Goal: Task Accomplishment & Management: Manage account settings

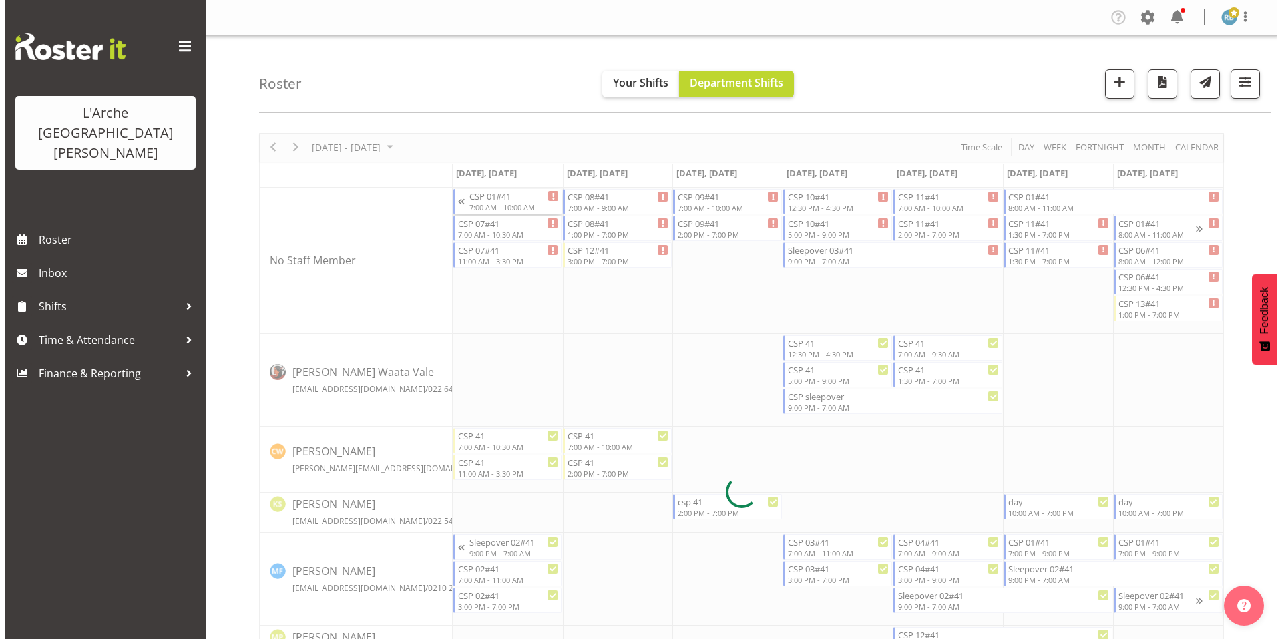
scroll to position [11, 0]
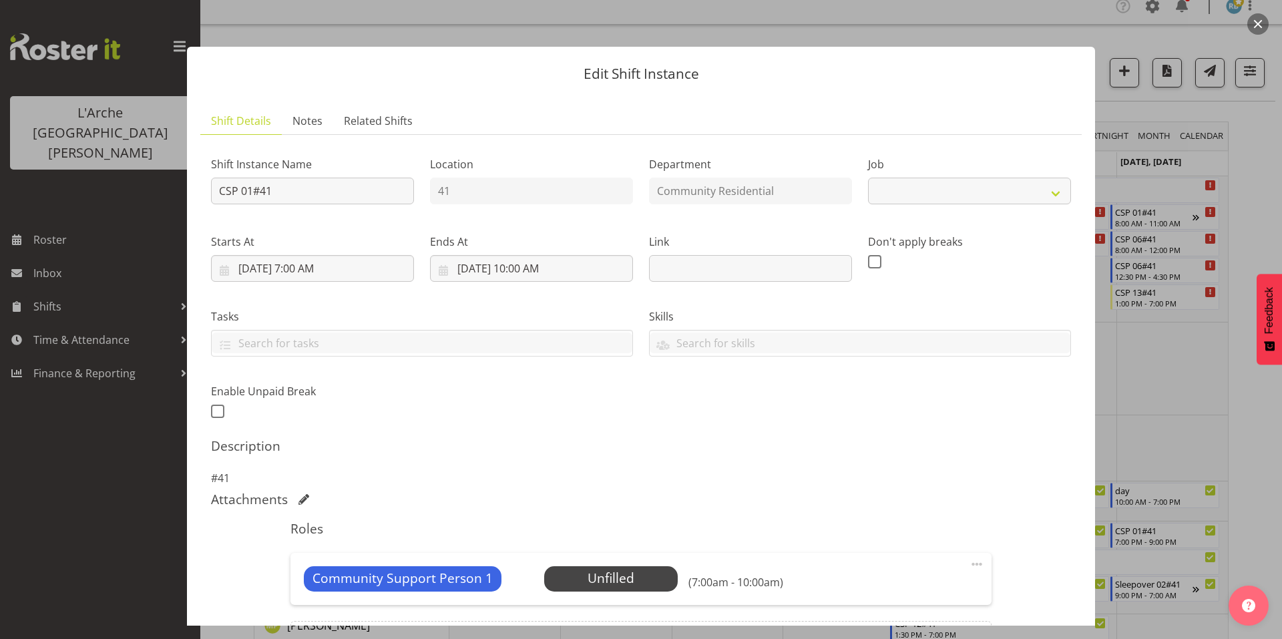
select select "2"
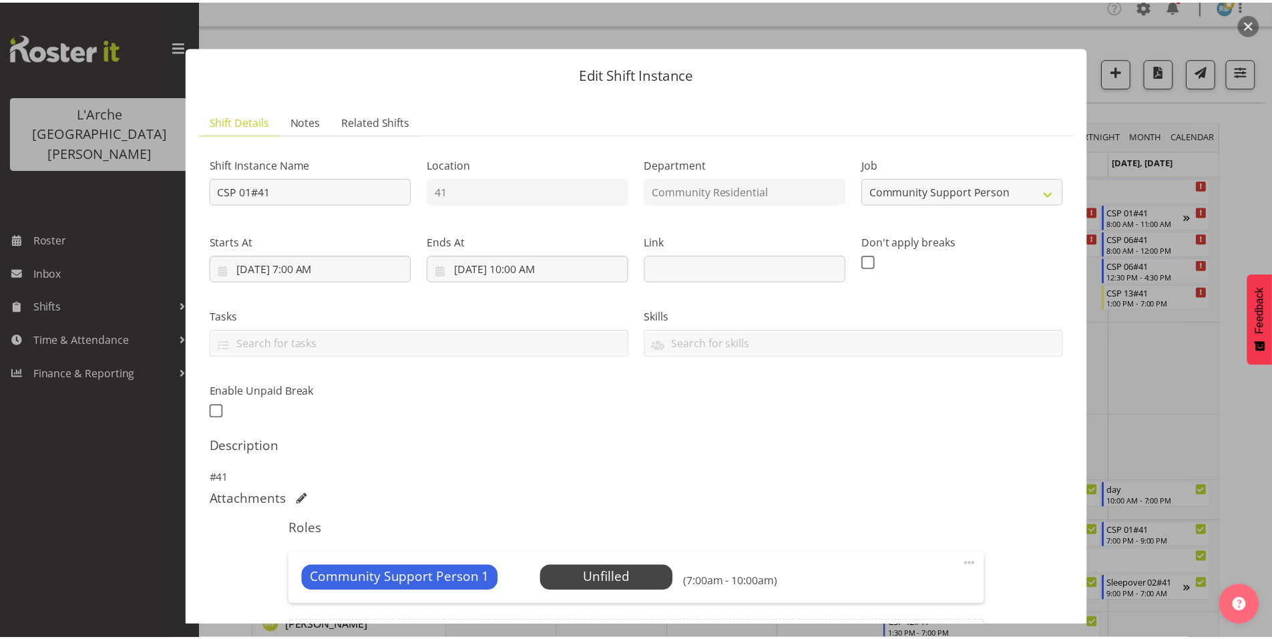
scroll to position [85, 0]
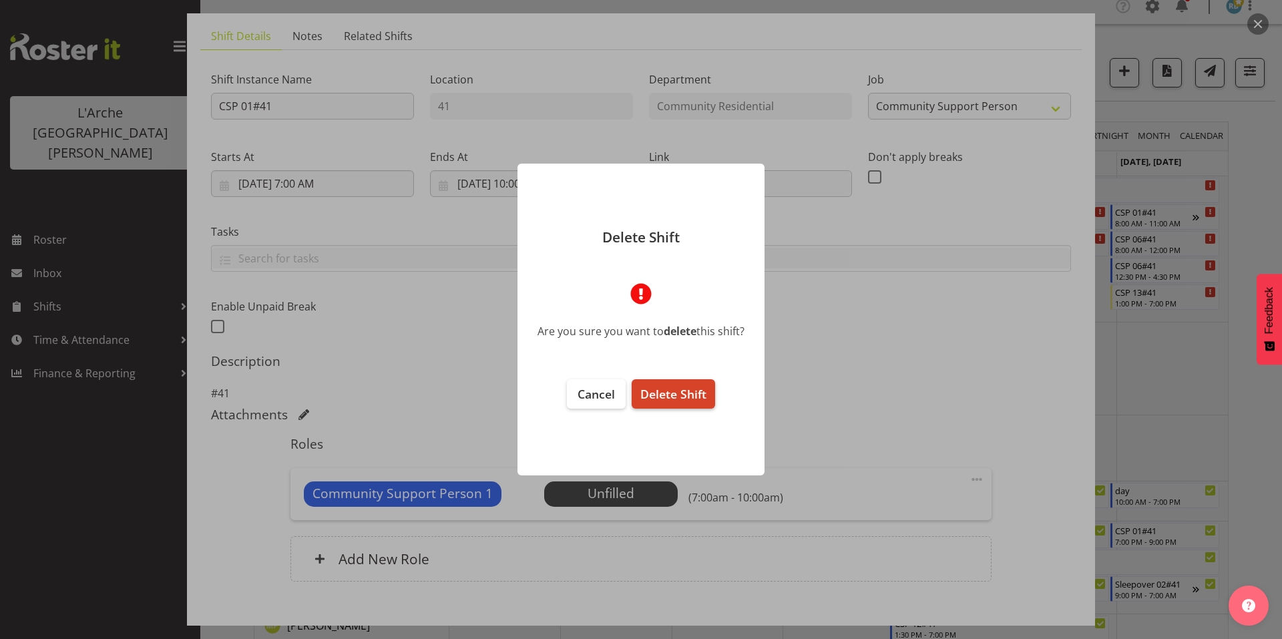
click at [694, 386] on span "Delete Shift" at bounding box center [673, 394] width 66 height 16
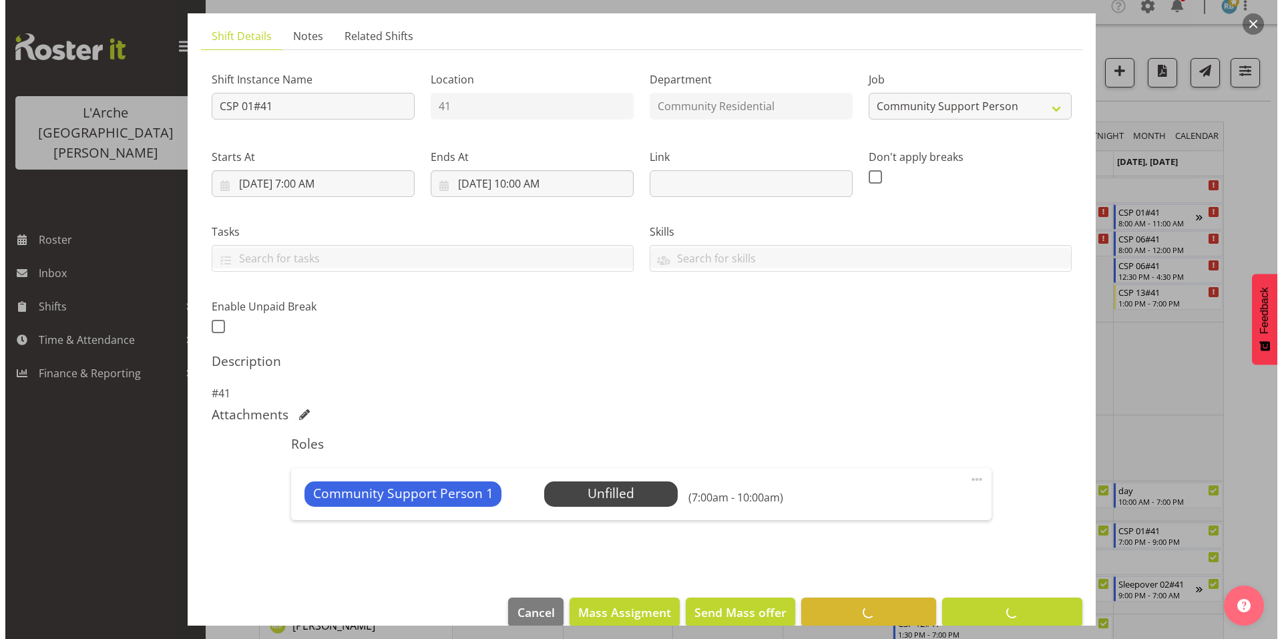
scroll to position [35, 0]
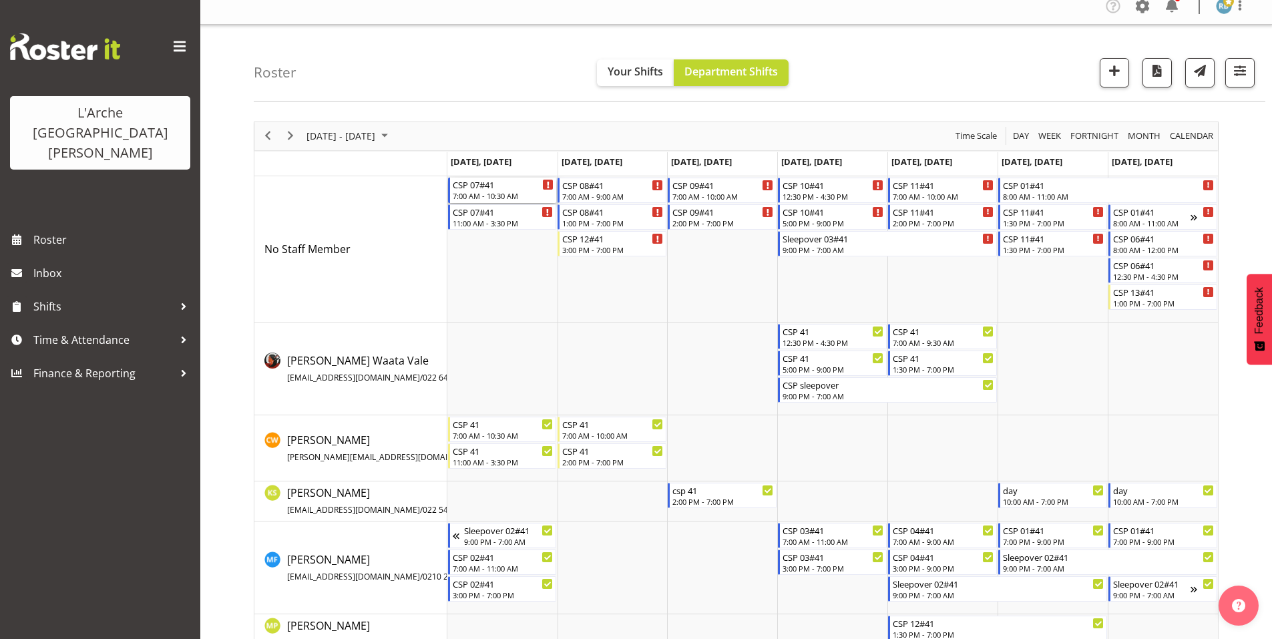
click at [507, 190] on div "7:00 AM - 10:30 AM" at bounding box center [503, 195] width 101 height 11
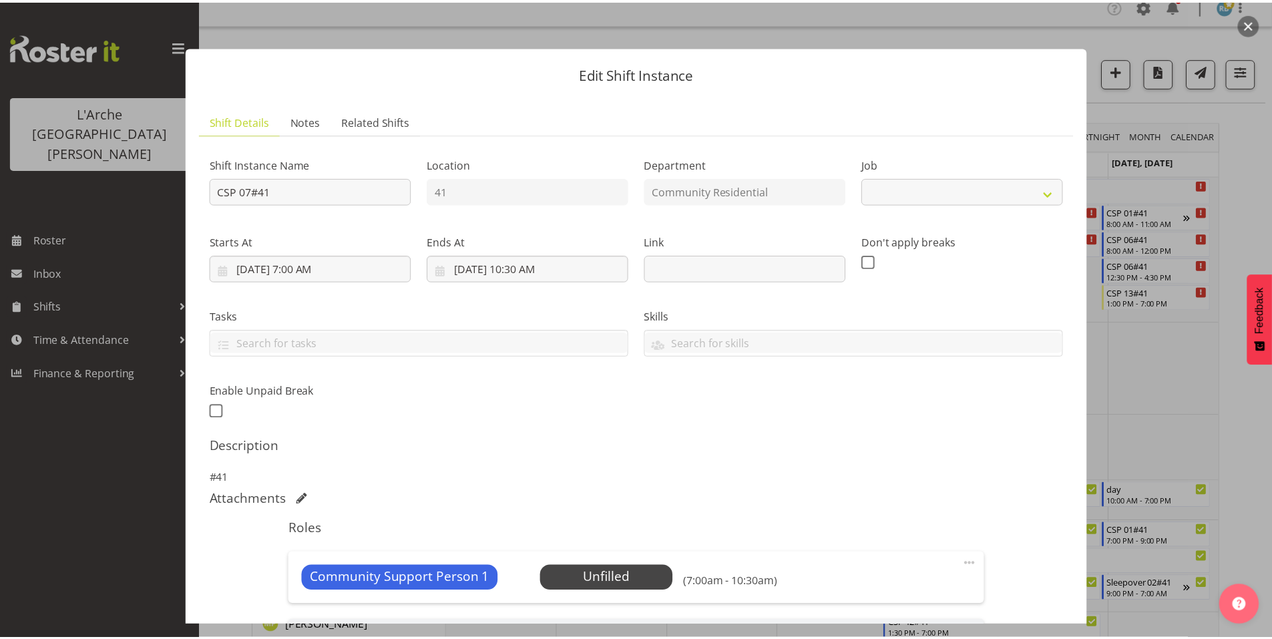
scroll to position [155, 0]
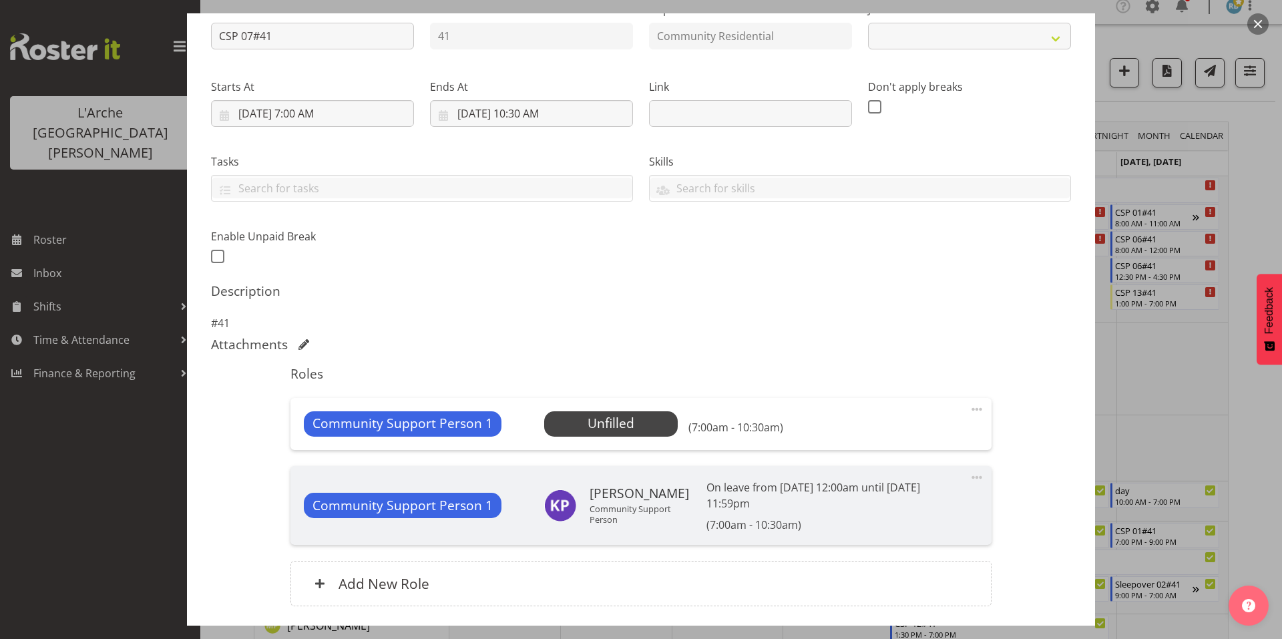
select select "2"
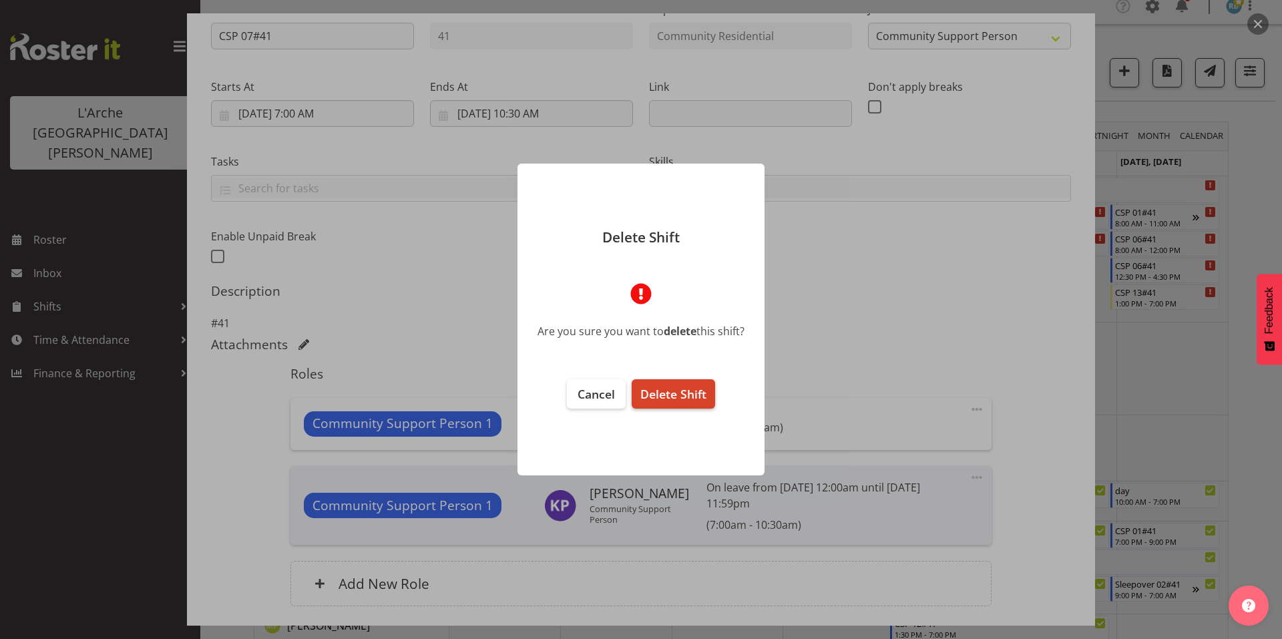
click at [692, 391] on span "Delete Shift" at bounding box center [673, 394] width 66 height 16
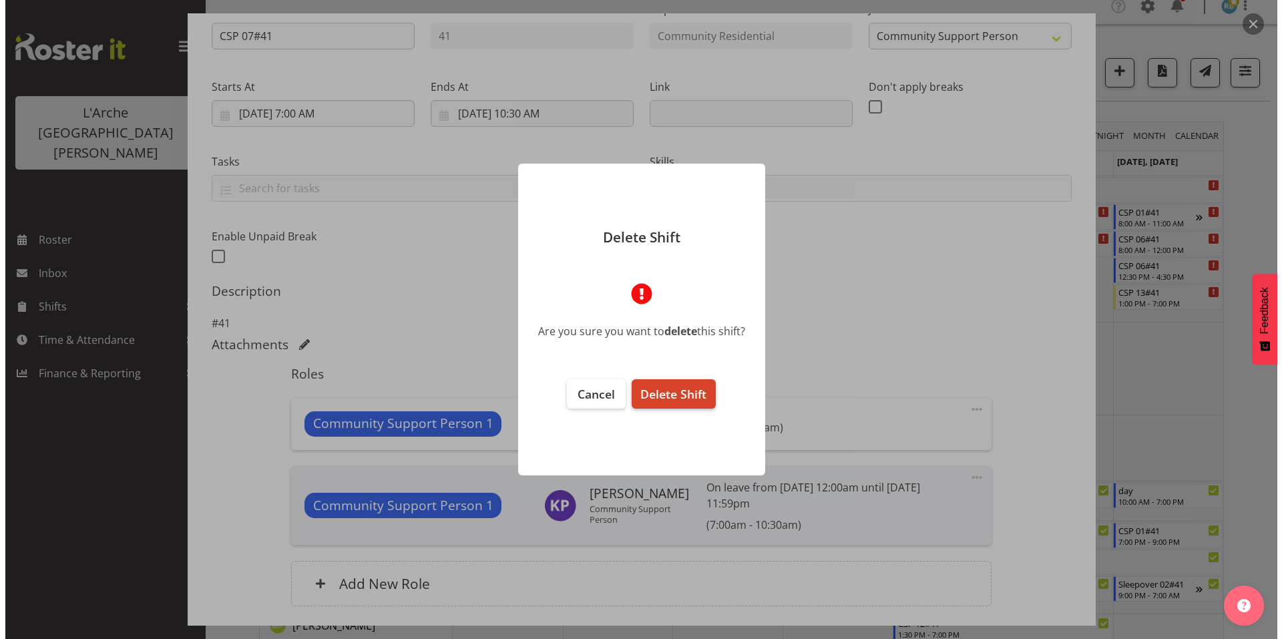
scroll to position [104, 0]
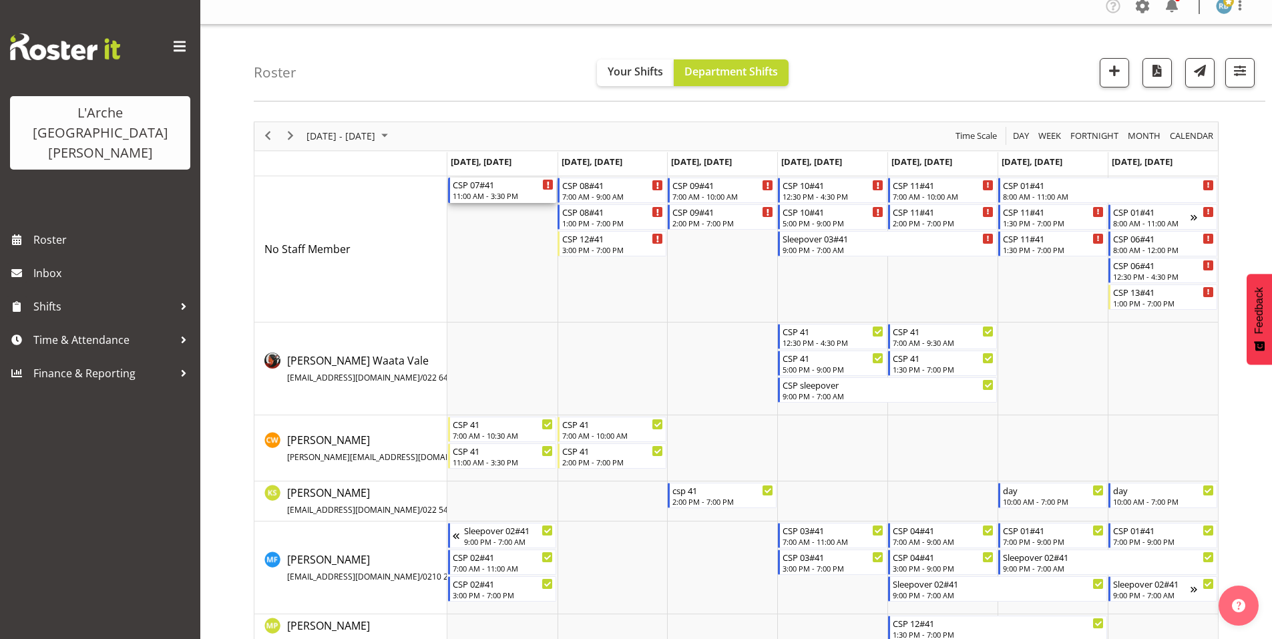
click at [473, 182] on div "CSP 07#41" at bounding box center [503, 184] width 101 height 13
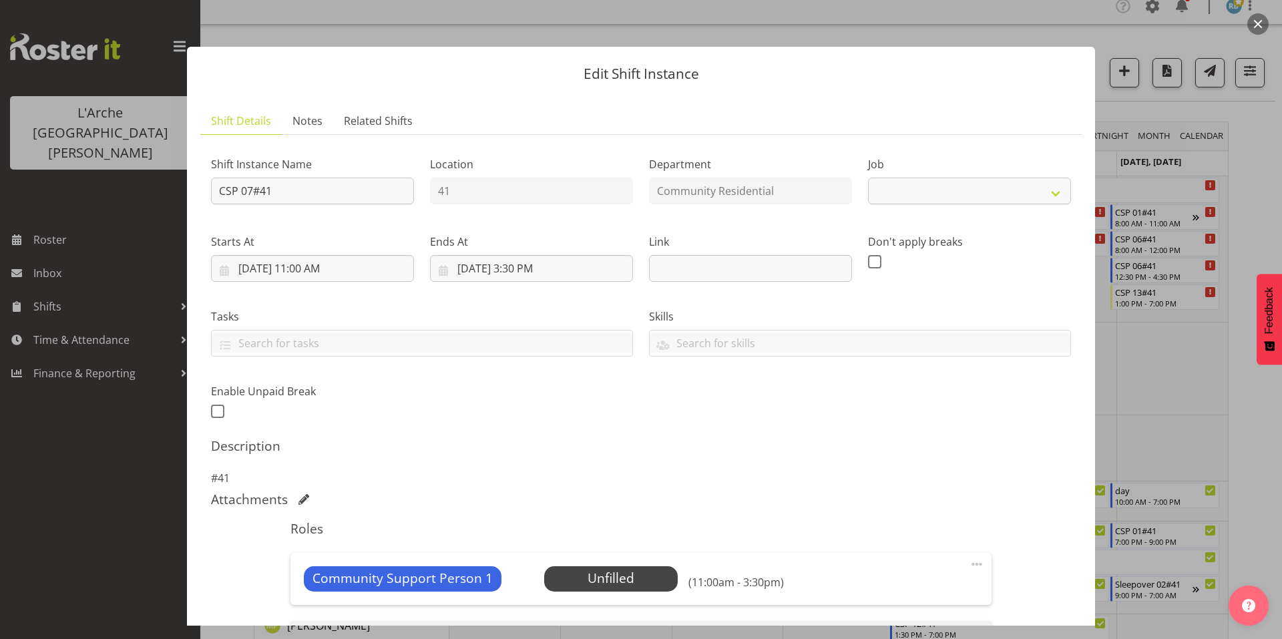
select select "2"
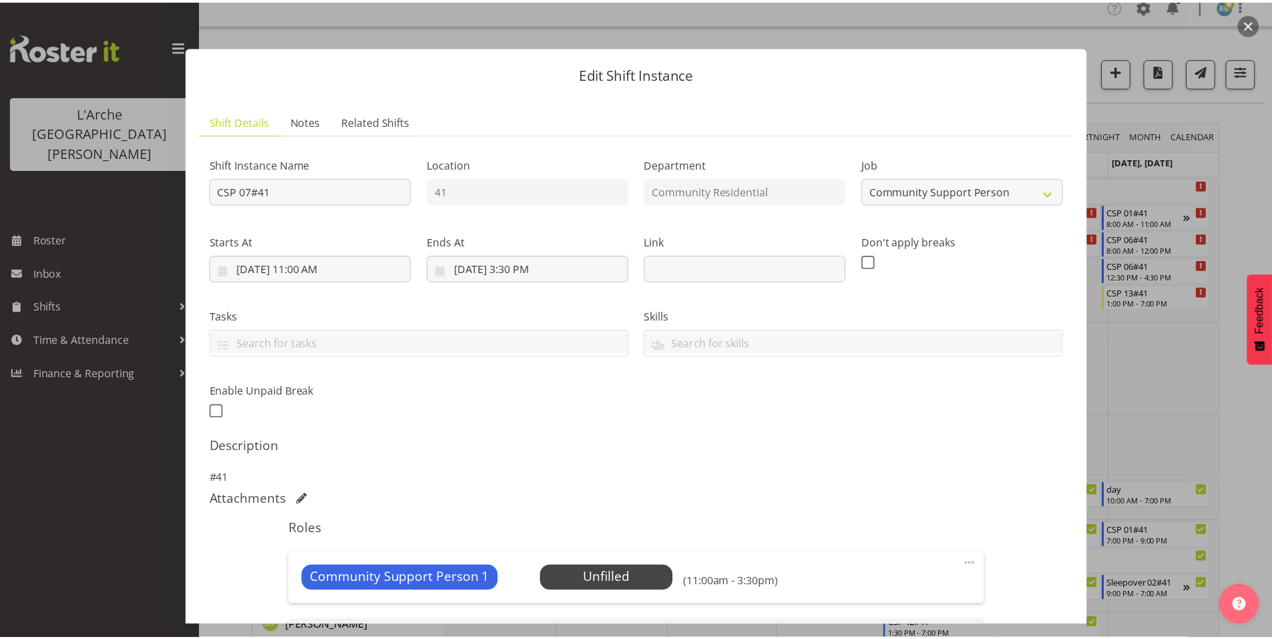
scroll to position [155, 0]
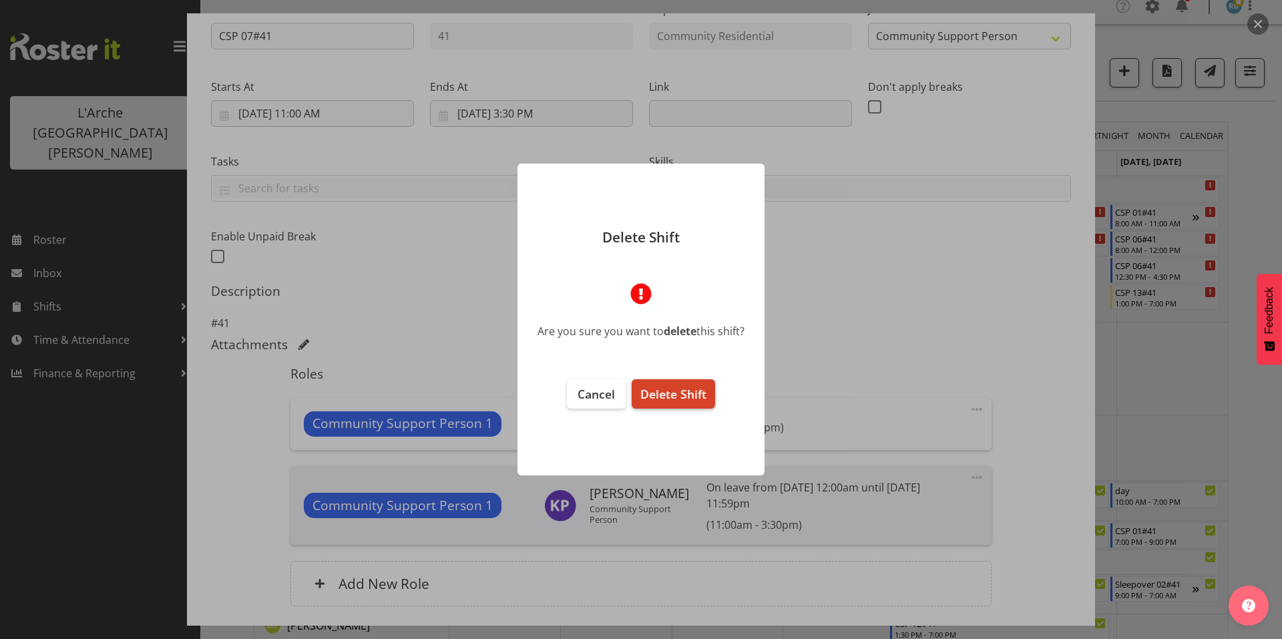
click at [666, 387] on span "Delete Shift" at bounding box center [673, 394] width 66 height 16
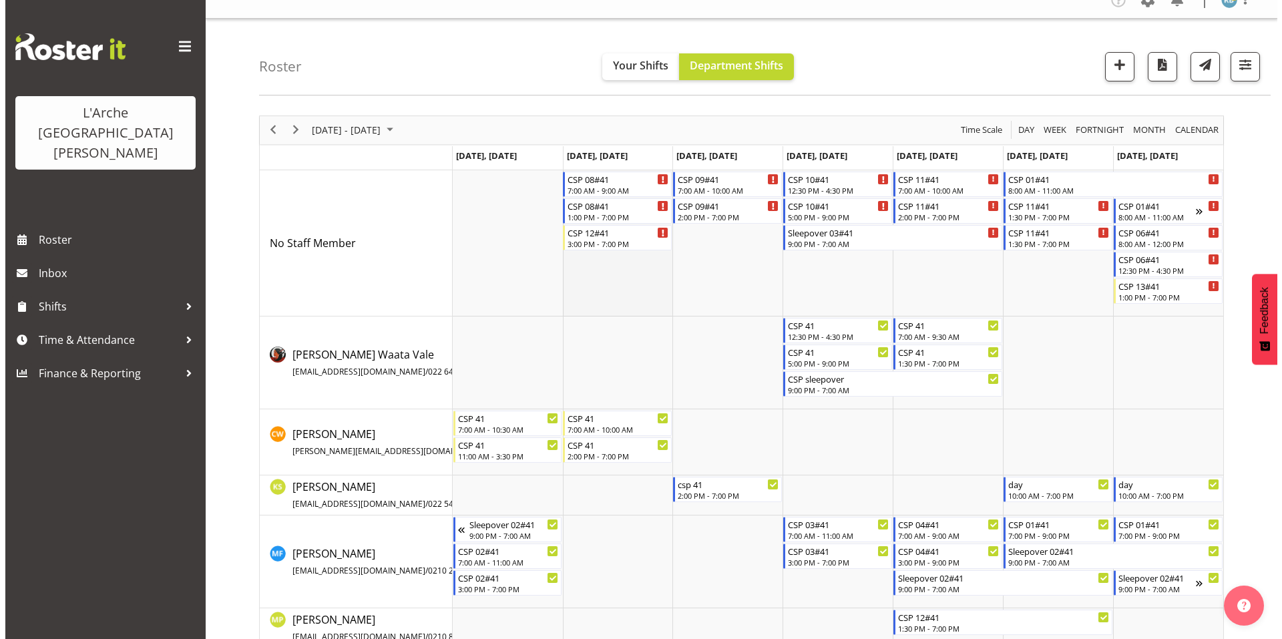
scroll to position [18, 0]
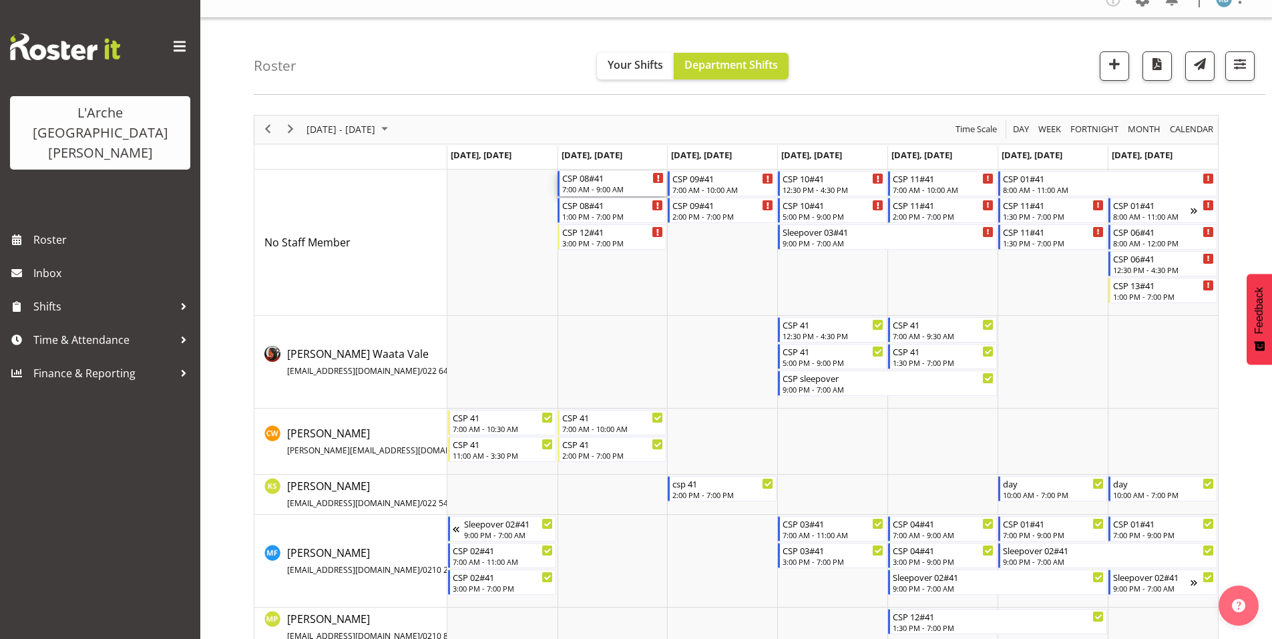
click at [625, 184] on div "7:00 AM - 9:00 AM" at bounding box center [612, 189] width 101 height 11
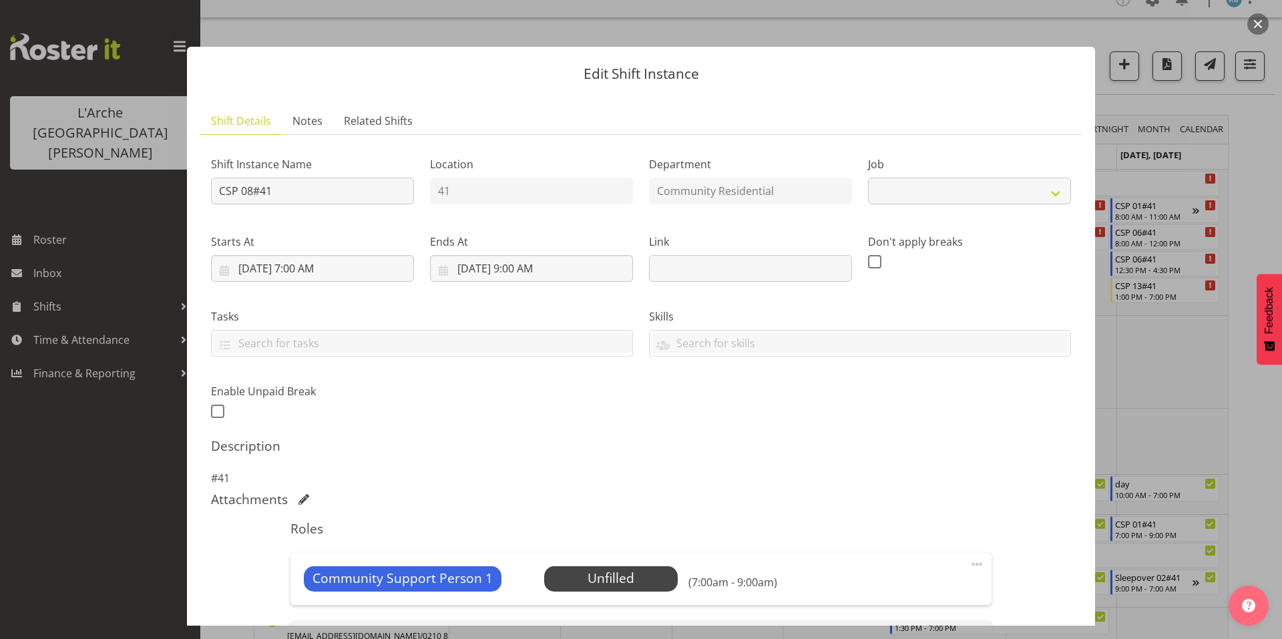
scroll to position [155, 0]
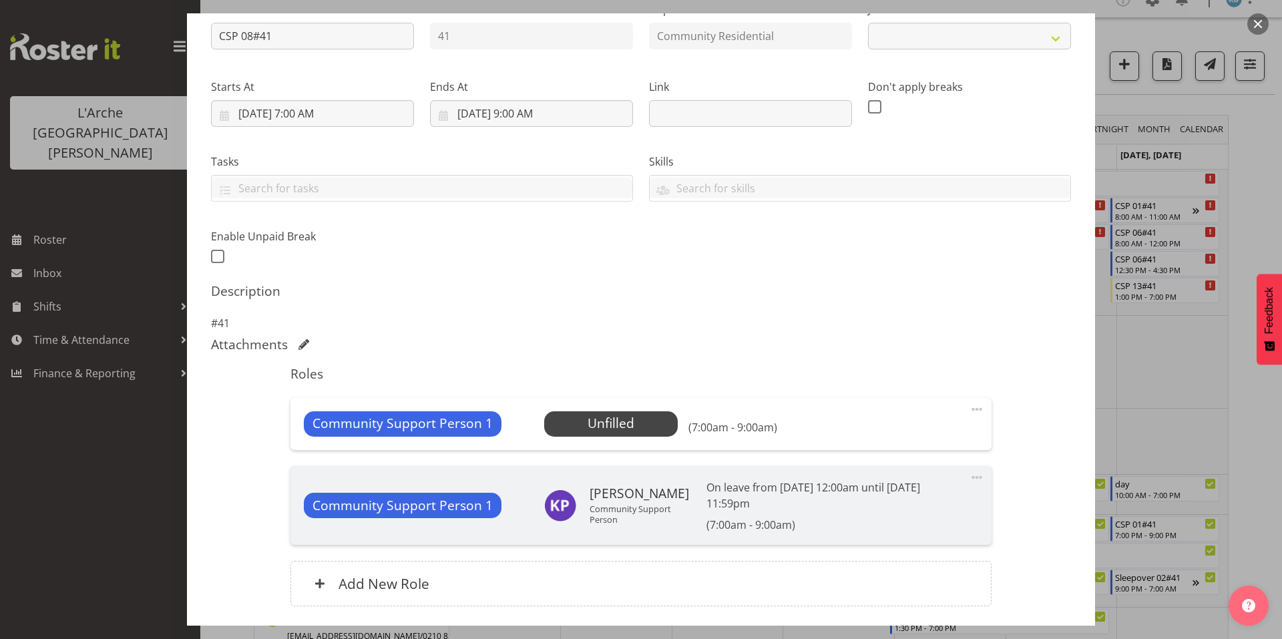
select select "2"
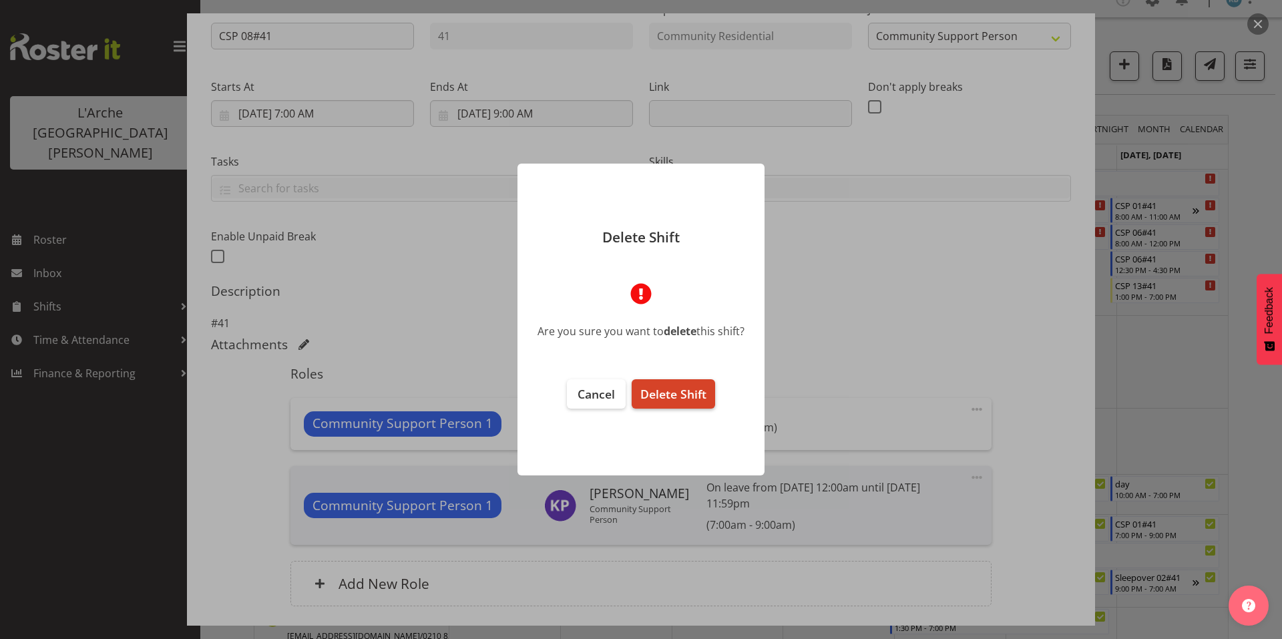
click at [692, 386] on span "Delete Shift" at bounding box center [673, 394] width 66 height 16
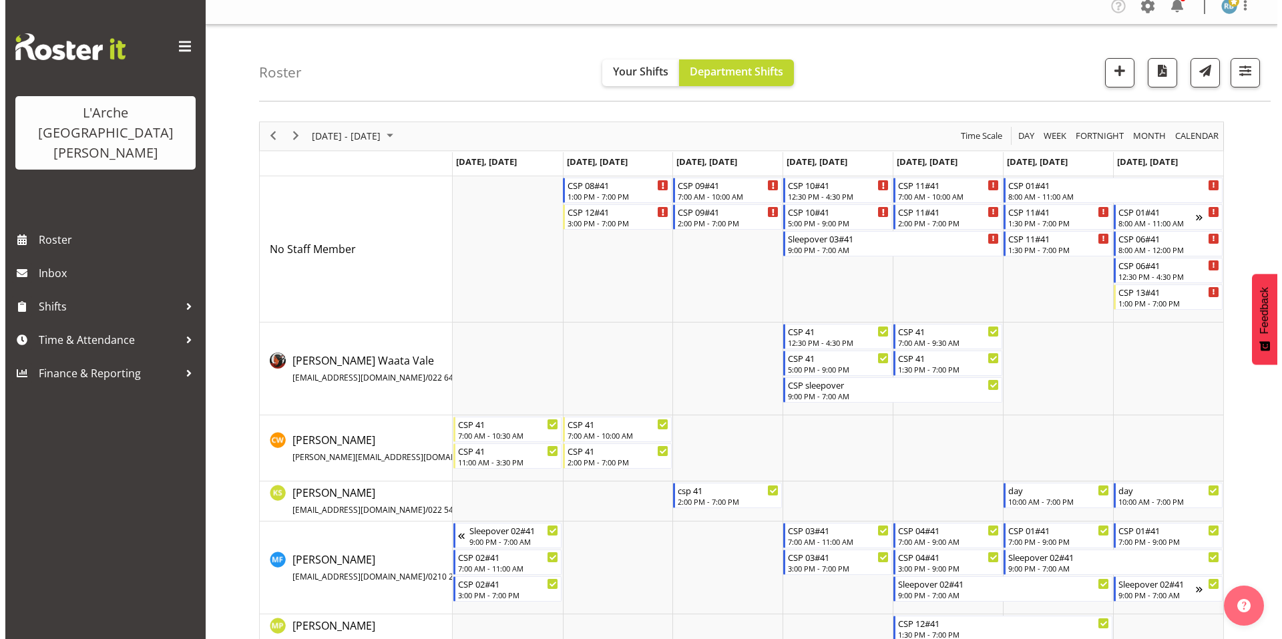
scroll to position [18, 0]
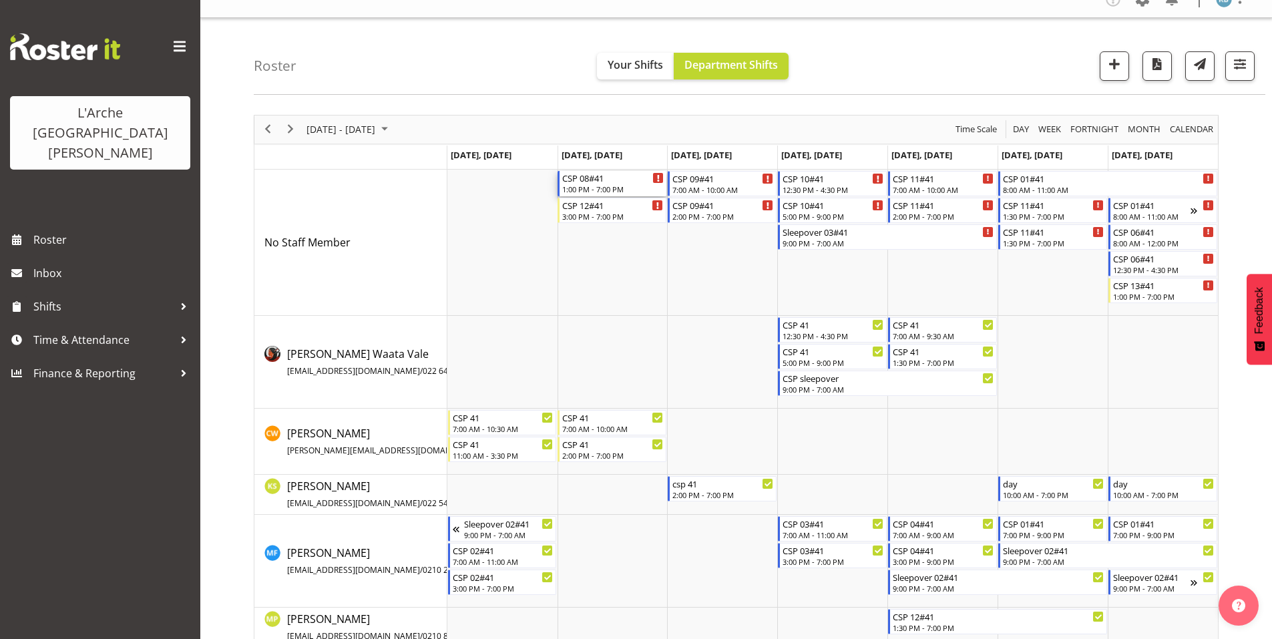
click at [600, 184] on div "1:00 PM - 7:00 PM" at bounding box center [612, 189] width 101 height 11
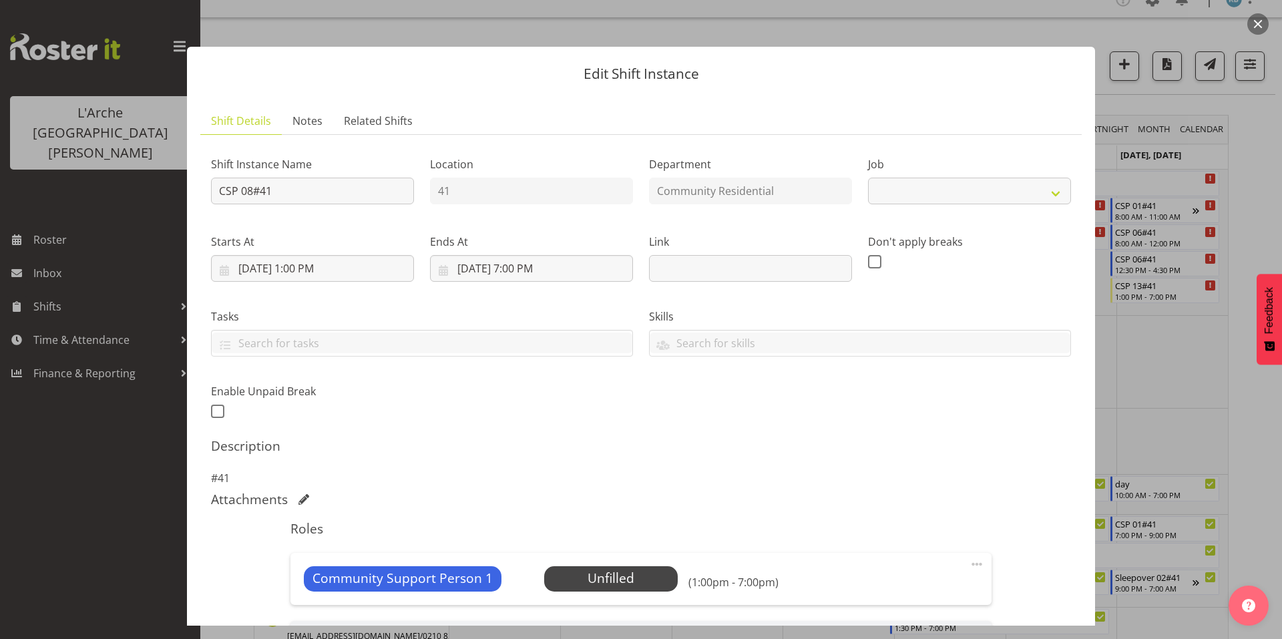
scroll to position [155, 0]
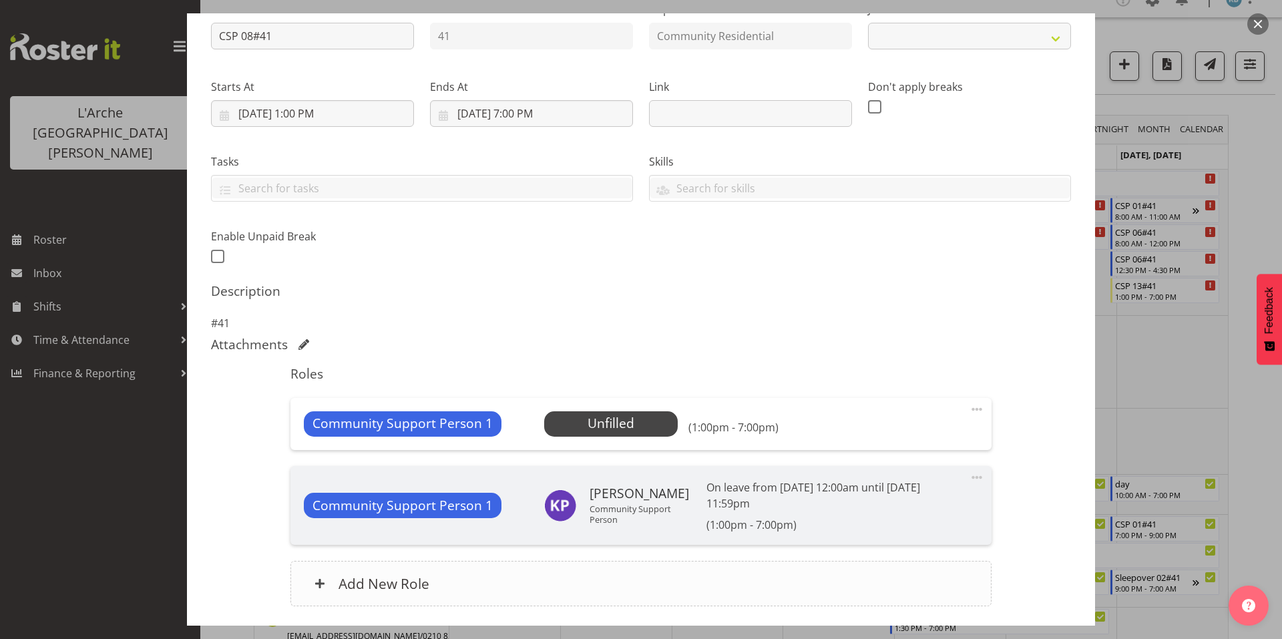
select select "2"
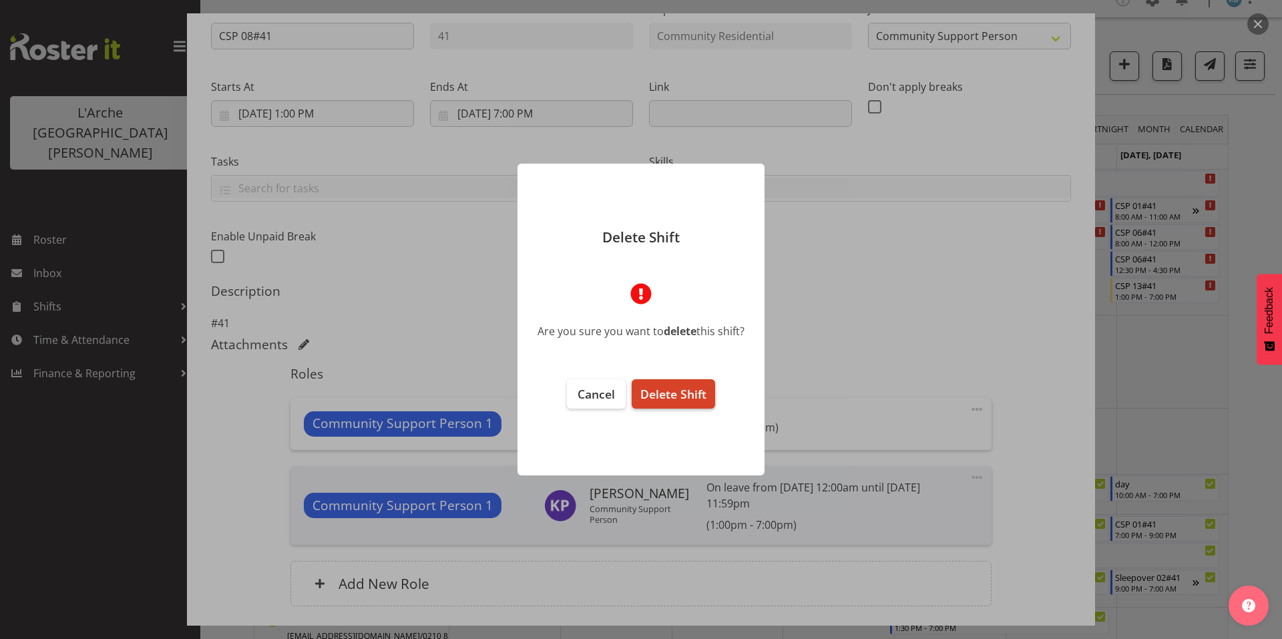
click at [658, 387] on span "Delete Shift" at bounding box center [673, 394] width 66 height 16
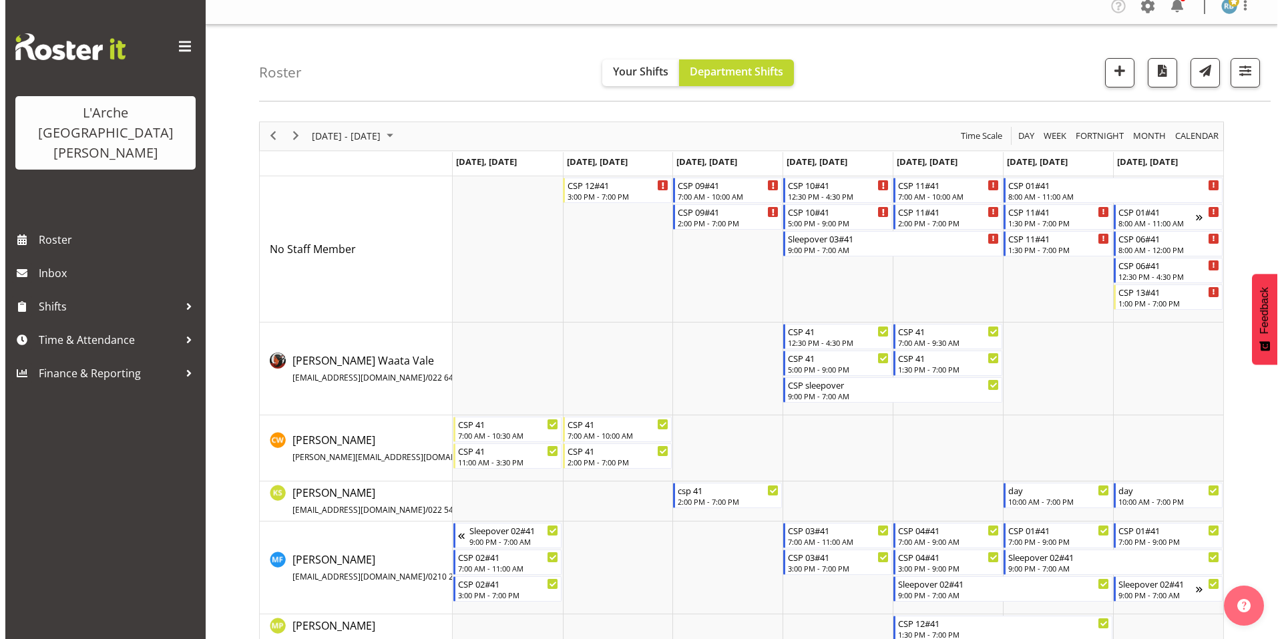
scroll to position [18, 0]
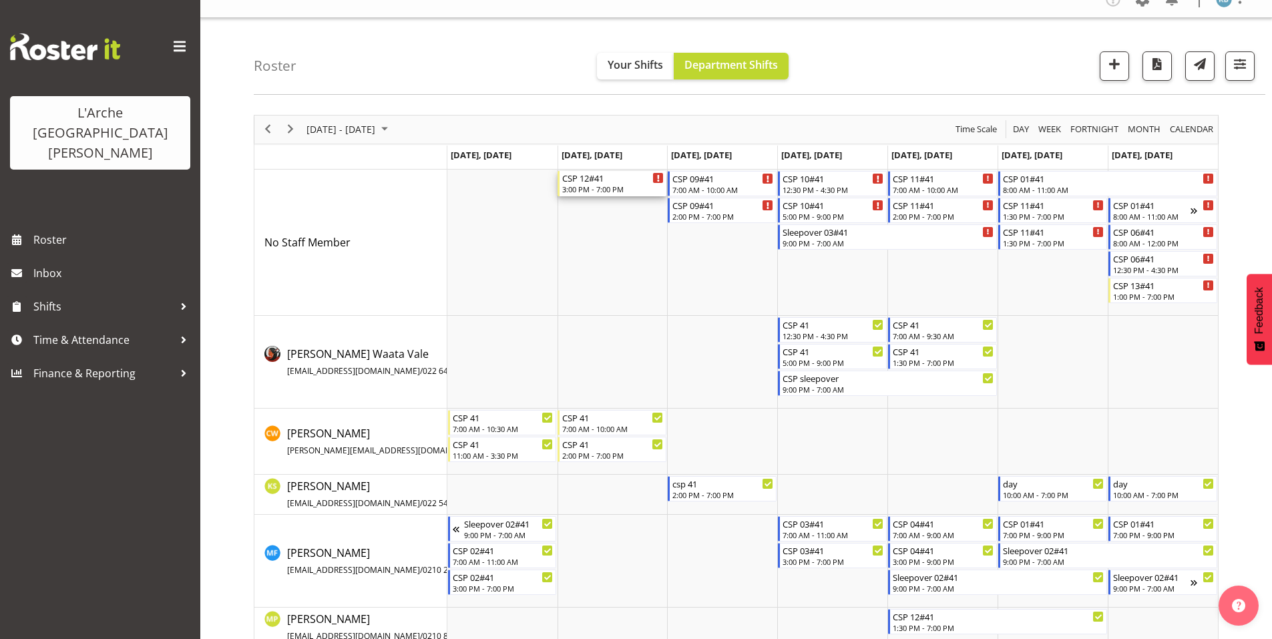
click at [615, 186] on div "3:00 PM - 7:00 PM" at bounding box center [612, 189] width 101 height 11
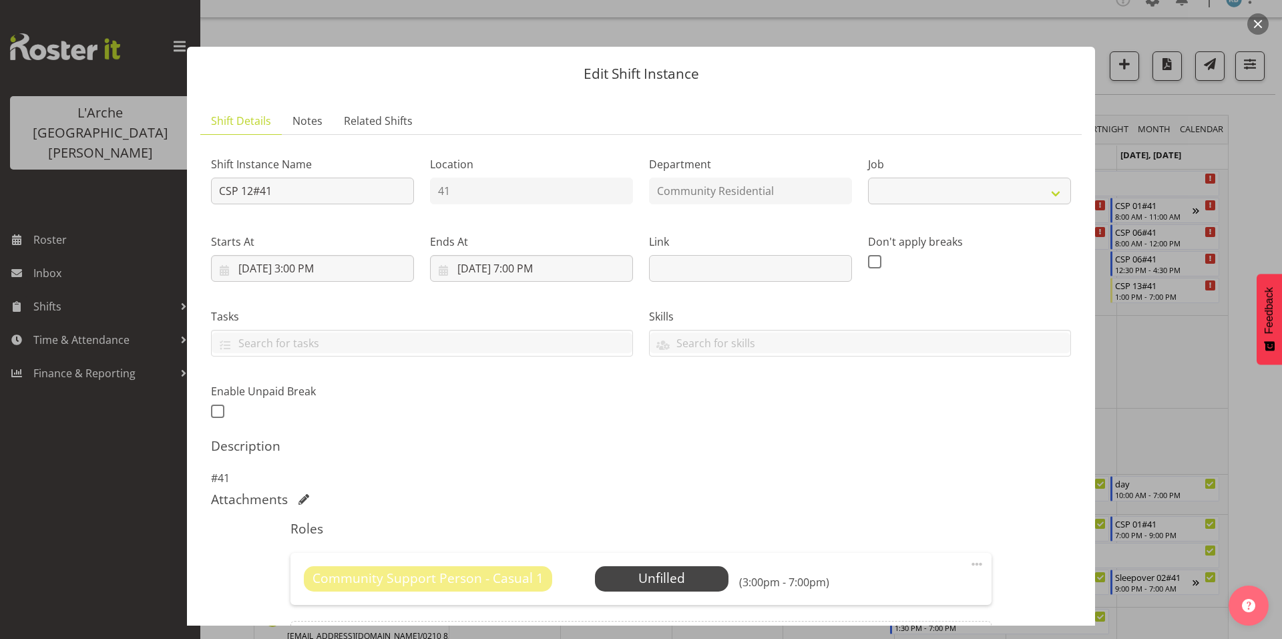
select select "3"
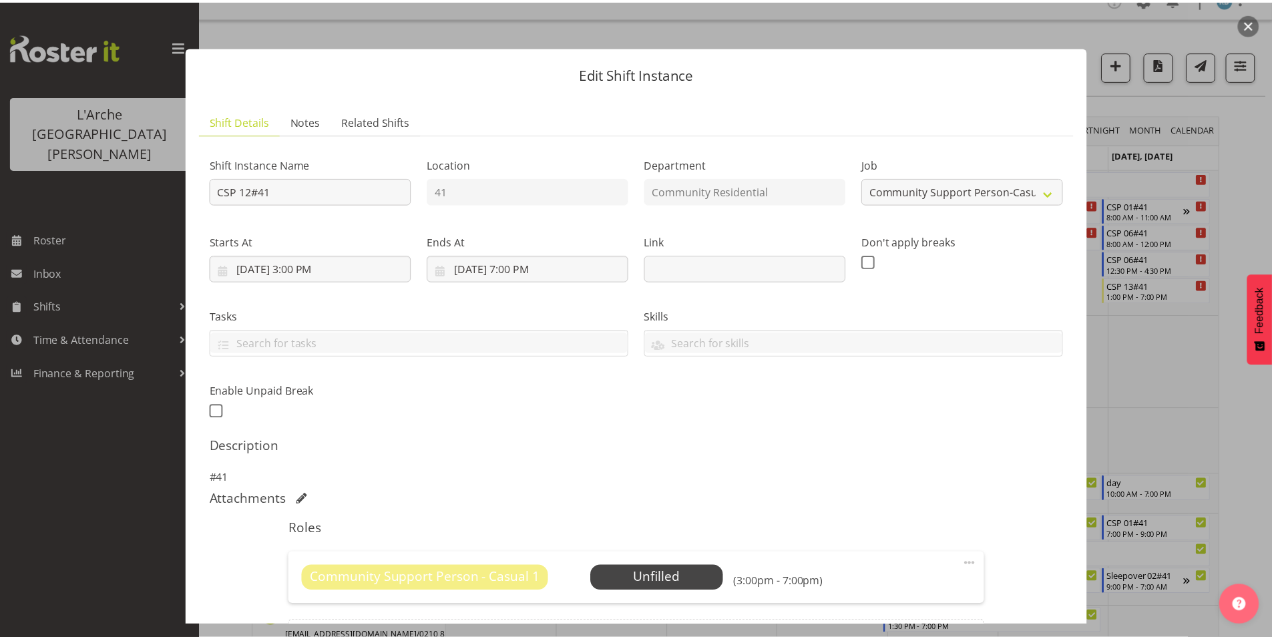
scroll to position [85, 0]
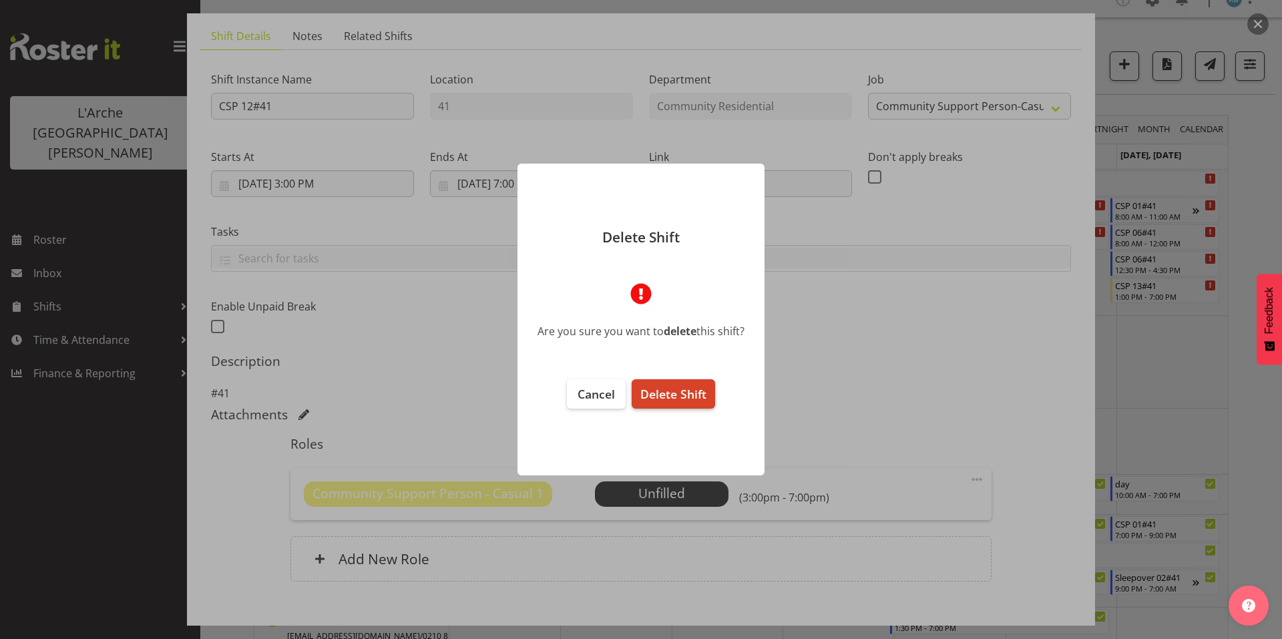
click at [678, 388] on span "Delete Shift" at bounding box center [673, 394] width 66 height 16
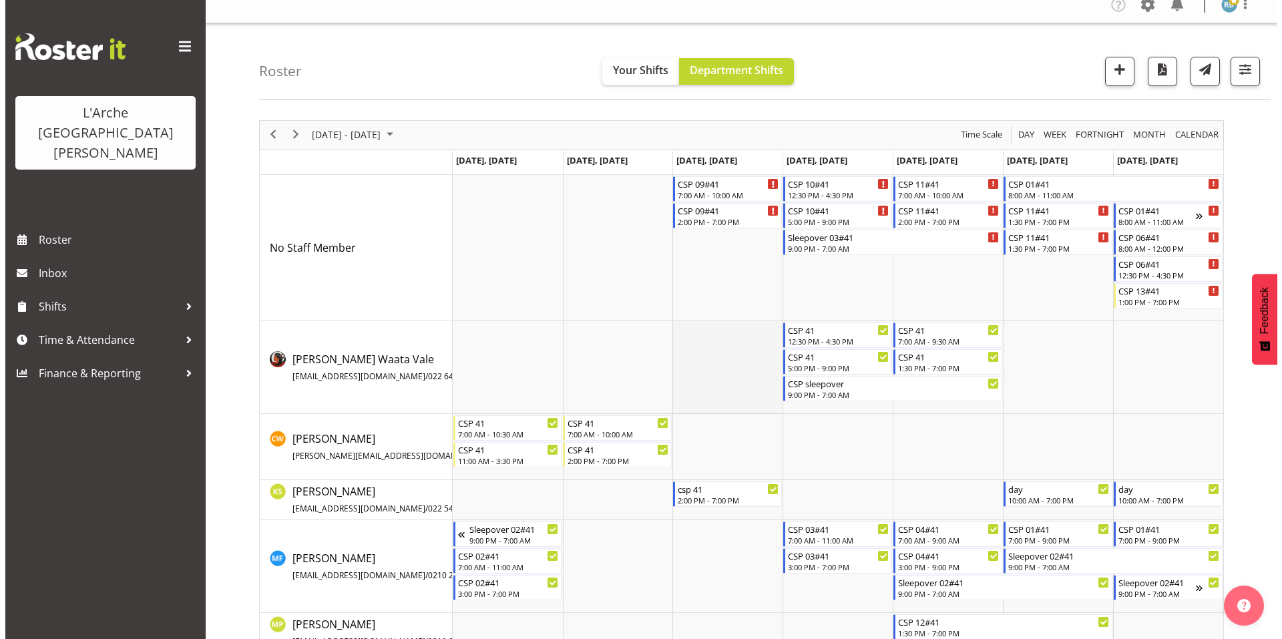
scroll to position [0, 0]
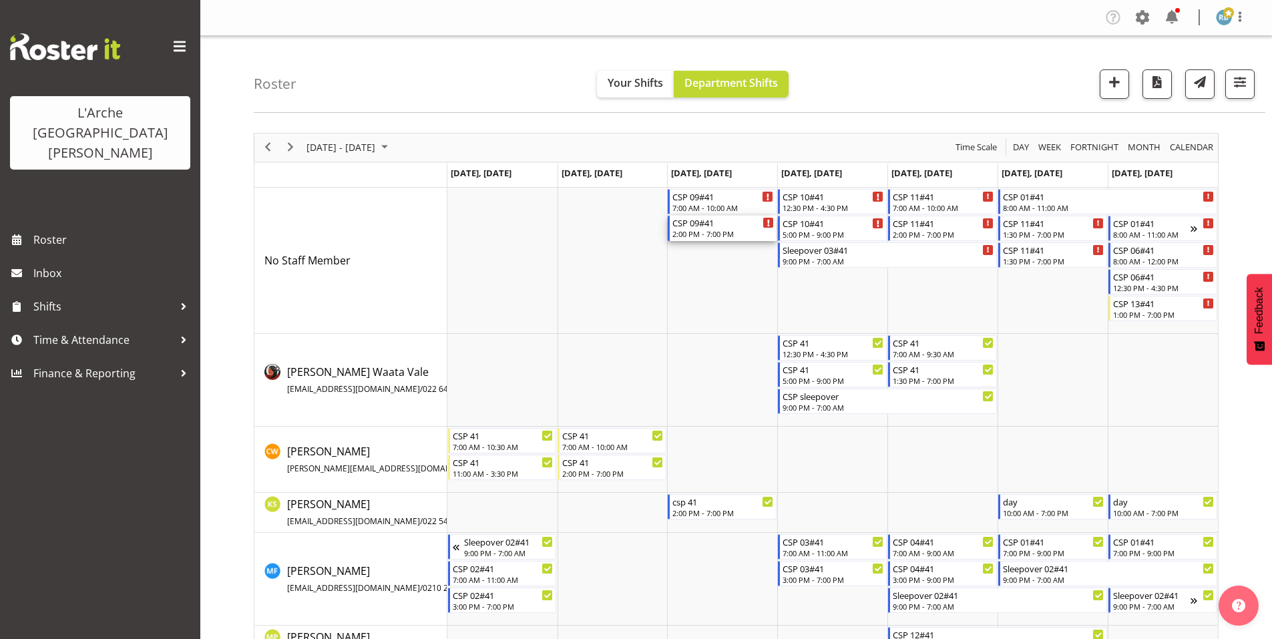
click at [729, 222] on div "CSP 09#41 2:00 PM - 7:00 PM" at bounding box center [722, 228] width 101 height 25
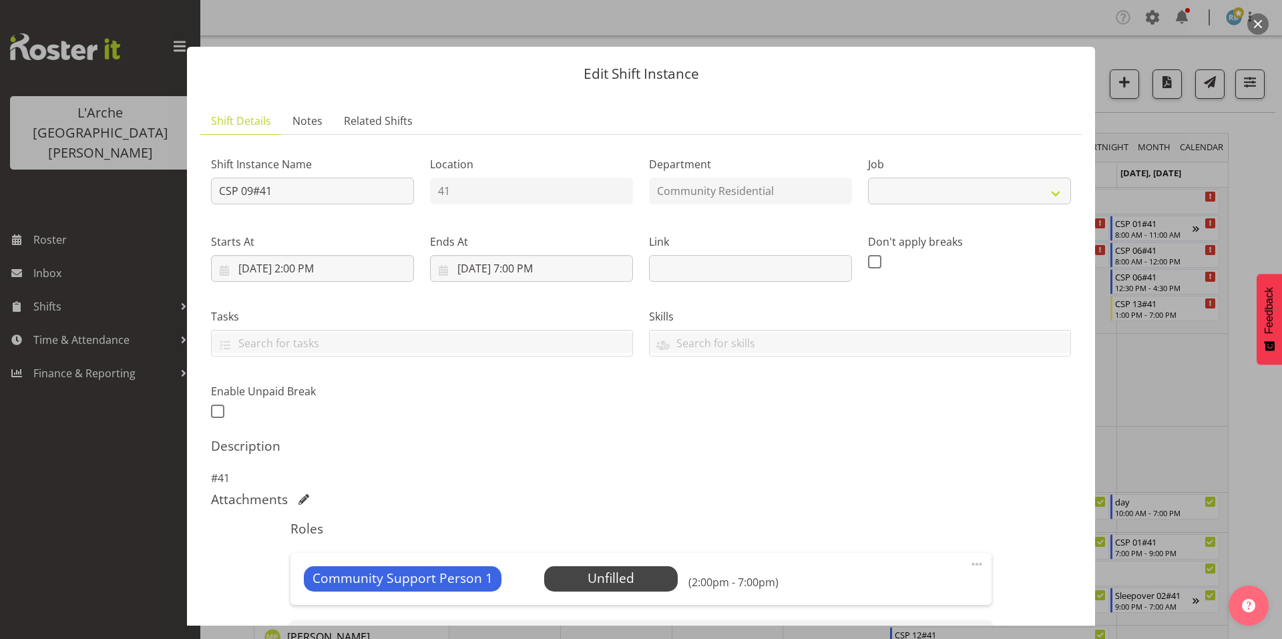
scroll to position [155, 0]
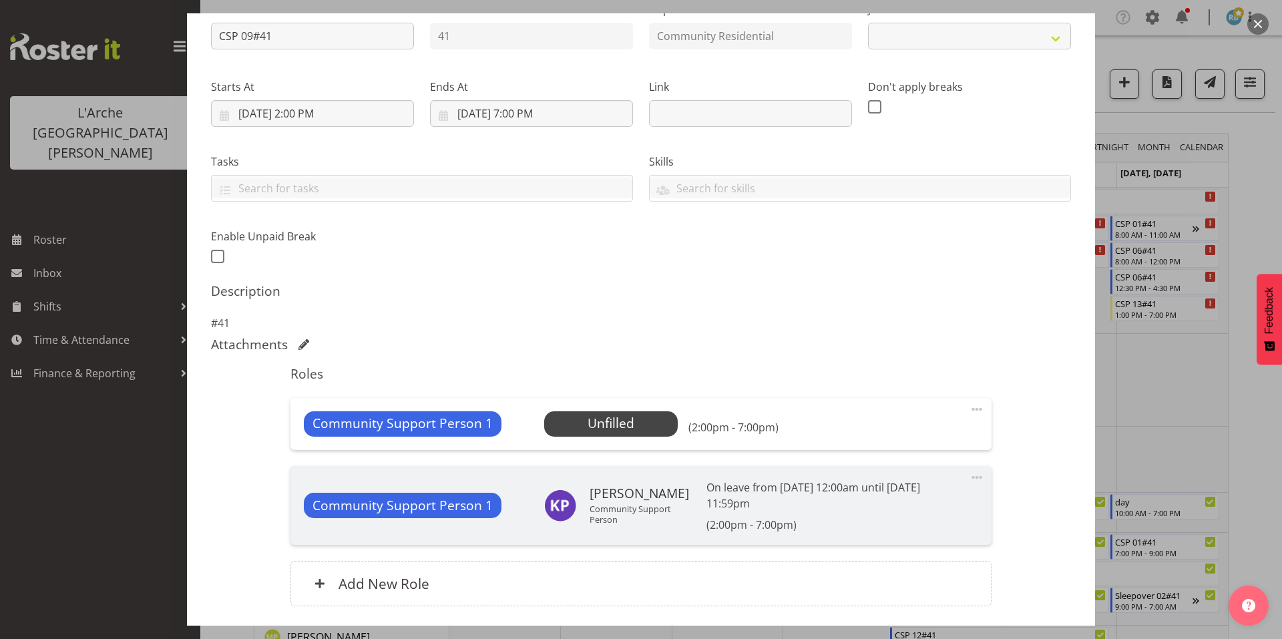
select select "2"
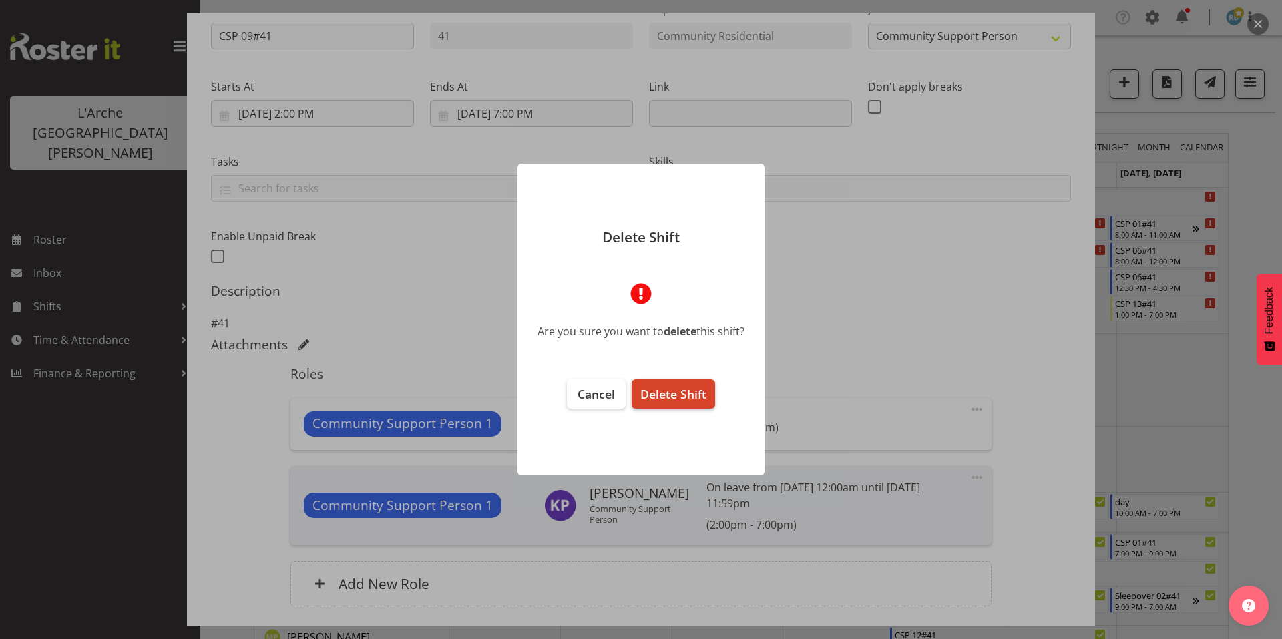
click at [688, 395] on span "Delete Shift" at bounding box center [673, 394] width 66 height 16
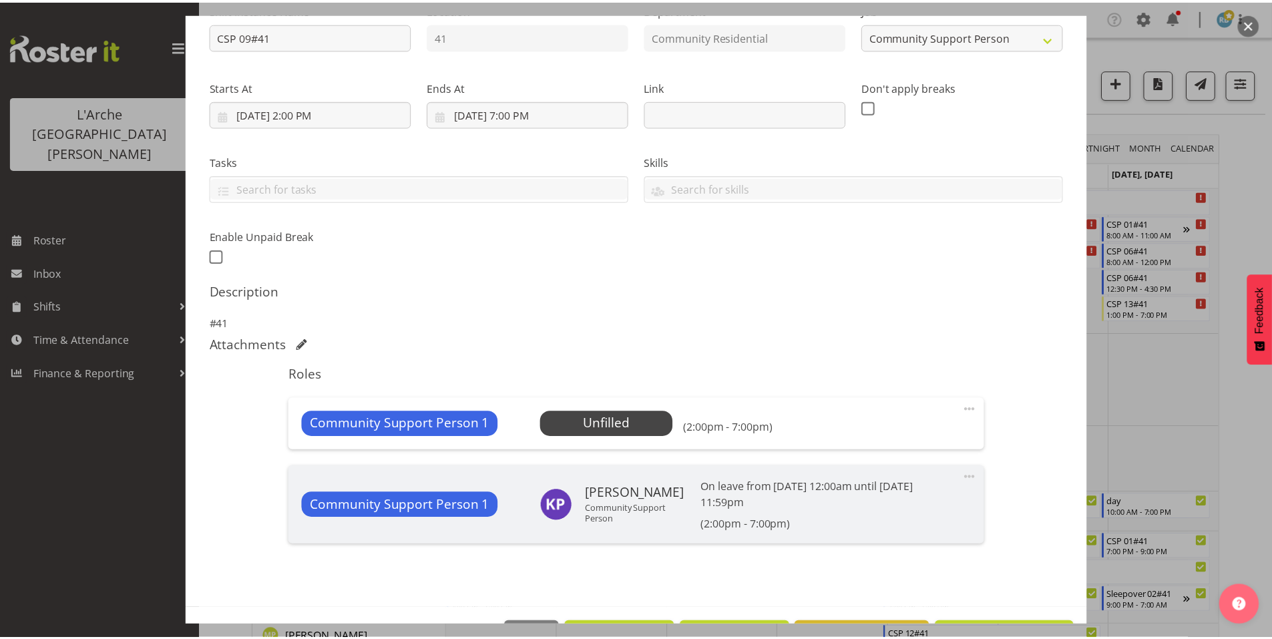
scroll to position [104, 0]
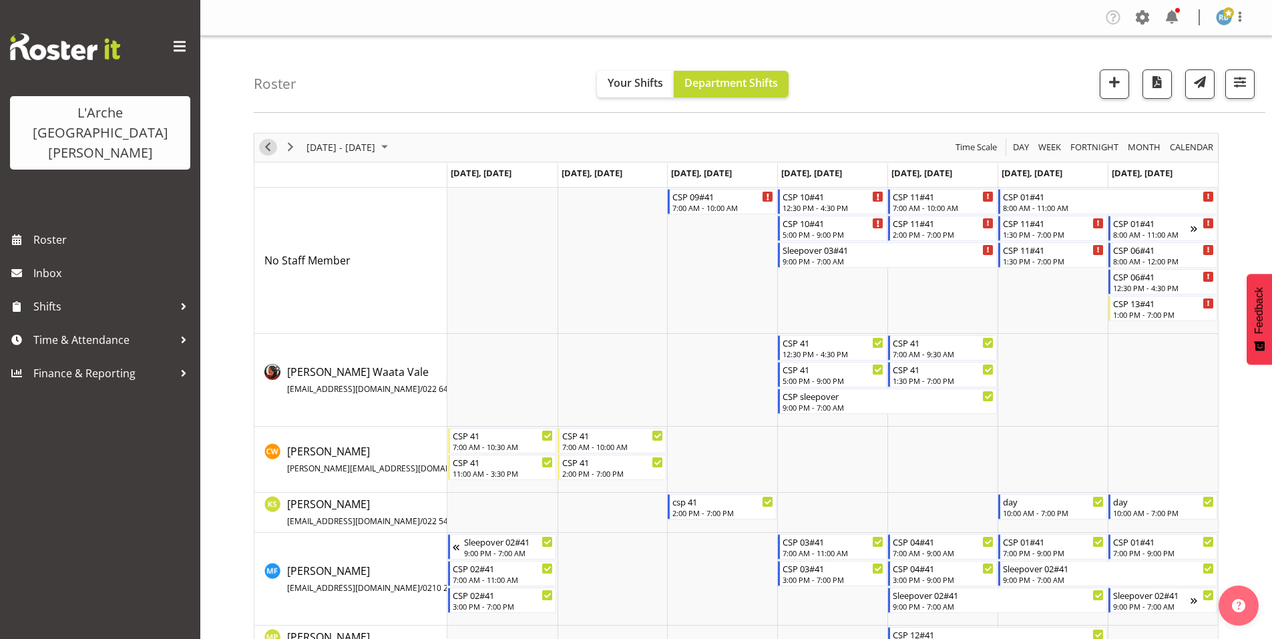
click at [272, 139] on span "Previous" at bounding box center [268, 147] width 16 height 17
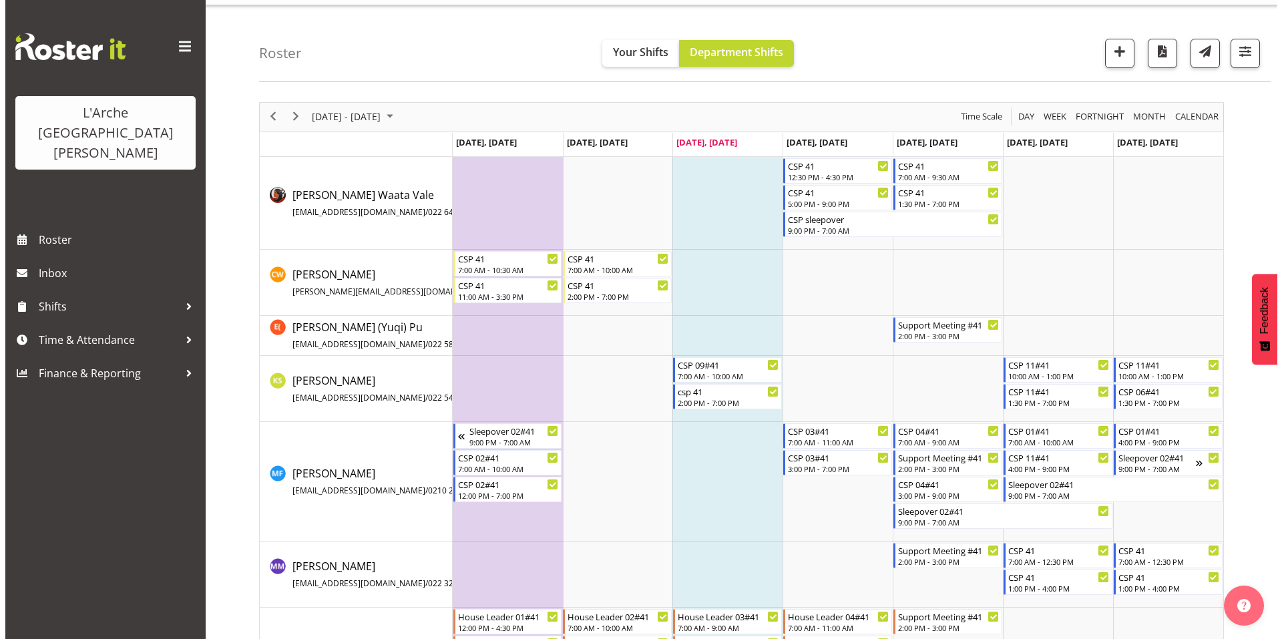
scroll to position [31, 0]
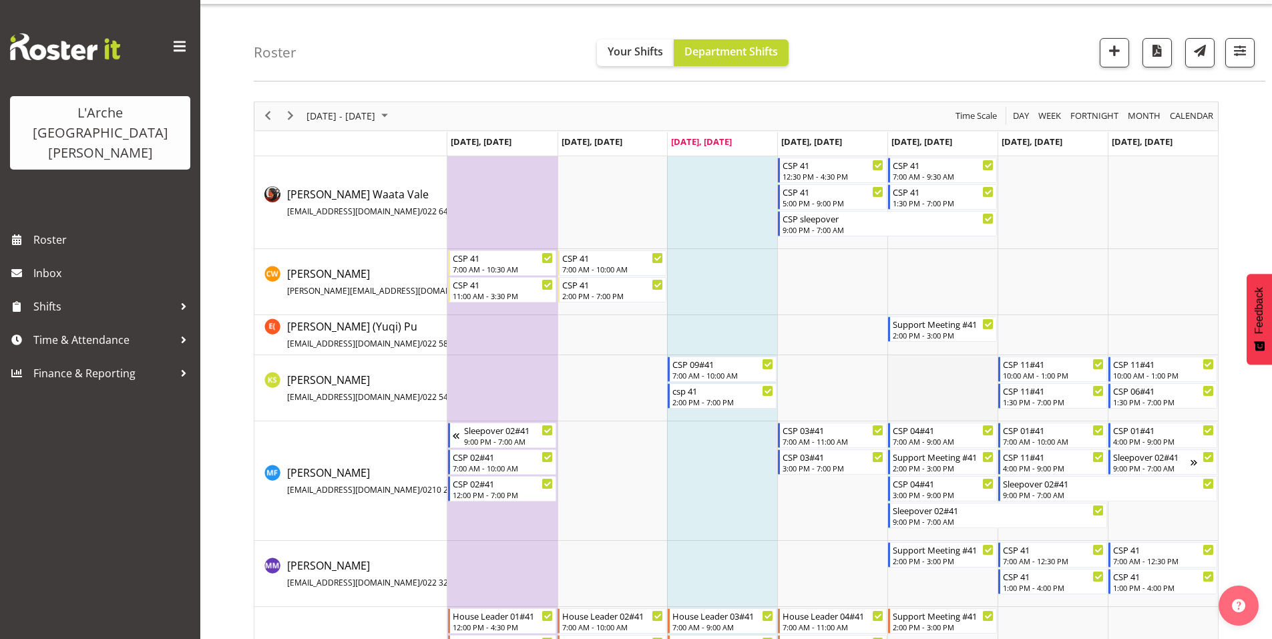
click at [941, 375] on td "Timeline Week of September 24, 2025" at bounding box center [942, 388] width 110 height 66
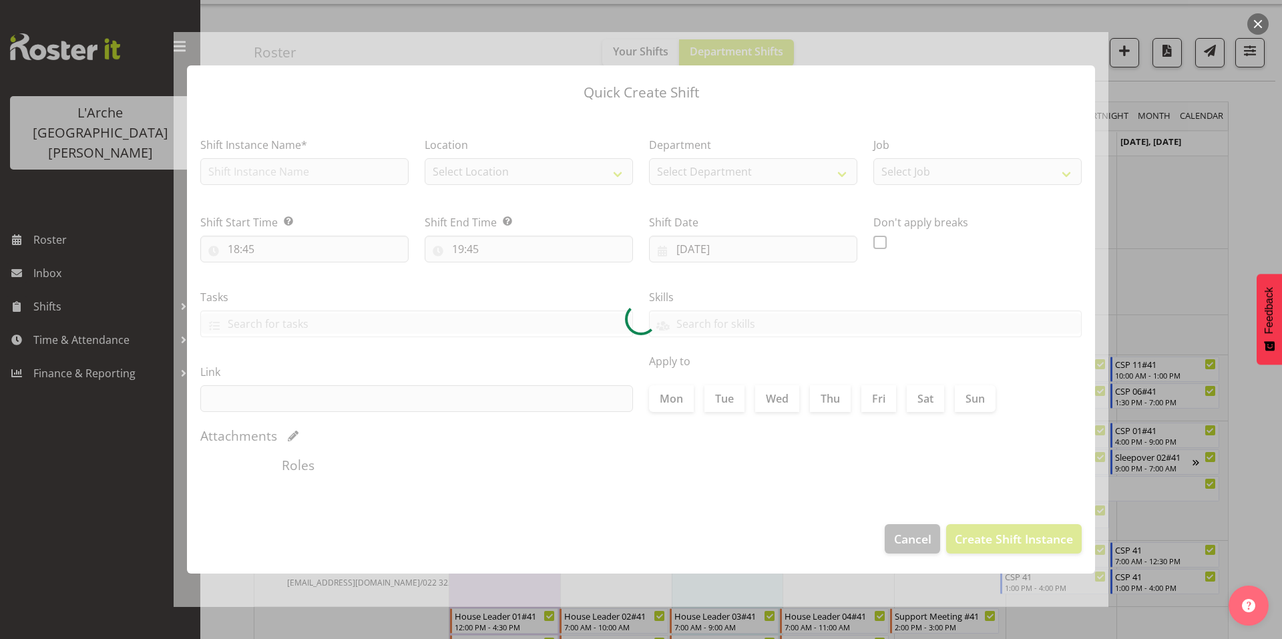
type input "[DATE]"
checkbox input "true"
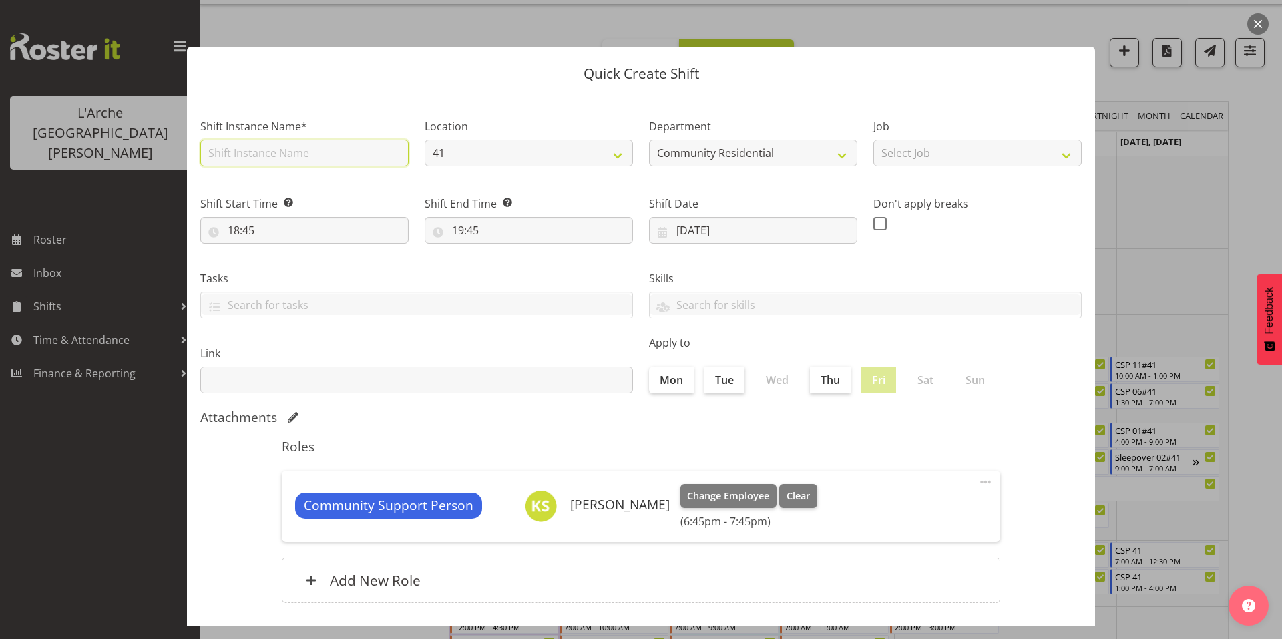
click at [285, 142] on input "text" at bounding box center [304, 153] width 208 height 27
type input "Support Meeting #41"
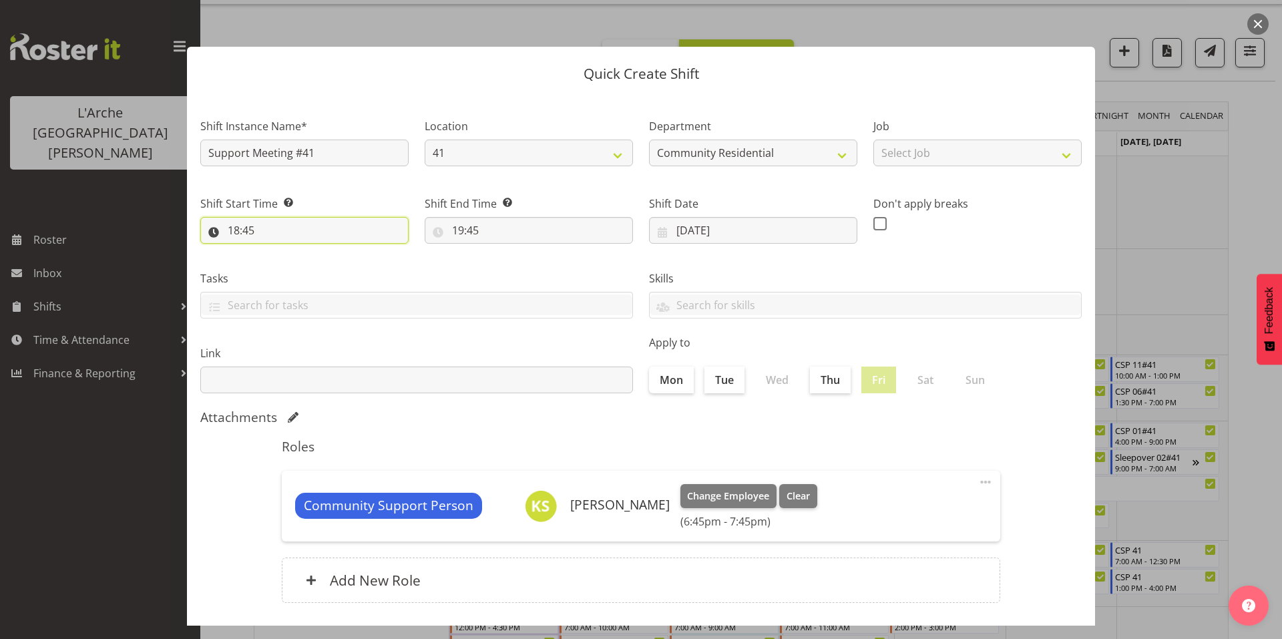
click at [303, 217] on input "18:45" at bounding box center [304, 230] width 208 height 27
click at [295, 252] on select "00 01 02 03 04 05 06 07 08 09 10 11 12 13 14 15 16 17 18 19 20 21 22 23" at bounding box center [291, 265] width 30 height 27
select select "14"
click at [279, 252] on select "00 01 02 03 04 05 06 07 08 09 10 11 12 13 14 15 16 17 18 19 20 21 22 23" at bounding box center [291, 265] width 30 height 27
type input "14:45"
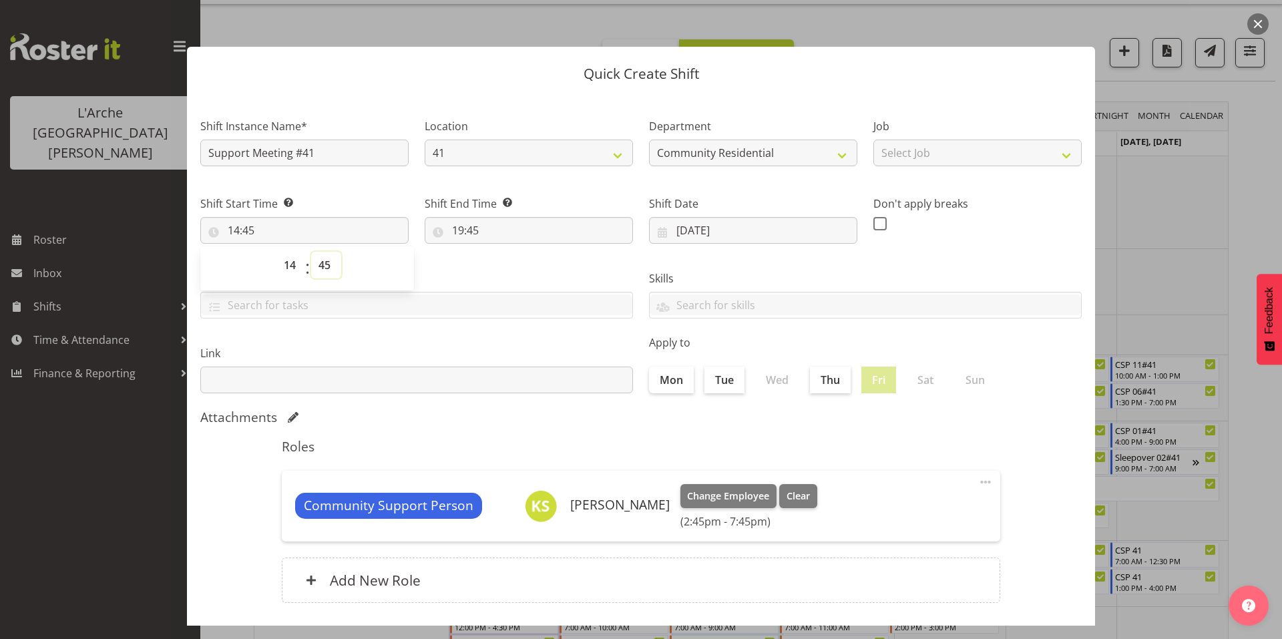
click at [328, 252] on select "00 01 02 03 04 05 06 07 08 09 10 11 12 13 14 15 16 17 18 19 20 21 22 23 24 25 2…" at bounding box center [326, 265] width 30 height 27
select select "0"
click at [311, 252] on select "00 01 02 03 04 05 06 07 08 09 10 11 12 13 14 15 16 17 18 19 20 21 22 23 24 25 2…" at bounding box center [326, 265] width 30 height 27
type input "14:00"
click at [461, 217] on input "19:45" at bounding box center [529, 230] width 208 height 27
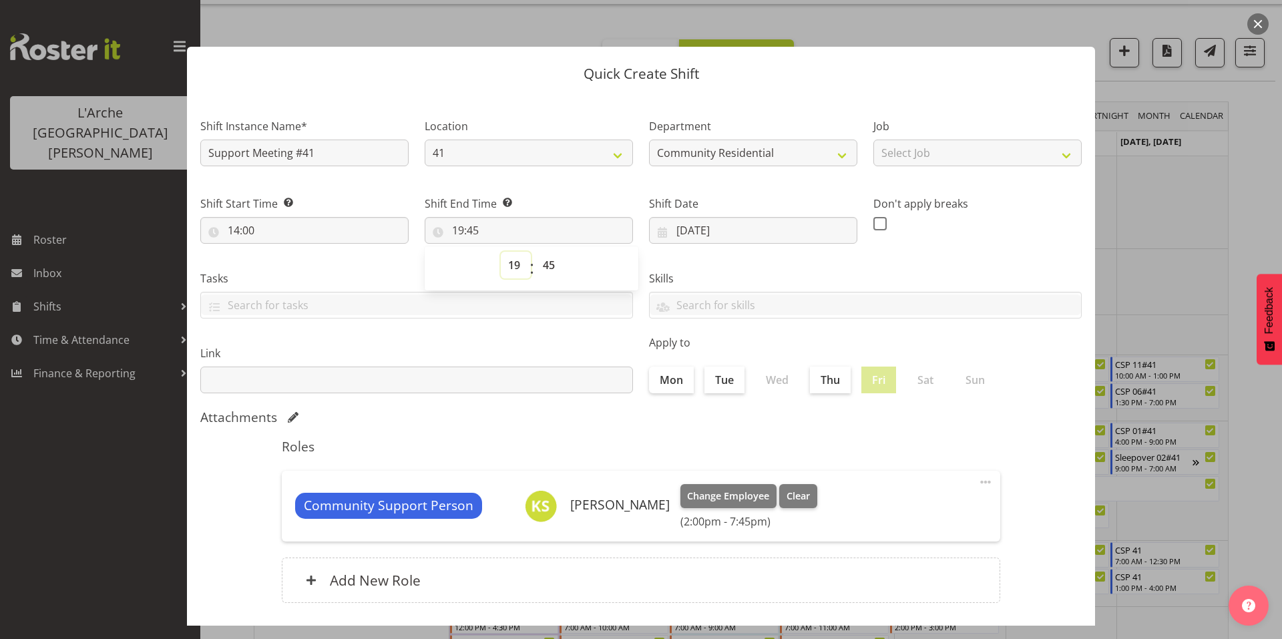
click at [511, 252] on select "00 01 02 03 04 05 06 07 08 09 10 11 12 13 14 15 16 17 18 19 20 21 22 23" at bounding box center [516, 265] width 30 height 27
select select "15"
click at [501, 252] on select "00 01 02 03 04 05 06 07 08 09 10 11 12 13 14 15 16 17 18 19 20 21 22 23" at bounding box center [516, 265] width 30 height 27
type input "15:45"
click at [548, 252] on select "00 01 02 03 04 05 06 07 08 09 10 11 12 13 14 15 16 17 18 19 20 21 22 23 24 25 2…" at bounding box center [550, 265] width 30 height 27
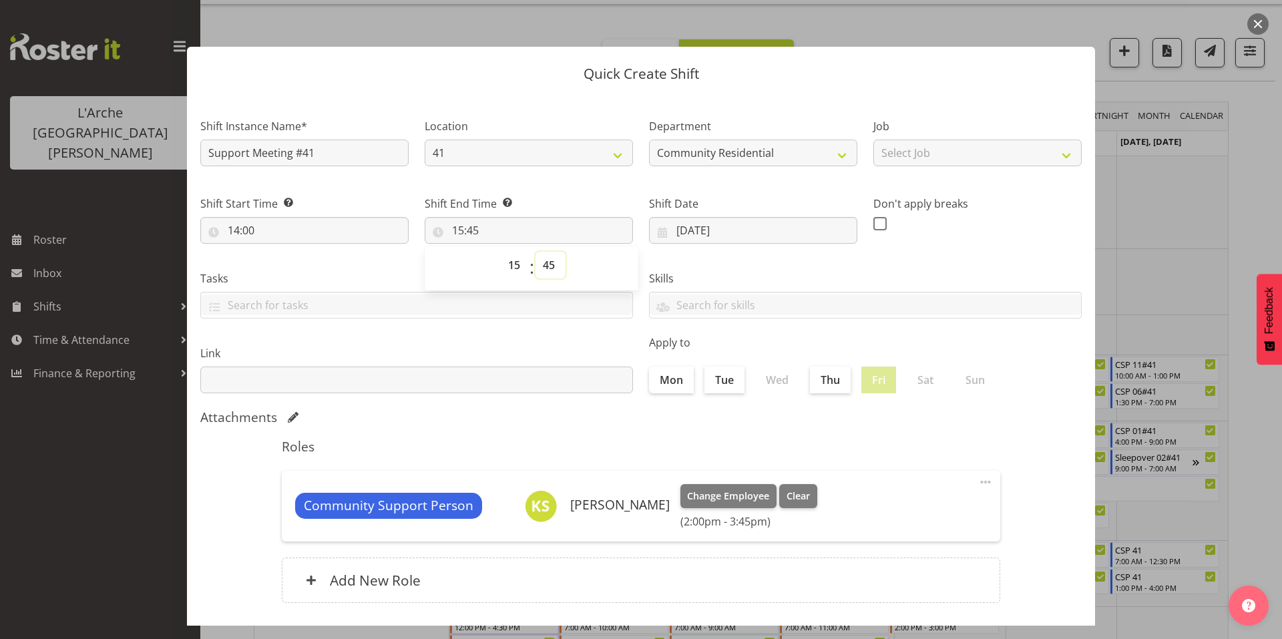
select select "0"
click at [535, 252] on select "00 01 02 03 04 05 06 07 08 09 10 11 12 13 14 15 16 17 18 19 20 21 22 23 24 25 2…" at bounding box center [550, 265] width 30 height 27
type input "15:00"
click at [894, 144] on select "Select Job Accounts Admin Art Coordinator Community Leader Community Support Pe…" at bounding box center [977, 153] width 208 height 27
select select "2"
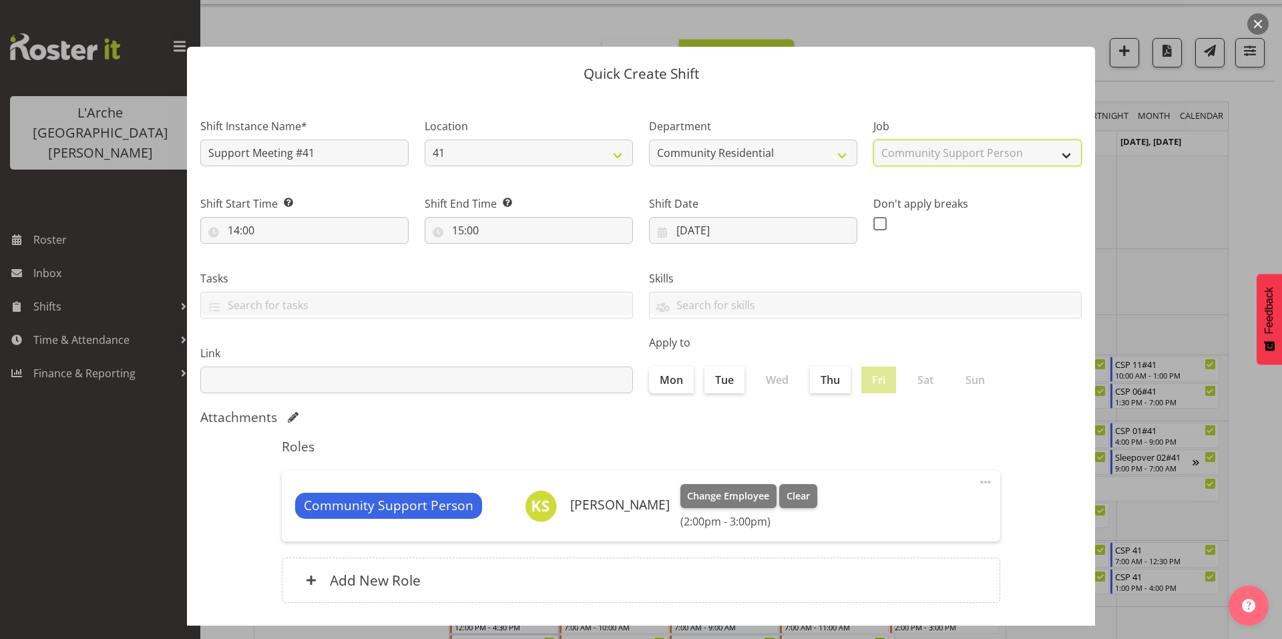
click at [873, 140] on select "Select Job Accounts Admin Art Coordinator Community Leader Community Support Pe…" at bounding box center [977, 153] width 208 height 27
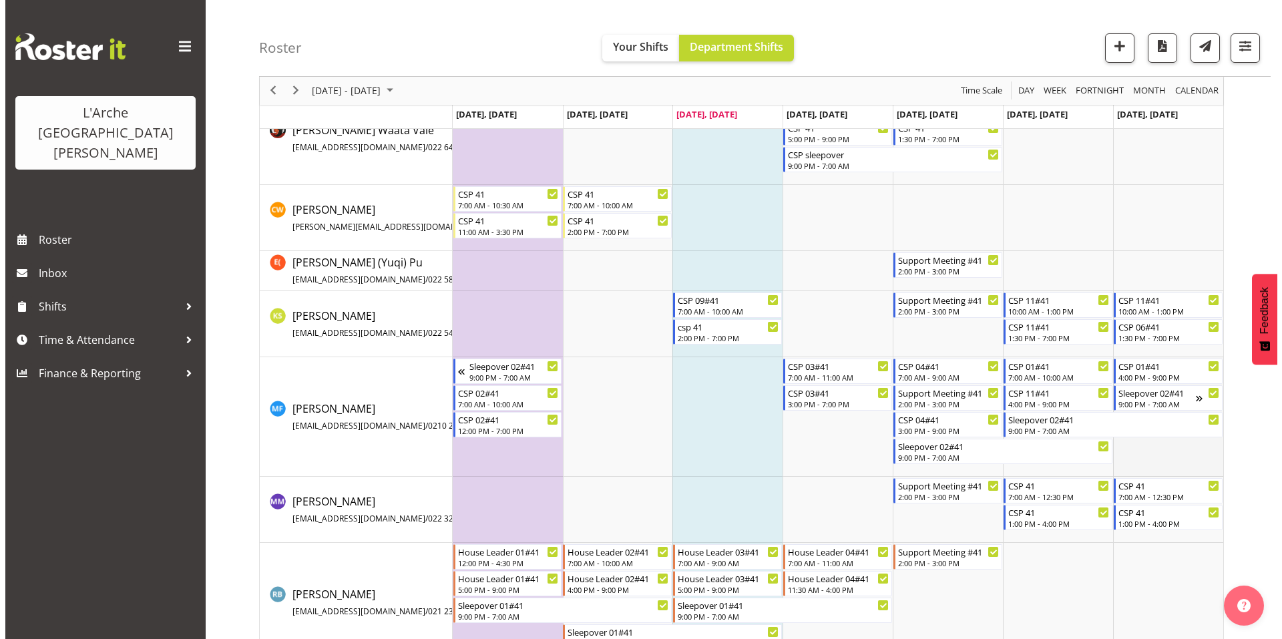
scroll to position [96, 0]
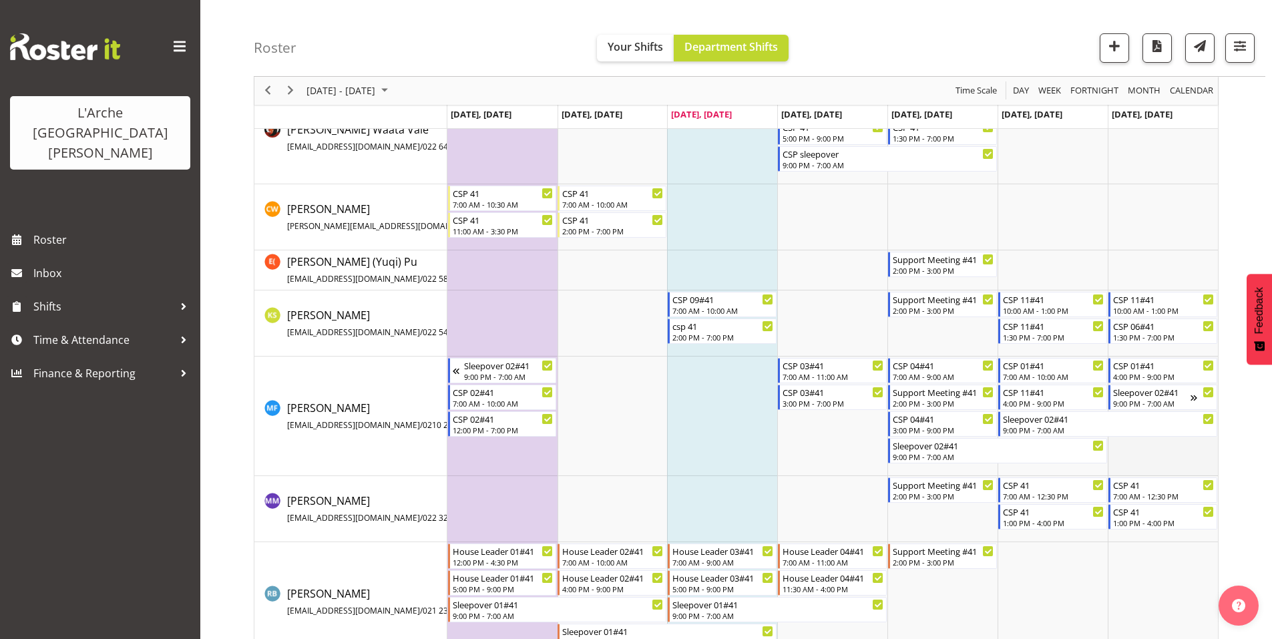
click at [1144, 448] on td "Timeline Week of September 24, 2025" at bounding box center [1163, 417] width 110 height 120
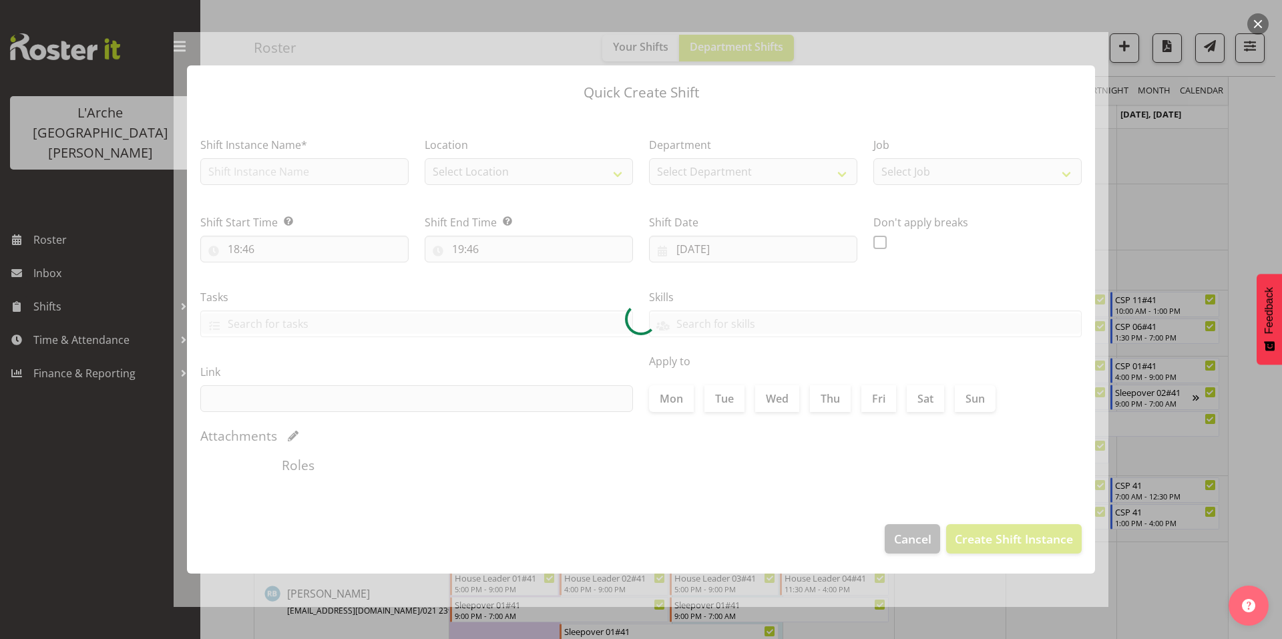
type input "[DATE]"
checkbox input "true"
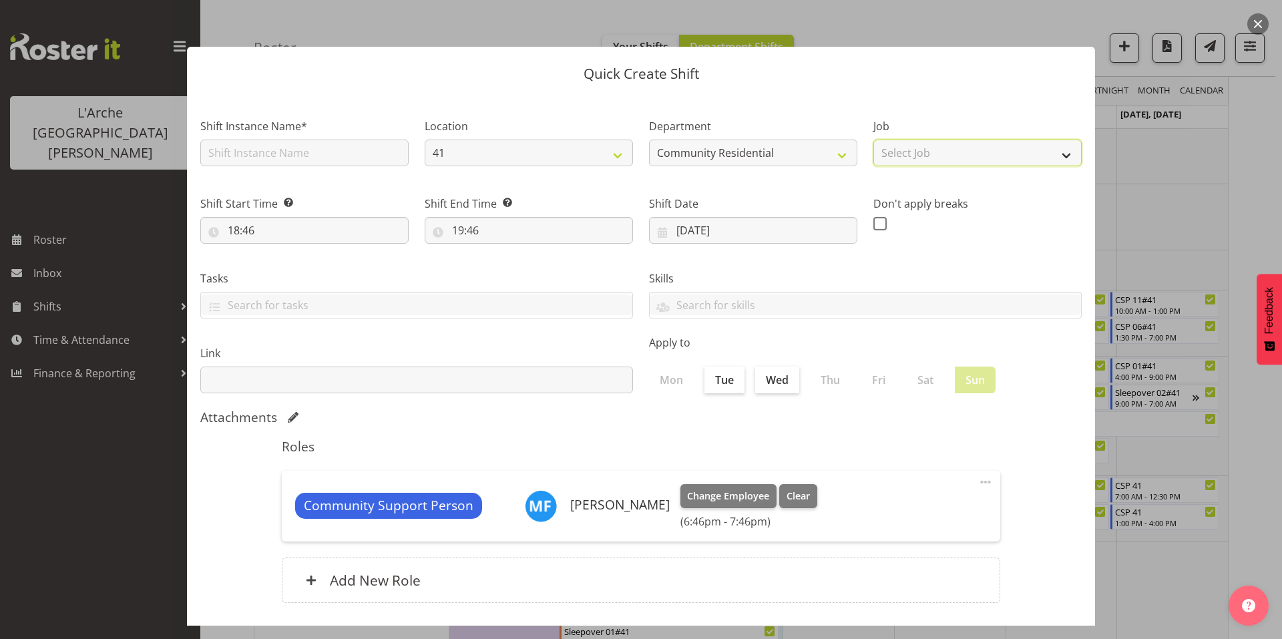
click at [894, 143] on select "Select Job Accounts Admin Art Coordinator Community Leader Community Support Pe…" at bounding box center [977, 153] width 208 height 27
select select "2"
click at [873, 140] on select "Select Job Accounts Admin Art Coordinator Community Leader Community Support Pe…" at bounding box center [977, 153] width 208 height 27
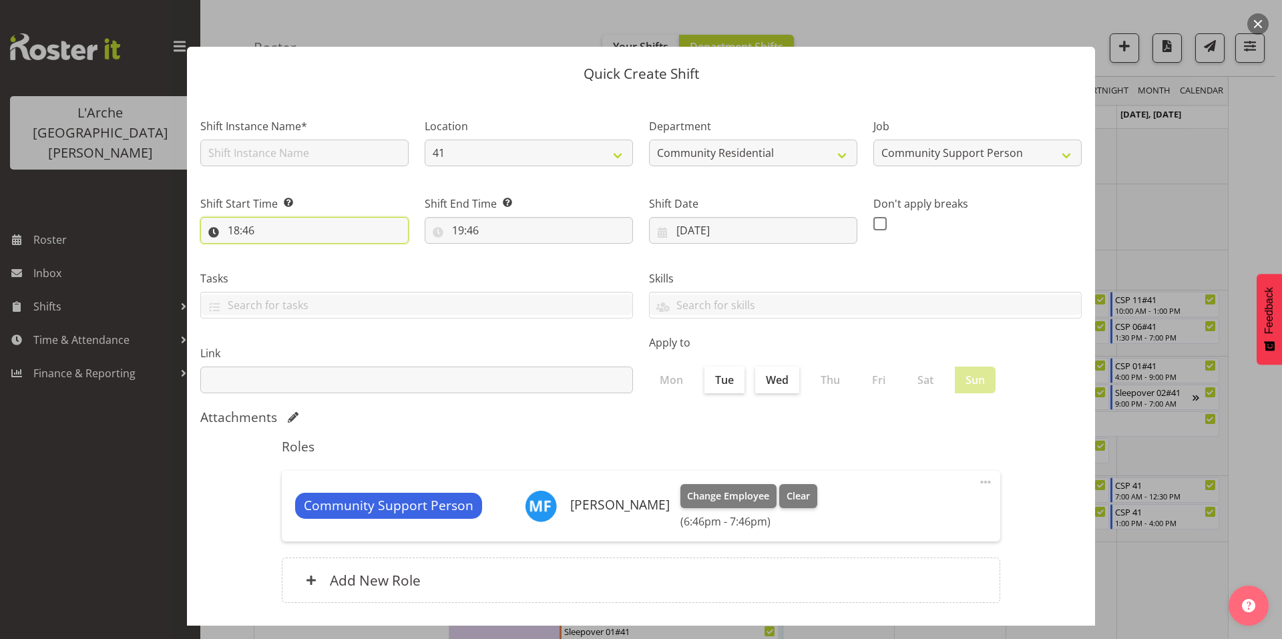
click at [268, 217] on input "18:46" at bounding box center [304, 230] width 208 height 27
click at [292, 252] on select "00 01 02 03 04 05 06 07 08 09 10 11 12 13 14 15 16 17 18 19 20 21 22 23" at bounding box center [291, 265] width 30 height 27
select select "7"
click at [279, 252] on select "00 01 02 03 04 05 06 07 08 09 10 11 12 13 14 15 16 17 18 19 20 21 22 23" at bounding box center [291, 265] width 30 height 27
type input "07:46"
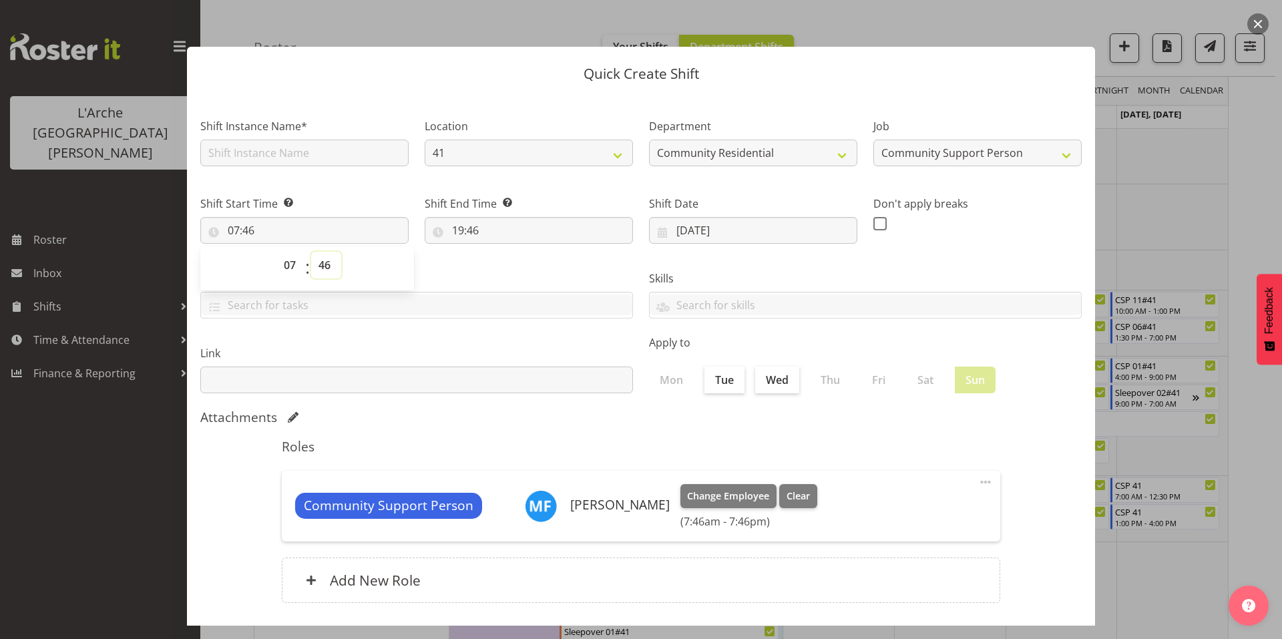
click at [320, 252] on select "00 01 02 03 04 05 06 07 08 09 10 11 12 13 14 15 16 17 18 19 20 21 22 23 24 25 2…" at bounding box center [326, 265] width 30 height 27
select select "0"
click at [311, 252] on select "00 01 02 03 04 05 06 07 08 09 10 11 12 13 14 15 16 17 18 19 20 21 22 23 24 25 2…" at bounding box center [326, 265] width 30 height 27
type input "07:00"
click at [465, 217] on input "19:46" at bounding box center [529, 230] width 208 height 27
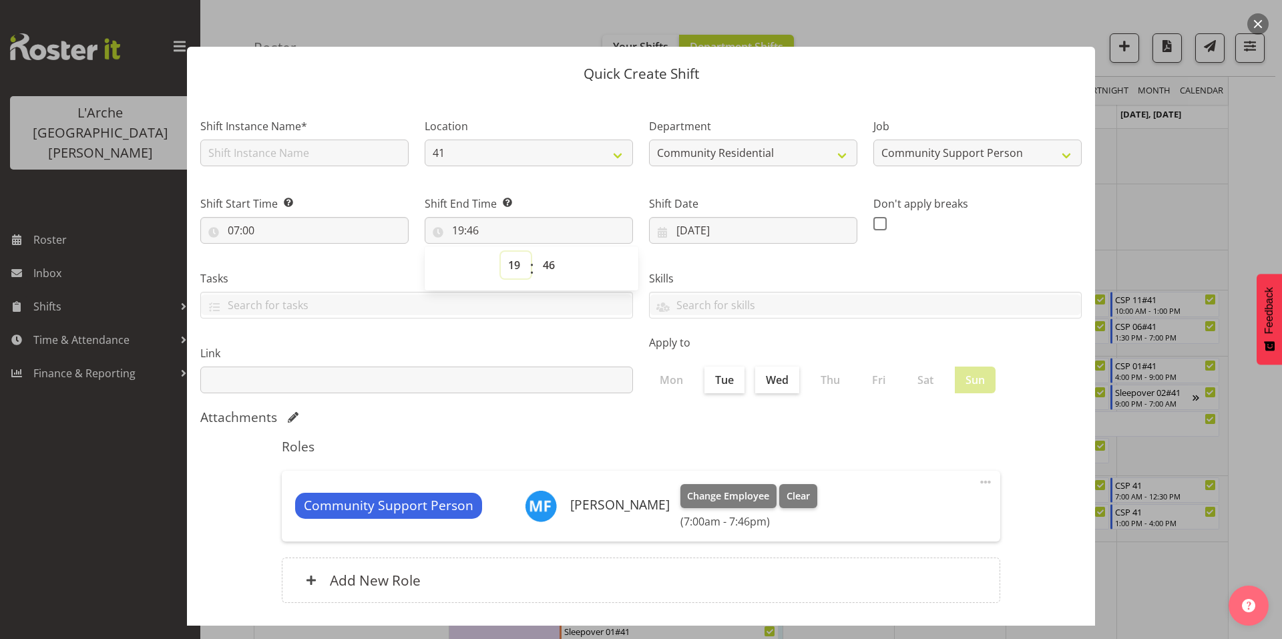
click at [511, 252] on select "00 01 02 03 04 05 06 07 08 09 10 11 12 13 14 15 16 17 18 19 20 21 22 23" at bounding box center [516, 265] width 30 height 27
select select "10"
click at [501, 252] on select "00 01 02 03 04 05 06 07 08 09 10 11 12 13 14 15 16 17 18 19 20 21 22 23" at bounding box center [516, 265] width 30 height 27
type input "10:46"
click at [548, 252] on select "00 01 02 03 04 05 06 07 08 09 10 11 12 13 14 15 16 17 18 19 20 21 22 23 24 25 2…" at bounding box center [550, 265] width 30 height 27
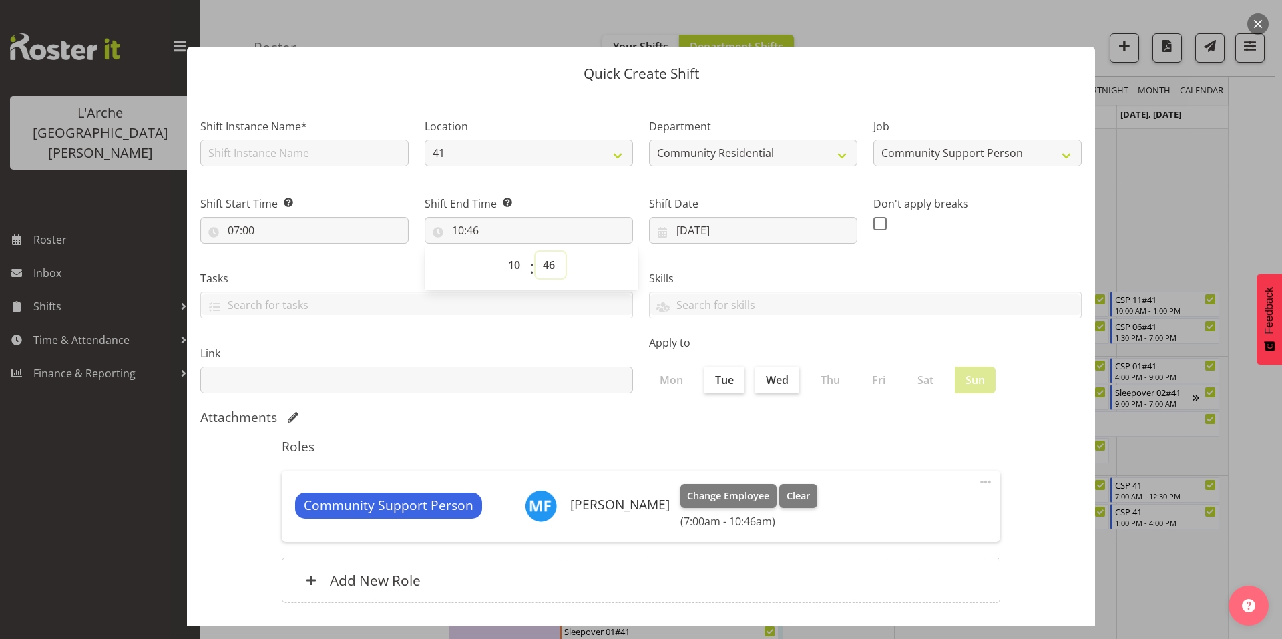
select select "0"
click at [535, 252] on select "00 01 02 03 04 05 06 07 08 09 10 11 12 13 14 15 16 17 18 19 20 21 22 23 24 25 2…" at bounding box center [550, 265] width 30 height 27
type input "10:00"
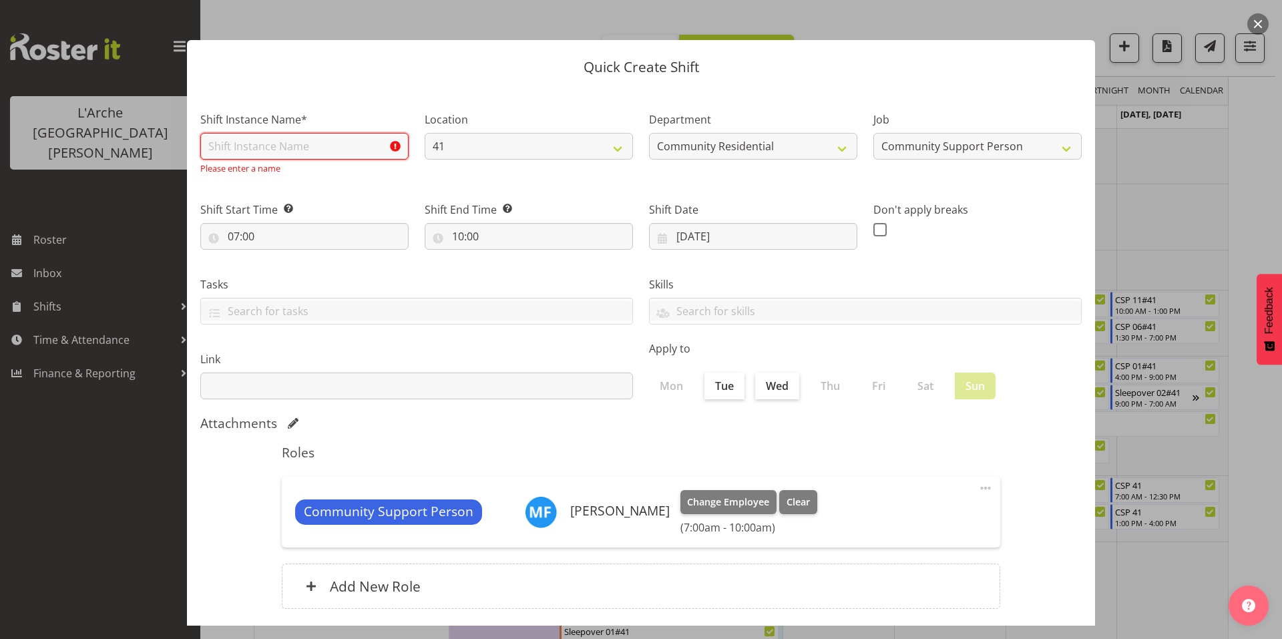
click at [281, 149] on input "text" at bounding box center [304, 146] width 208 height 27
type input "CSP 11#41"
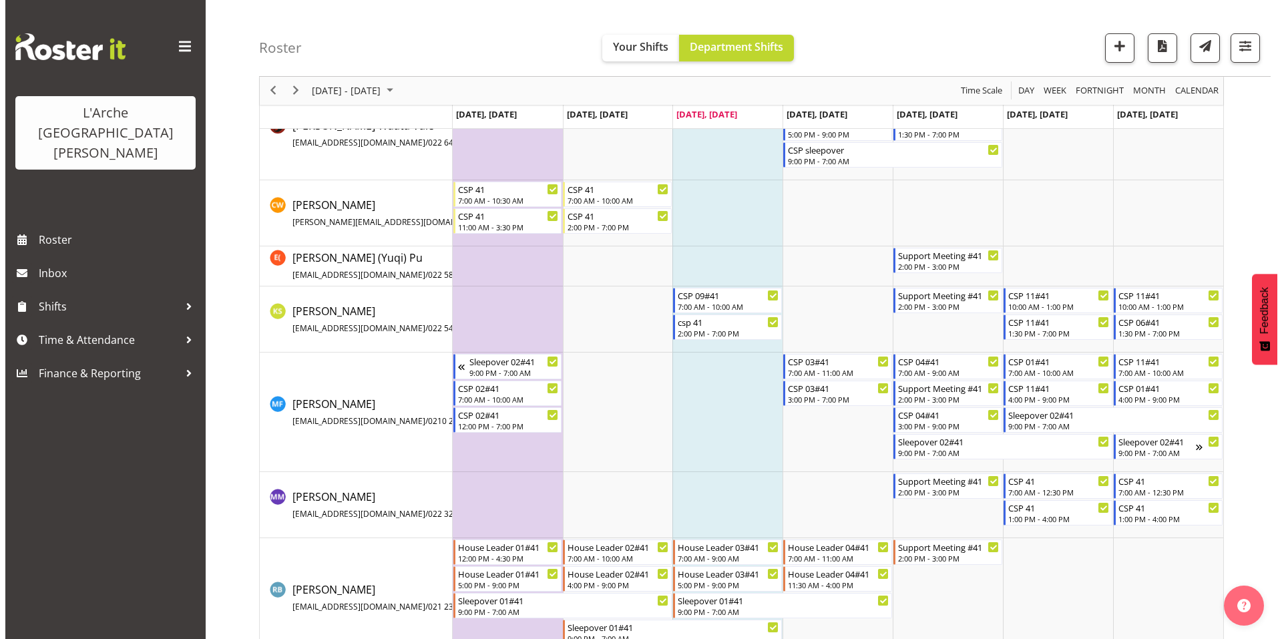
scroll to position [0, 0]
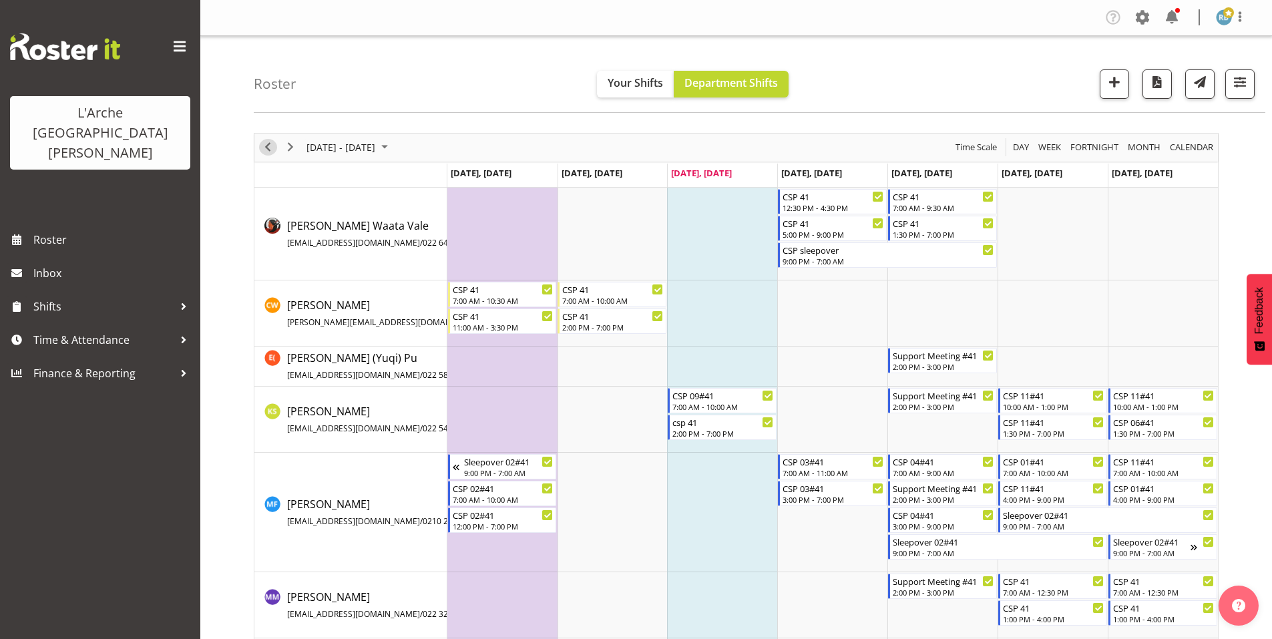
click at [270, 139] on span "Previous" at bounding box center [268, 147] width 16 height 17
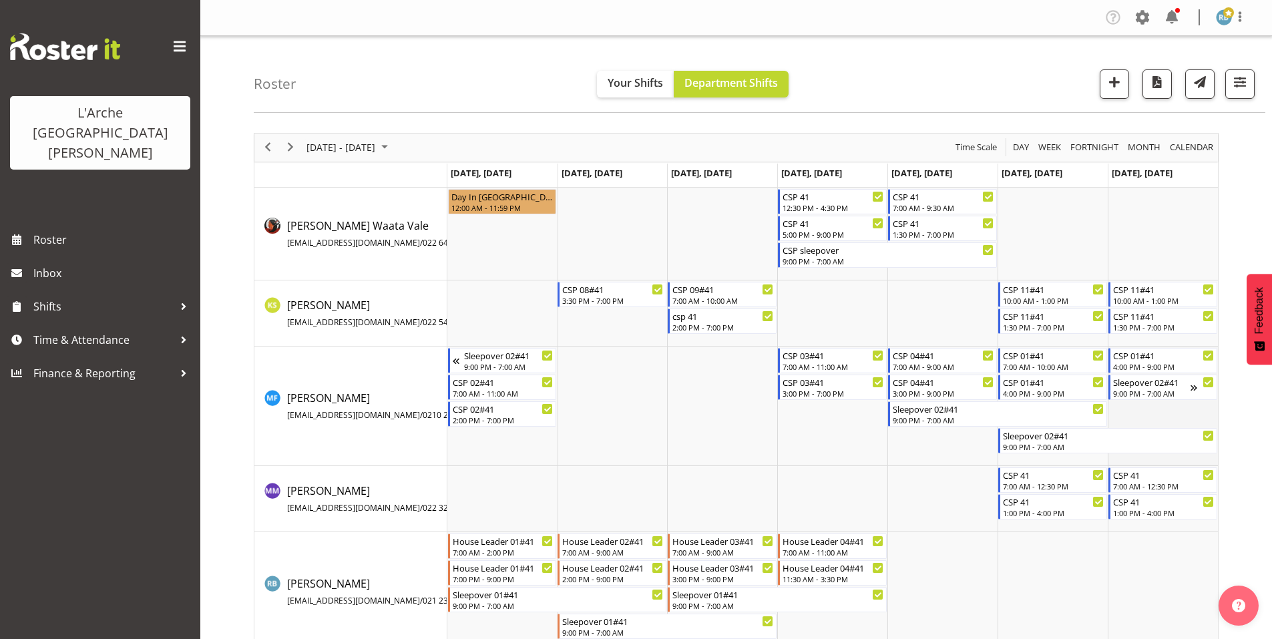
click at [1154, 411] on td "Timeline Week of September 17, 2025" at bounding box center [1163, 407] width 110 height 120
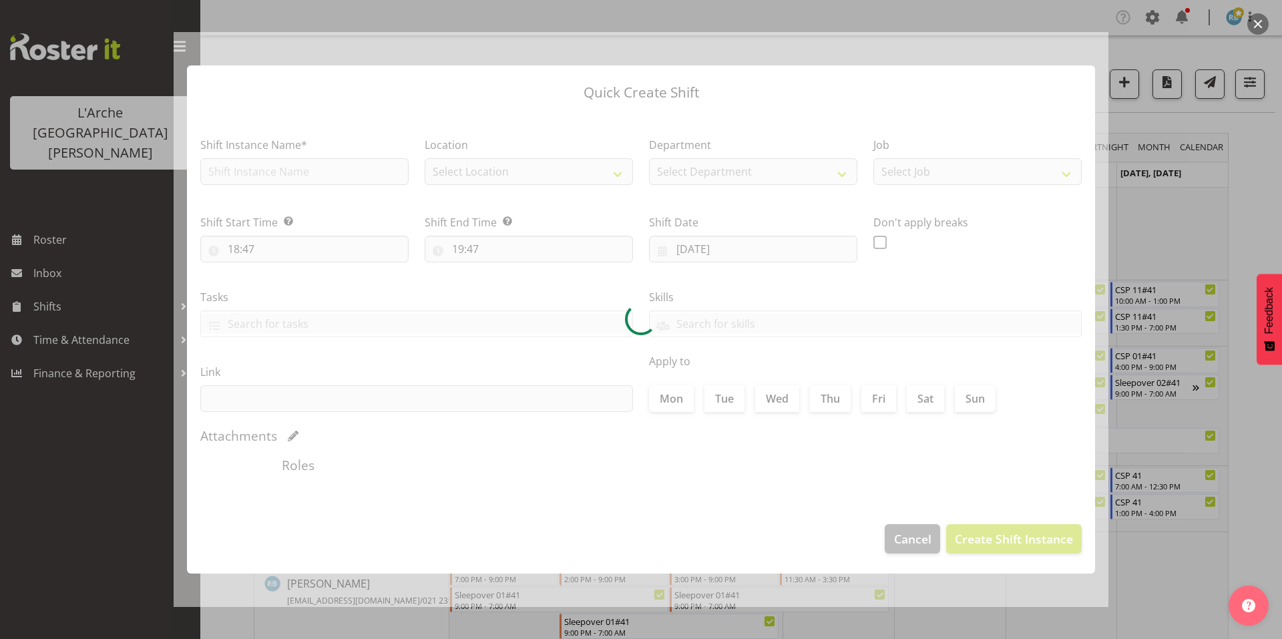
type input "[DATE]"
checkbox input "true"
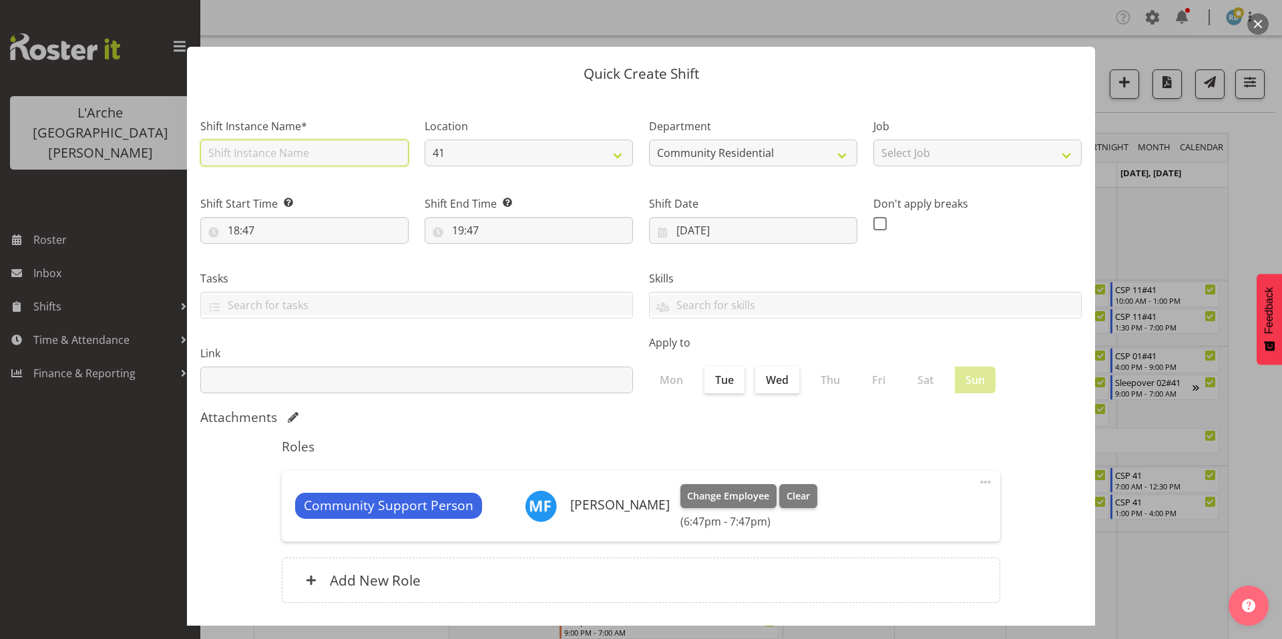
click at [314, 146] on input "text" at bounding box center [304, 153] width 208 height 27
type input "CSP 11#41"
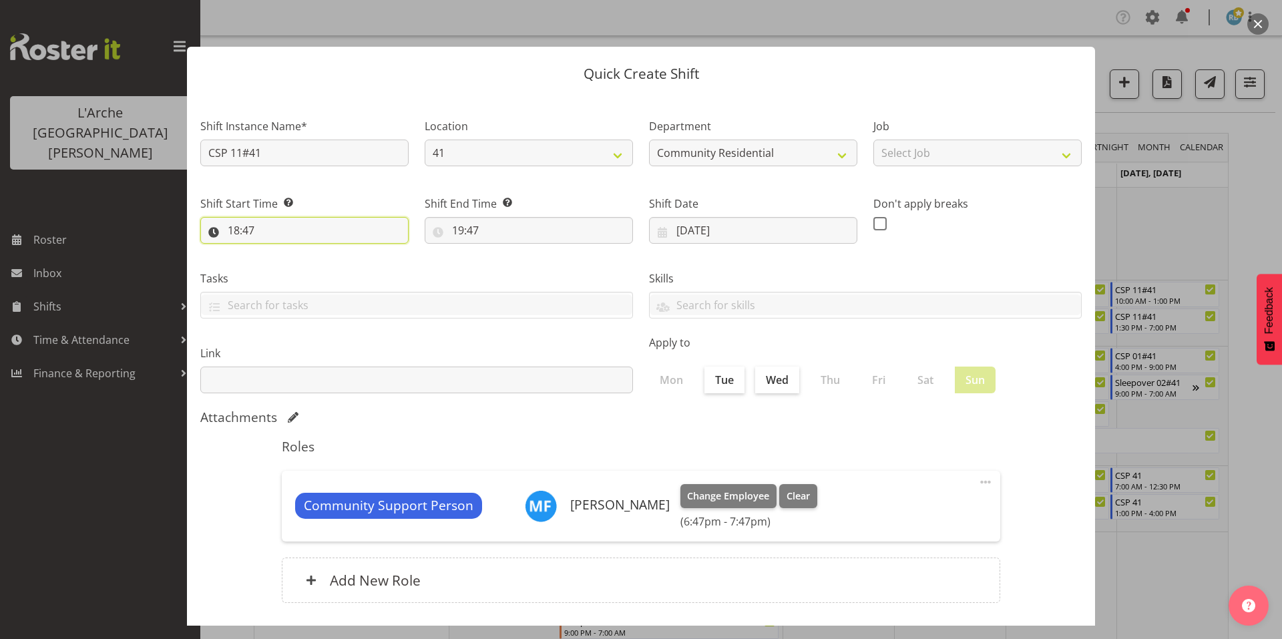
click at [270, 217] on input "18:47" at bounding box center [304, 230] width 208 height 27
click at [290, 252] on select "00 01 02 03 04 05 06 07 08 09 10 11 12 13 14 15 16 17 18 19 20 21 22 23" at bounding box center [291, 265] width 30 height 27
select select "7"
click at [279, 252] on select "00 01 02 03 04 05 06 07 08 09 10 11 12 13 14 15 16 17 18 19 20 21 22 23" at bounding box center [291, 265] width 30 height 27
type input "07:47"
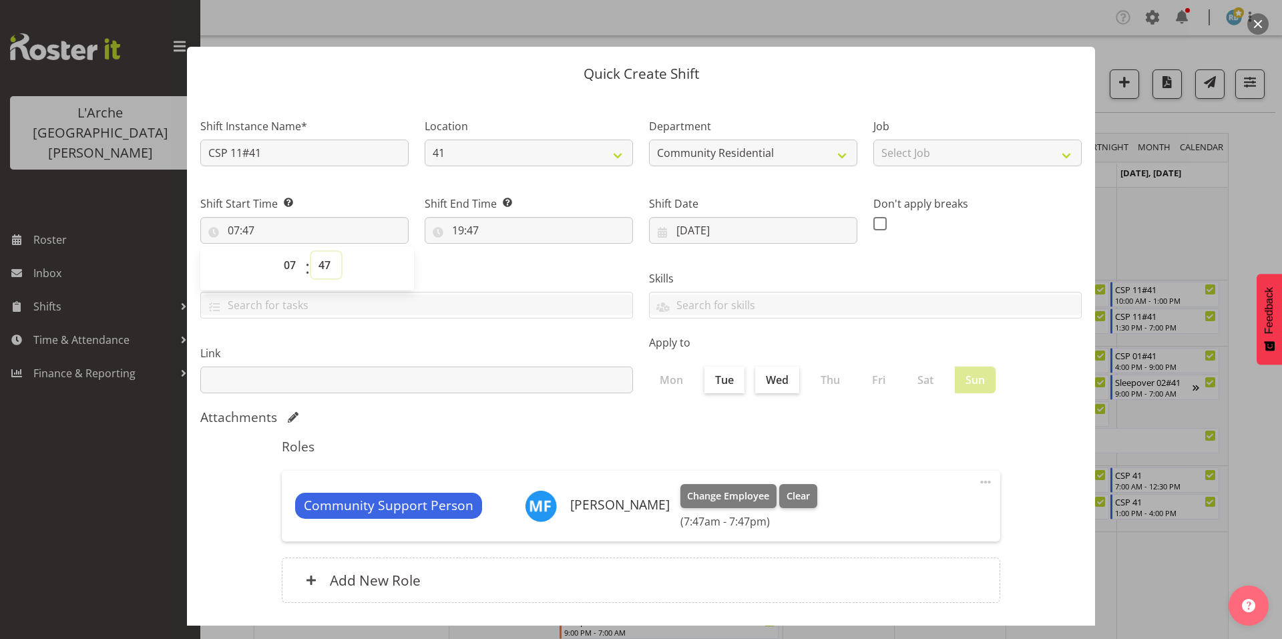
click at [323, 252] on select "00 01 02 03 04 05 06 07 08 09 10 11 12 13 14 15 16 17 18 19 20 21 22 23 24 25 2…" at bounding box center [326, 265] width 30 height 27
select select "0"
click at [311, 252] on select "00 01 02 03 04 05 06 07 08 09 10 11 12 13 14 15 16 17 18 19 20 21 22 23 24 25 2…" at bounding box center [326, 265] width 30 height 27
type input "07:00"
click at [453, 217] on input "19:47" at bounding box center [529, 230] width 208 height 27
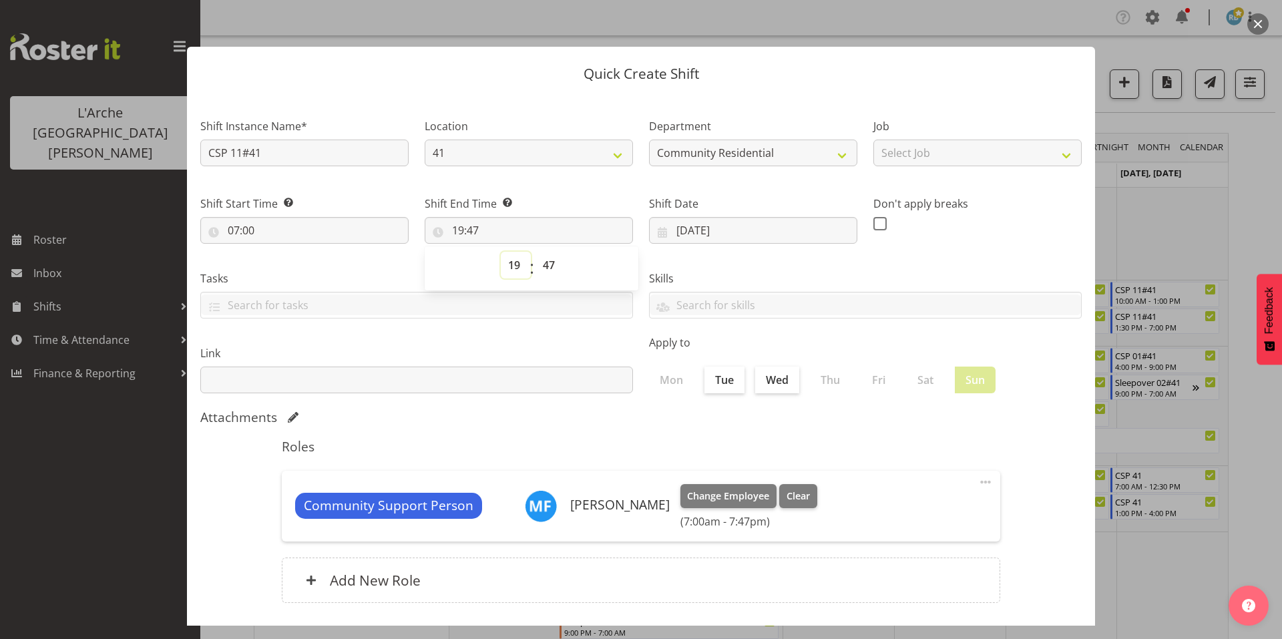
click at [515, 252] on select "00 01 02 03 04 05 06 07 08 09 10 11 12 13 14 15 16 17 18 19 20 21 22 23" at bounding box center [516, 265] width 30 height 27
select select "10"
click at [501, 252] on select "00 01 02 03 04 05 06 07 08 09 10 11 12 13 14 15 16 17 18 19 20 21 22 23" at bounding box center [516, 265] width 30 height 27
type input "10:47"
click at [543, 252] on select "00 01 02 03 04 05 06 07 08 09 10 11 12 13 14 15 16 17 18 19 20 21 22 23 24 25 2…" at bounding box center [550, 265] width 30 height 27
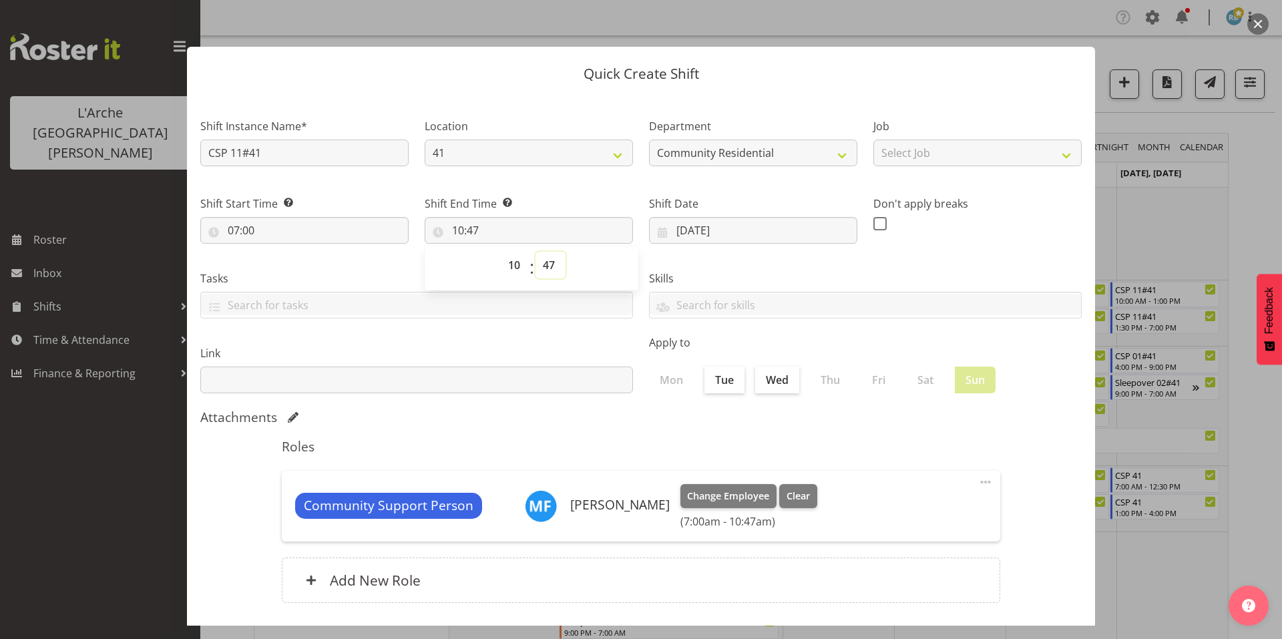
select select "0"
click at [535, 252] on select "00 01 02 03 04 05 06 07 08 09 10 11 12 13 14 15 16 17 18 19 20 21 22 23 24 25 2…" at bounding box center [550, 265] width 30 height 27
type input "10:00"
click at [928, 142] on select "Select Job Accounts Admin Art Coordinator Community Leader Community Support Pe…" at bounding box center [977, 153] width 208 height 27
select select "2"
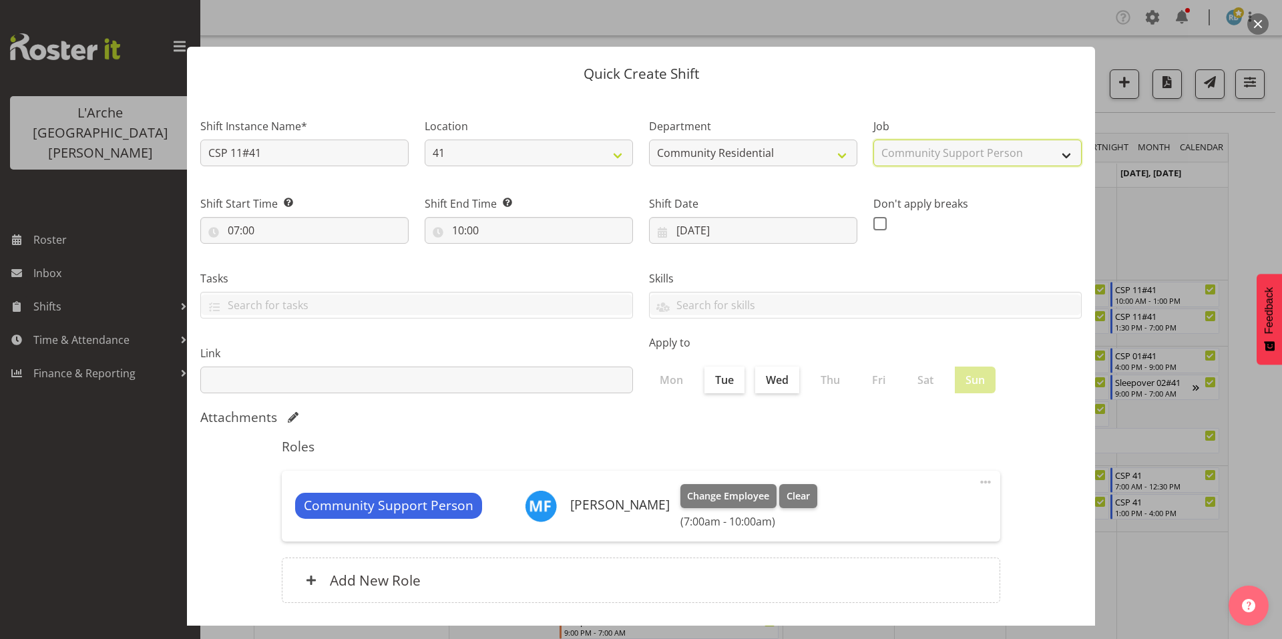
click at [873, 140] on select "Select Job Accounts Admin Art Coordinator Community Leader Community Support Pe…" at bounding box center [977, 153] width 208 height 27
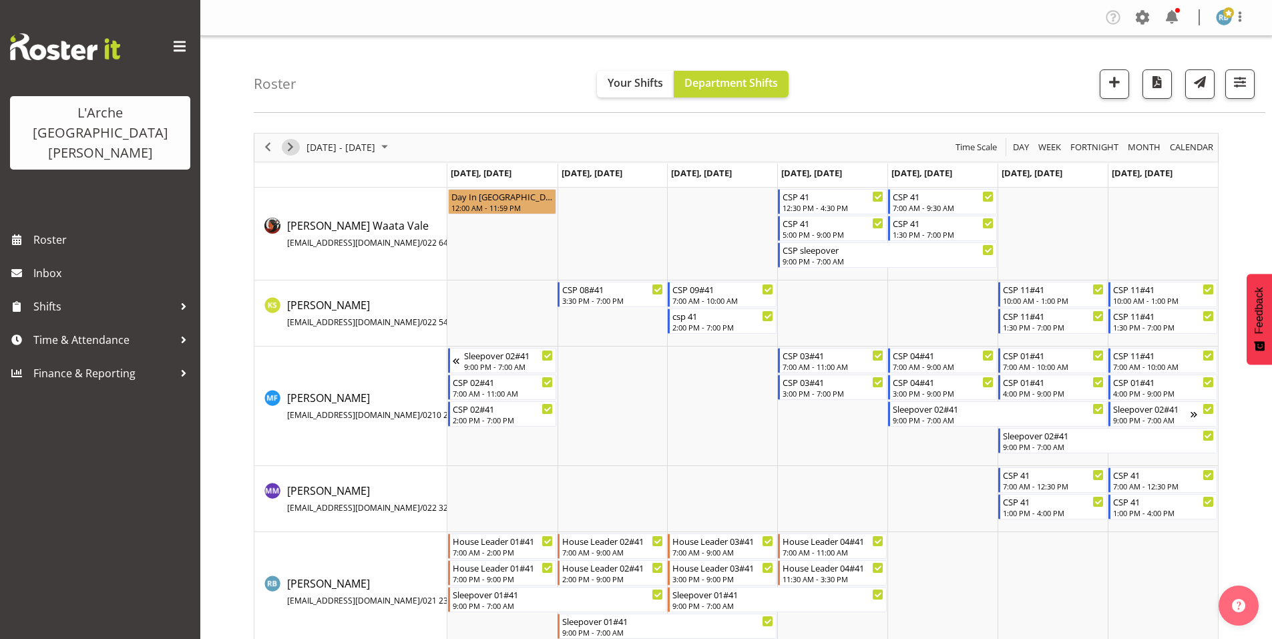
click at [292, 142] on span "Next" at bounding box center [290, 147] width 16 height 17
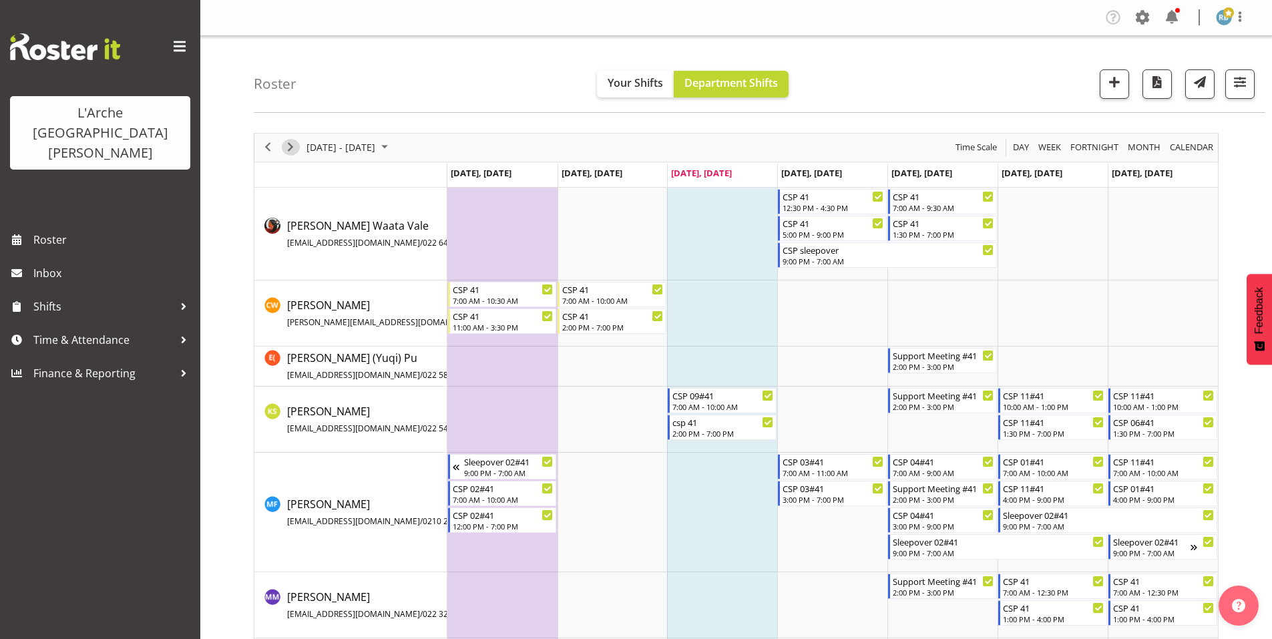
click at [287, 139] on span "Next" at bounding box center [290, 147] width 16 height 17
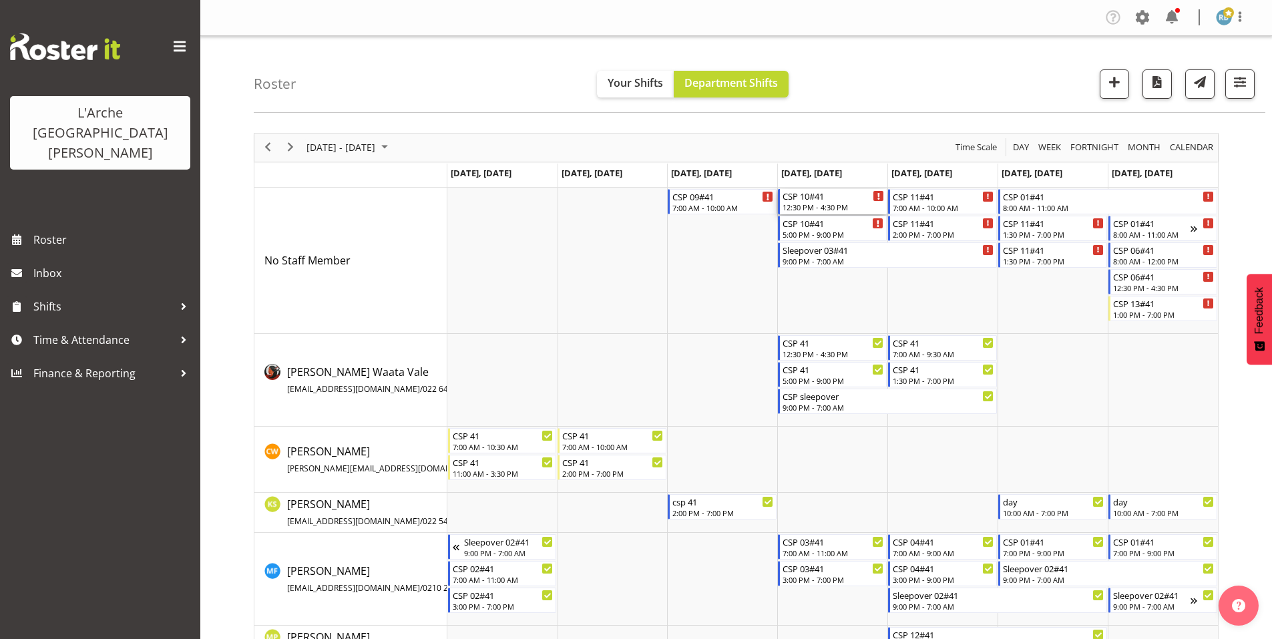
click at [827, 202] on div "12:30 PM - 4:30 PM" at bounding box center [832, 207] width 101 height 11
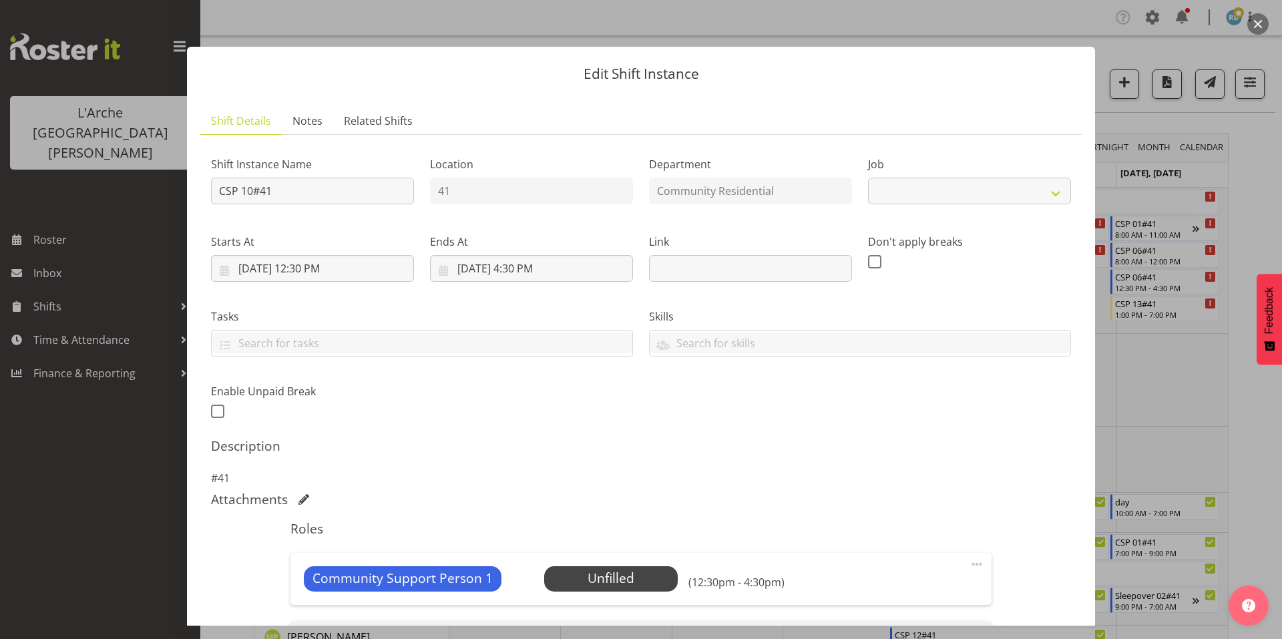
select select "2"
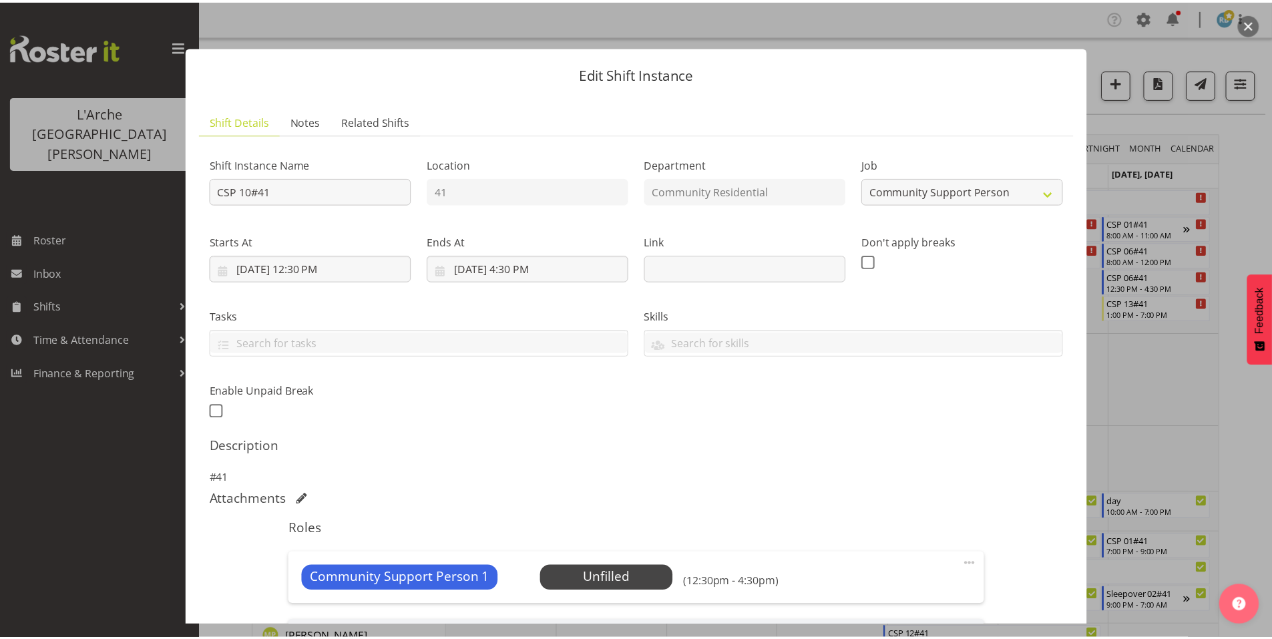
scroll to position [155, 0]
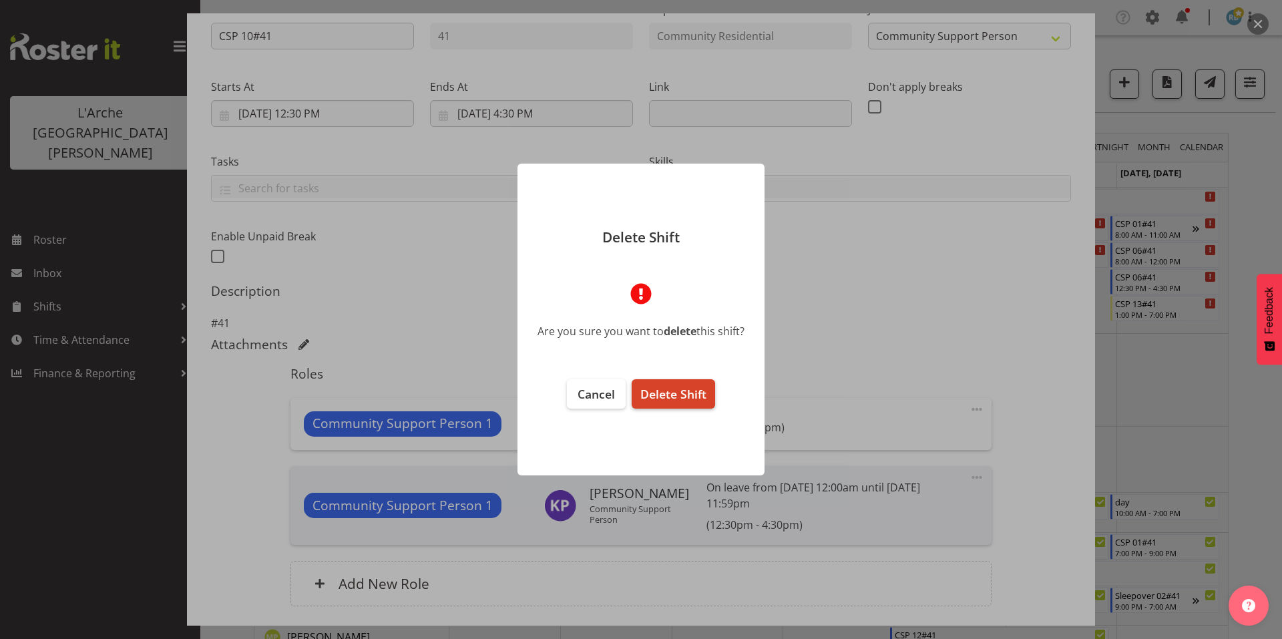
click at [689, 382] on button "Delete Shift" at bounding box center [673, 393] width 83 height 29
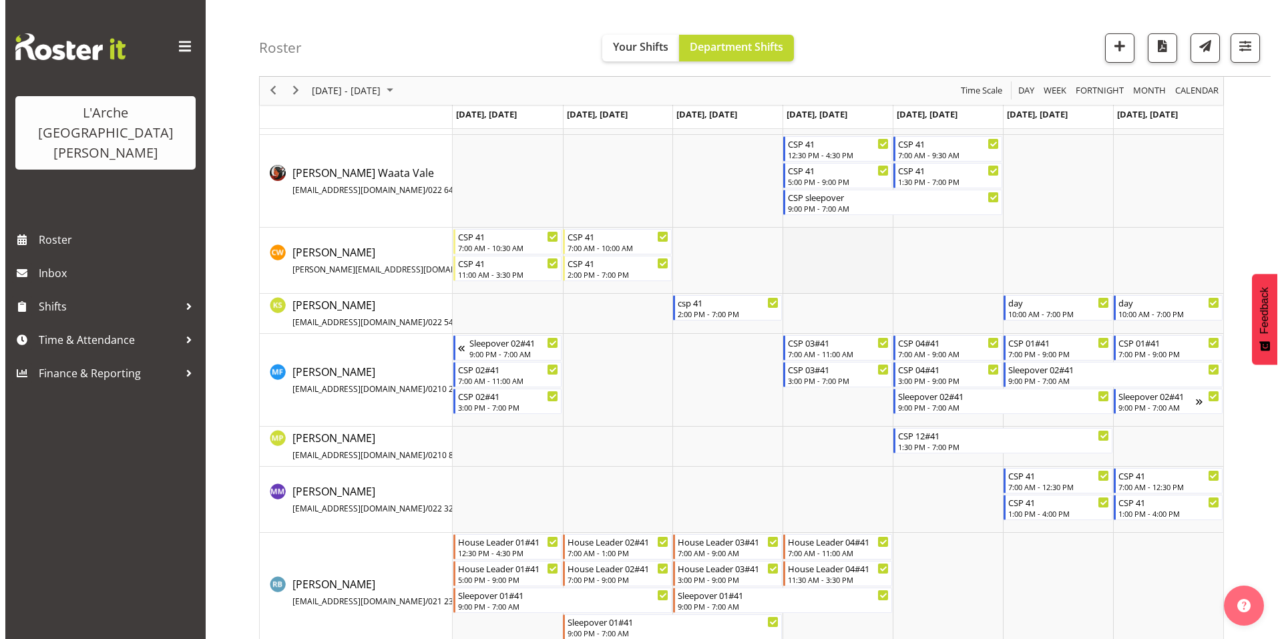
scroll to position [216, 0]
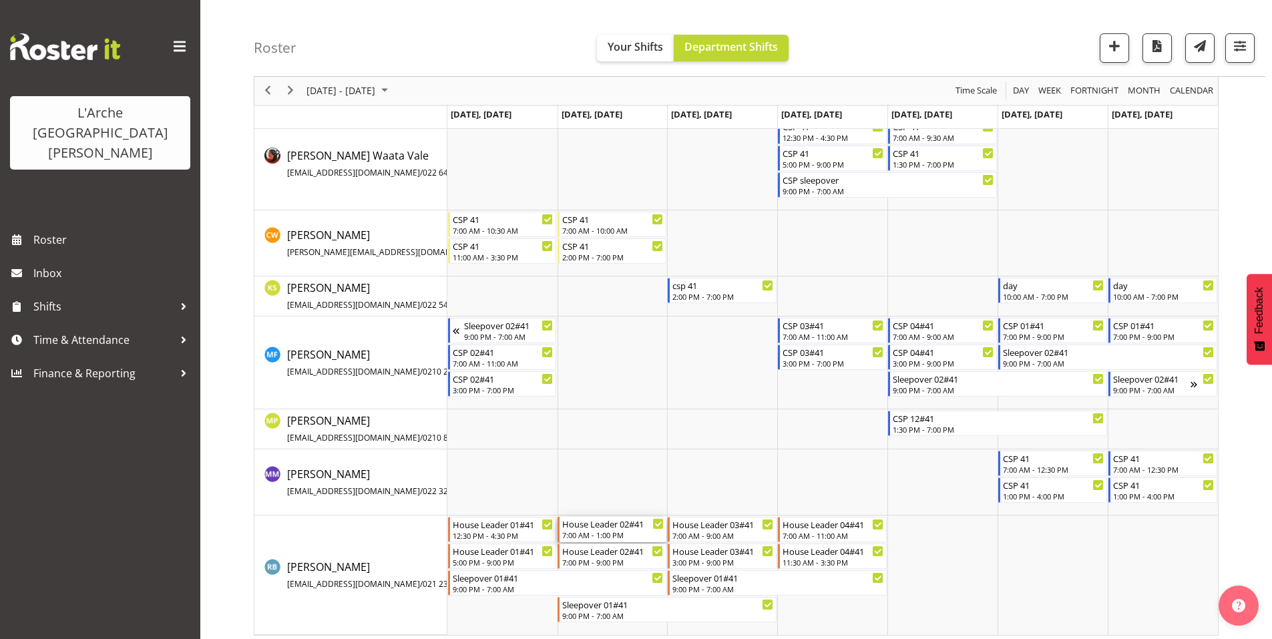
click at [617, 529] on div "7:00 AM - 1:00 PM" at bounding box center [612, 534] width 101 height 11
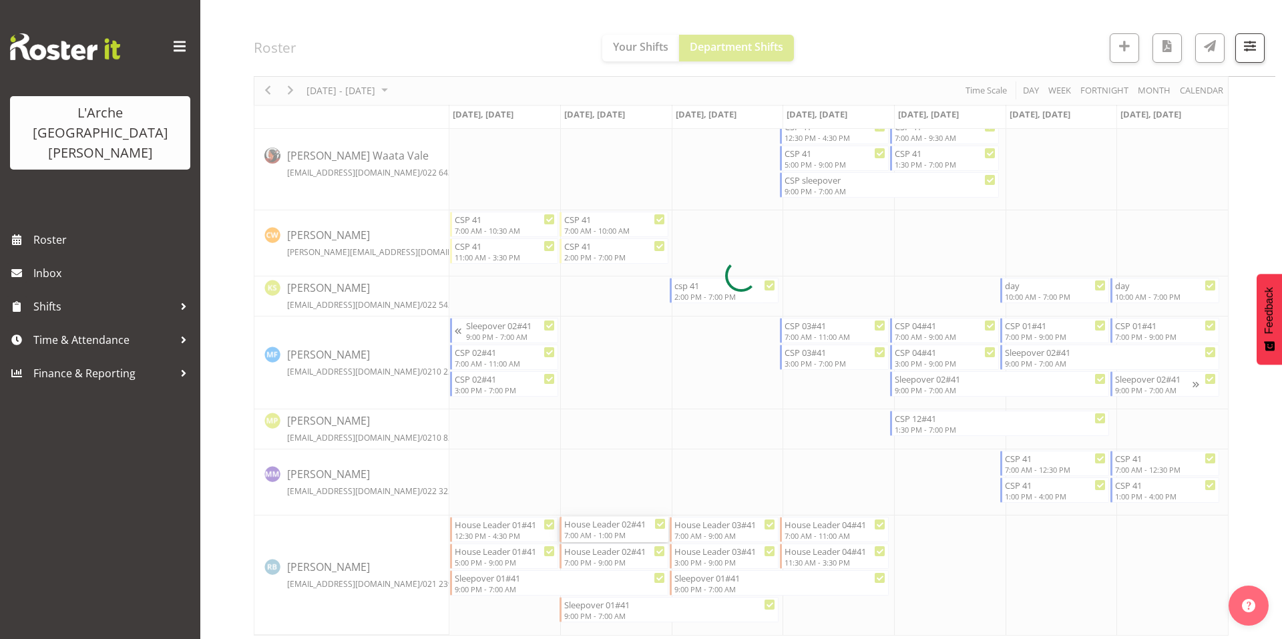
select select
select select "8"
select select "2025"
select select "13"
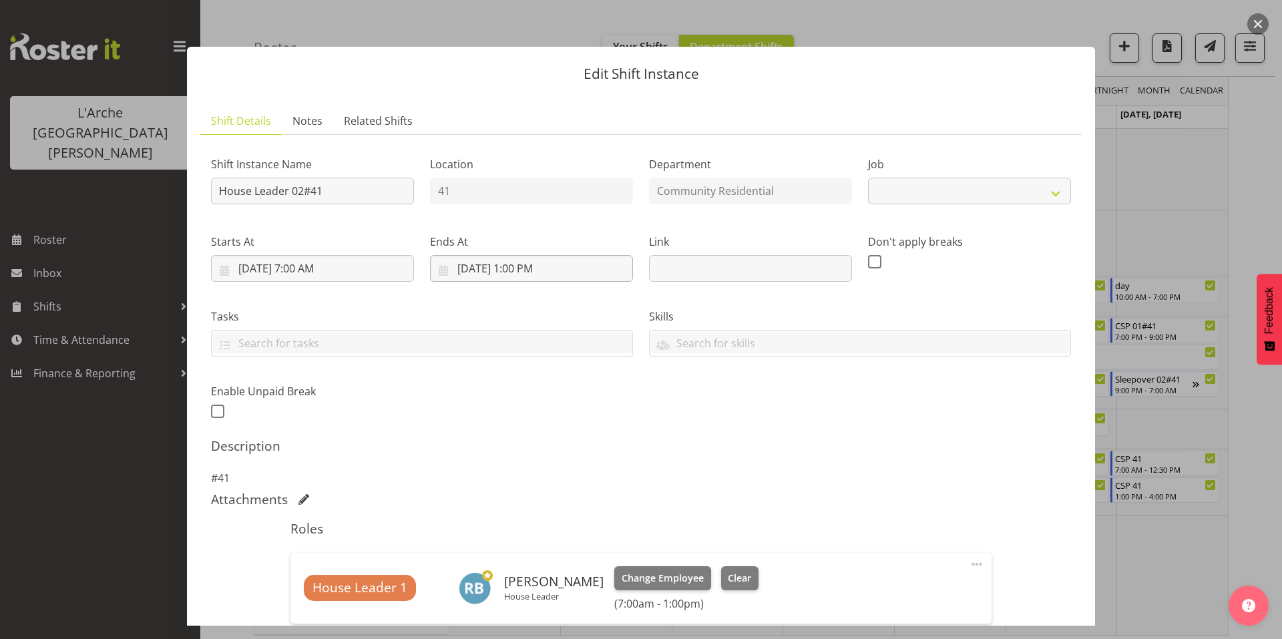
select select "1"
click at [508, 255] on input "[DATE] 1:00 PM" at bounding box center [531, 268] width 203 height 27
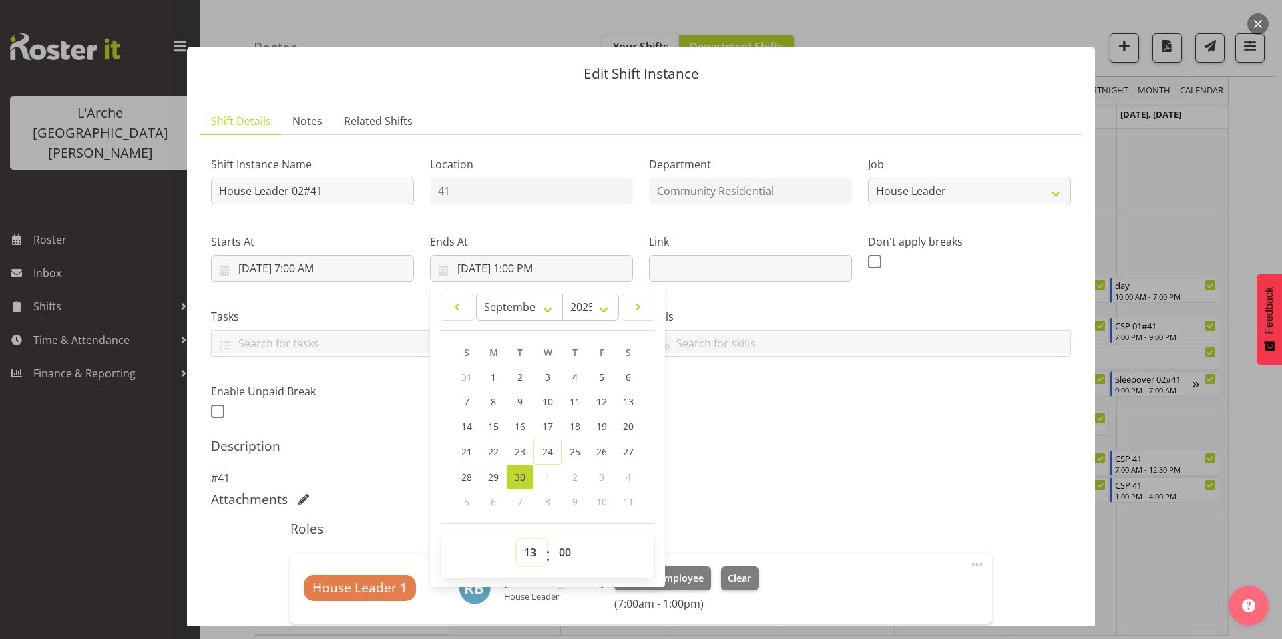
click at [526, 539] on select "00 01 02 03 04 05 06 07 08 09 10 11 12 13 14 15 16 17 18 19 20 21 22 23" at bounding box center [532, 552] width 30 height 27
select select "9"
click at [517, 539] on select "00 01 02 03 04 05 06 07 08 09 10 11 12 13 14 15 16 17 18 19 20 21 22 23" at bounding box center [532, 552] width 30 height 27
type input "[DATE] 9:00 AM"
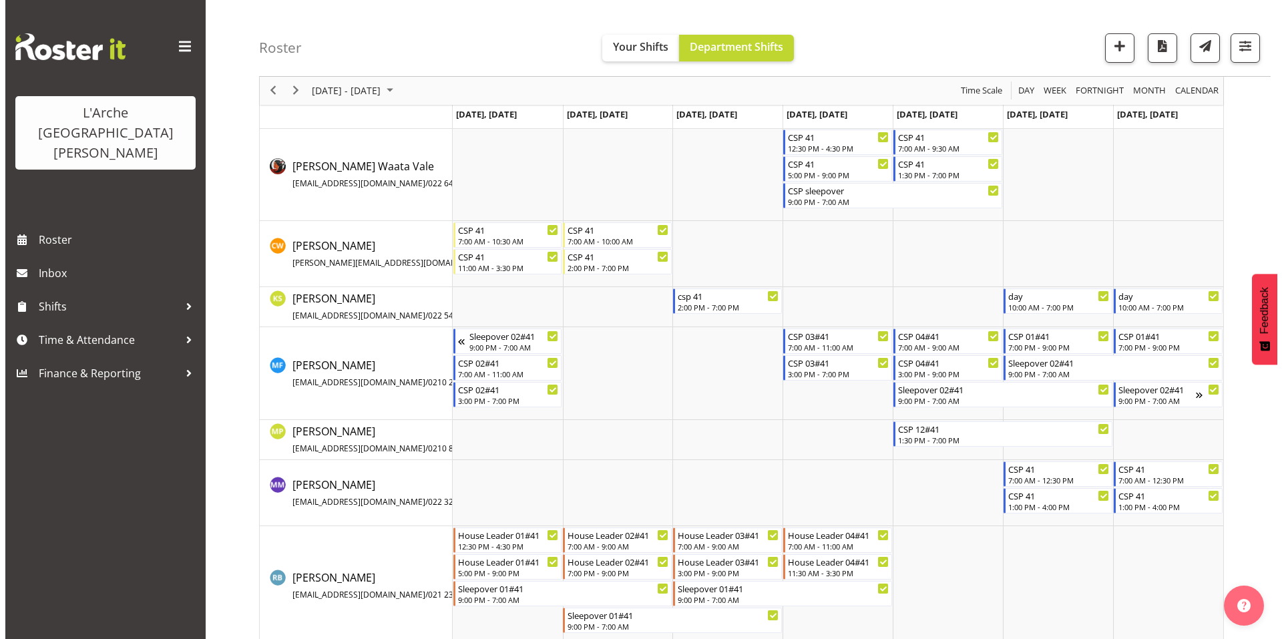
scroll to position [216, 0]
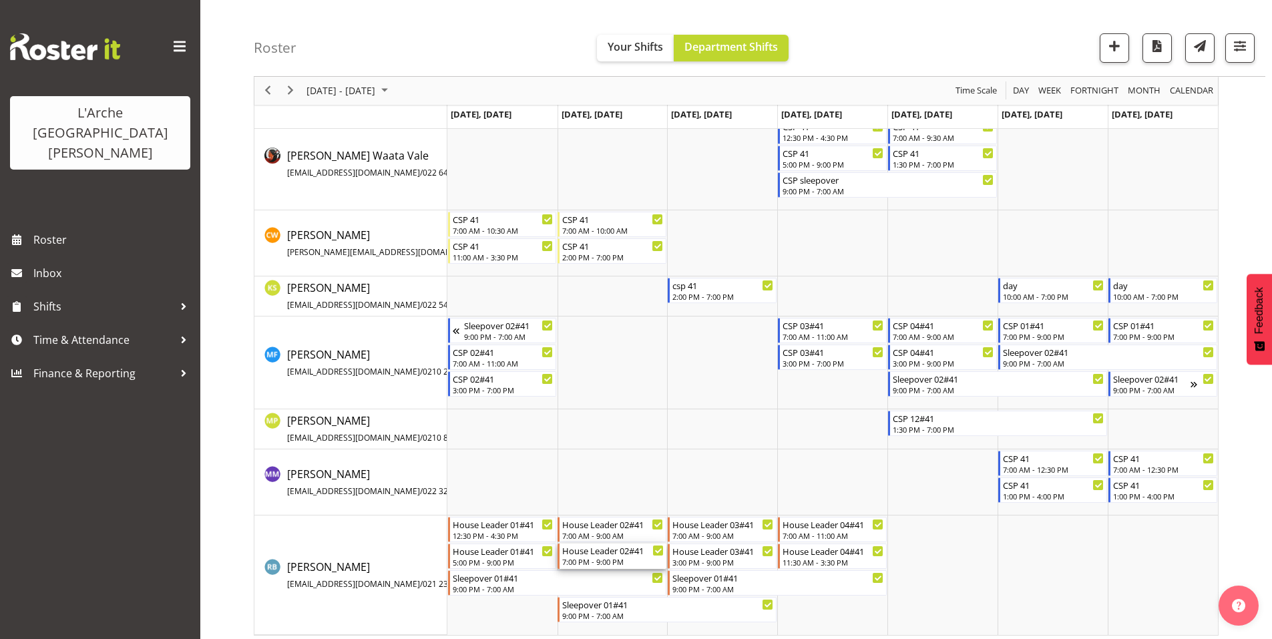
click at [580, 556] on div "7:00 PM - 9:00 PM" at bounding box center [612, 561] width 101 height 11
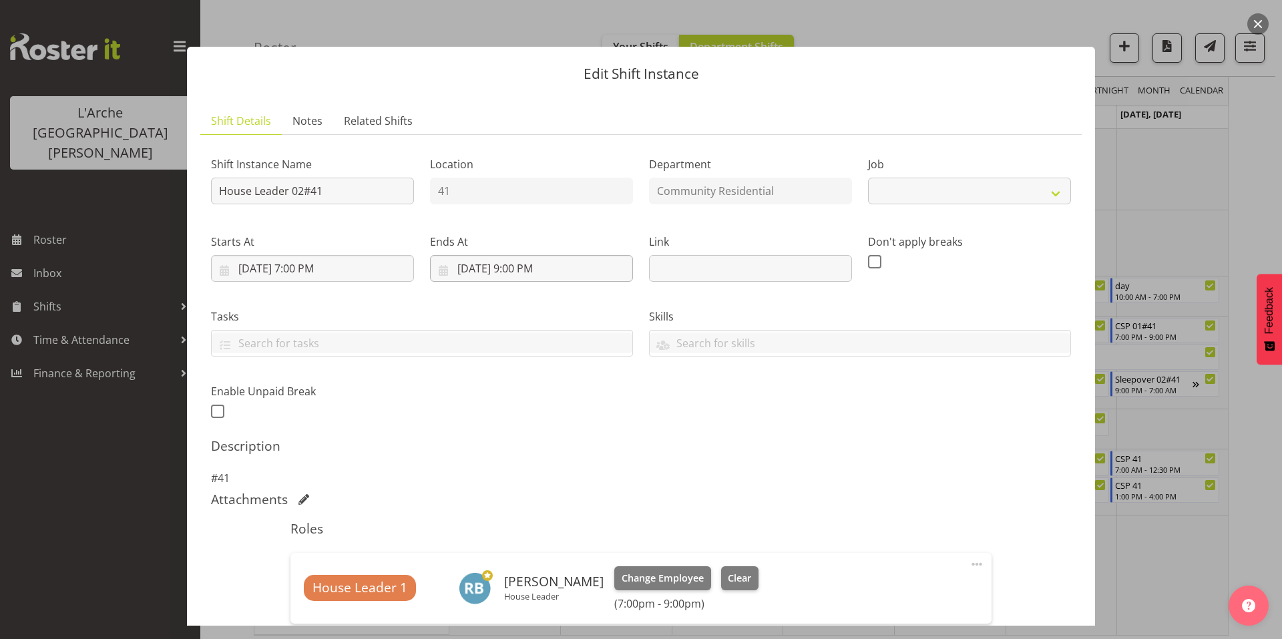
select select "1"
click at [363, 255] on input "[DATE] 7:00 PM" at bounding box center [312, 268] width 203 height 27
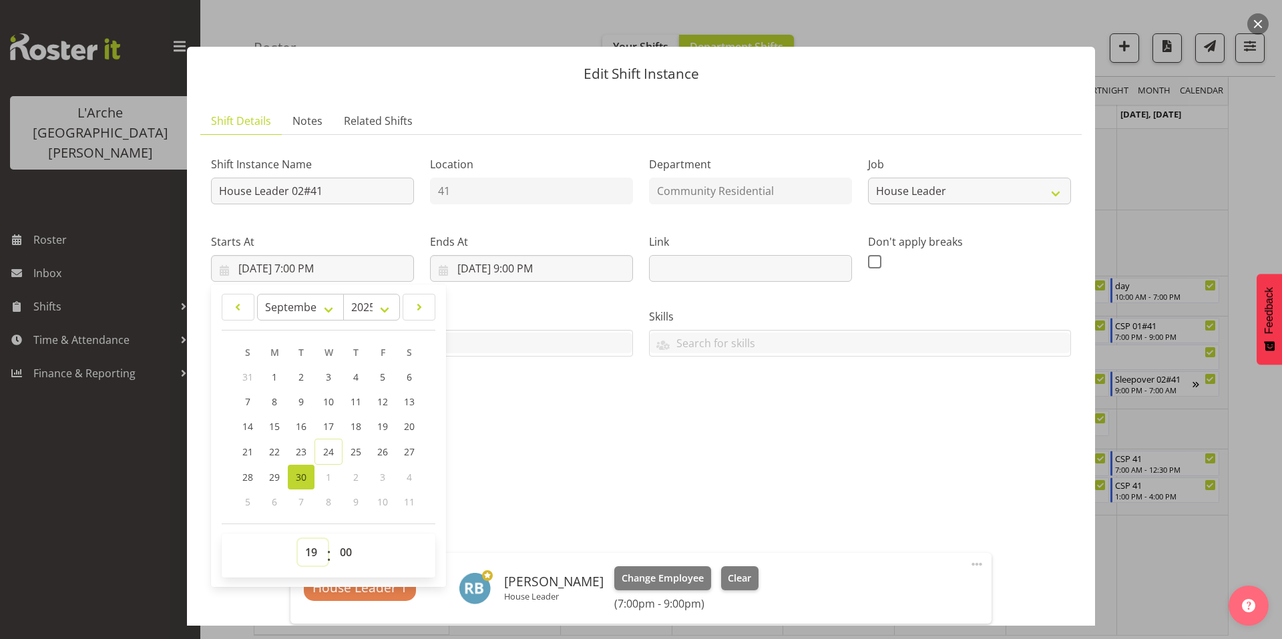
click at [311, 539] on select "00 01 02 03 04 05 06 07 08 09 10 11 12 13 14 15 16 17 18 19 20 21 22 23" at bounding box center [313, 552] width 30 height 27
select select "15"
click at [298, 539] on select "00 01 02 03 04 05 06 07 08 09 10 11 12 13 14 15 16 17 18 19 20 21 22 23" at bounding box center [313, 552] width 30 height 27
type input "[DATE] 3:00 PM"
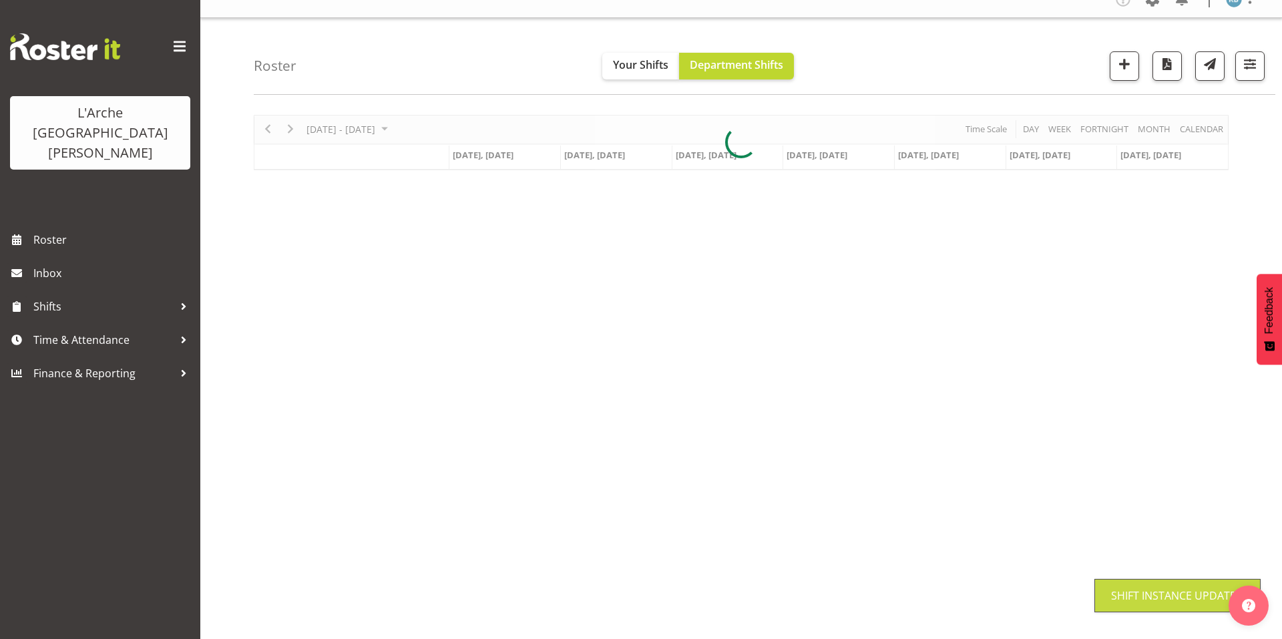
scroll to position [0, 0]
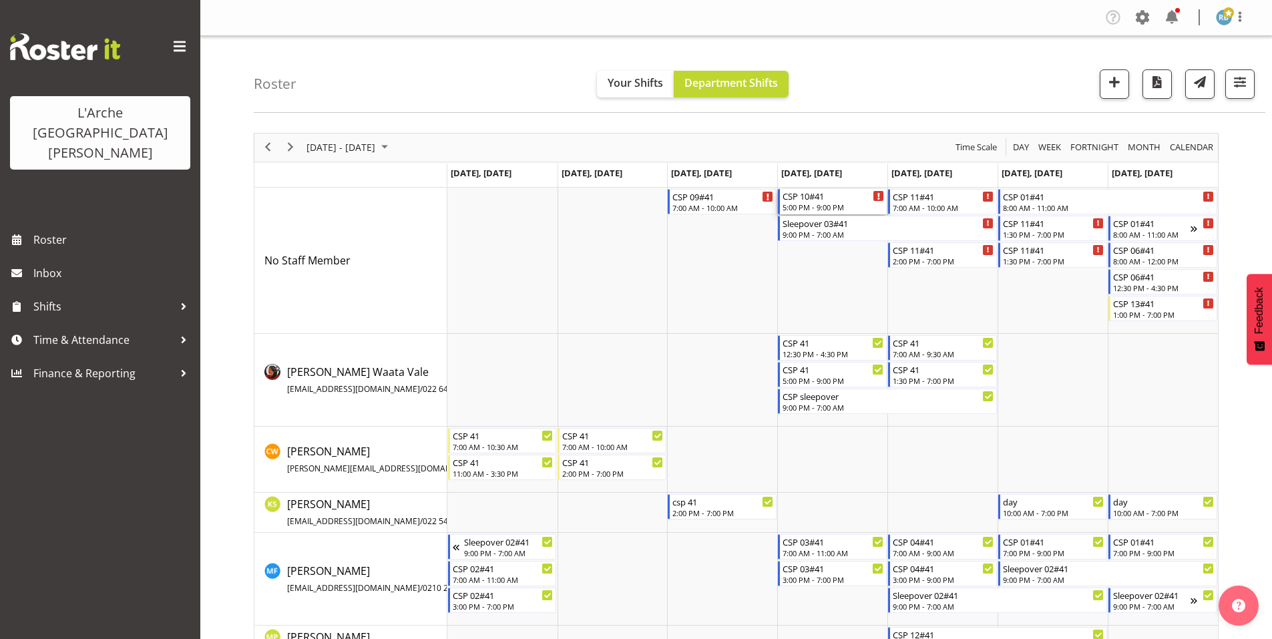
click at [834, 189] on div "CSP 10#41" at bounding box center [832, 195] width 101 height 13
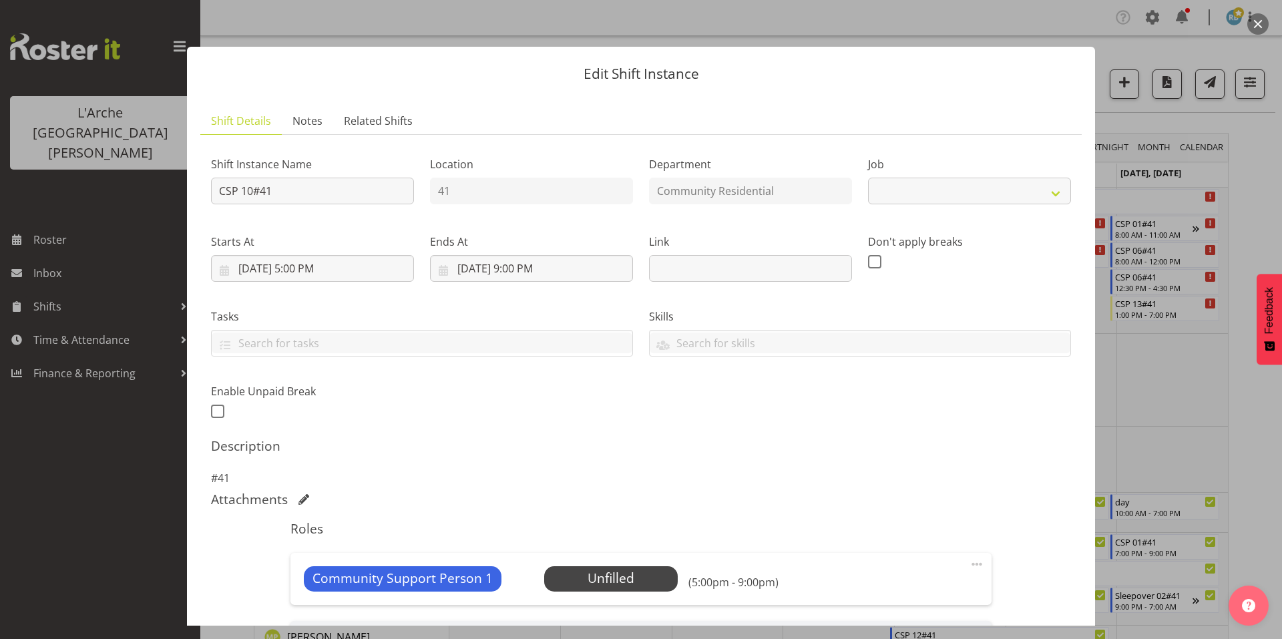
scroll to position [155, 0]
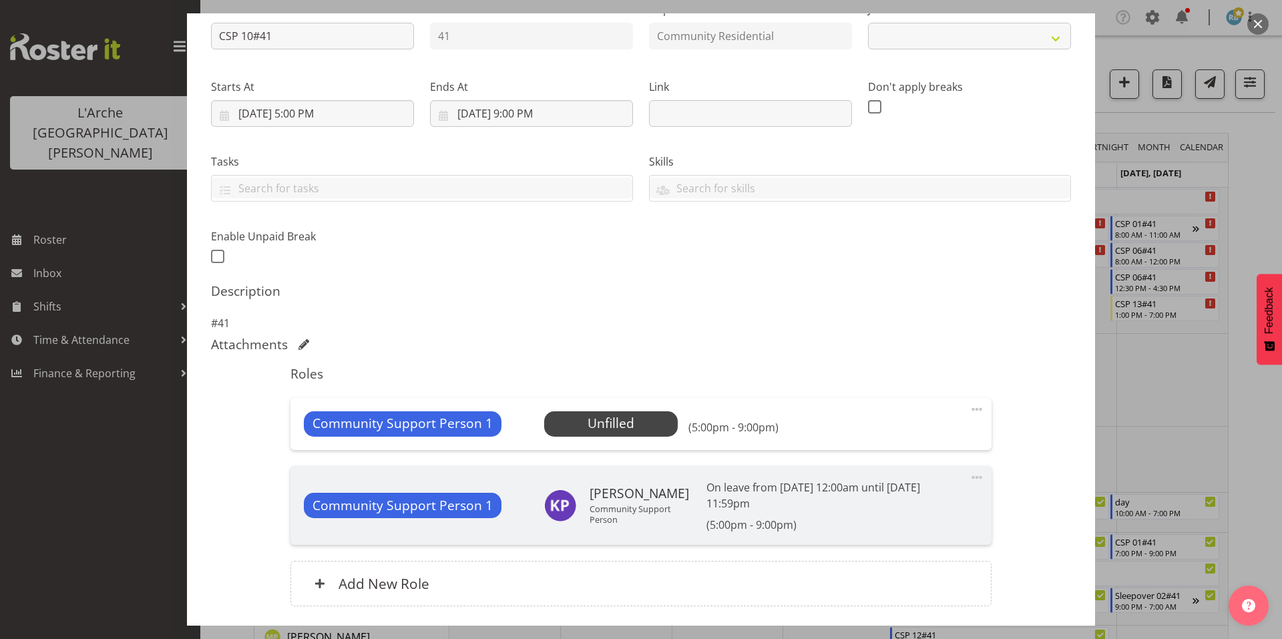
select select "2"
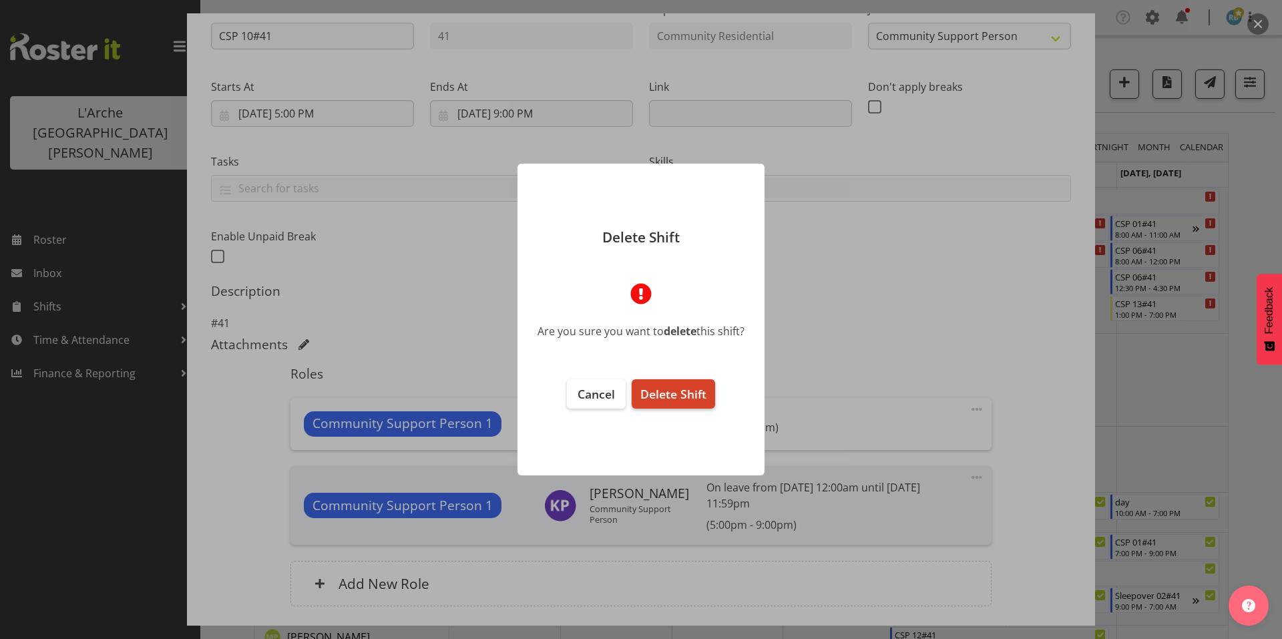
click at [670, 386] on span "Delete Shift" at bounding box center [673, 394] width 66 height 16
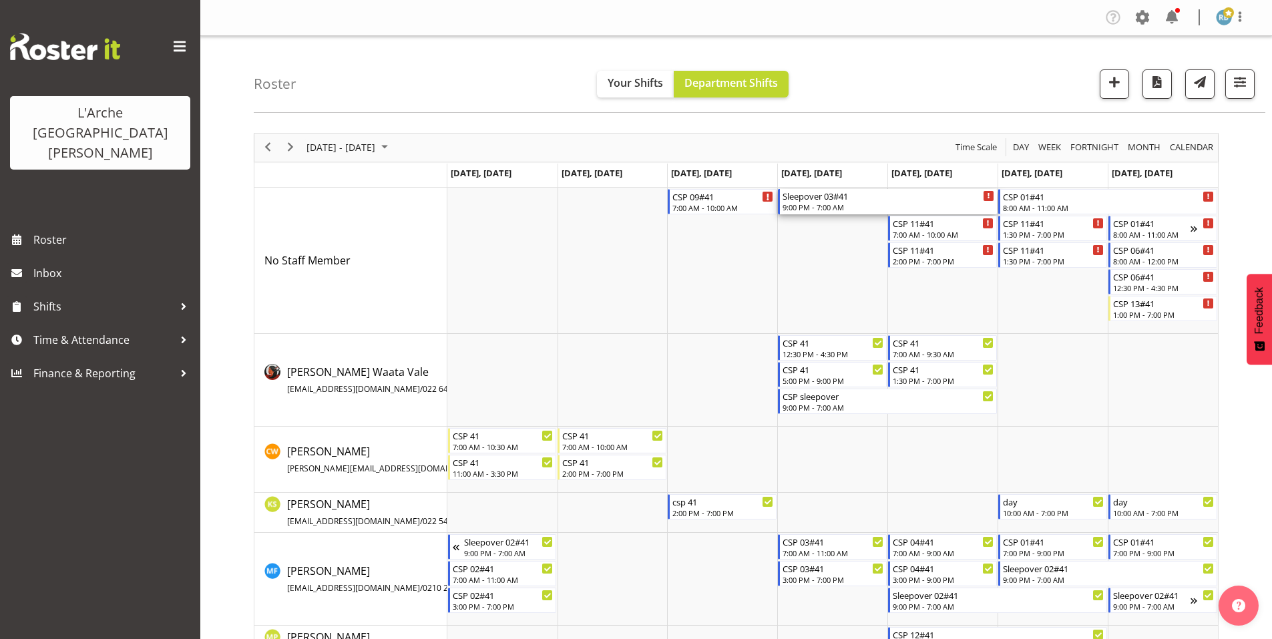
click at [827, 190] on div "Sleepover 03#41" at bounding box center [888, 195] width 212 height 13
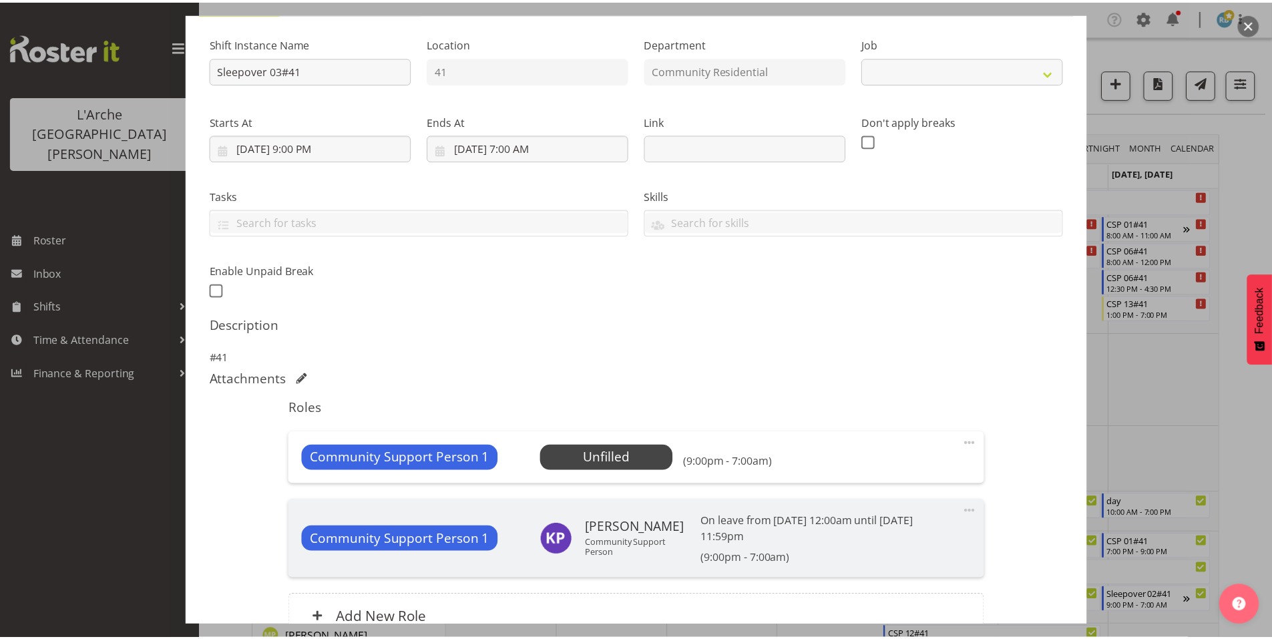
scroll to position [155, 0]
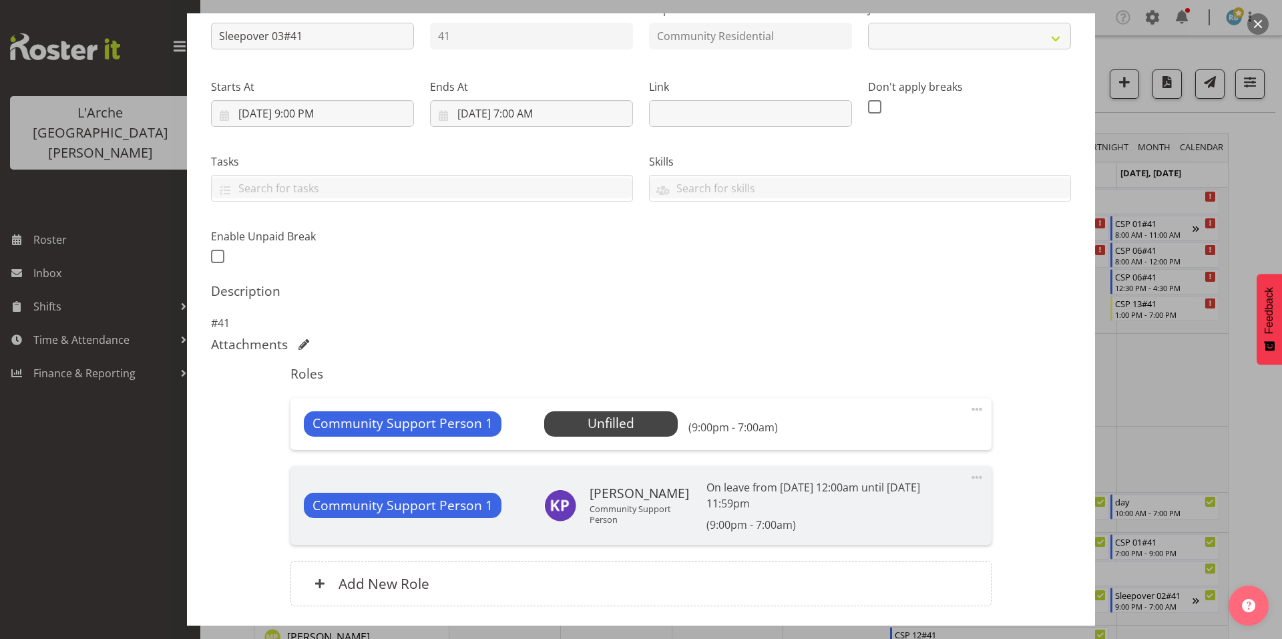
select select "2"
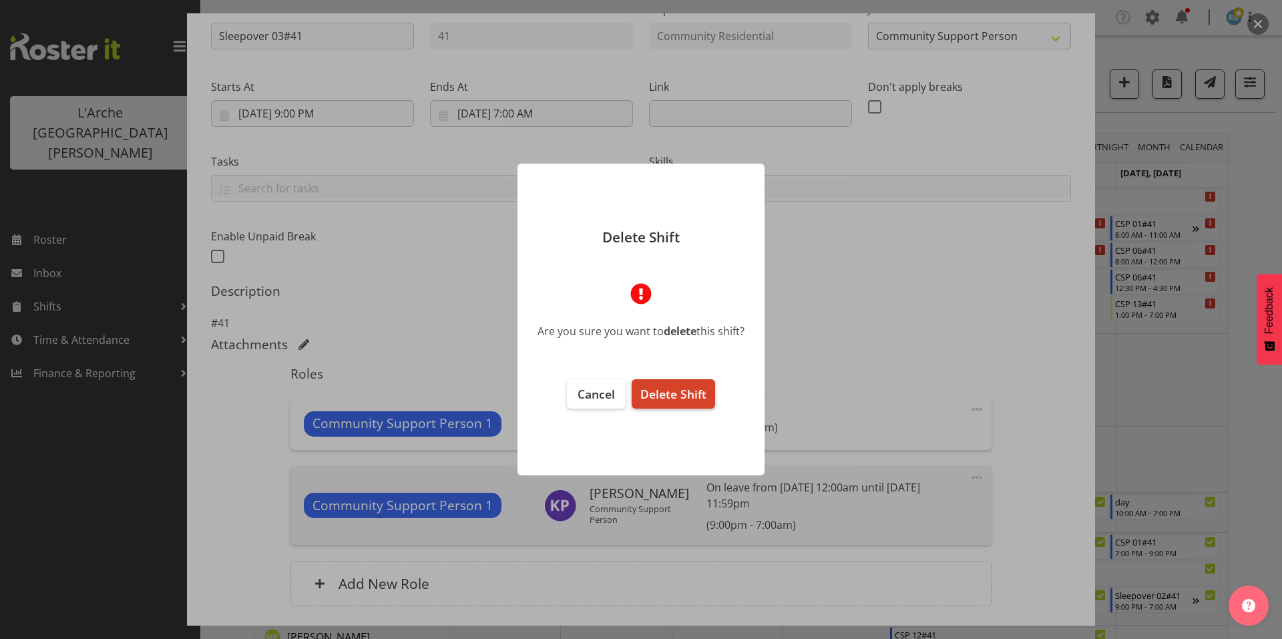
click at [667, 388] on span "Delete Shift" at bounding box center [673, 394] width 66 height 16
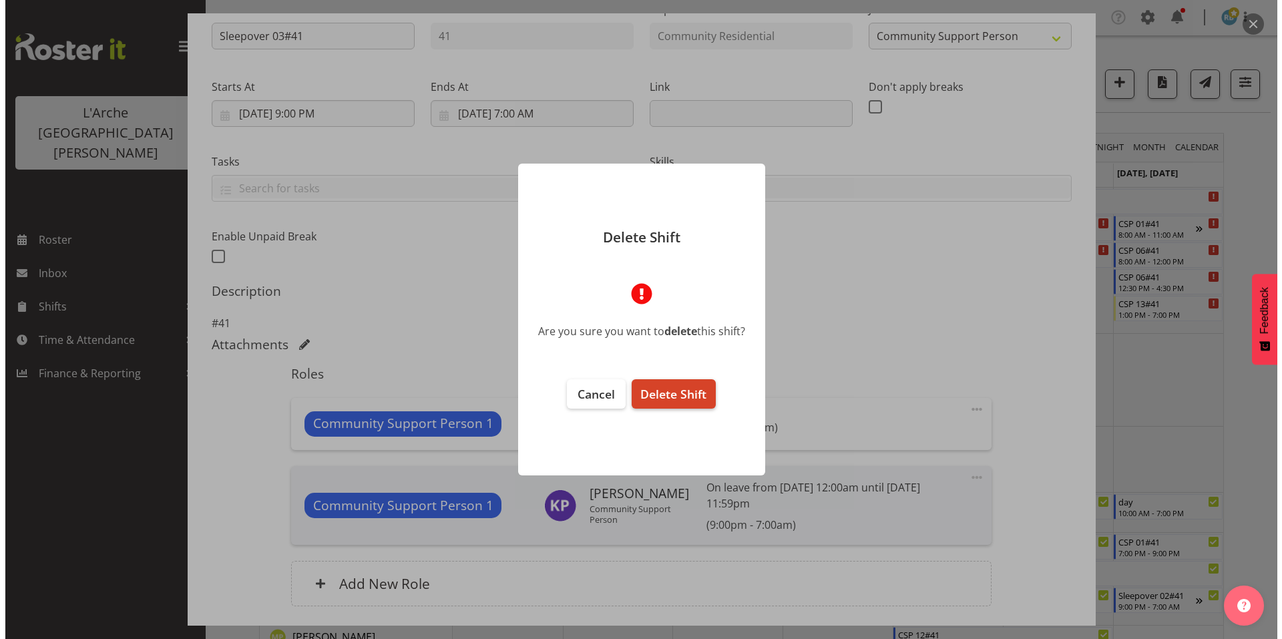
scroll to position [104, 0]
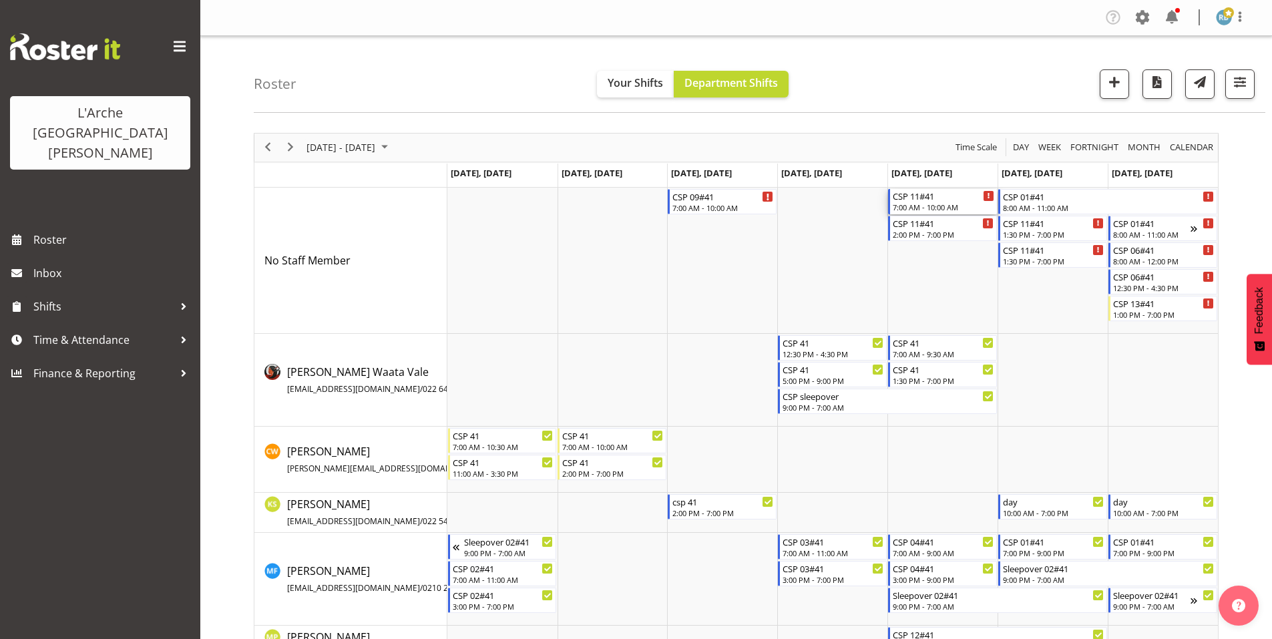
click at [951, 202] on div "7:00 AM - 10:00 AM" at bounding box center [943, 207] width 101 height 11
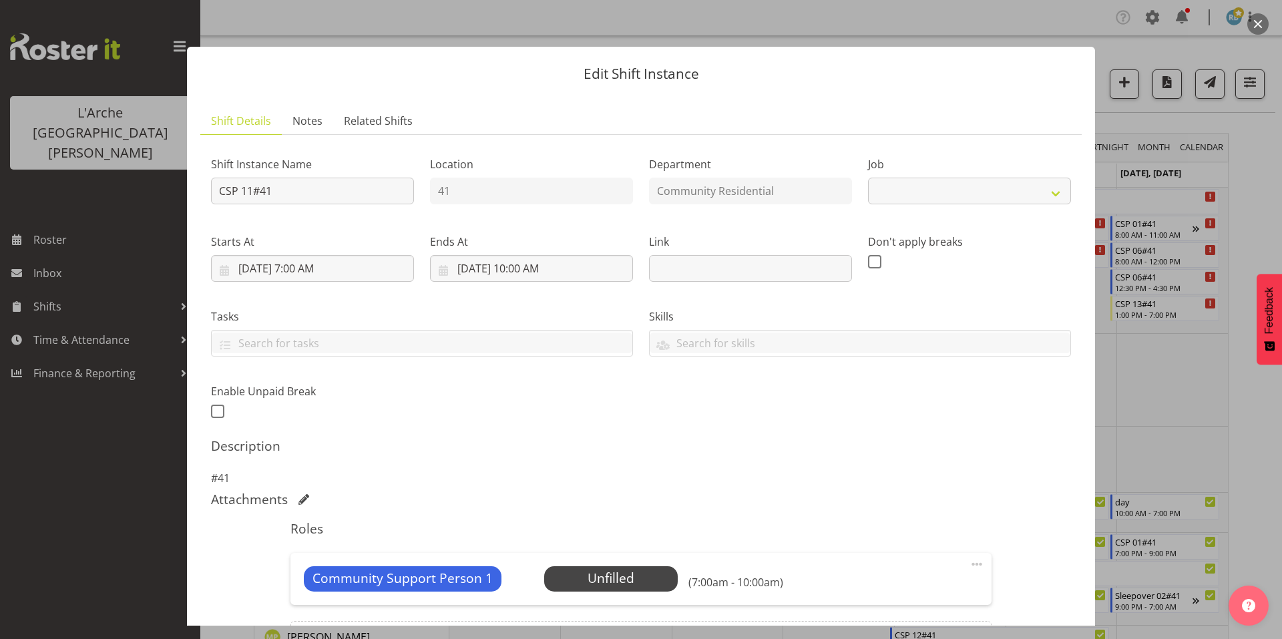
select select "2"
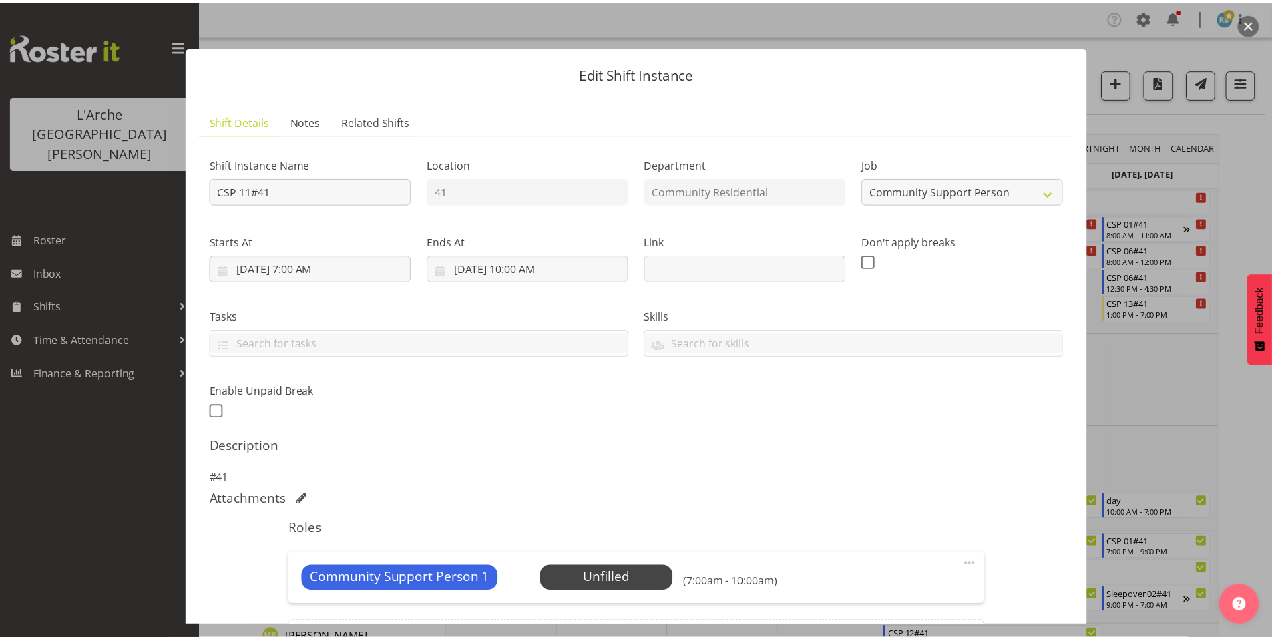
scroll to position [85, 0]
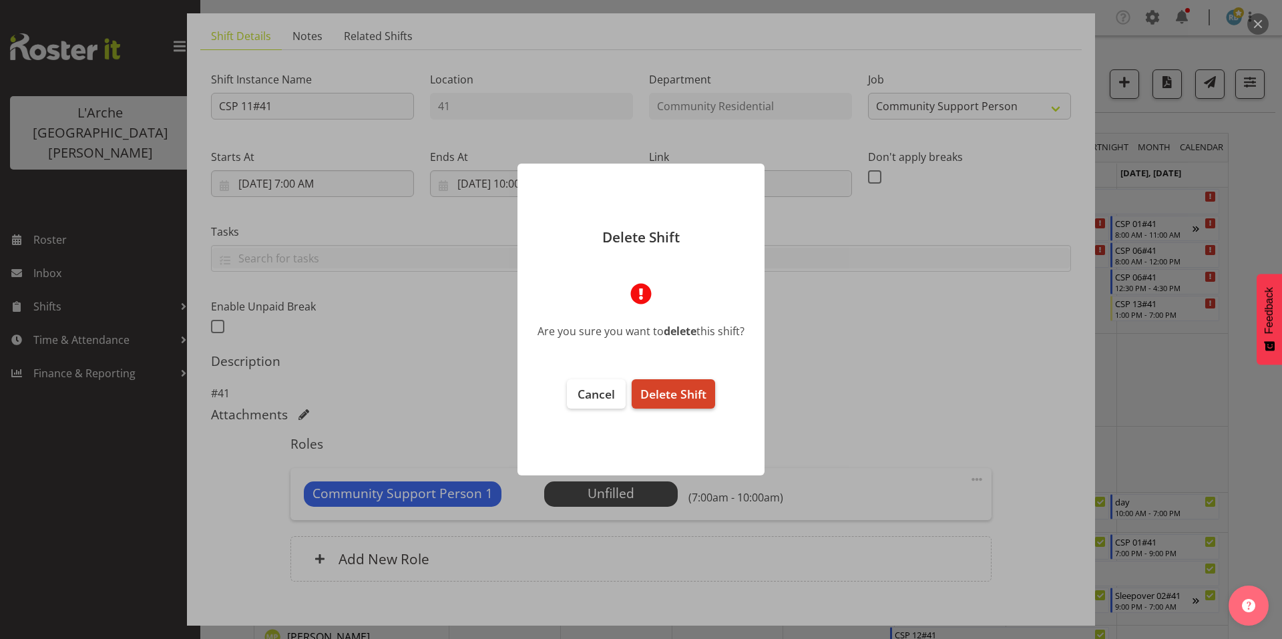
click at [674, 392] on span "Delete Shift" at bounding box center [673, 394] width 66 height 16
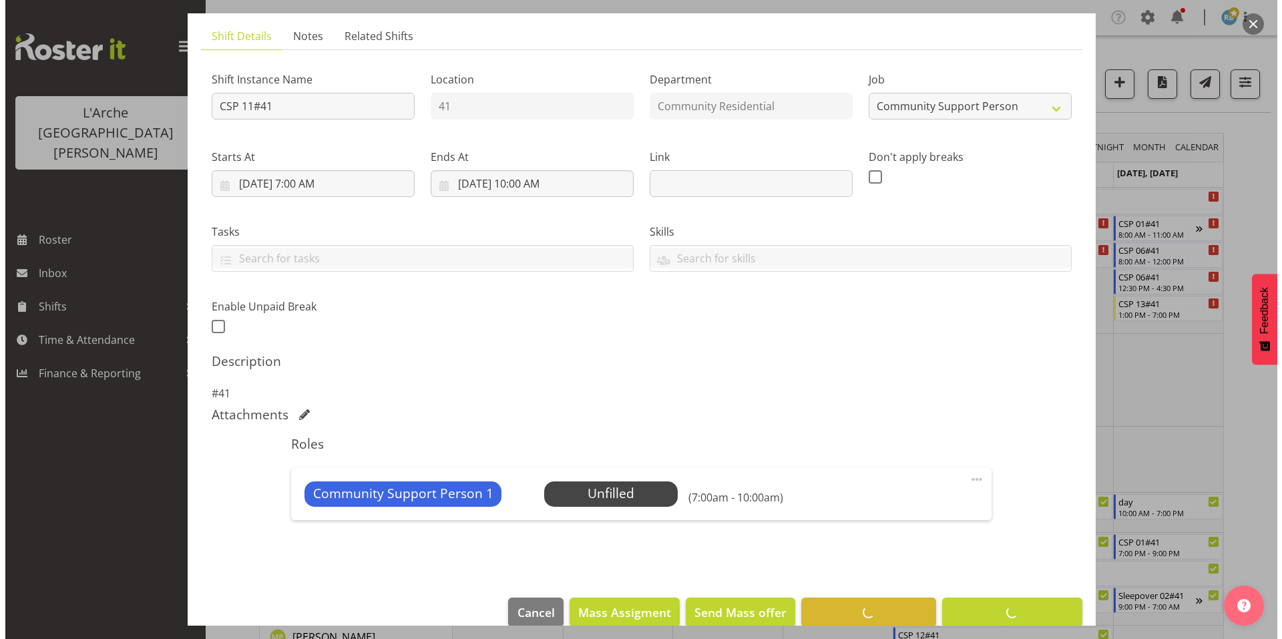
scroll to position [35, 0]
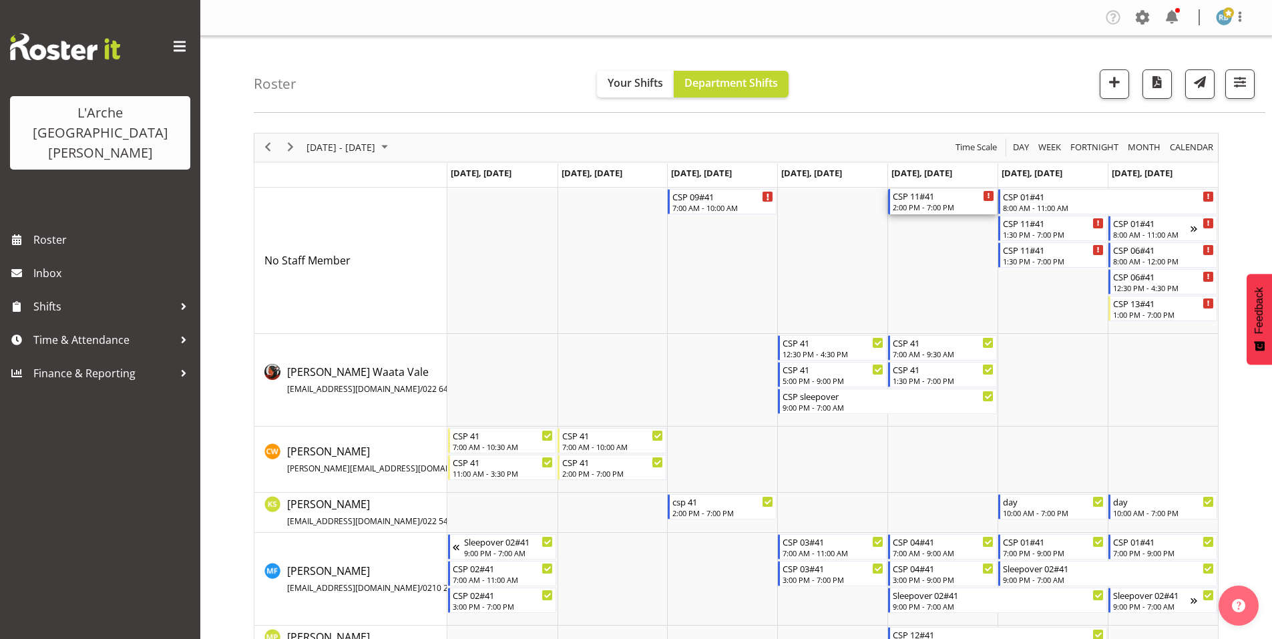
click at [921, 194] on div "CSP 11#41" at bounding box center [943, 195] width 101 height 13
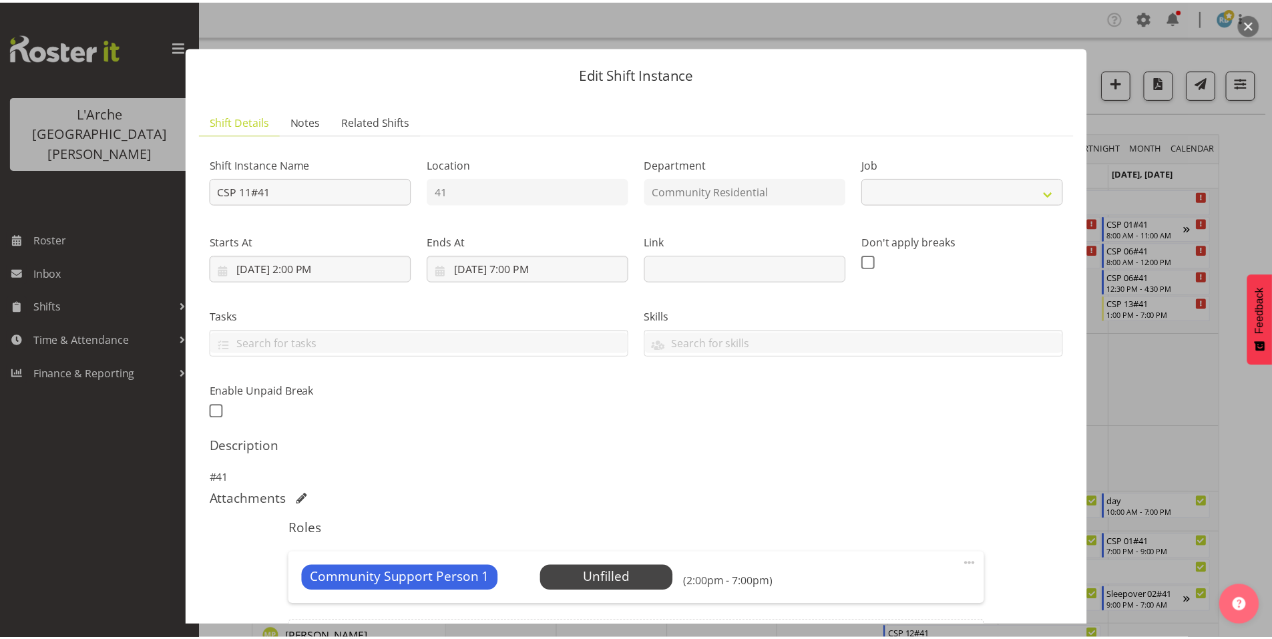
scroll to position [85, 0]
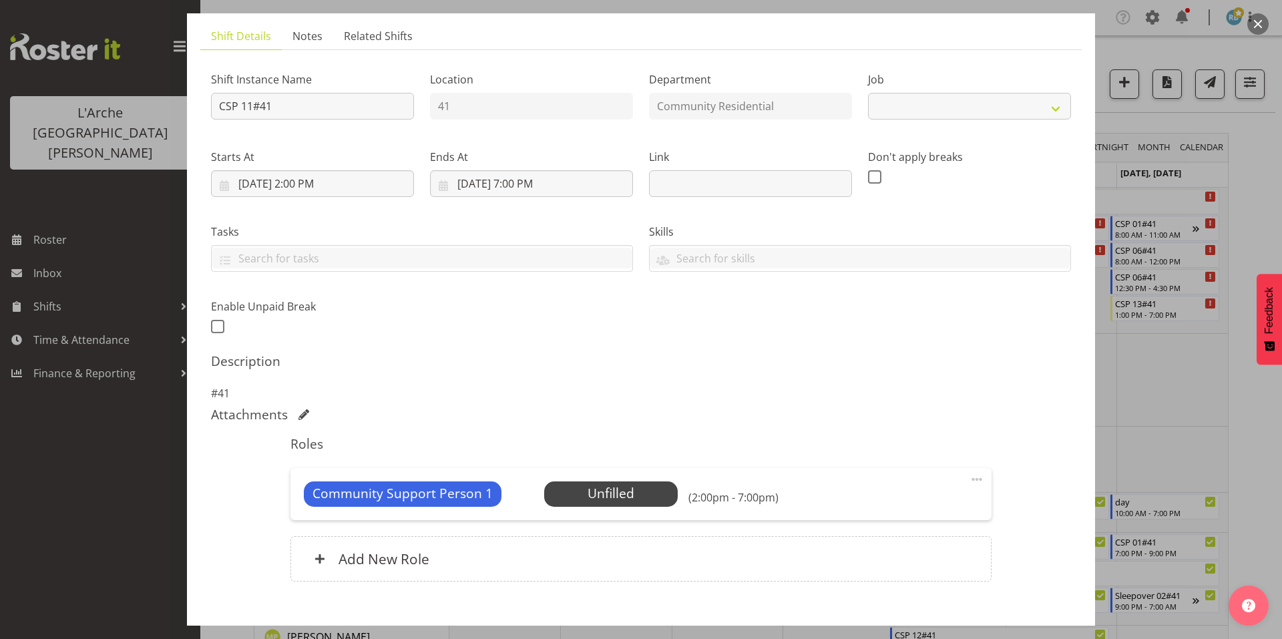
select select "2"
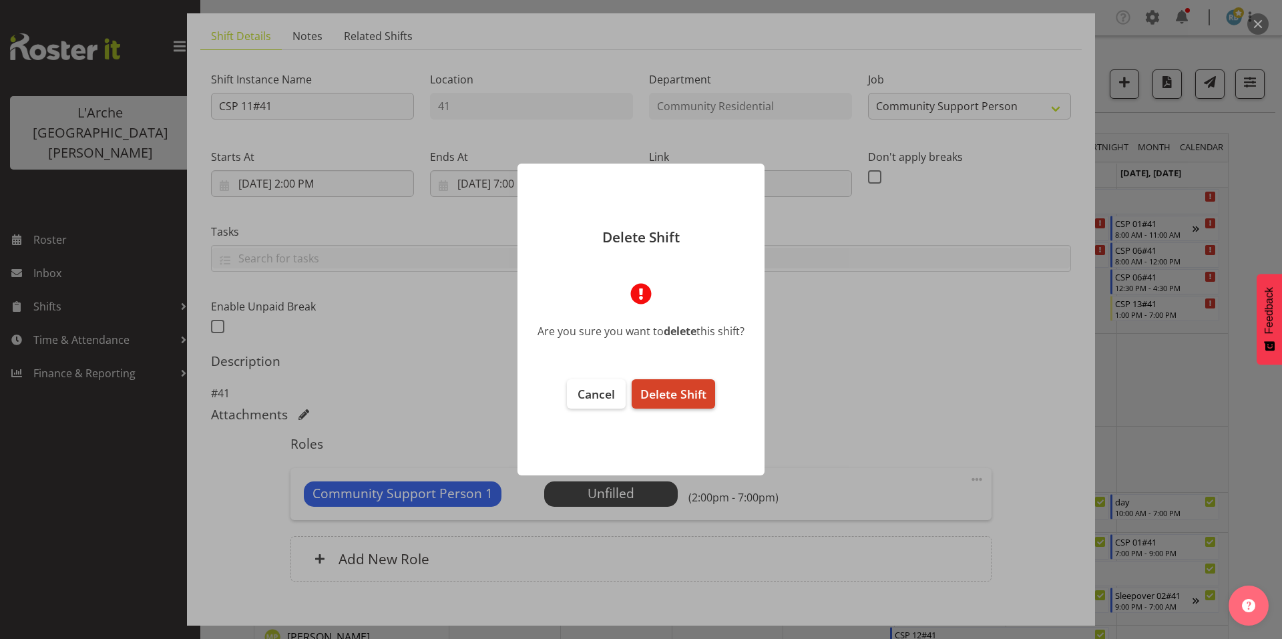
click at [688, 389] on span "Delete Shift" at bounding box center [673, 394] width 66 height 16
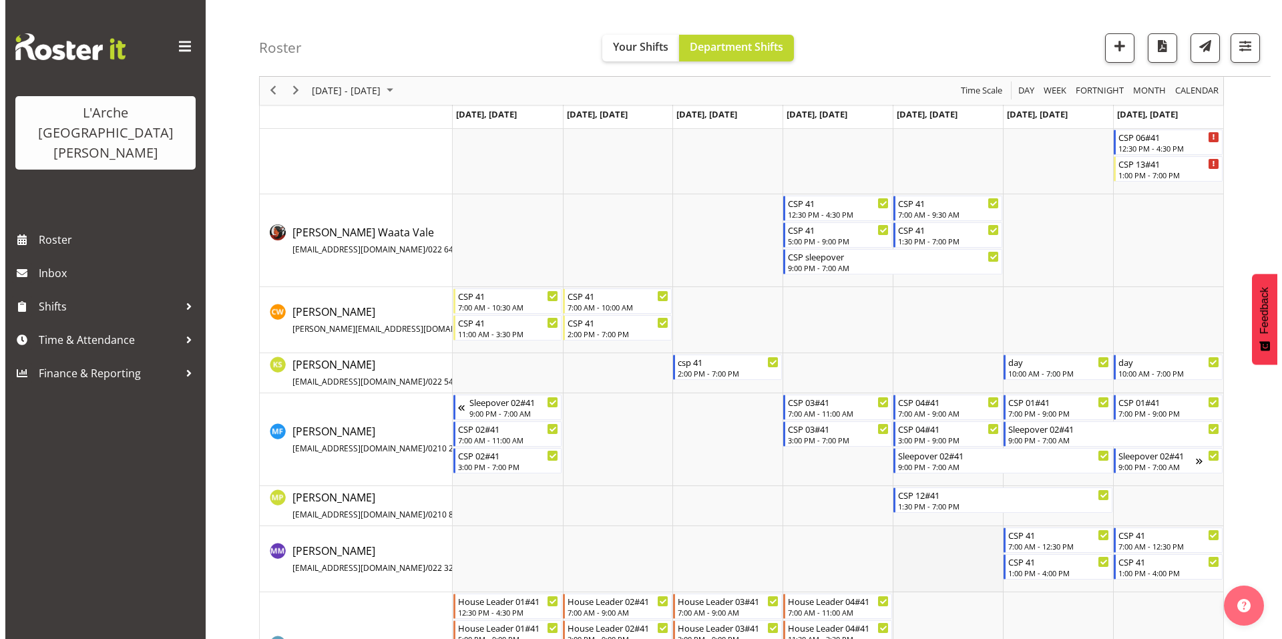
scroll to position [135, 0]
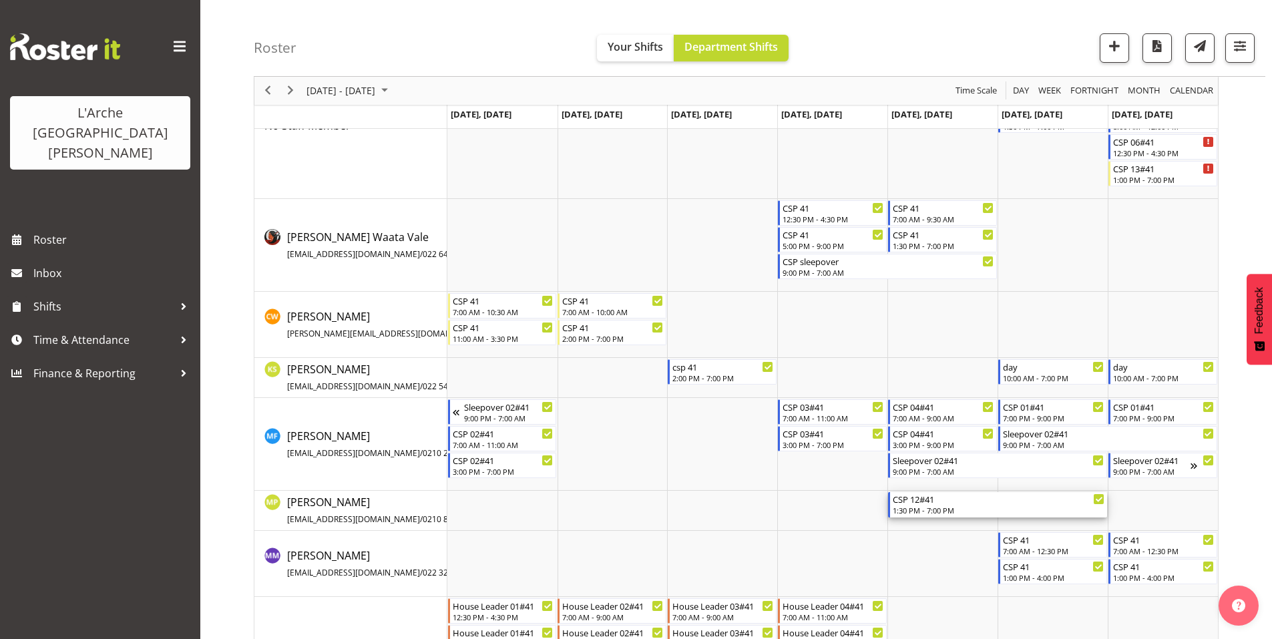
click at [919, 496] on div "CSP 12#41" at bounding box center [999, 498] width 212 height 13
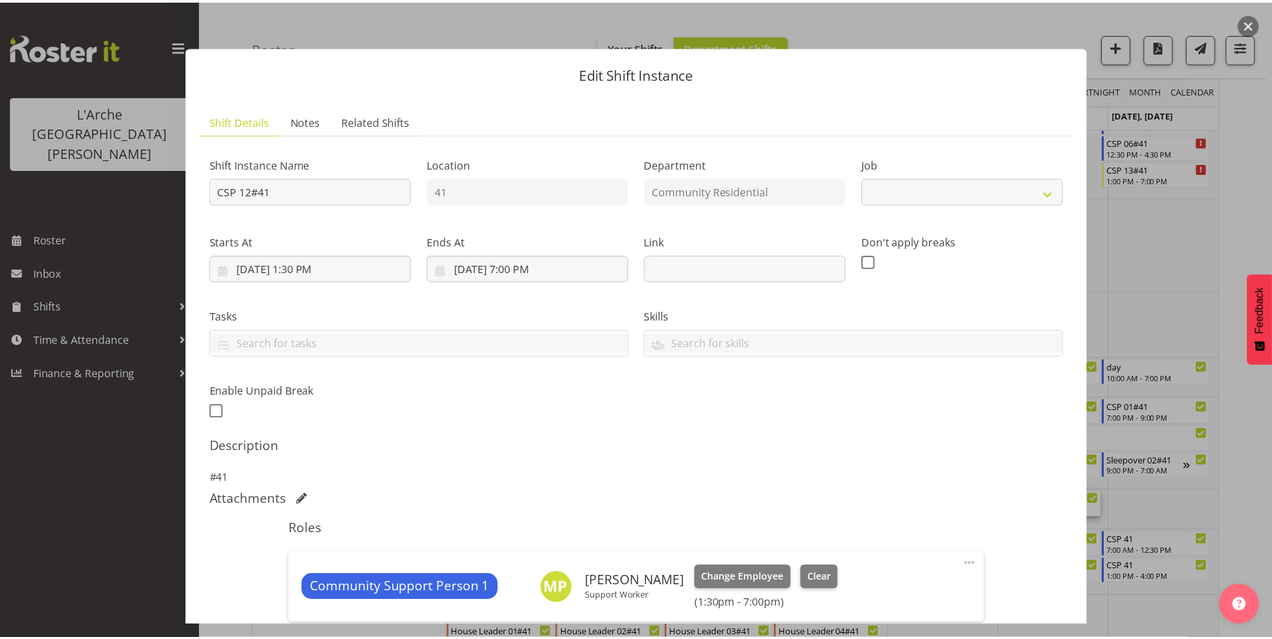
scroll to position [102, 0]
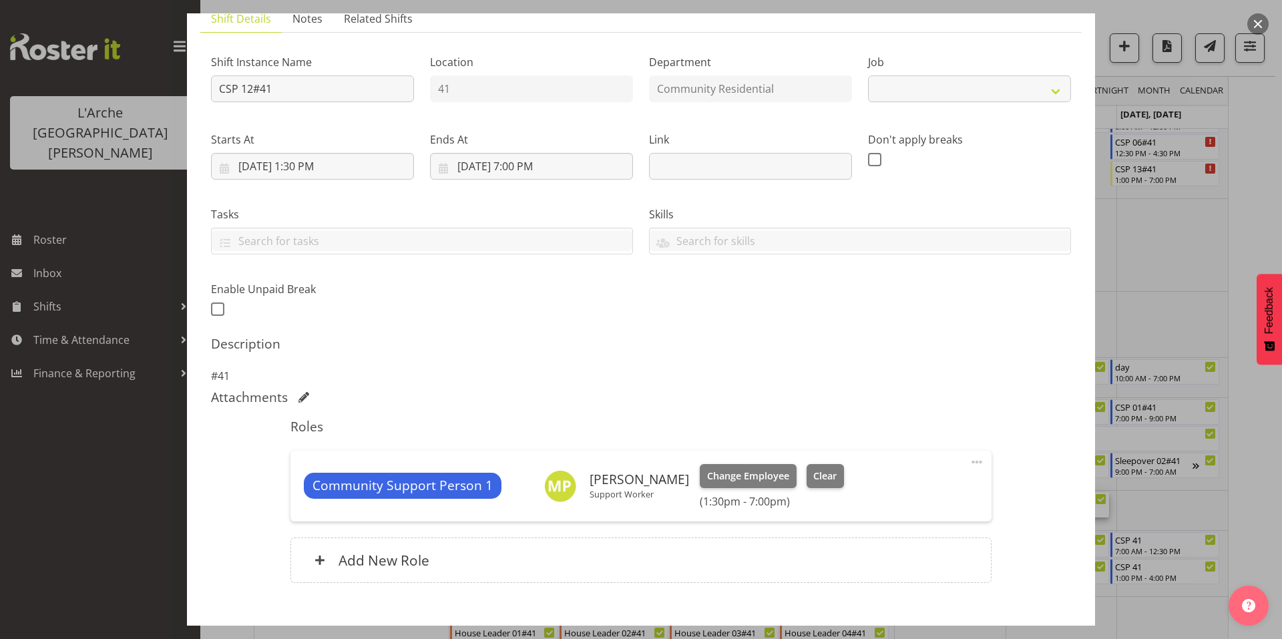
select select "3"
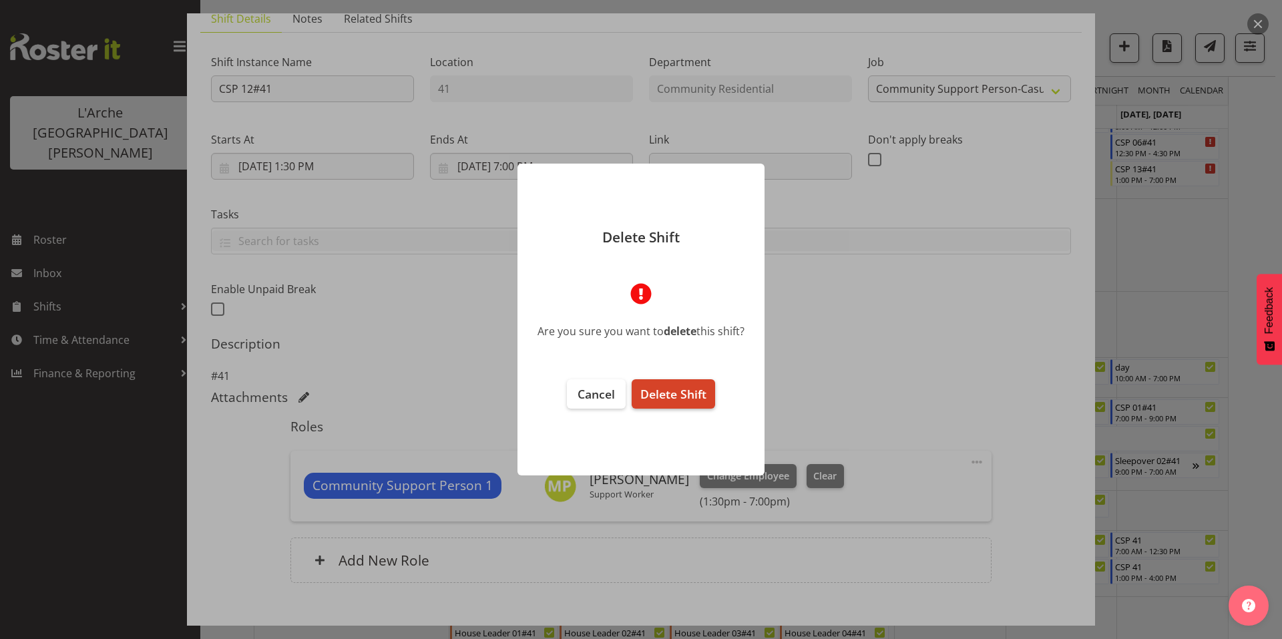
click at [656, 386] on span "Delete Shift" at bounding box center [673, 394] width 66 height 16
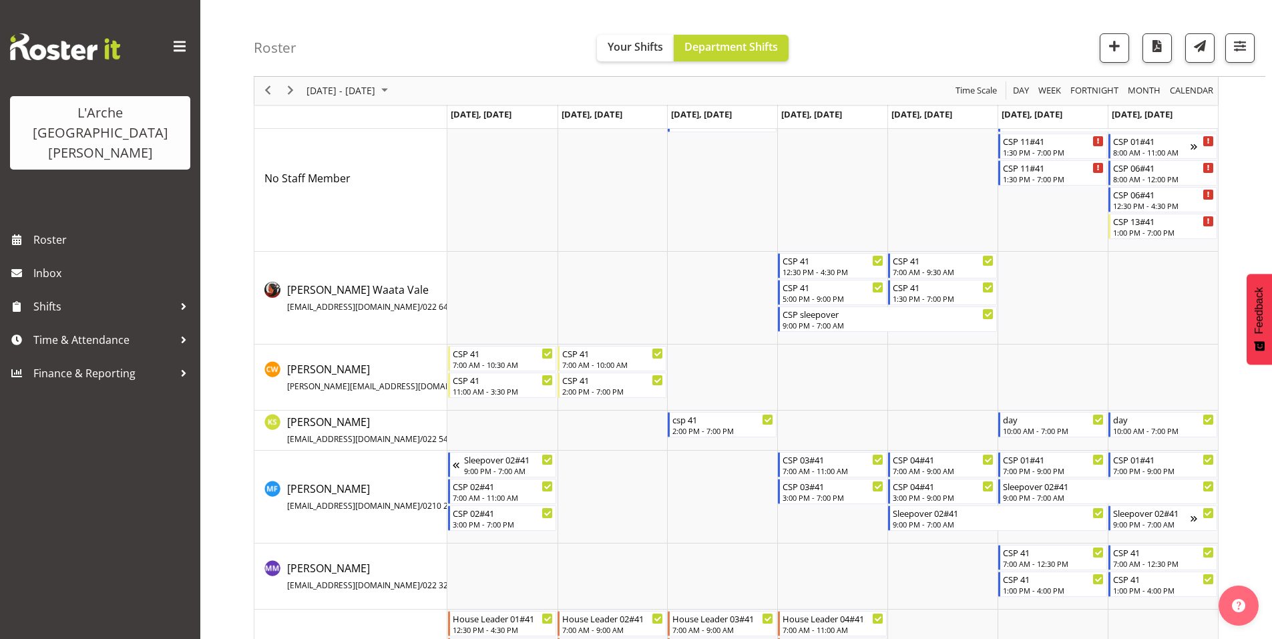
scroll to position [117, 0]
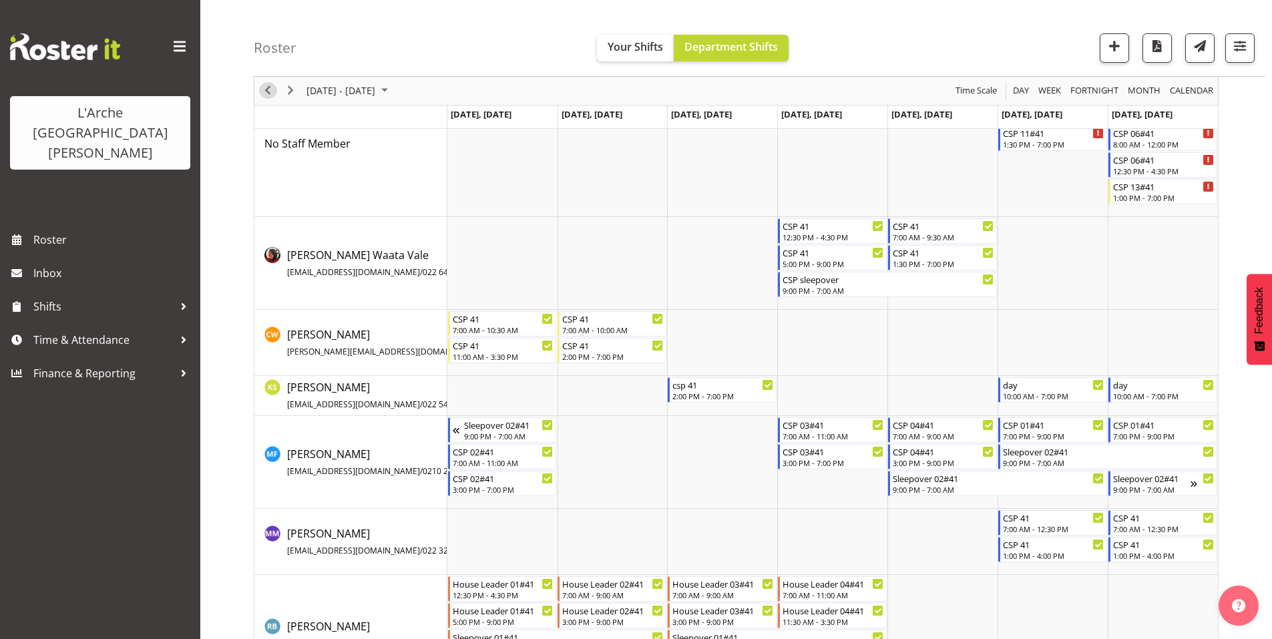
click at [268, 88] on span "Previous" at bounding box center [268, 91] width 16 height 17
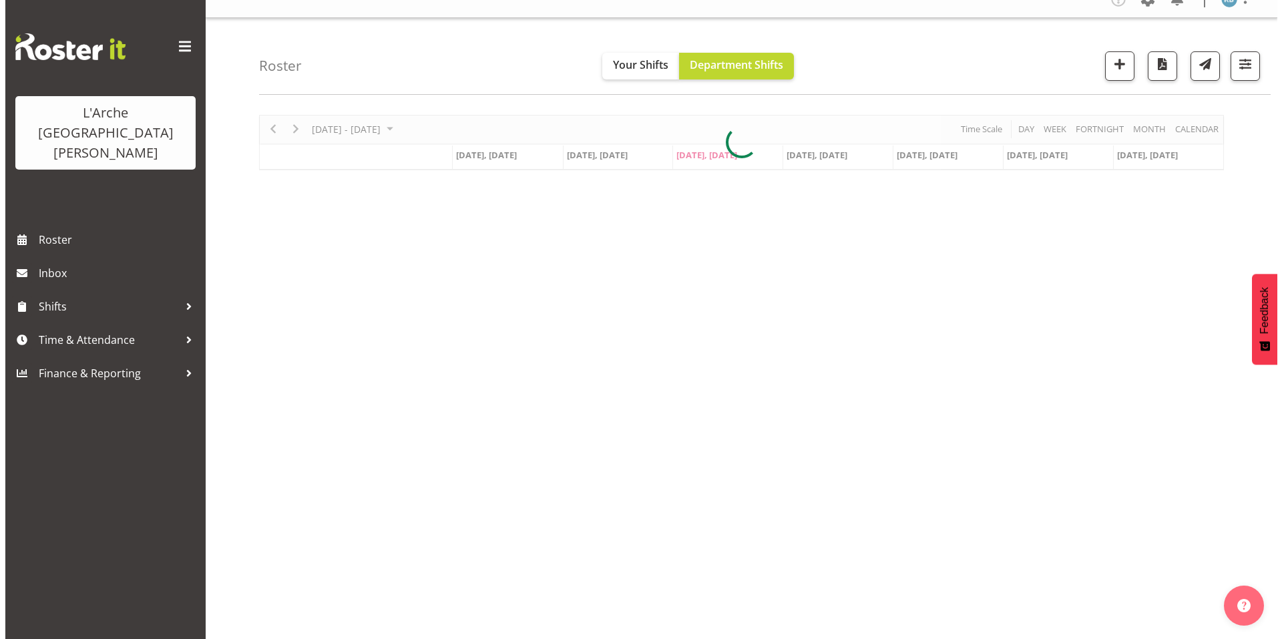
scroll to position [11, 0]
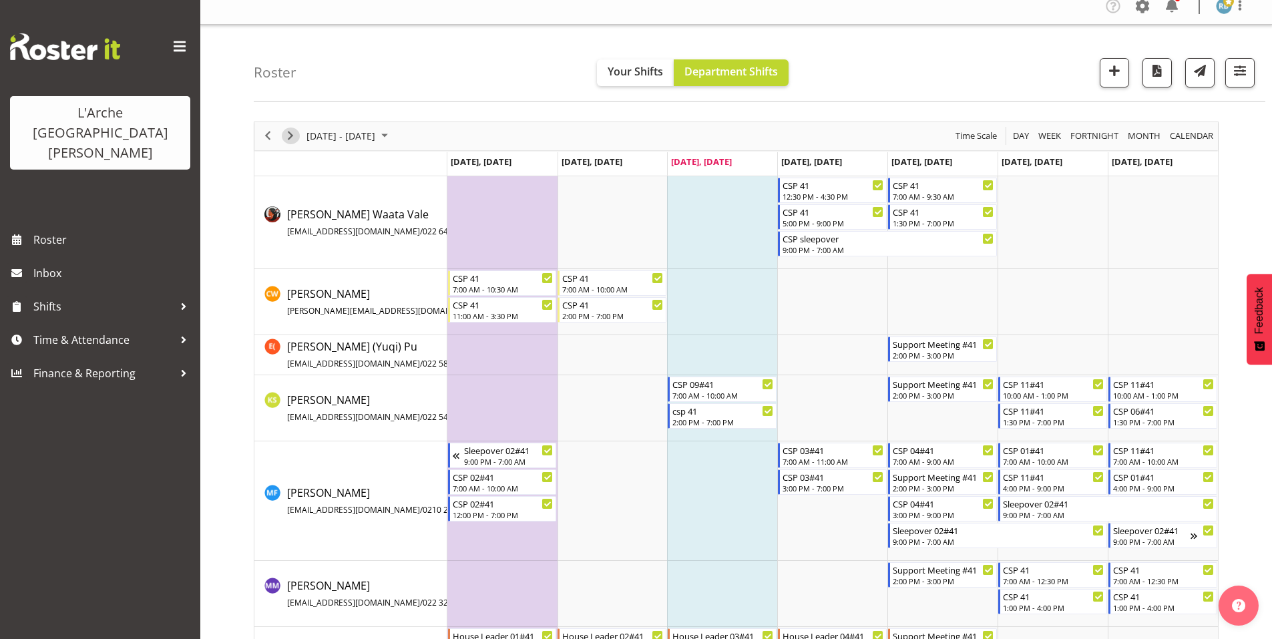
click at [294, 128] on span "Next" at bounding box center [290, 136] width 16 height 17
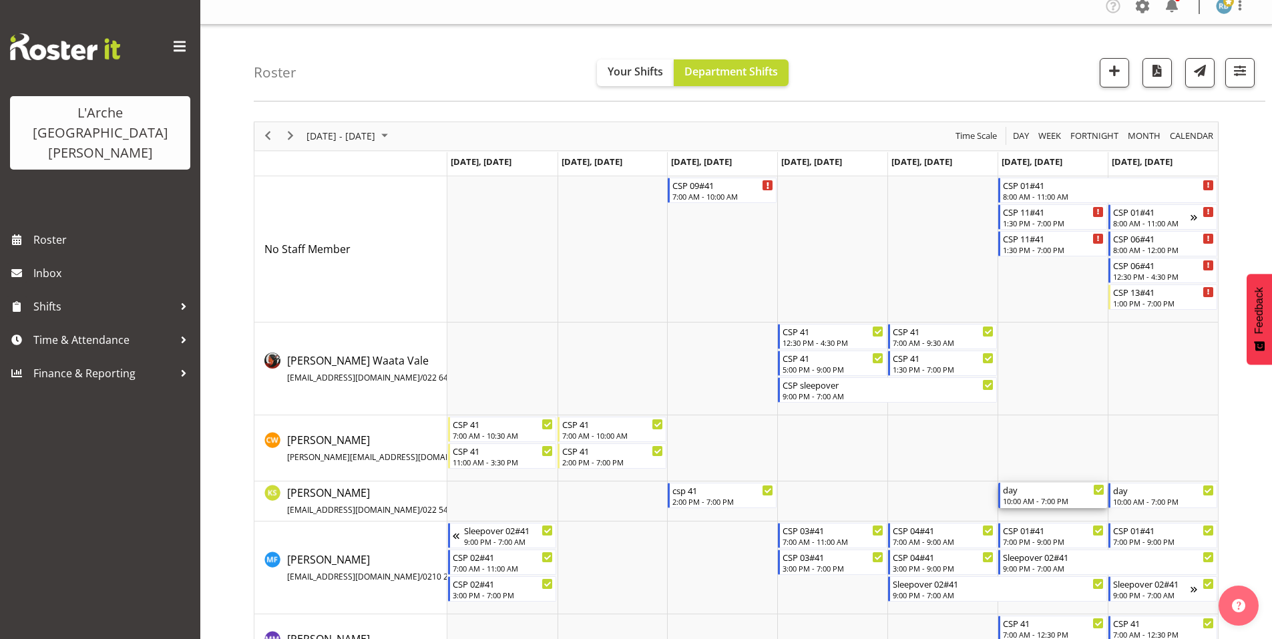
click at [1022, 495] on div "10:00 AM - 7:00 PM" at bounding box center [1053, 500] width 101 height 11
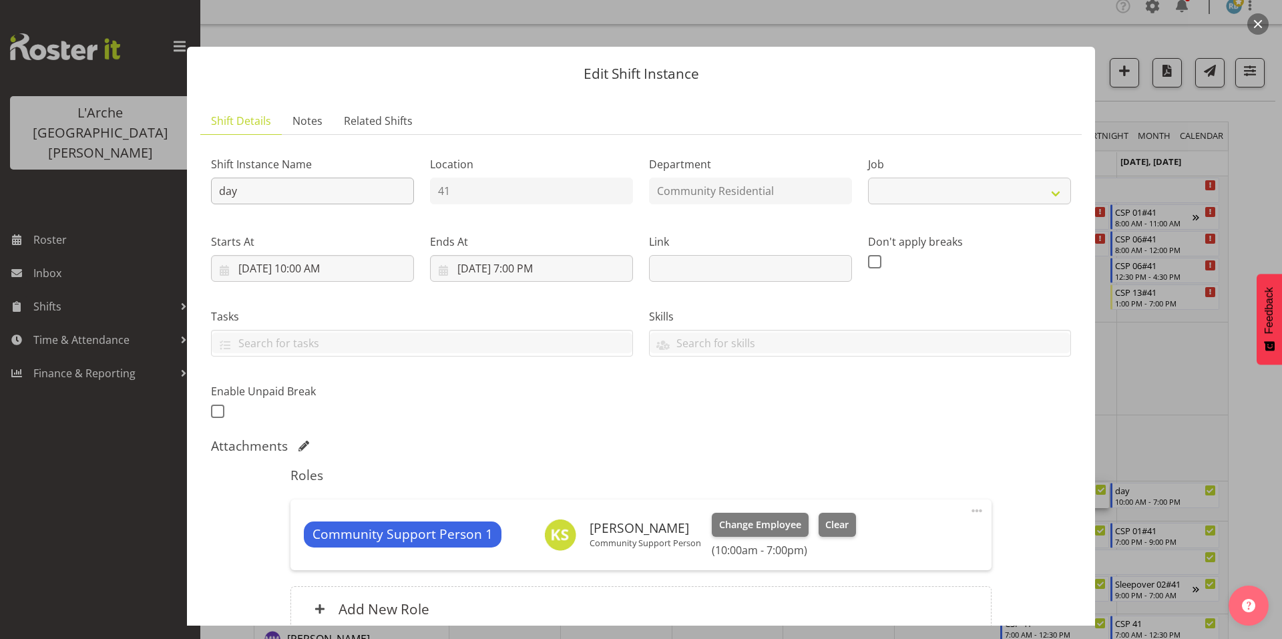
select select "2"
click at [367, 179] on input "day" at bounding box center [312, 191] width 203 height 27
type input "d"
type input "CSP 11#41"
click at [521, 255] on input "[DATE] 7:00 PM" at bounding box center [531, 268] width 203 height 27
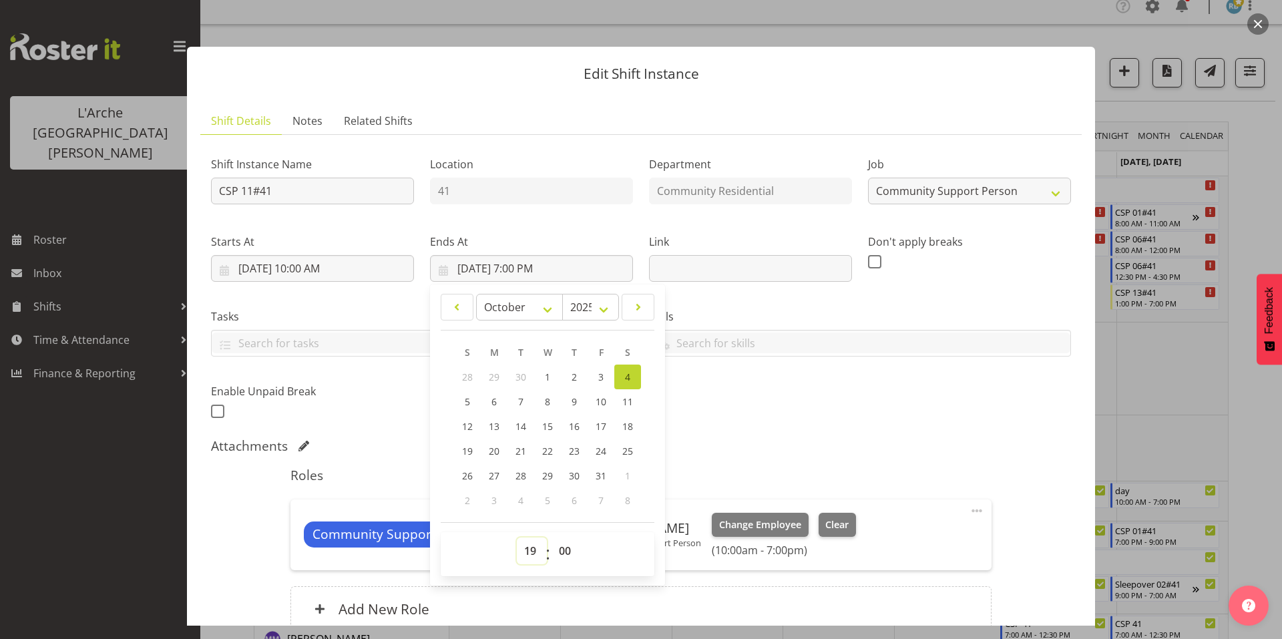
click at [529, 537] on select "00 01 02 03 04 05 06 07 08 09 10 11 12 13 14 15 16 17 18 19 20 21 22 23" at bounding box center [532, 550] width 30 height 27
select select "13"
click at [517, 537] on select "00 01 02 03 04 05 06 07 08 09 10 11 12 13 14 15 16 17 18 19 20 21 22 23" at bounding box center [532, 550] width 30 height 27
type input "[DATE] 1:00 PM"
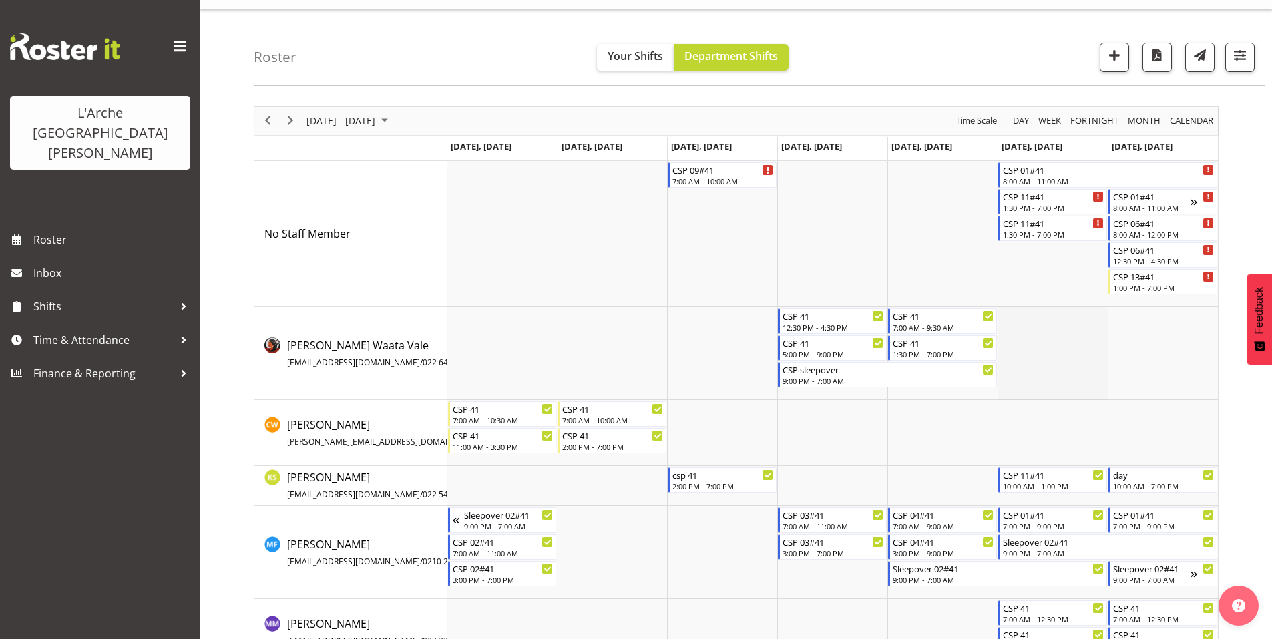
scroll to position [0, 0]
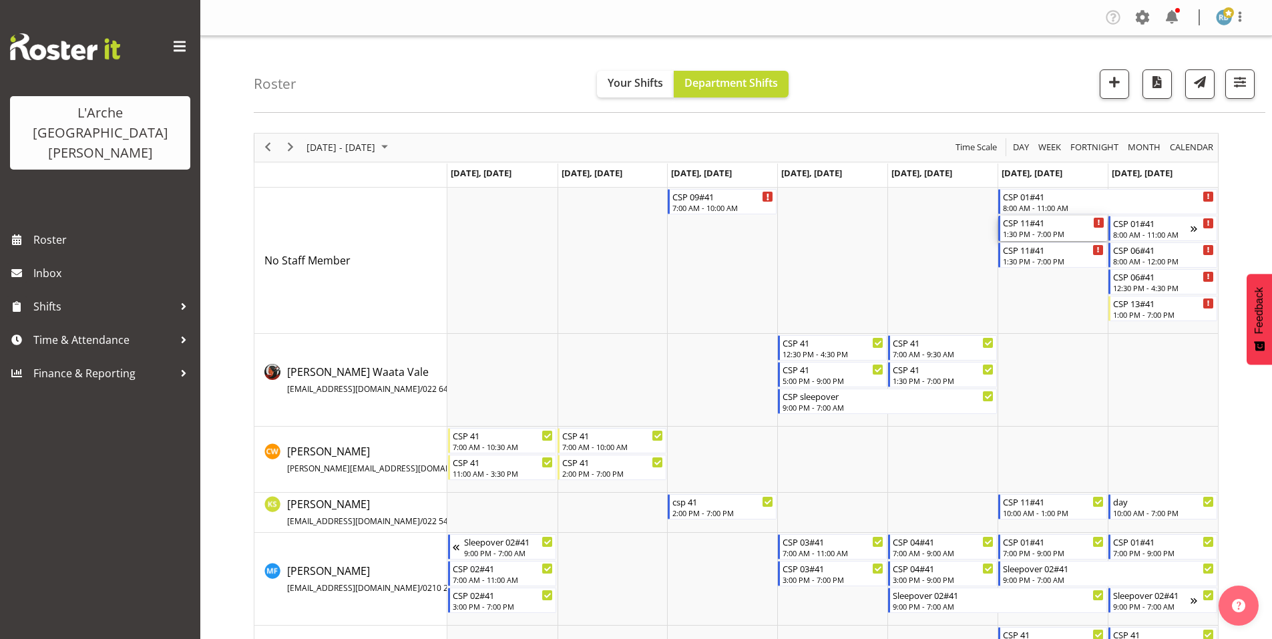
click at [1056, 228] on div "1:30 PM - 7:00 PM" at bounding box center [1053, 233] width 101 height 11
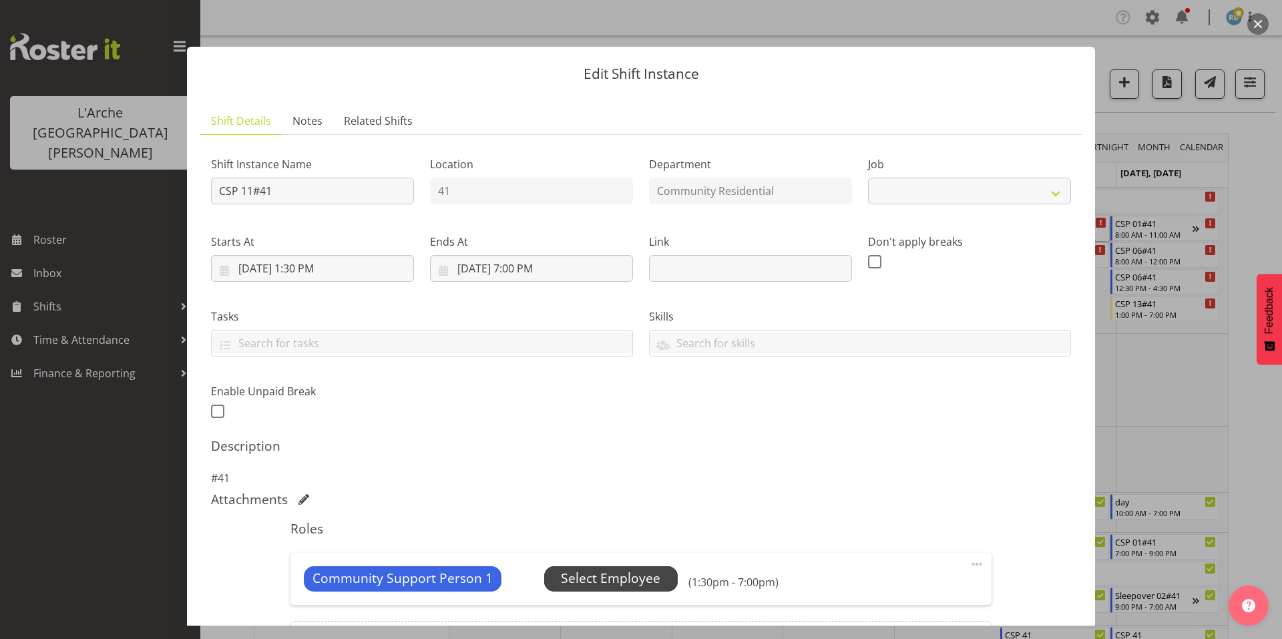
select select "3"
click at [582, 569] on span "Select Employee" at bounding box center [610, 578] width 99 height 19
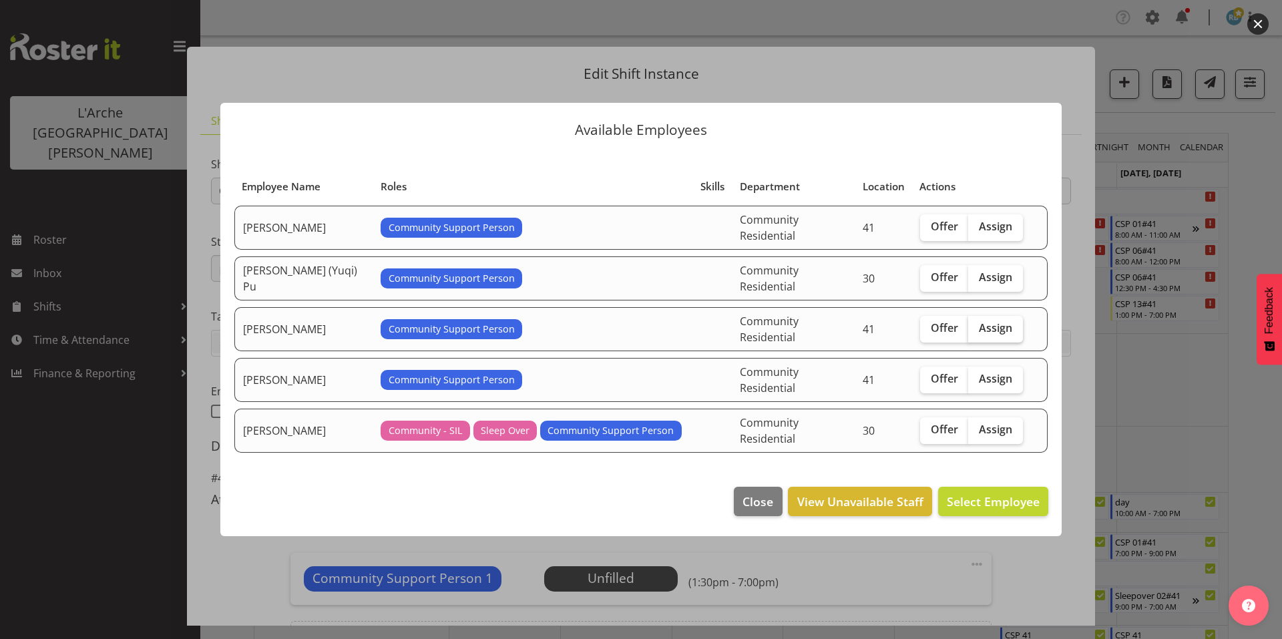
click at [979, 326] on span "Assign" at bounding box center [995, 327] width 33 height 13
click at [969, 326] on input "Assign" at bounding box center [972, 328] width 9 height 9
checkbox input "true"
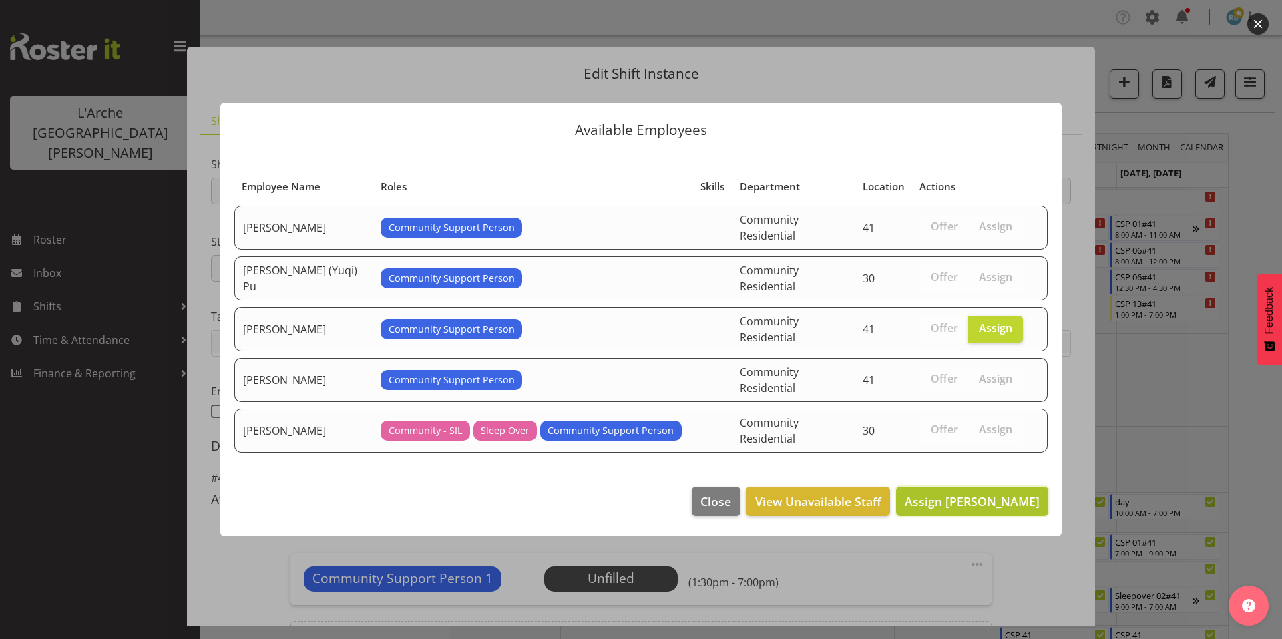
click at [1000, 493] on span "Assign [PERSON_NAME]" at bounding box center [972, 501] width 135 height 16
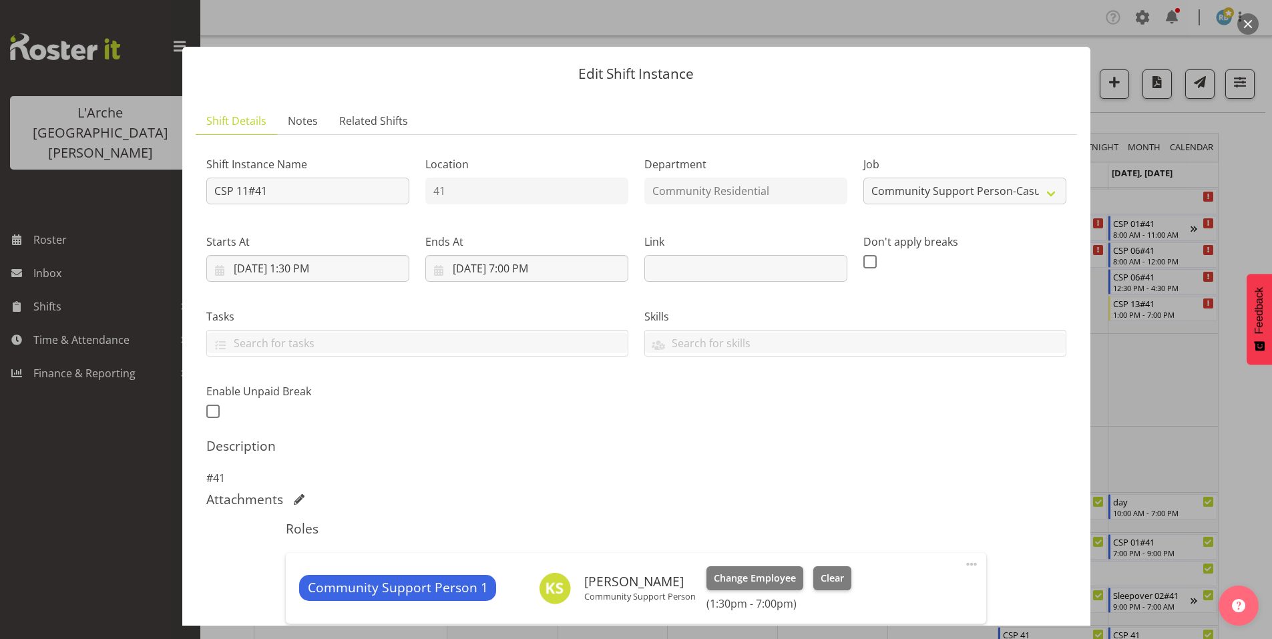
scroll to position [102, 0]
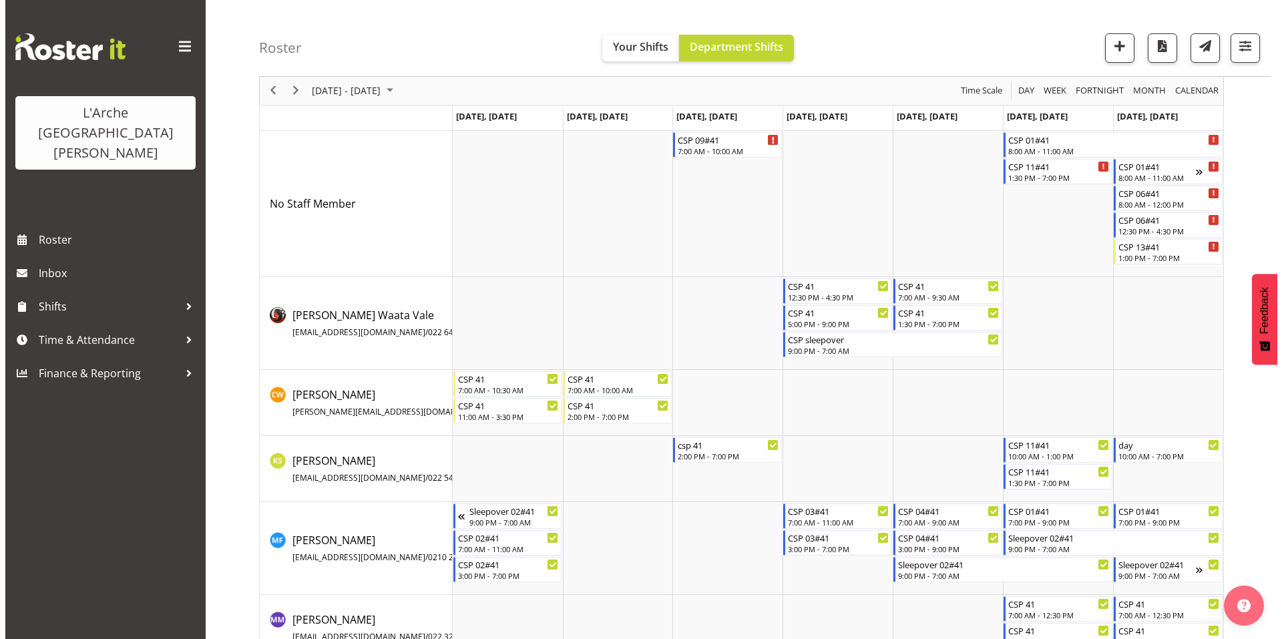
scroll to position [65, 0]
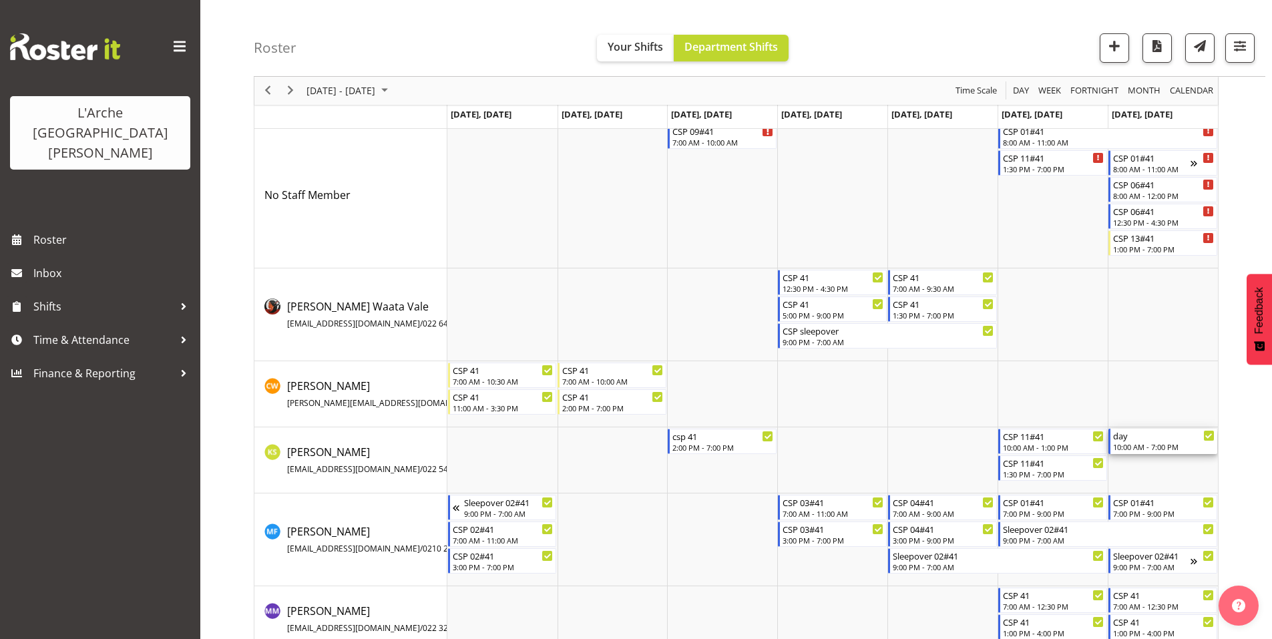
click at [1168, 441] on div "10:00 AM - 7:00 PM" at bounding box center [1163, 446] width 101 height 11
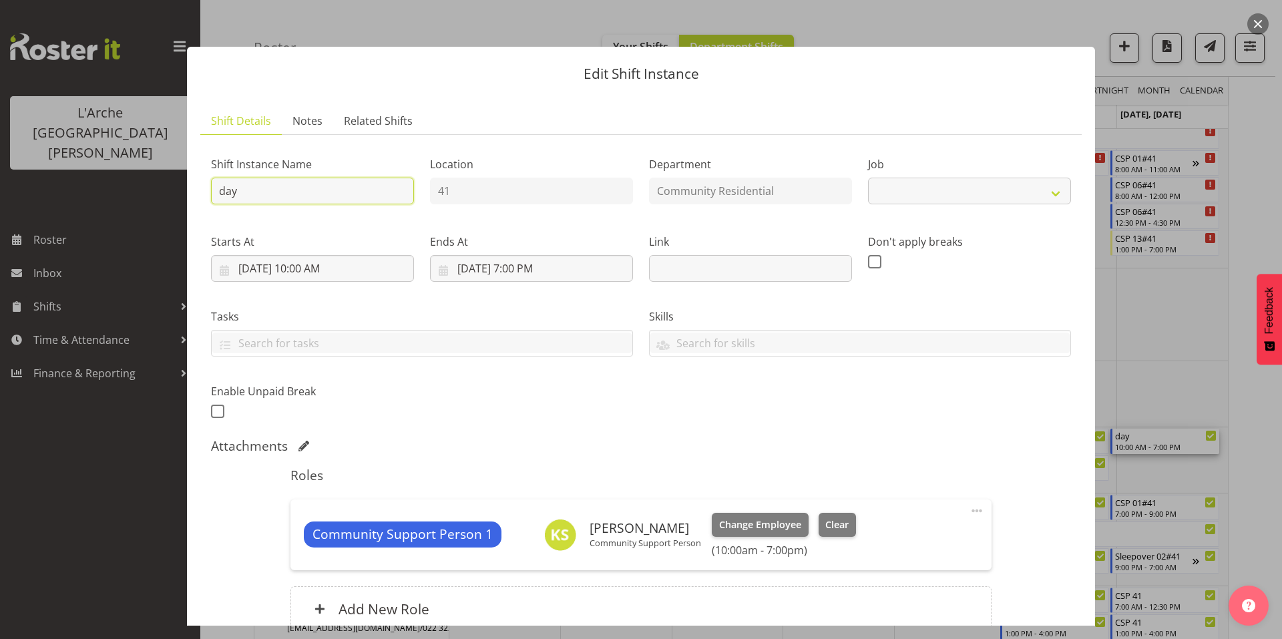
select select "2"
click at [300, 183] on input "day" at bounding box center [312, 191] width 203 height 27
type input "d"
type input "CSP 11#41"
click at [493, 255] on input "[DATE] 7:00 PM" at bounding box center [531, 268] width 203 height 27
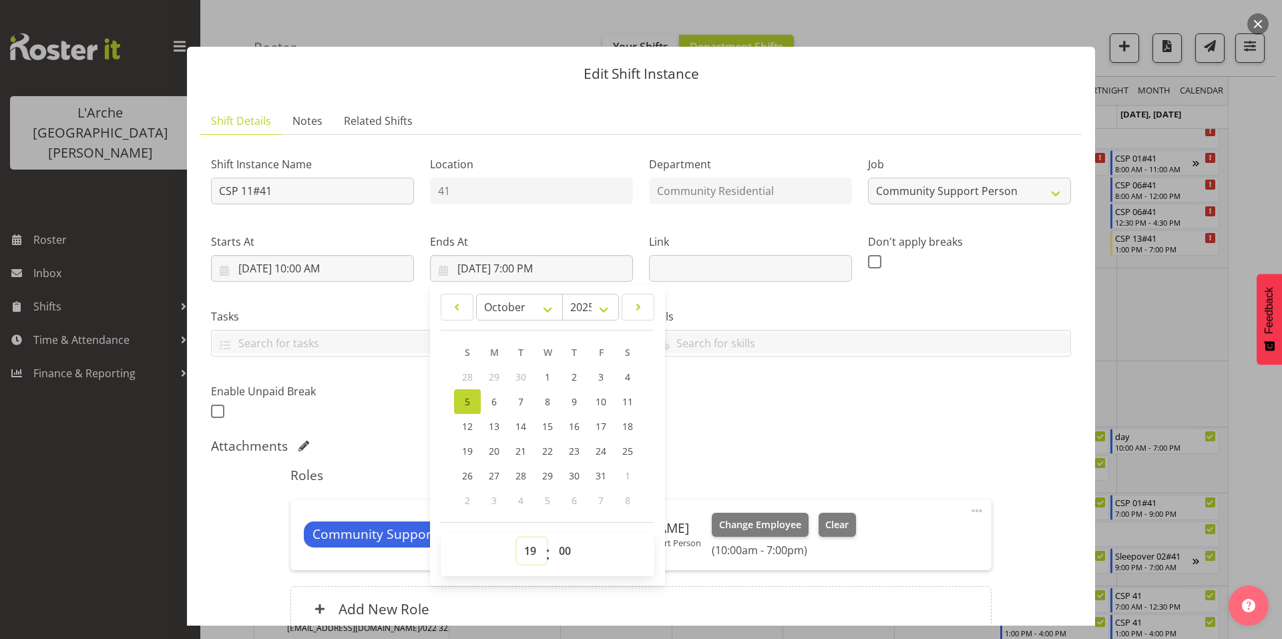
click at [527, 537] on select "00 01 02 03 04 05 06 07 08 09 10 11 12 13 14 15 16 17 18 19 20 21 22 23" at bounding box center [532, 550] width 30 height 27
select select "13"
click at [517, 537] on select "00 01 02 03 04 05 06 07 08 09 10 11 12 13 14 15 16 17 18 19 20 21 22 23" at bounding box center [532, 550] width 30 height 27
type input "[DATE] 1:00 PM"
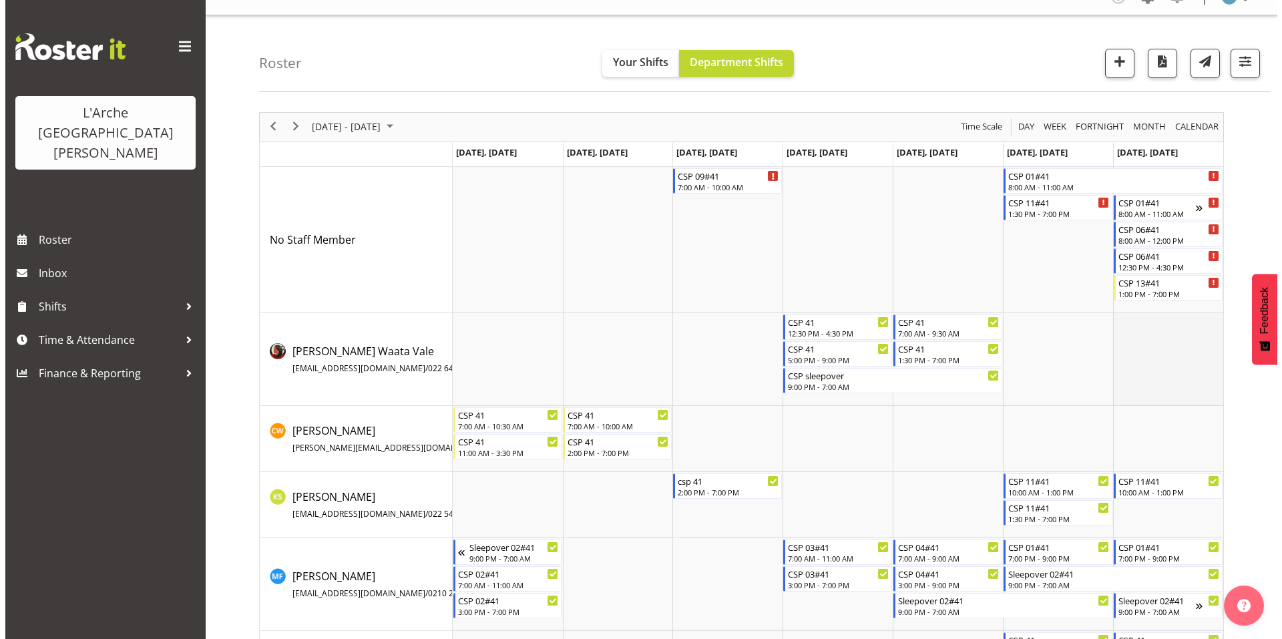
scroll to position [0, 0]
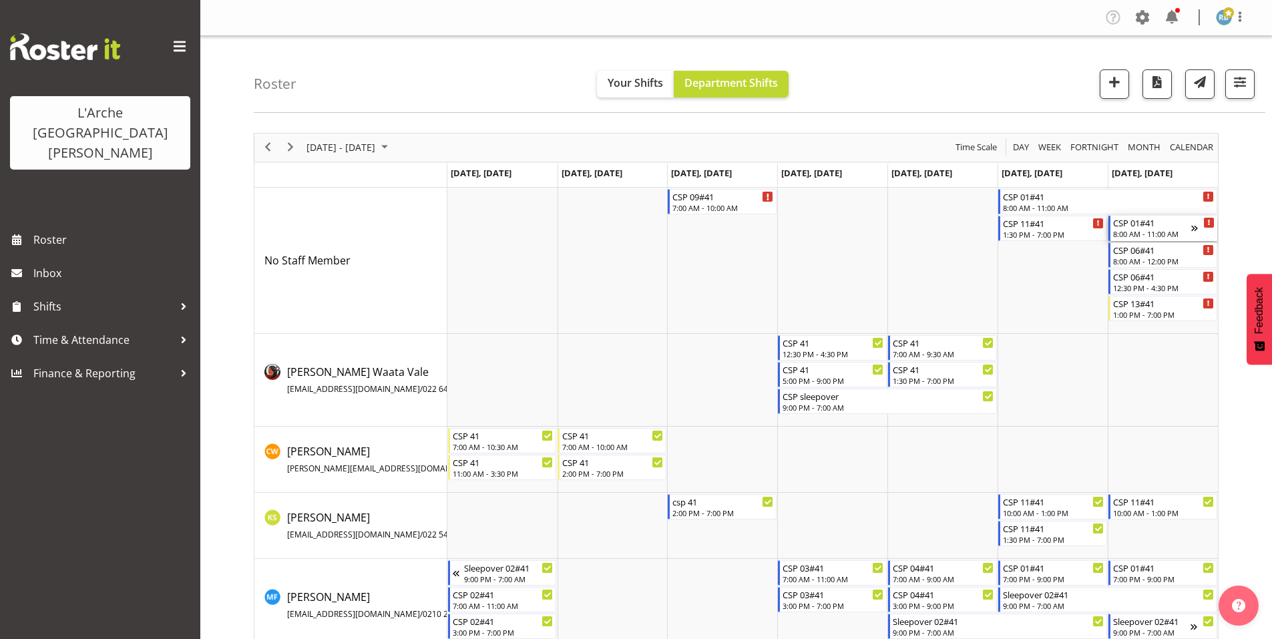
click at [1154, 228] on div "8:00 AM - 11:00 AM" at bounding box center [1152, 233] width 78 height 11
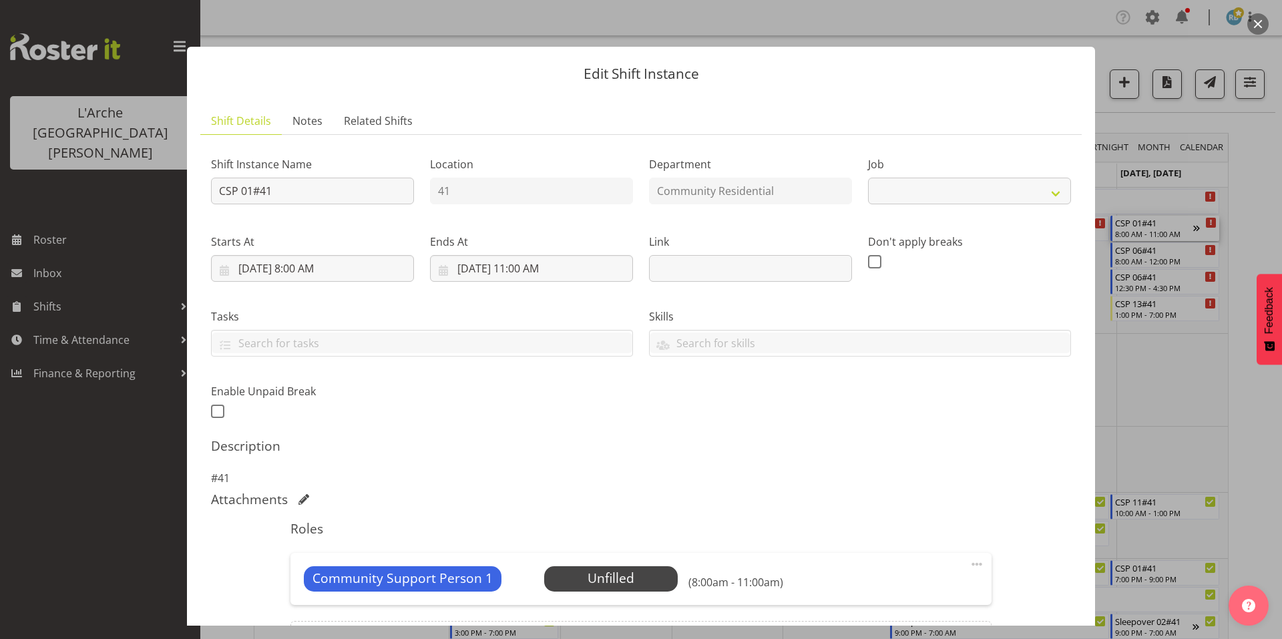
select select "2"
click at [302, 255] on input "[DATE] 8:00 AM" at bounding box center [312, 268] width 203 height 27
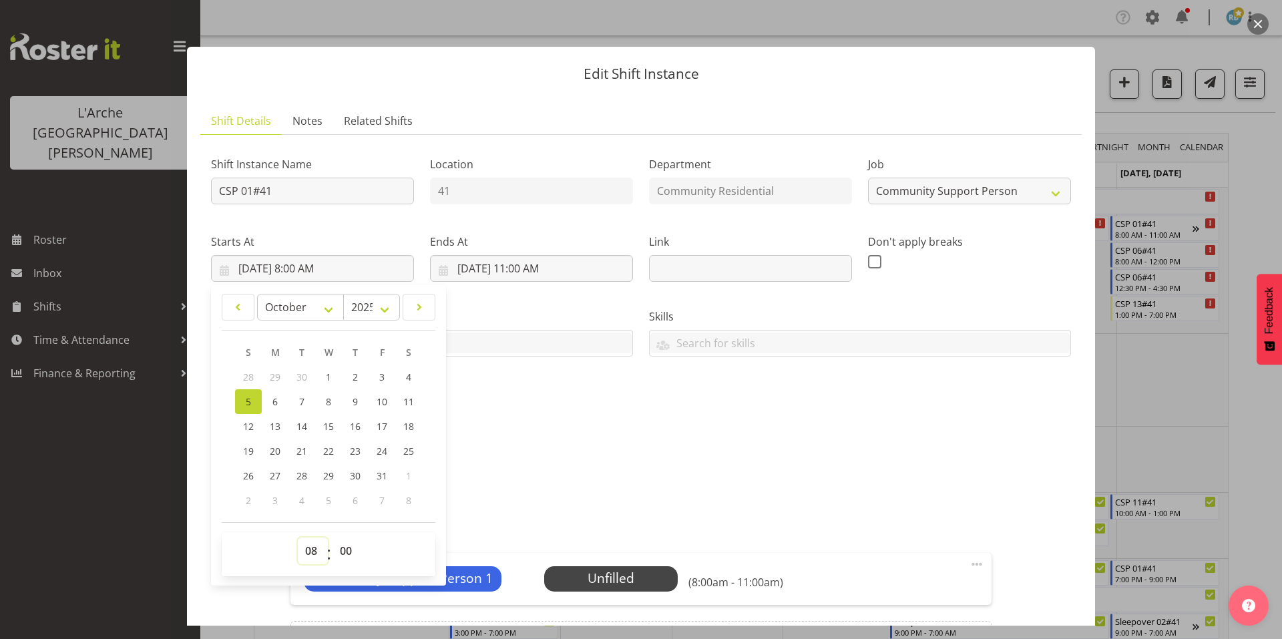
click at [316, 537] on select "00 01 02 03 04 05 06 07 08 09 10 11 12 13 14 15 16 17 18 19 20 21 22 23" at bounding box center [313, 550] width 30 height 27
select select "13"
click at [298, 537] on select "00 01 02 03 04 05 06 07 08 09 10 11 12 13 14 15 16 17 18 19 20 21 22 23" at bounding box center [313, 550] width 30 height 27
type input "[DATE] 1:00 PM"
click at [341, 537] on select "00 01 02 03 04 05 06 07 08 09 10 11 12 13 14 15 16 17 18 19 20 21 22 23 24 25 2…" at bounding box center [347, 550] width 30 height 27
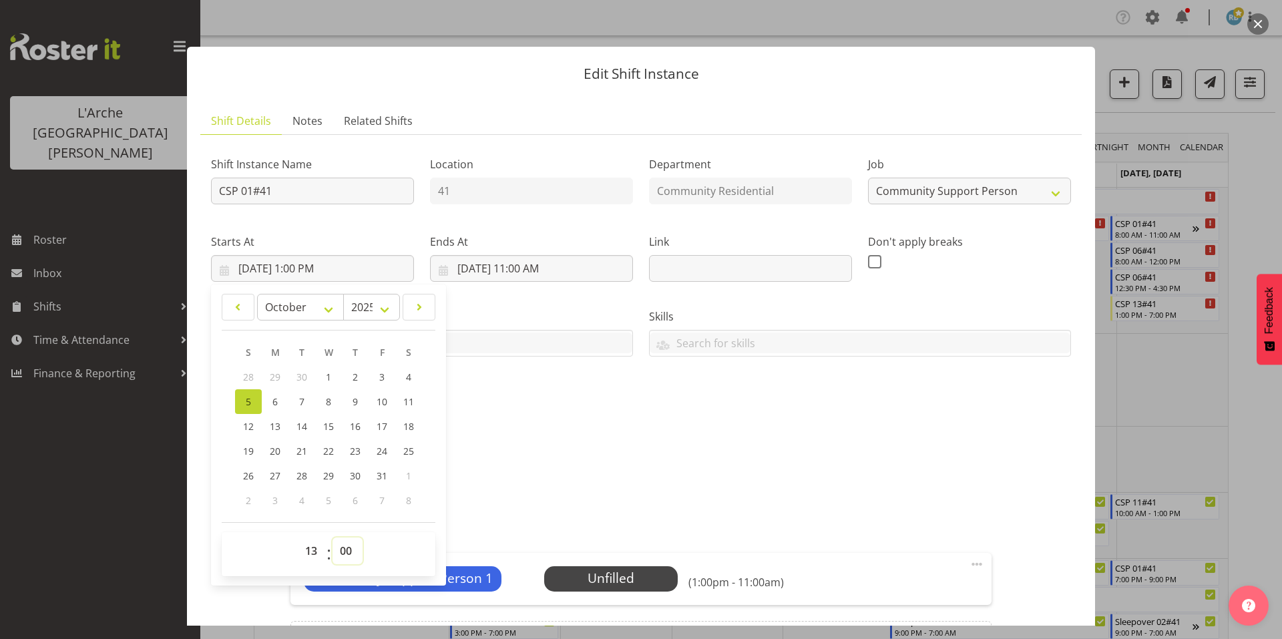
select select "30"
click at [332, 537] on select "00 01 02 03 04 05 06 07 08 09 10 11 12 13 14 15 16 17 18 19 20 21 22 23 24 25 2…" at bounding box center [347, 550] width 30 height 27
type input "[DATE] 1:30 PM"
click at [528, 255] on input "[DATE] 11:00 AM" at bounding box center [531, 268] width 203 height 27
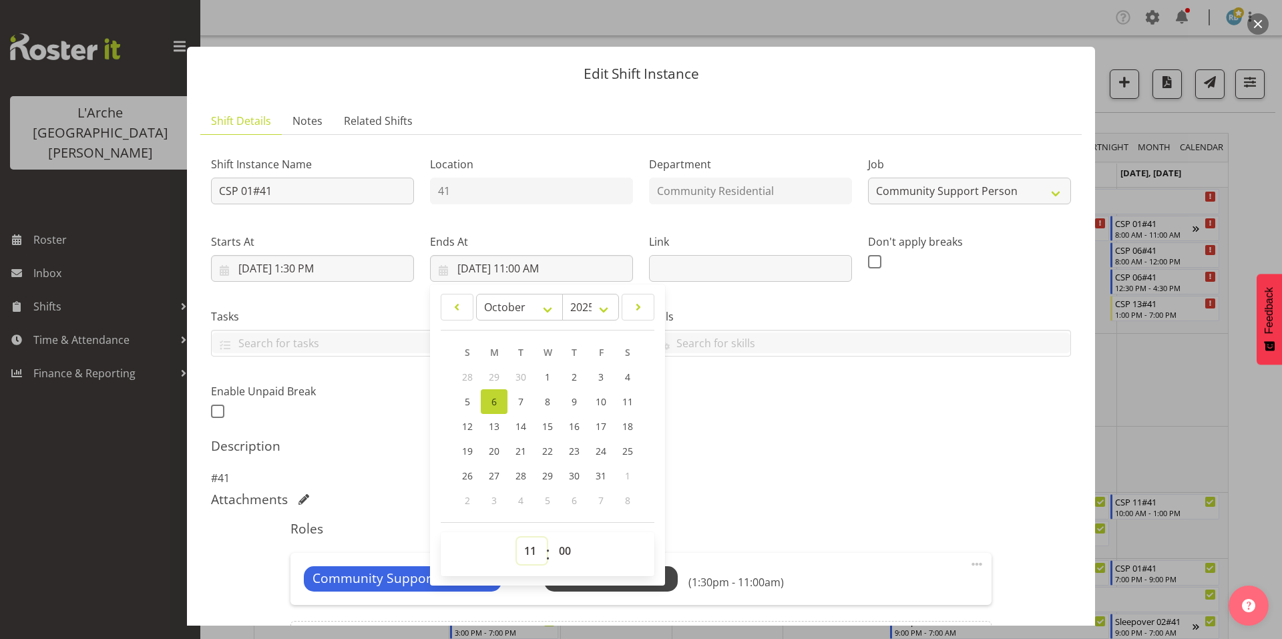
click at [524, 537] on select "00 01 02 03 04 05 06 07 08 09 10 11 12 13 14 15 16 17 18 19 20 21 22 23" at bounding box center [532, 550] width 30 height 27
select select "19"
click at [517, 537] on select "00 01 02 03 04 05 06 07 08 09 10 11 12 13 14 15 16 17 18 19 20 21 22 23" at bounding box center [532, 550] width 30 height 27
type input "[DATE] 7:00 PM"
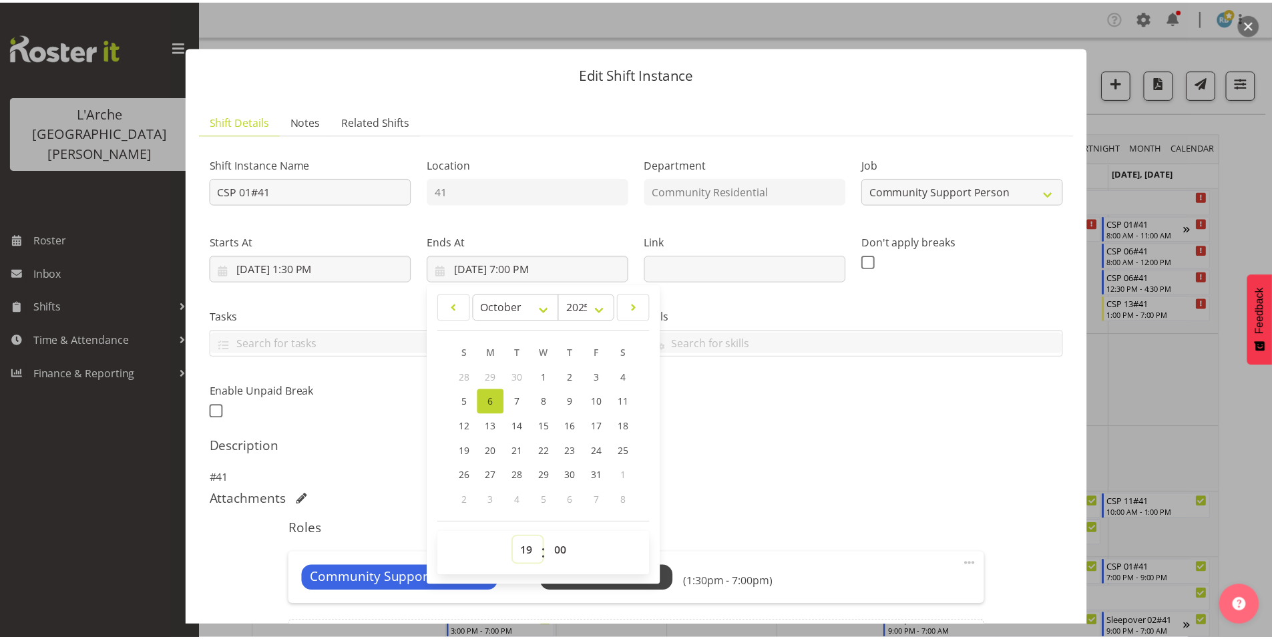
scroll to position [85, 0]
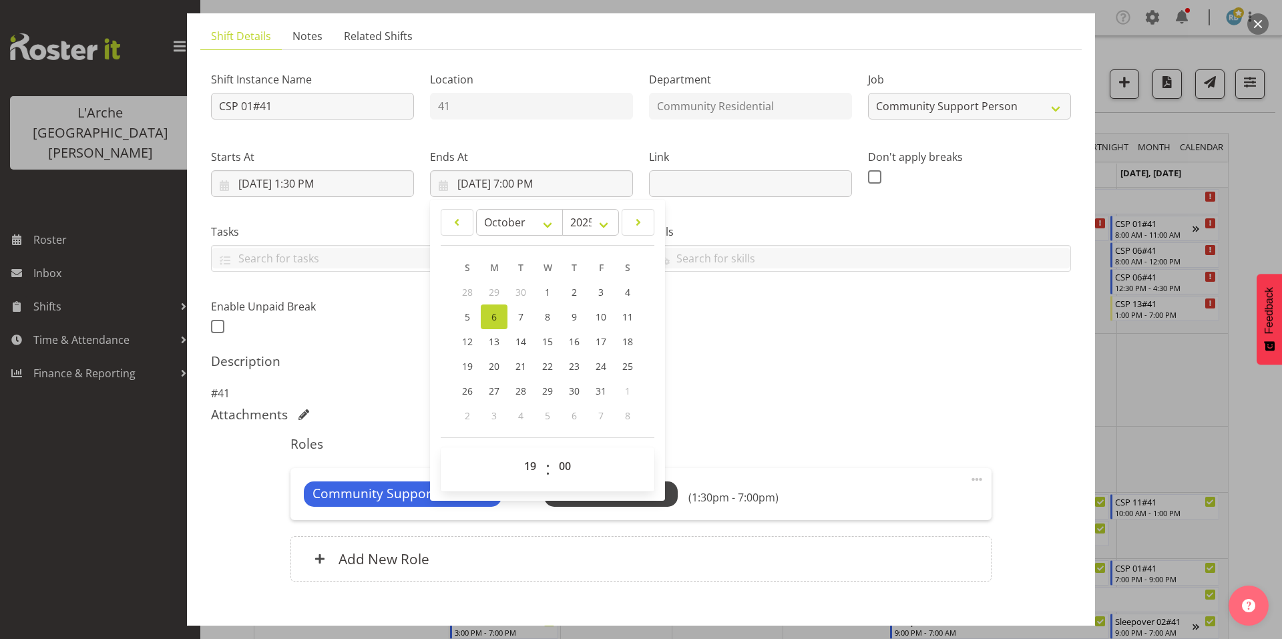
click at [789, 407] on div "Attachments" at bounding box center [641, 415] width 860 height 16
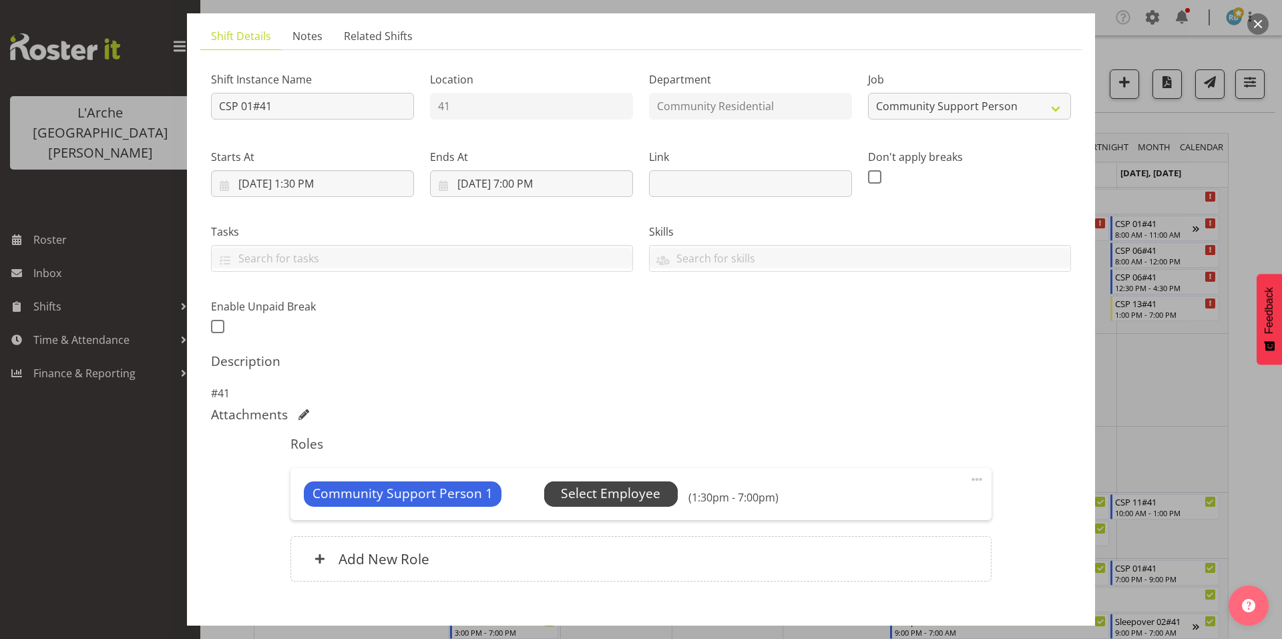
click at [606, 484] on span "Select Employee" at bounding box center [610, 493] width 99 height 19
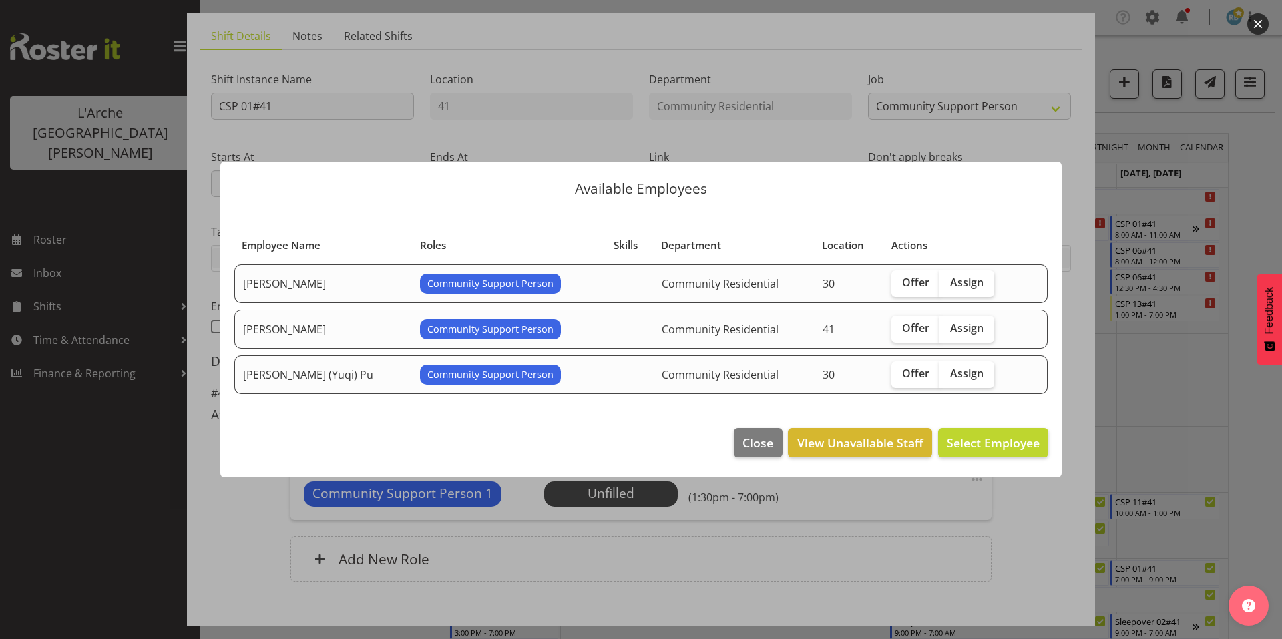
click at [1018, 501] on div at bounding box center [641, 319] width 1282 height 639
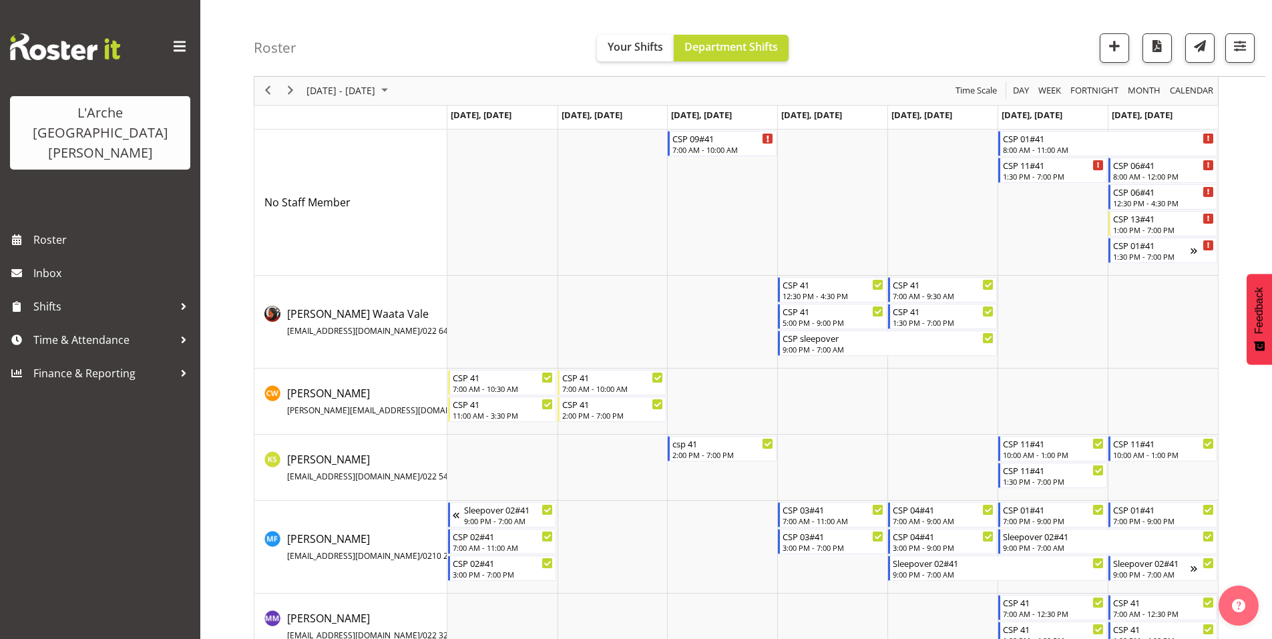
scroll to position [59, 0]
click at [1159, 250] on div "1:30 PM - 7:00 PM" at bounding box center [1152, 255] width 78 height 11
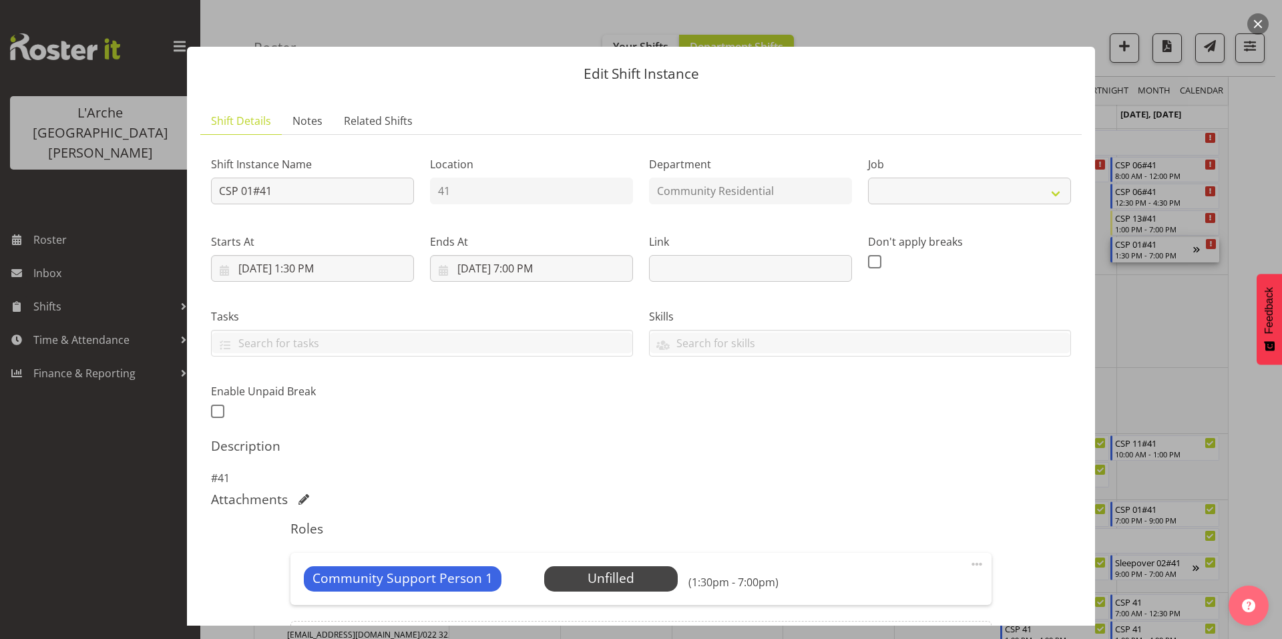
select select "2"
click at [602, 569] on span "Select Employee" at bounding box center [610, 578] width 99 height 19
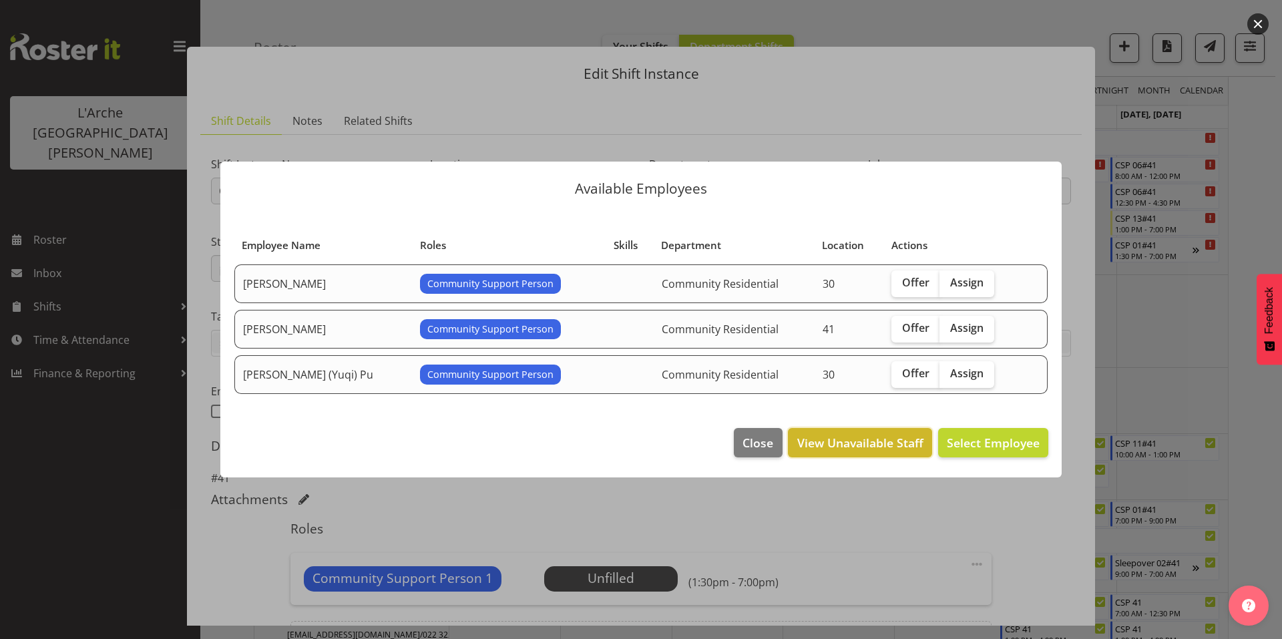
click at [880, 434] on span "View Unavailable Staff" at bounding box center [860, 442] width 126 height 17
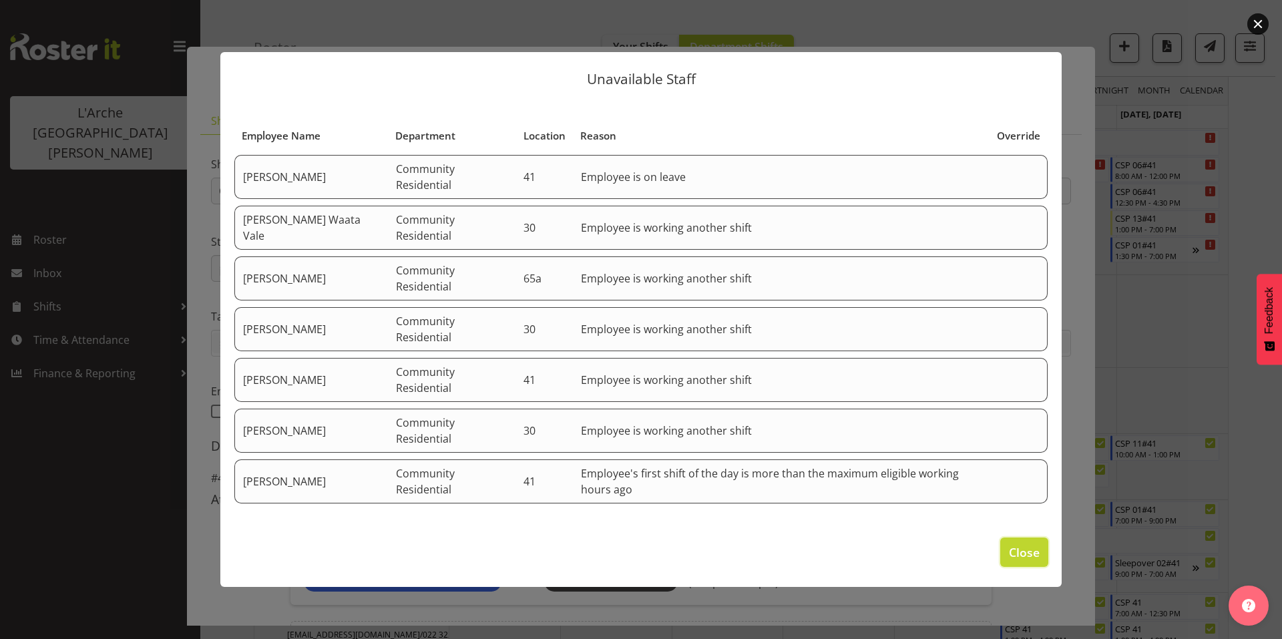
click at [1030, 543] on span "Close" at bounding box center [1024, 551] width 31 height 17
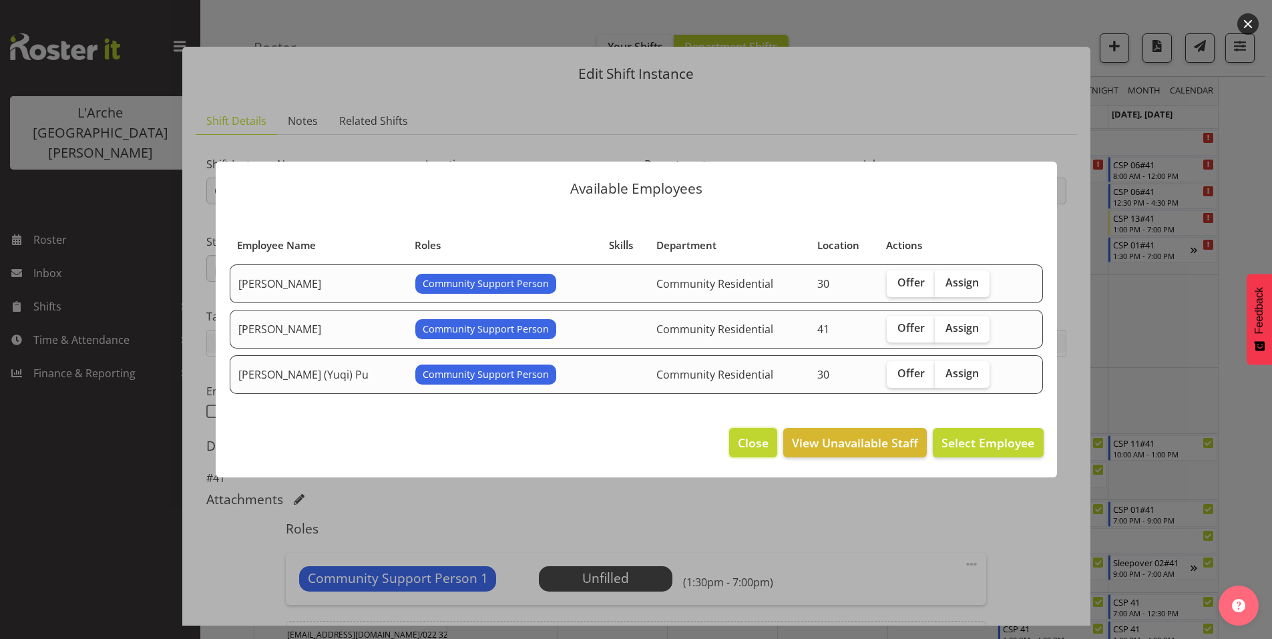
click at [768, 439] on span "Close" at bounding box center [753, 442] width 31 height 17
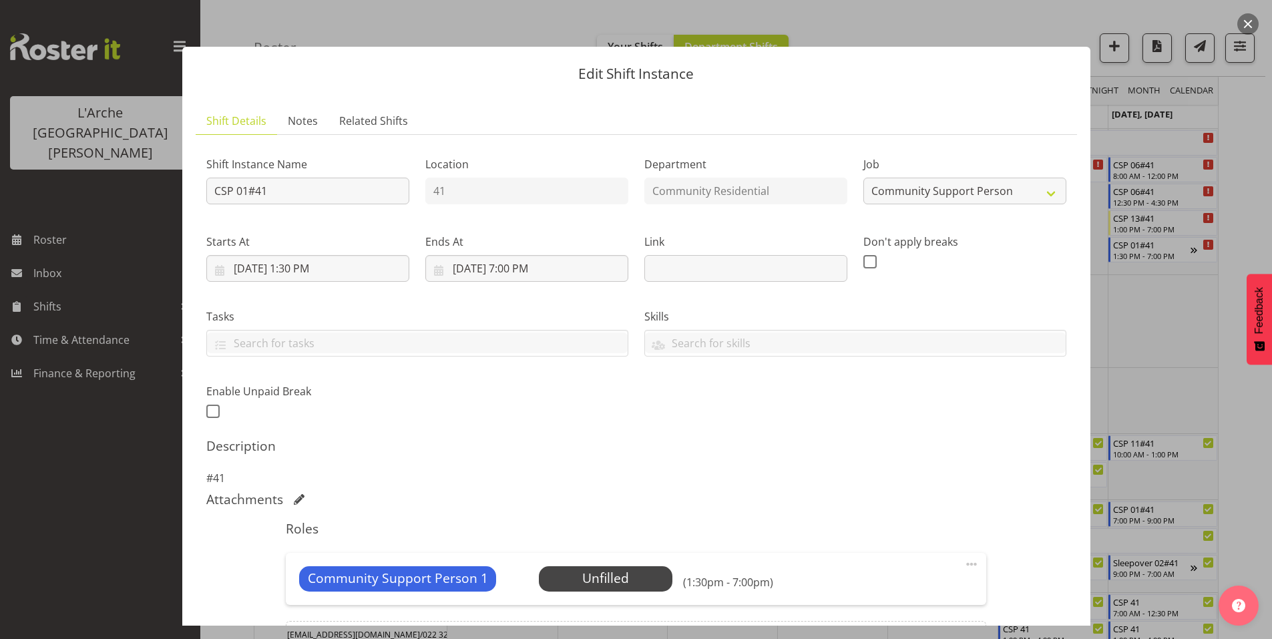
scroll to position [85, 0]
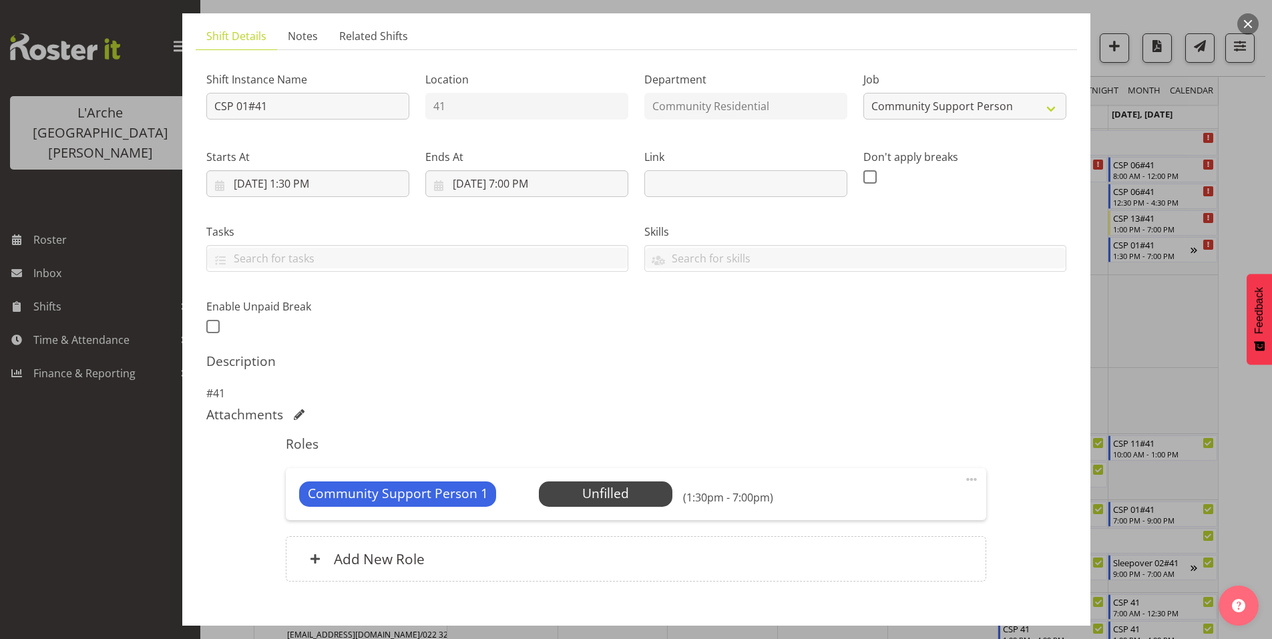
click at [1238, 390] on div at bounding box center [636, 319] width 1272 height 639
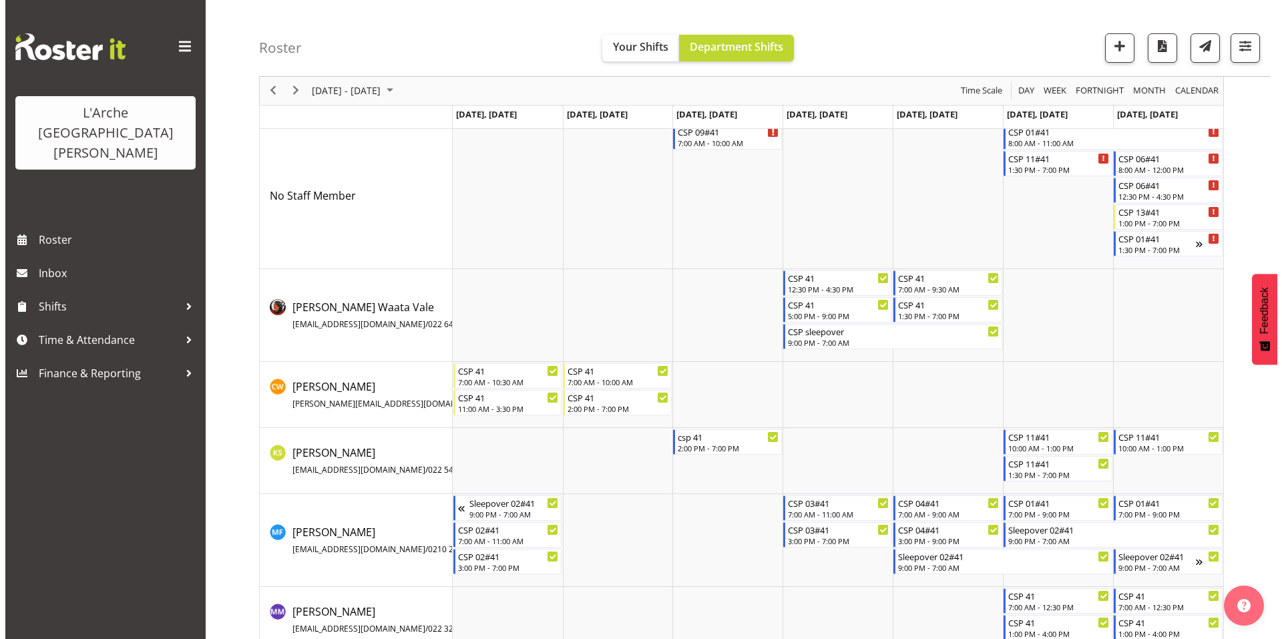
scroll to position [63, 0]
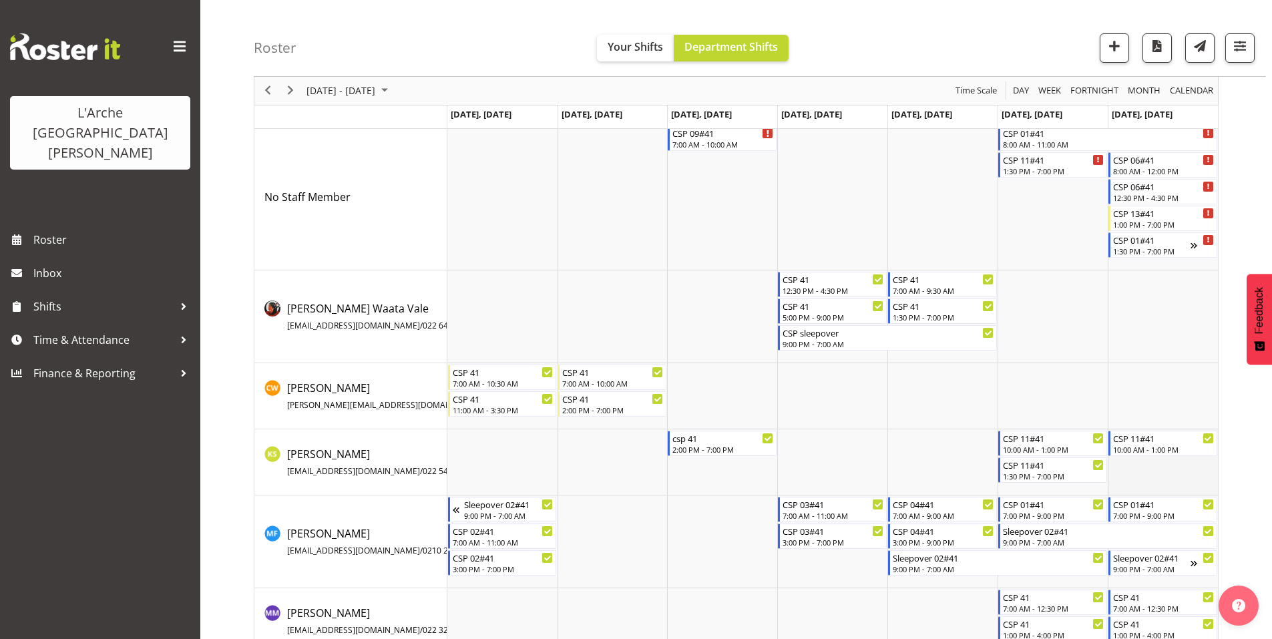
click at [1142, 476] on td "Timeline Week of October 1, 2025" at bounding box center [1163, 462] width 110 height 66
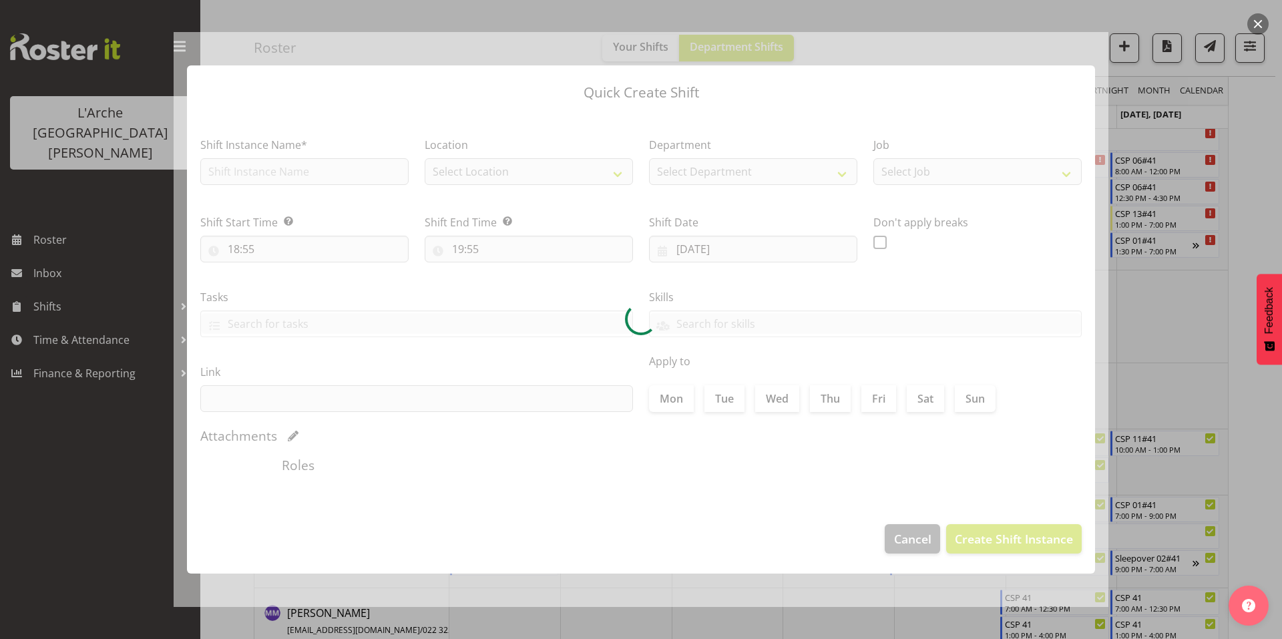
type input "[DATE]"
checkbox input "true"
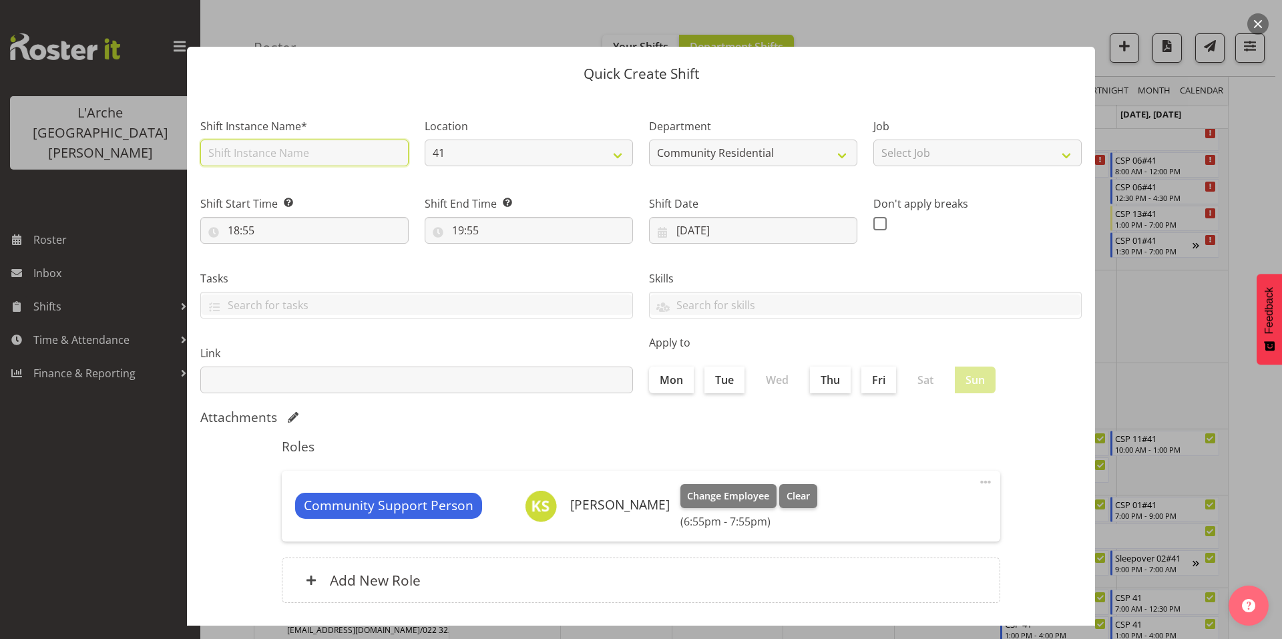
click at [284, 146] on input "text" at bounding box center [304, 153] width 208 height 27
type input "CSP 11#41"
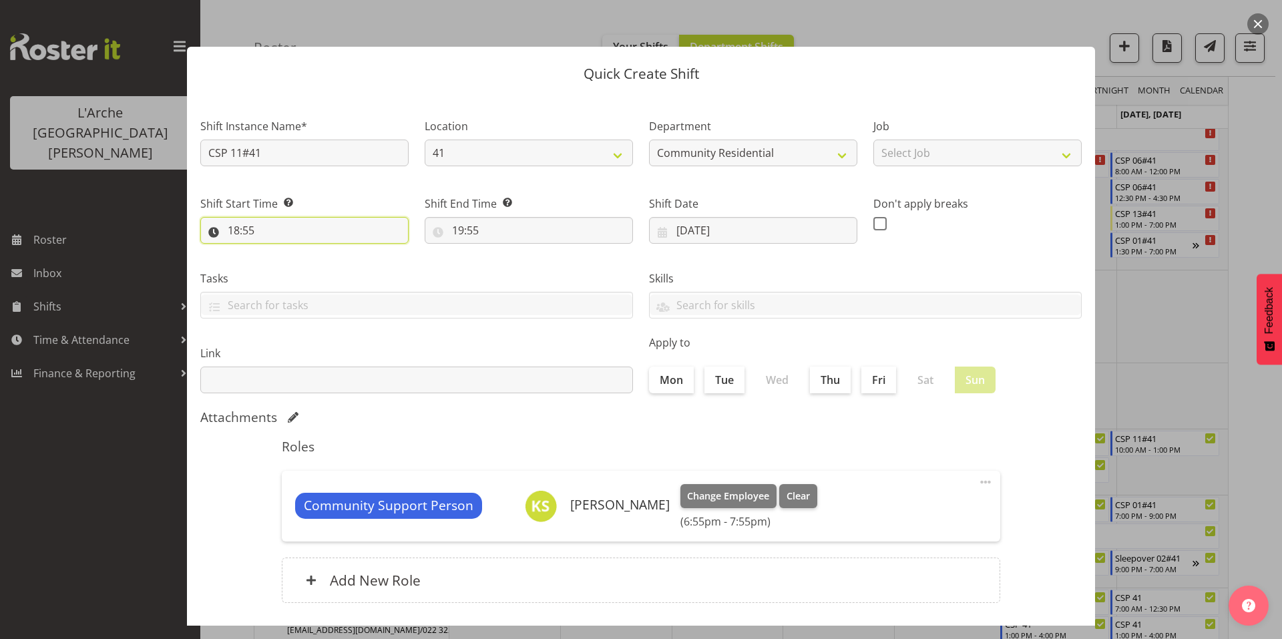
click at [263, 217] on input "18:55" at bounding box center [304, 230] width 208 height 27
click at [296, 252] on select "00 01 02 03 04 05 06 07 08 09 10 11 12 13 14 15 16 17 18 19 20 21 22 23" at bounding box center [291, 265] width 30 height 27
select select "13"
click at [279, 252] on select "00 01 02 03 04 05 06 07 08 09 10 11 12 13 14 15 16 17 18 19 20 21 22 23" at bounding box center [291, 265] width 30 height 27
type input "13:55"
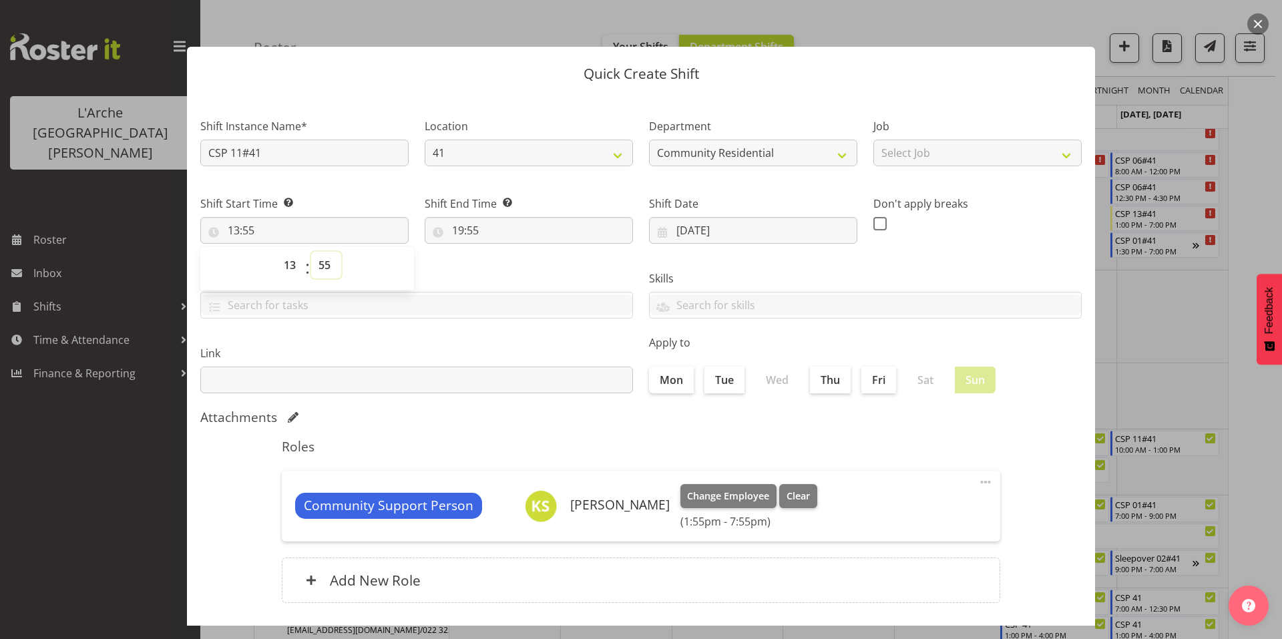
click at [321, 252] on select "00 01 02 03 04 05 06 07 08 09 10 11 12 13 14 15 16 17 18 19 20 21 22 23 24 25 2…" at bounding box center [326, 265] width 30 height 27
select select "30"
click at [311, 252] on select "00 01 02 03 04 05 06 07 08 09 10 11 12 13 14 15 16 17 18 19 20 21 22 23 24 25 2…" at bounding box center [326, 265] width 30 height 27
type input "13:30"
click at [478, 218] on input "19:55" at bounding box center [529, 230] width 208 height 27
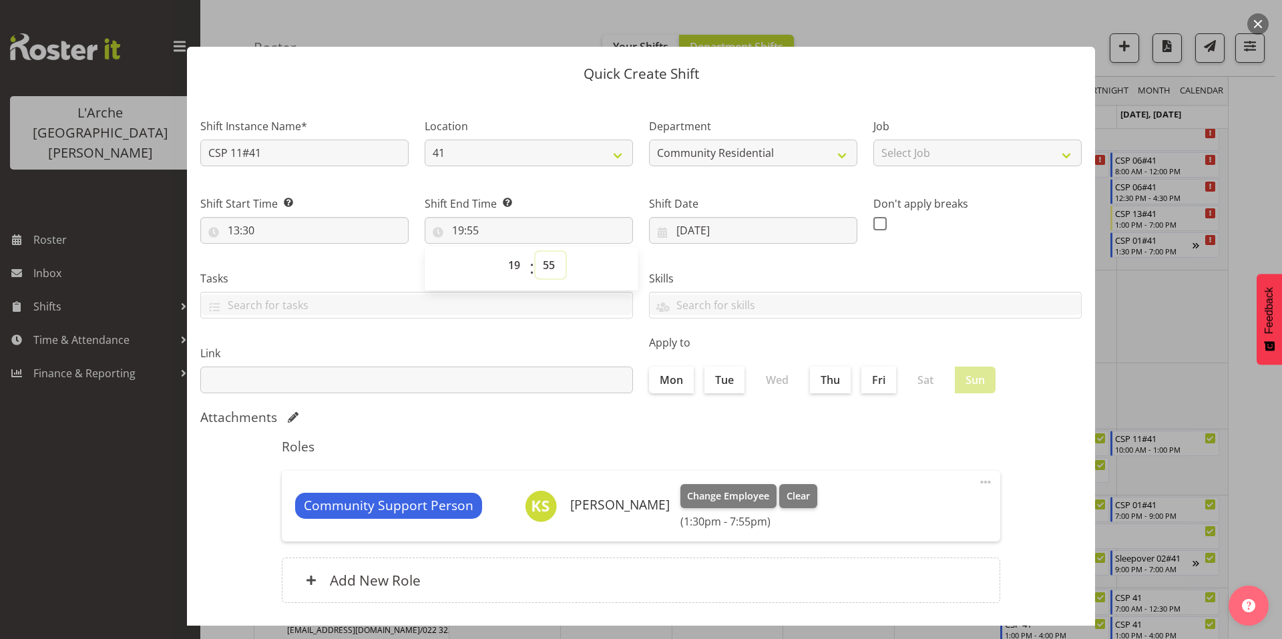
click at [541, 252] on select "00 01 02 03 04 05 06 07 08 09 10 11 12 13 14 15 16 17 18 19 20 21 22 23 24 25 2…" at bounding box center [550, 265] width 30 height 27
select select "0"
click at [535, 252] on select "00 01 02 03 04 05 06 07 08 09 10 11 12 13 14 15 16 17 18 19 20 21 22 23 24 25 2…" at bounding box center [550, 265] width 30 height 27
type input "19:00"
click at [911, 142] on select "Select Job Accounts Admin Art Coordinator Community Leader Community Support Pe…" at bounding box center [977, 153] width 208 height 27
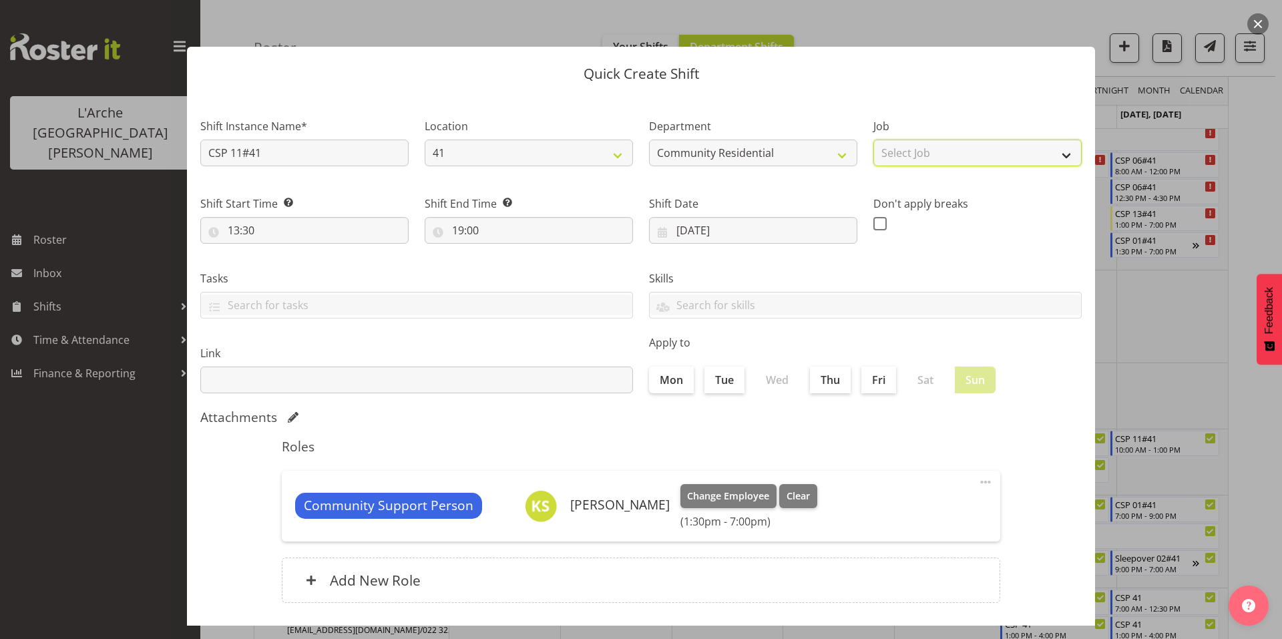
select select "2"
click at [873, 140] on select "Select Job Accounts Admin Art Coordinator Community Leader Community Support Pe…" at bounding box center [977, 153] width 208 height 27
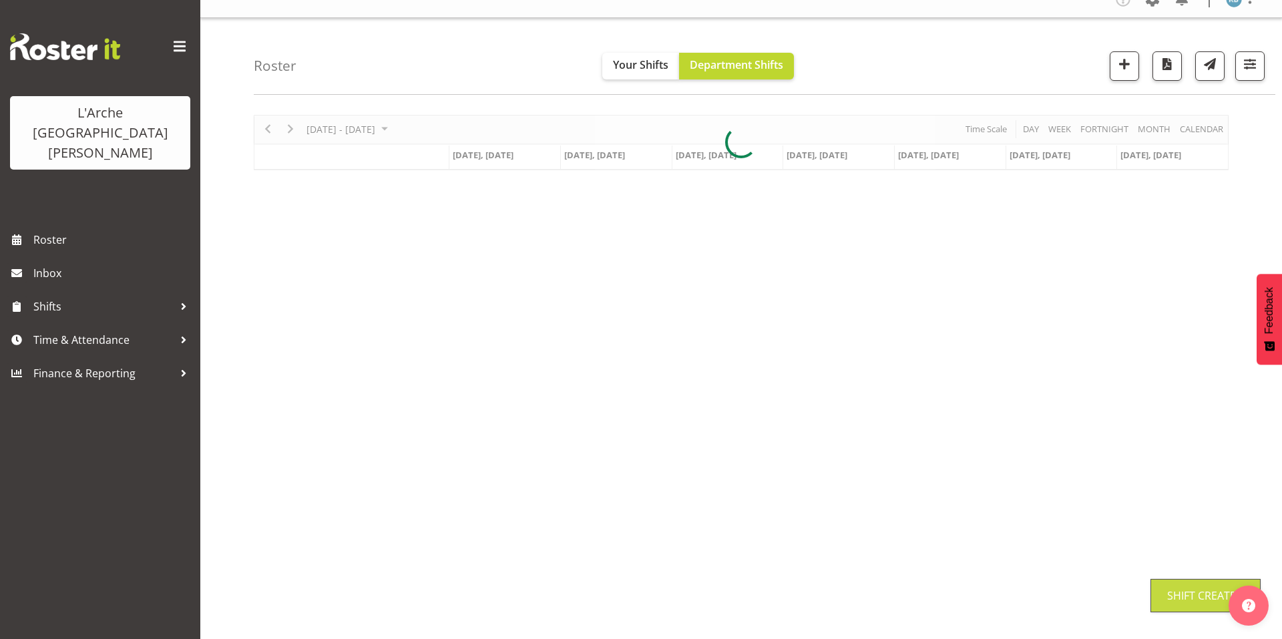
scroll to position [0, 0]
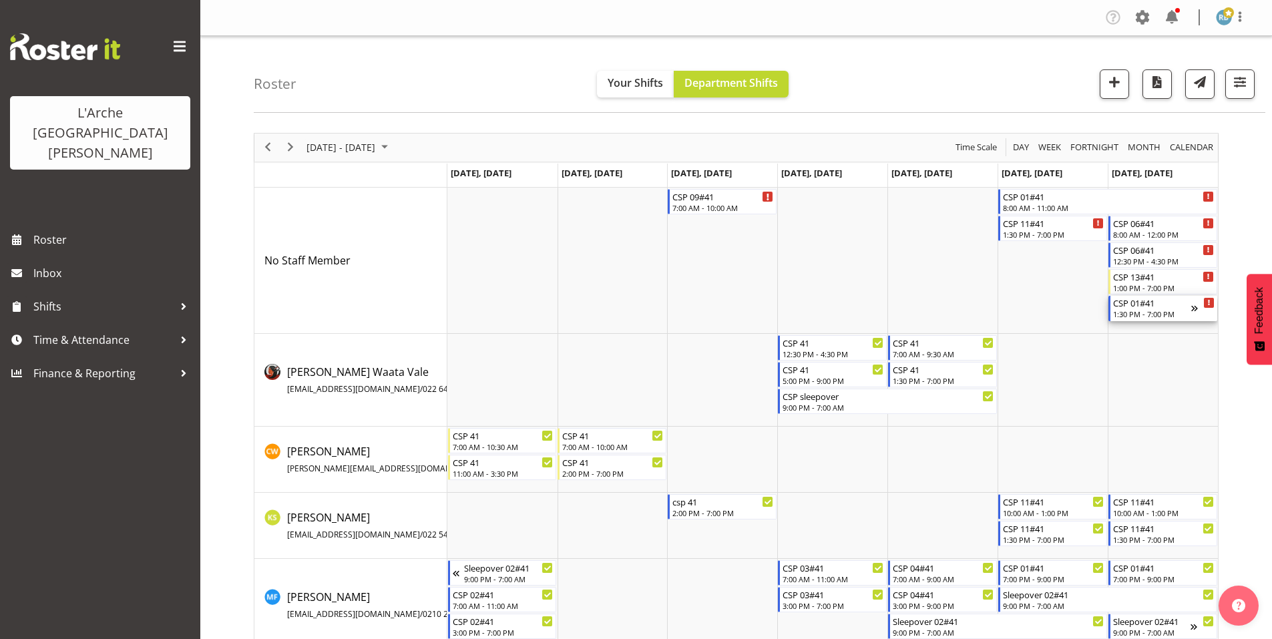
click at [1162, 308] on div "1:30 PM - 7:00 PM" at bounding box center [1152, 313] width 78 height 11
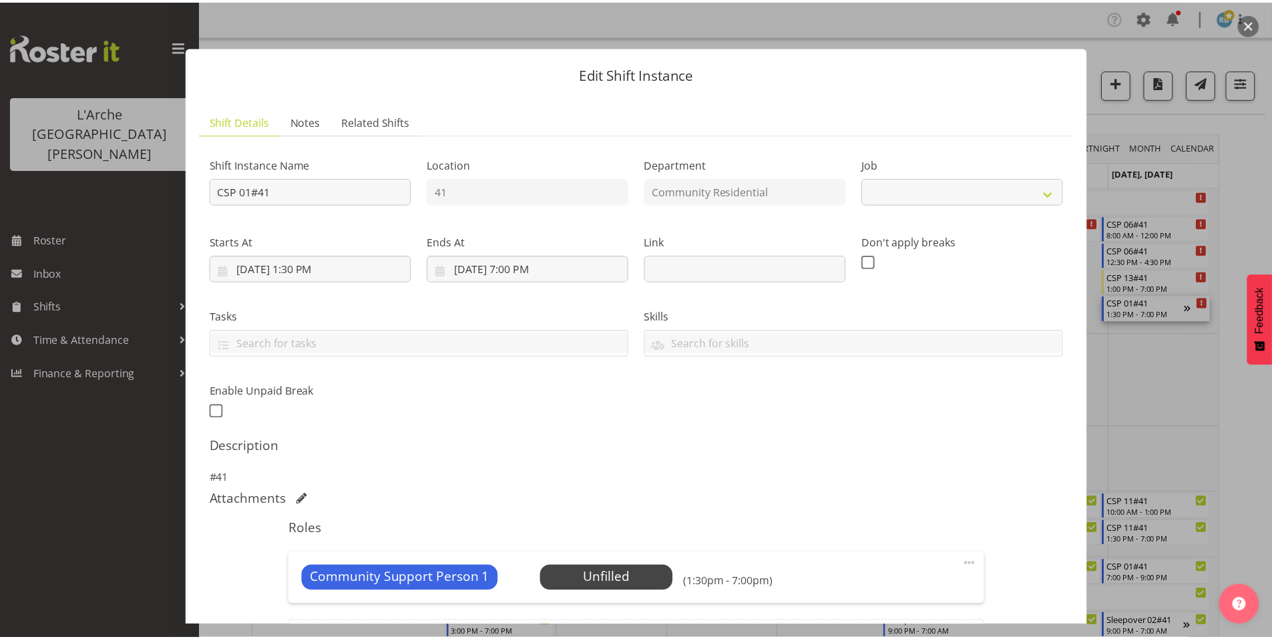
scroll to position [85, 0]
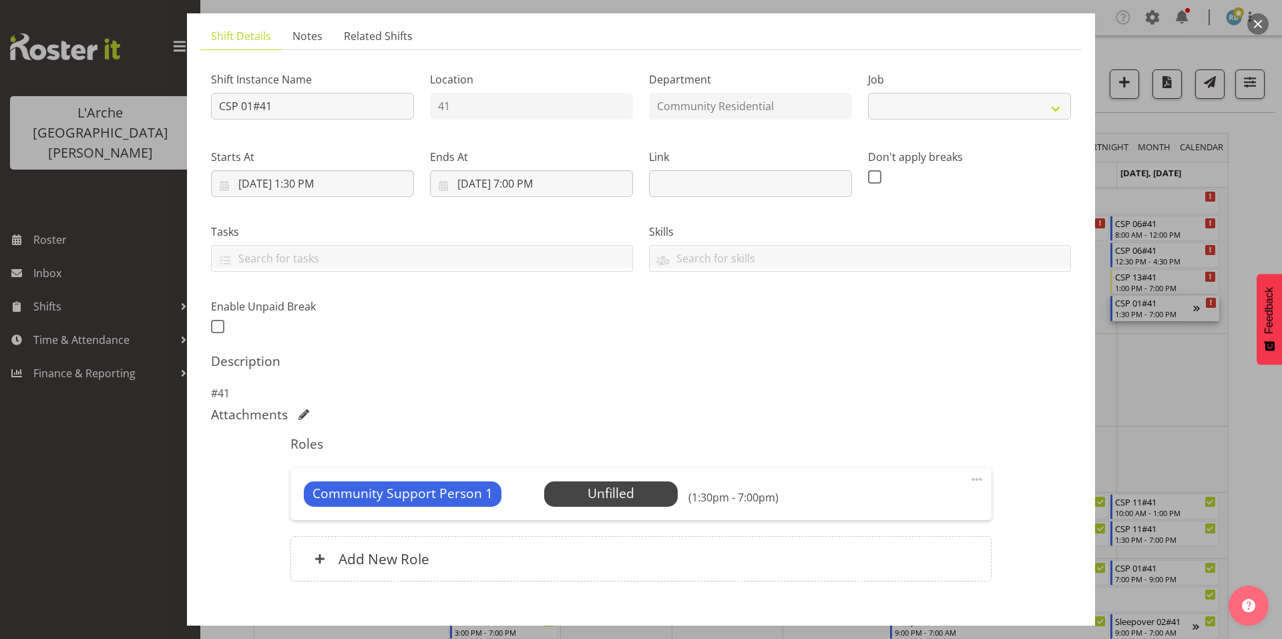
select select "2"
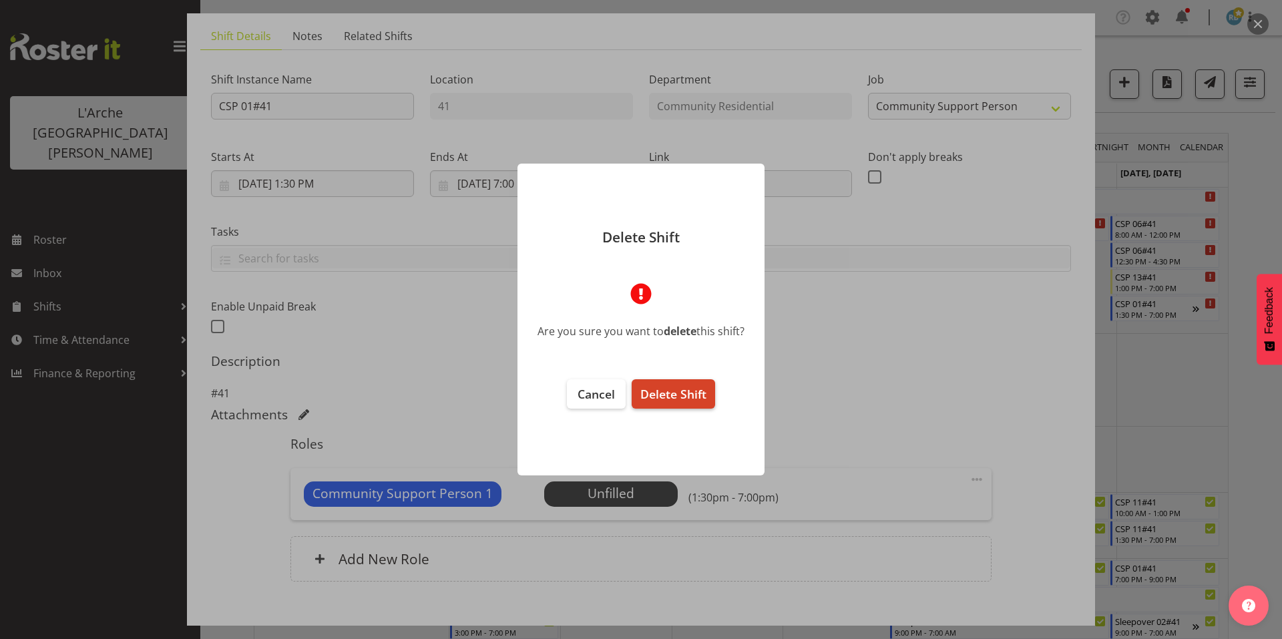
click at [693, 388] on span "Delete Shift" at bounding box center [673, 394] width 66 height 16
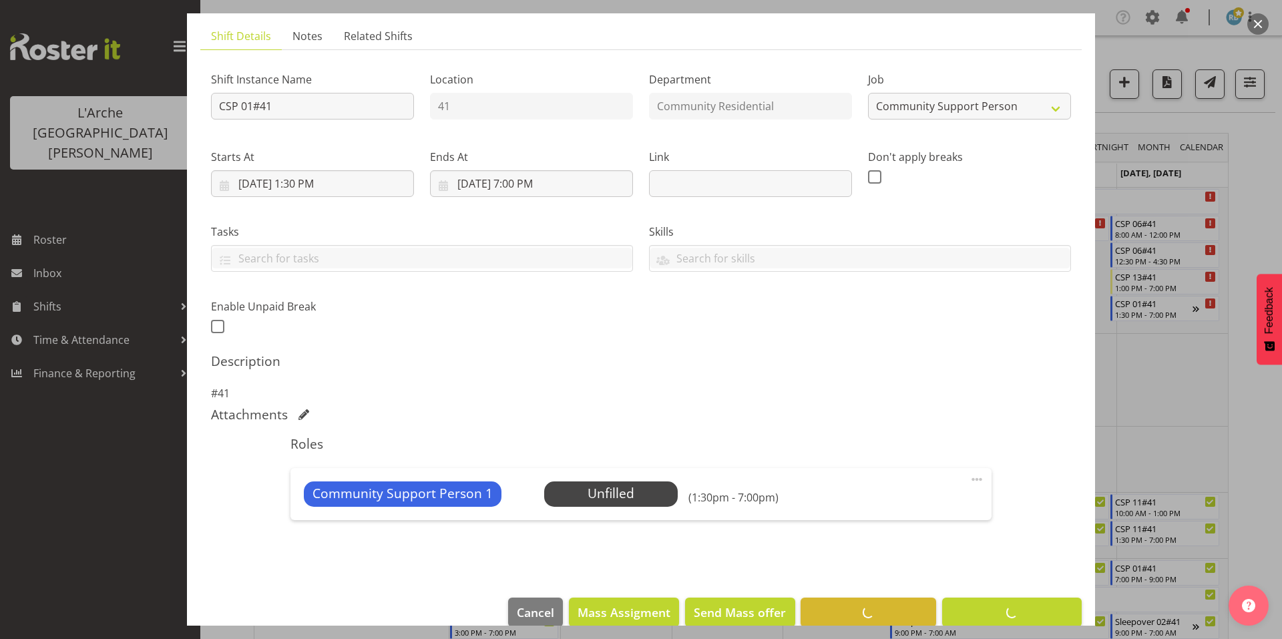
scroll to position [35, 0]
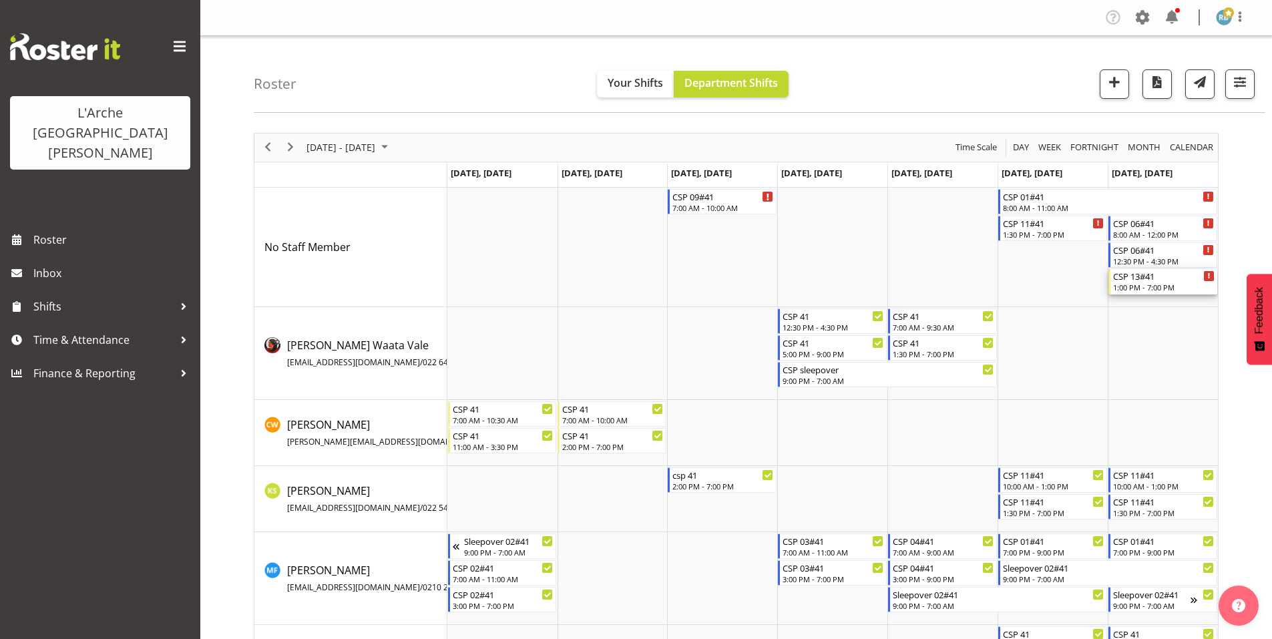
click at [1145, 284] on div "1:00 PM - 7:00 PM" at bounding box center [1163, 287] width 101 height 11
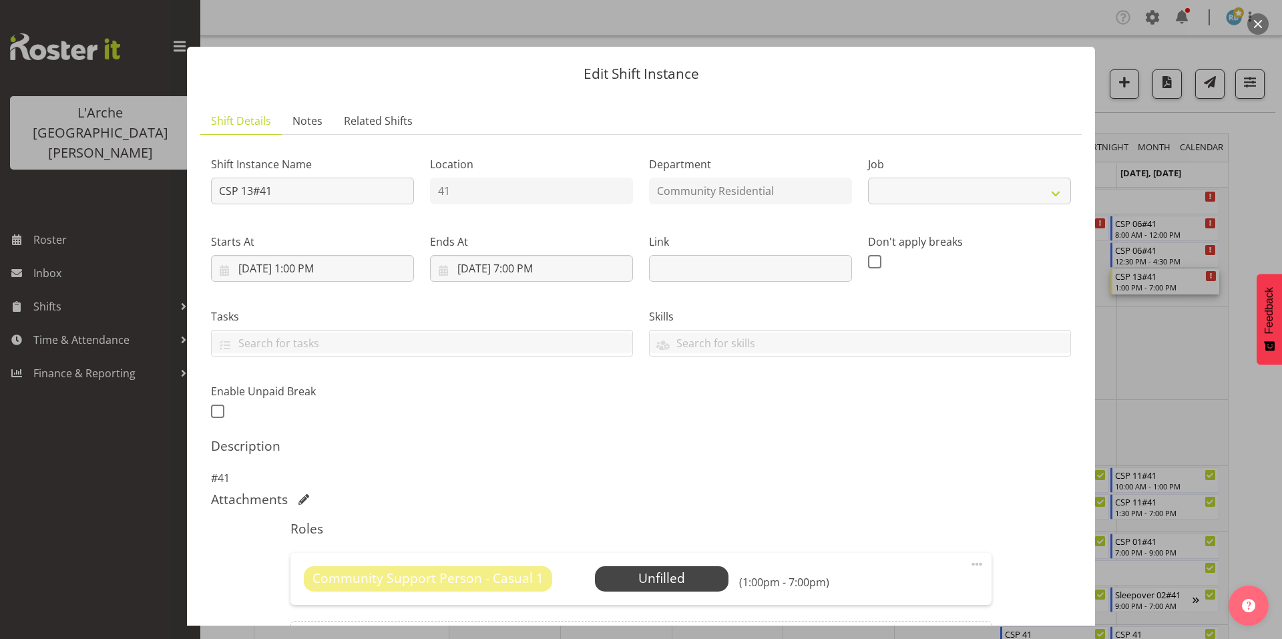
select select "3"
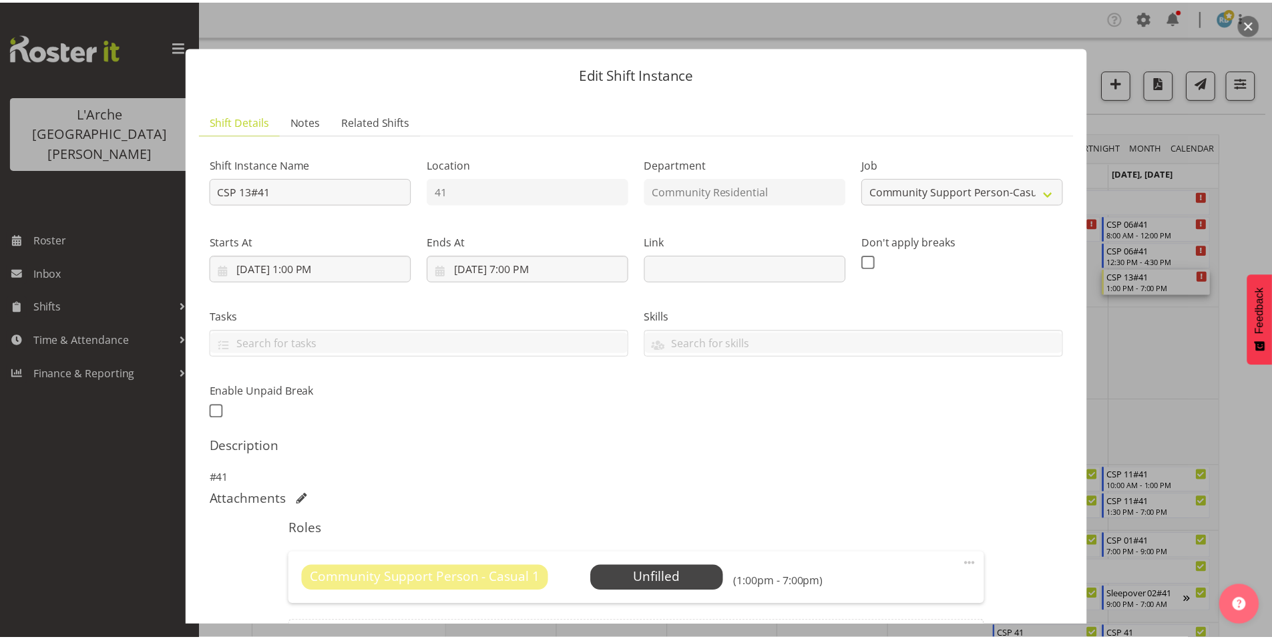
scroll to position [85, 0]
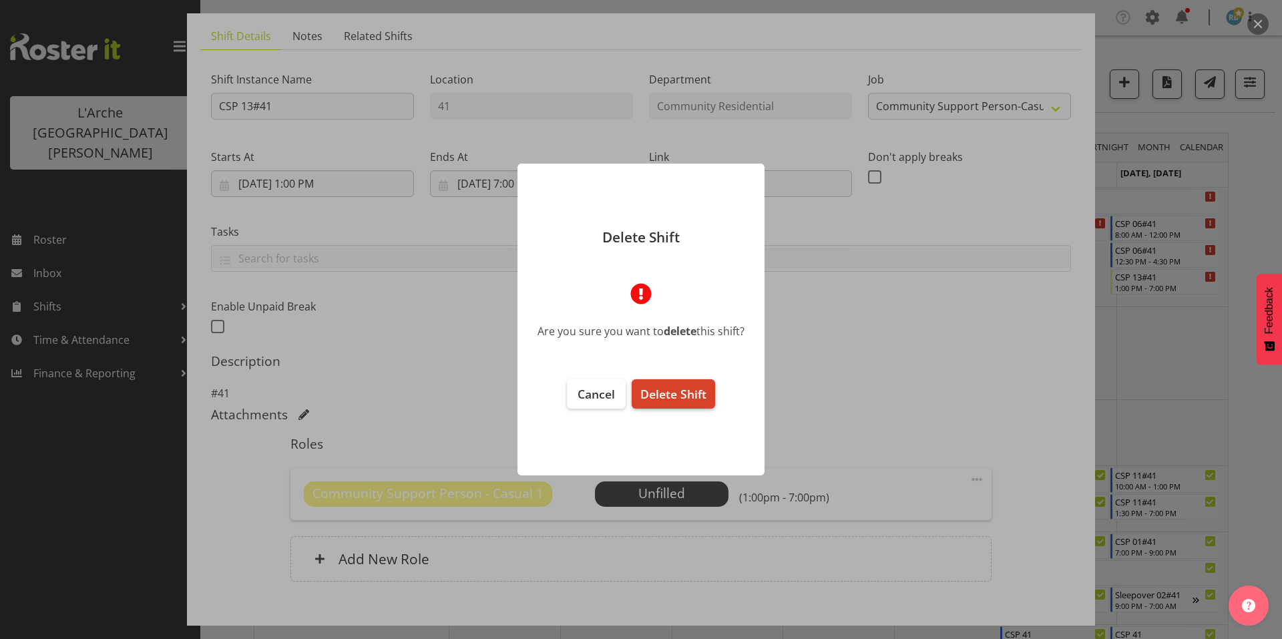
click at [684, 391] on span "Delete Shift" at bounding box center [673, 394] width 66 height 16
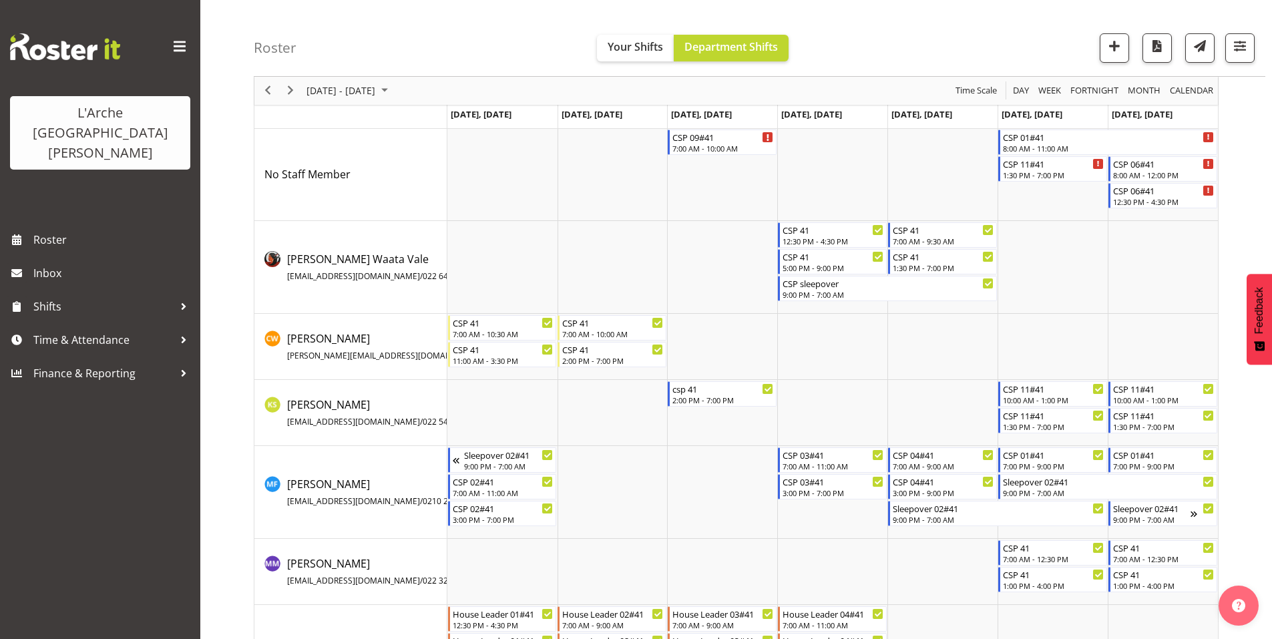
scroll to position [60, 0]
click at [269, 91] on span "Previous" at bounding box center [268, 91] width 16 height 17
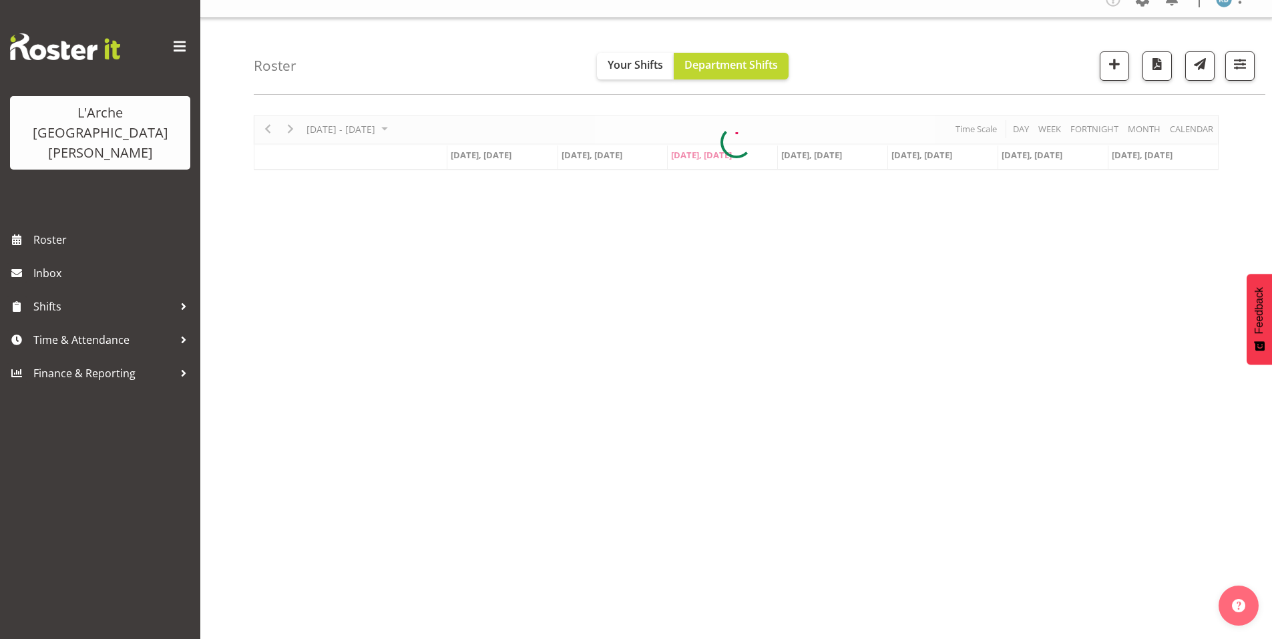
scroll to position [11, 0]
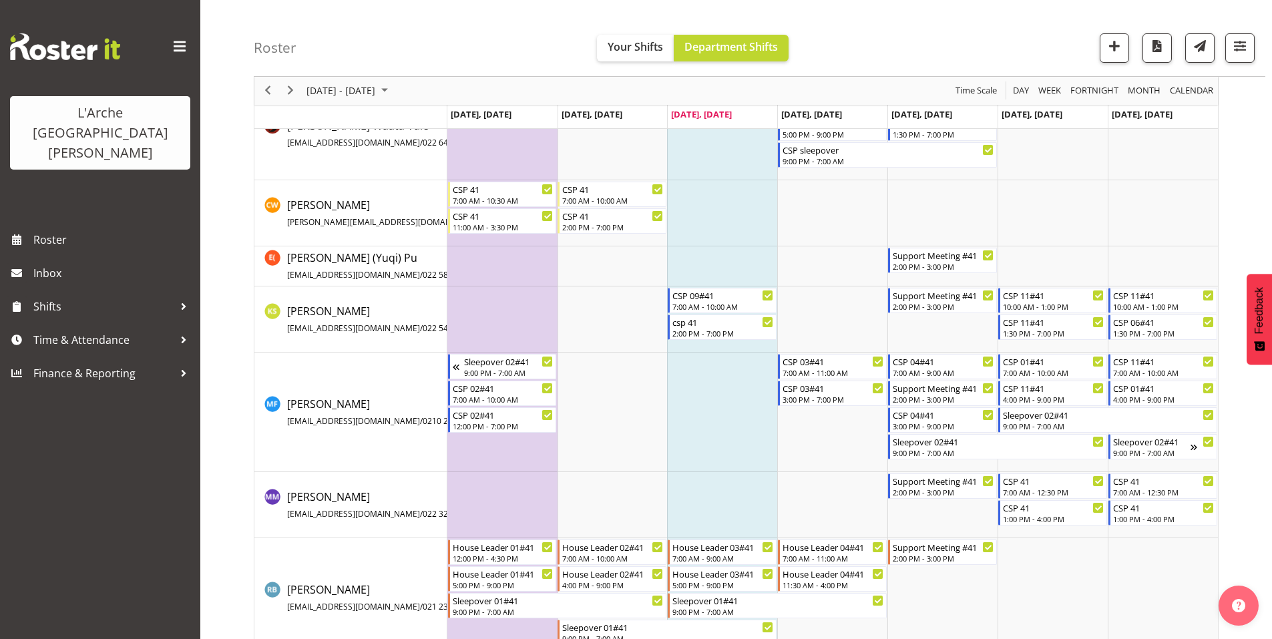
scroll to position [123, 0]
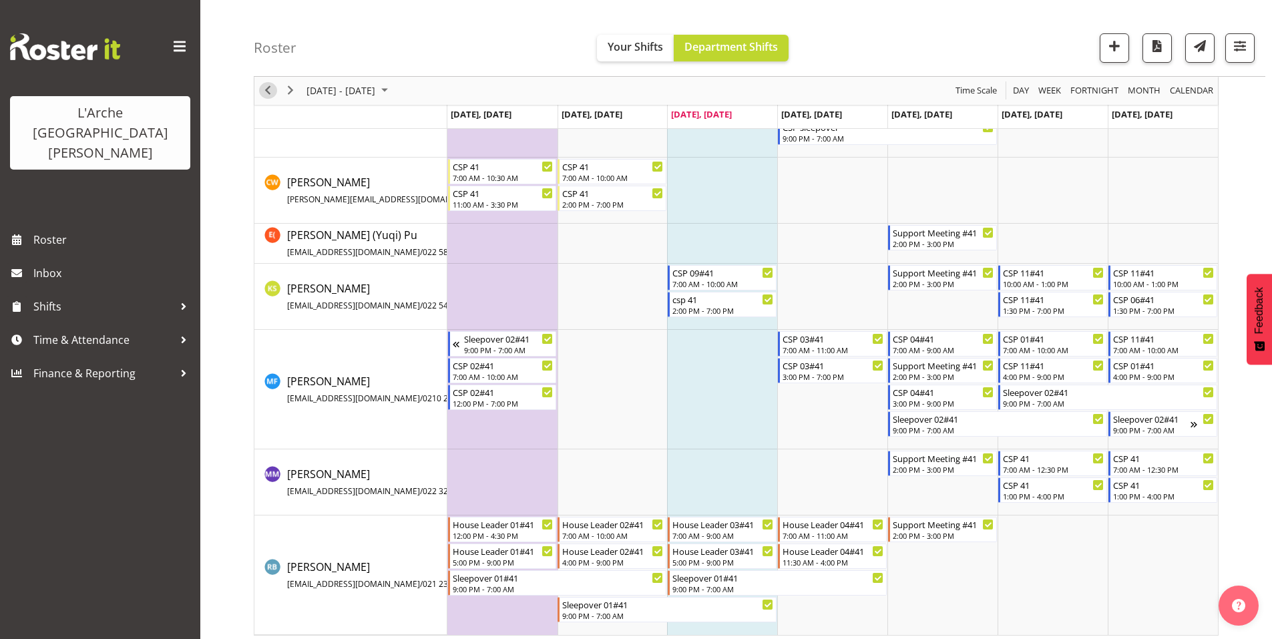
click at [270, 93] on span "Previous" at bounding box center [268, 91] width 16 height 17
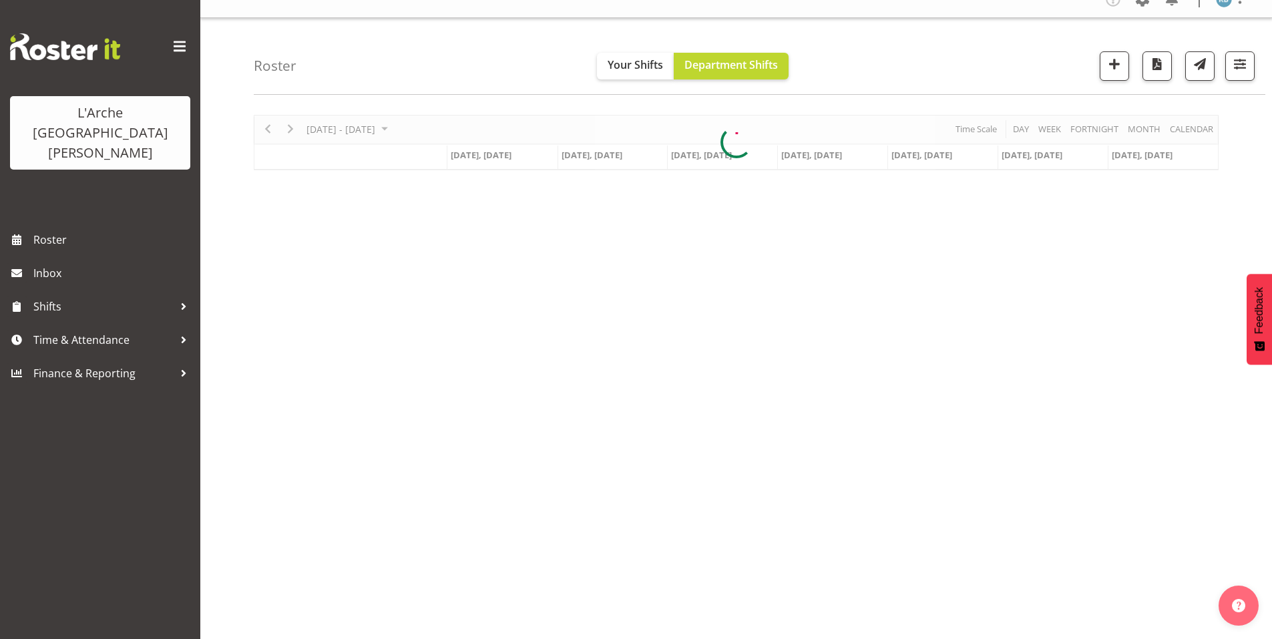
scroll to position [11, 0]
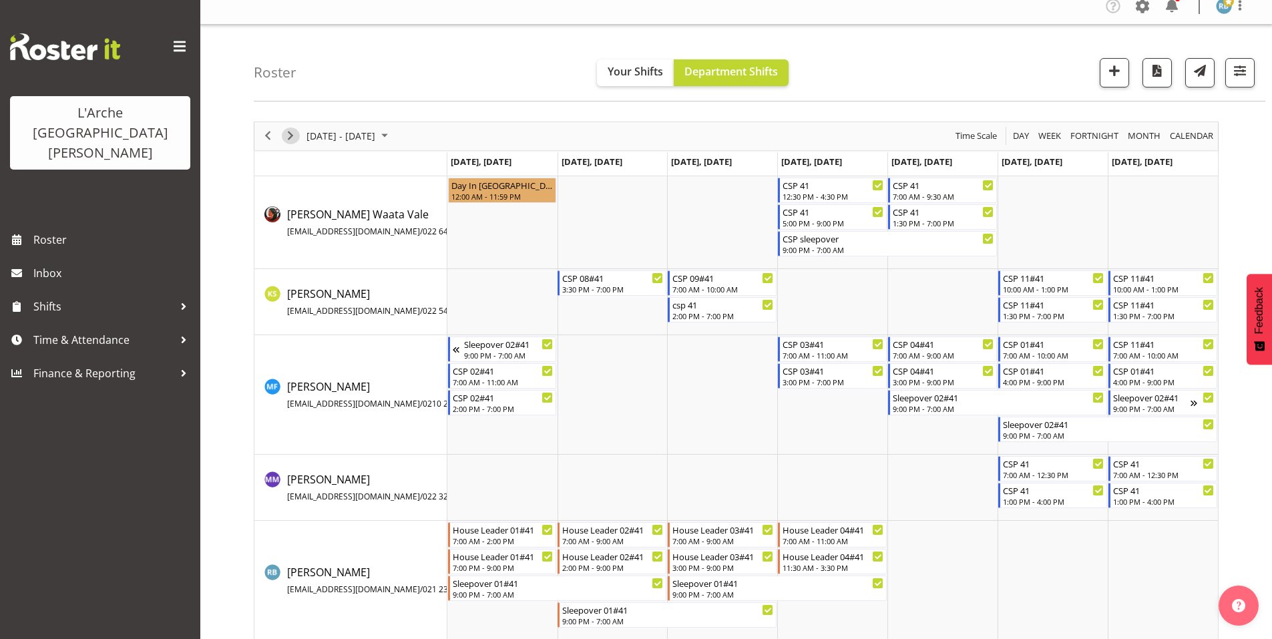
click at [292, 130] on span "Next" at bounding box center [290, 136] width 16 height 17
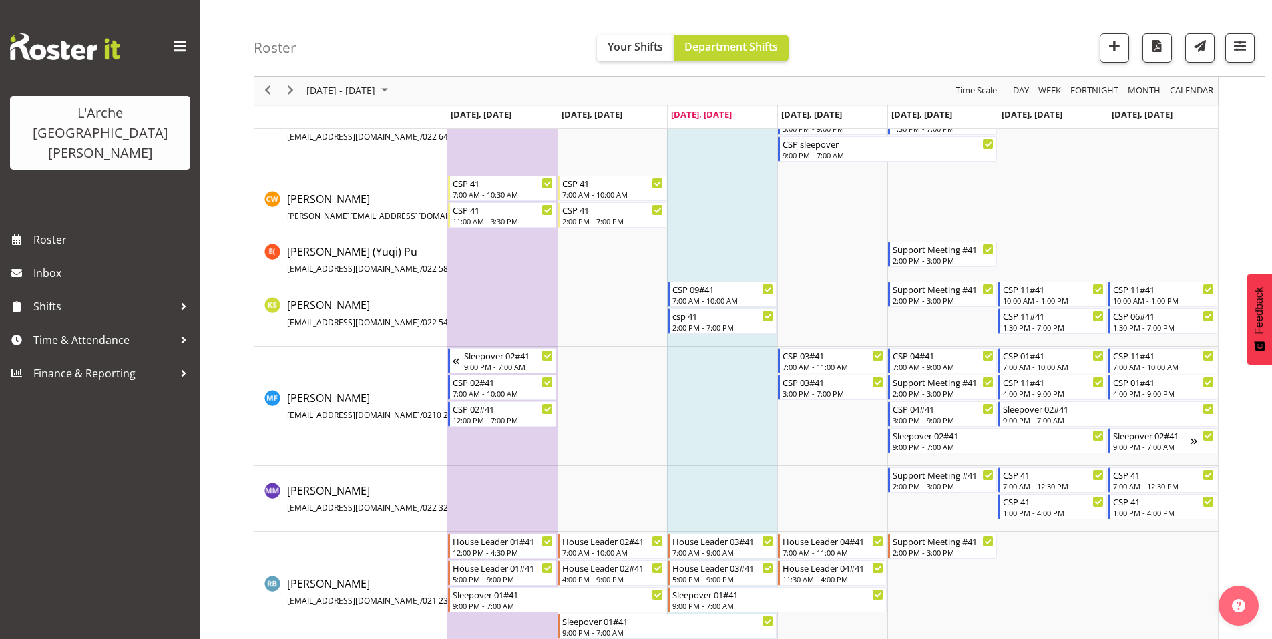
scroll to position [123, 0]
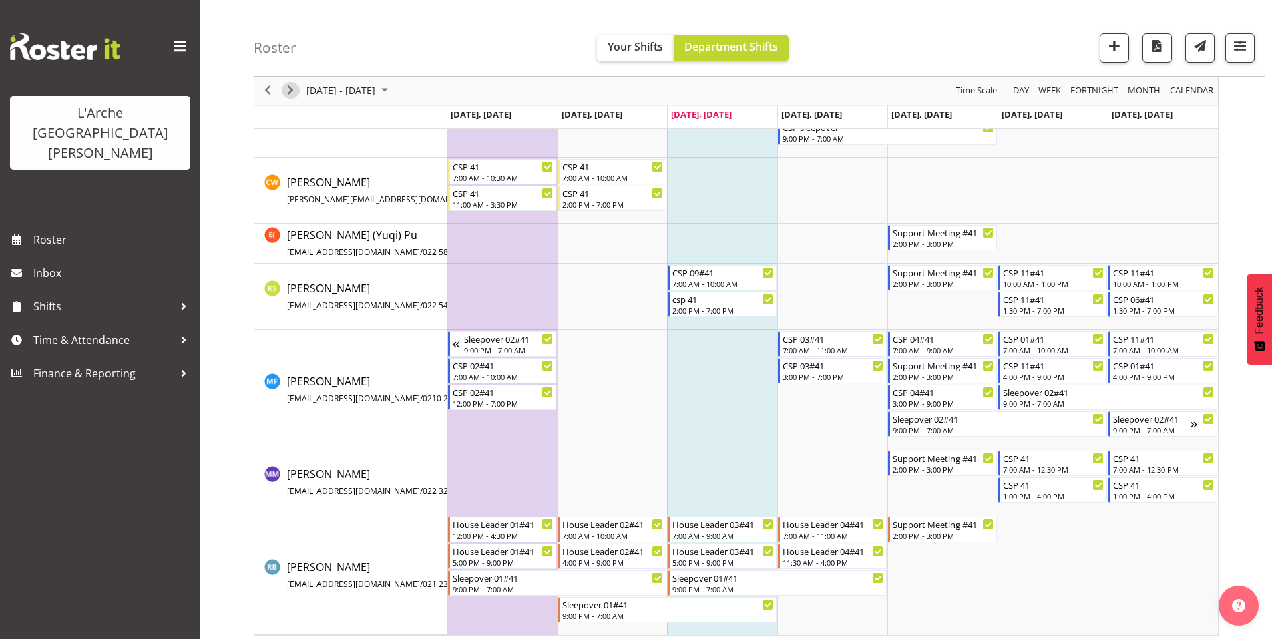
click at [291, 86] on span "Next" at bounding box center [290, 91] width 16 height 17
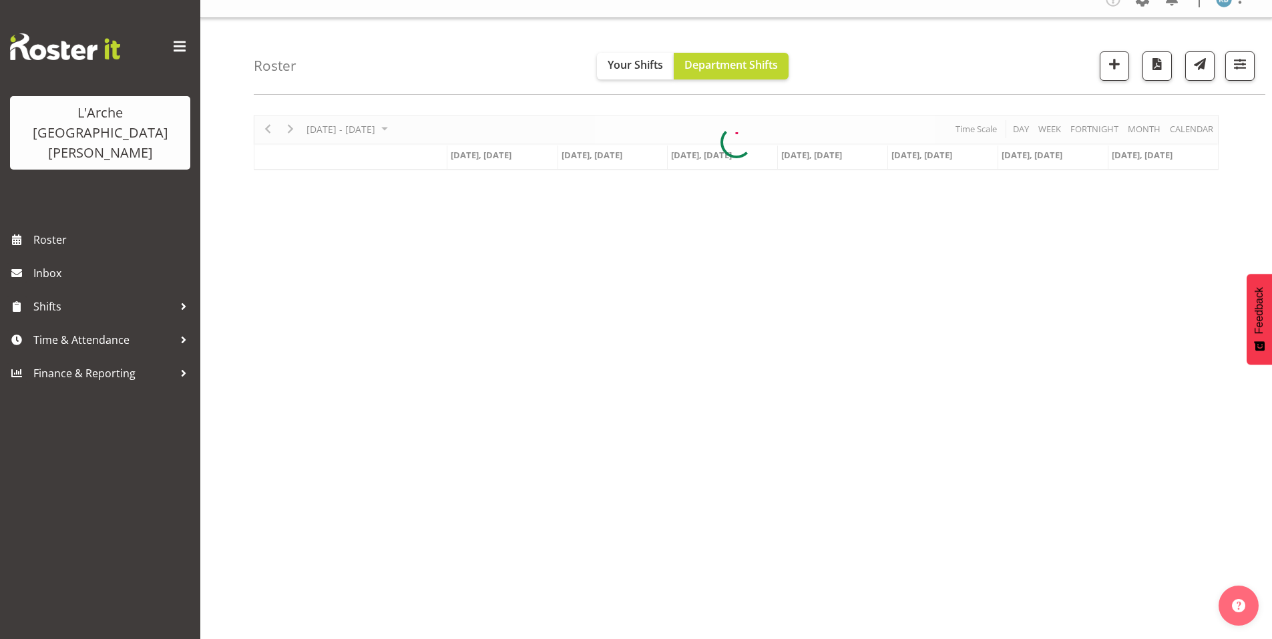
scroll to position [11, 0]
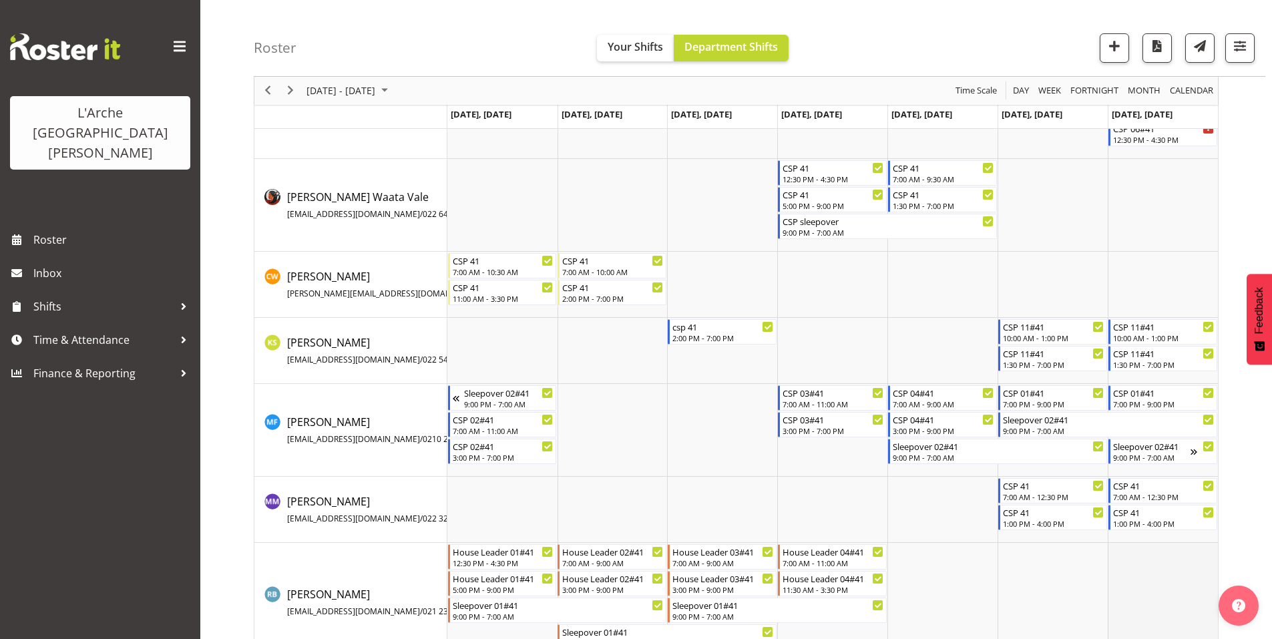
scroll to position [126, 0]
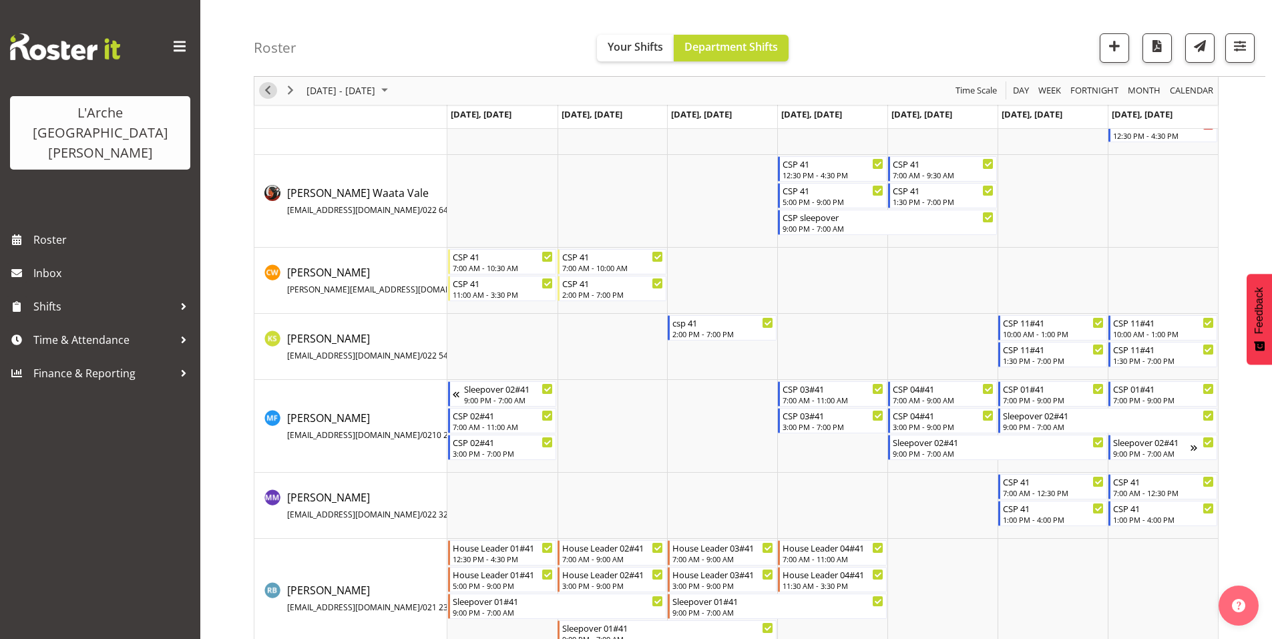
click at [270, 89] on span "Previous" at bounding box center [268, 91] width 16 height 17
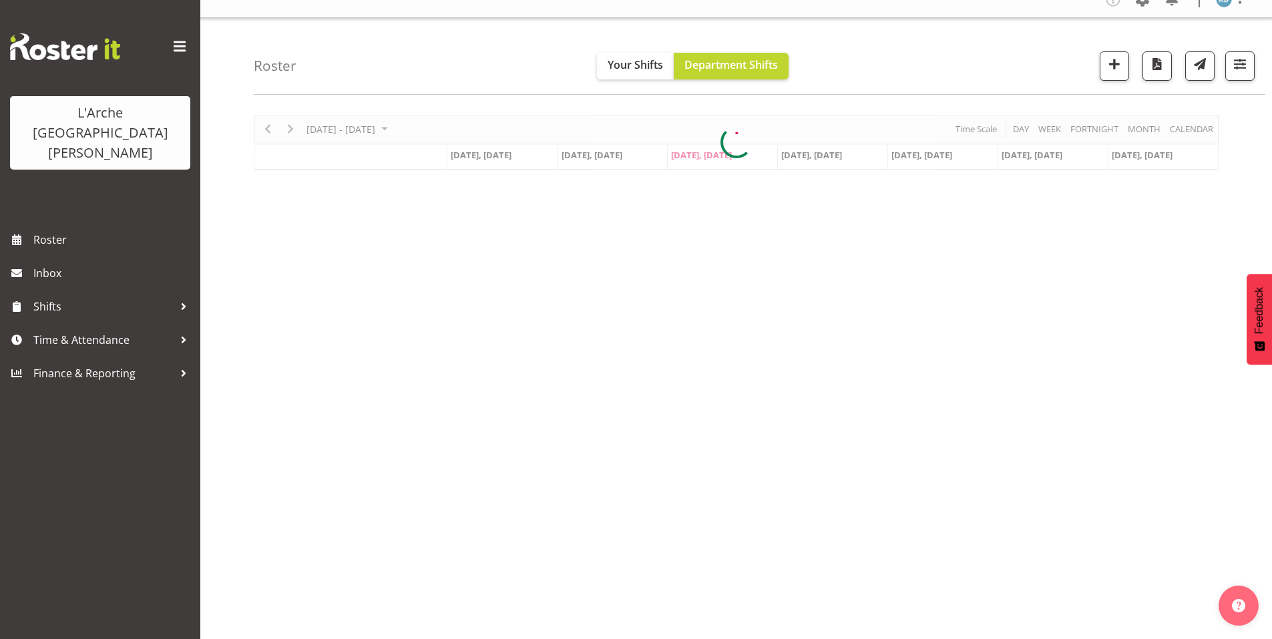
scroll to position [11, 0]
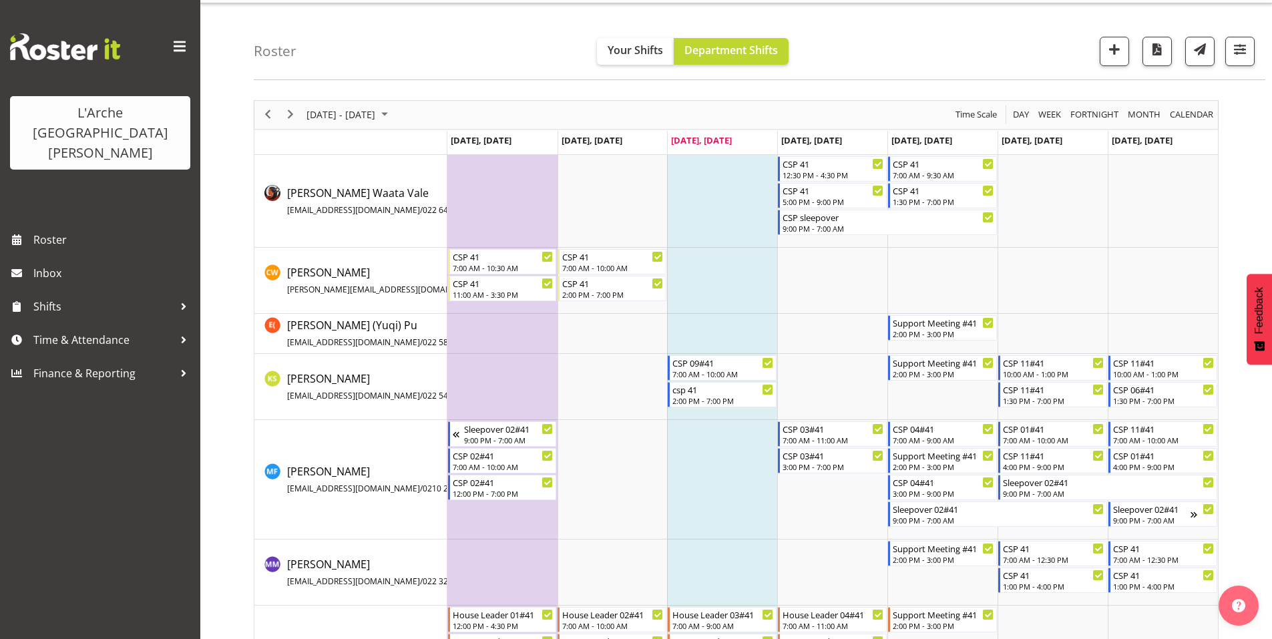
scroll to position [33, 0]
click at [289, 107] on span "Next" at bounding box center [290, 113] width 16 height 17
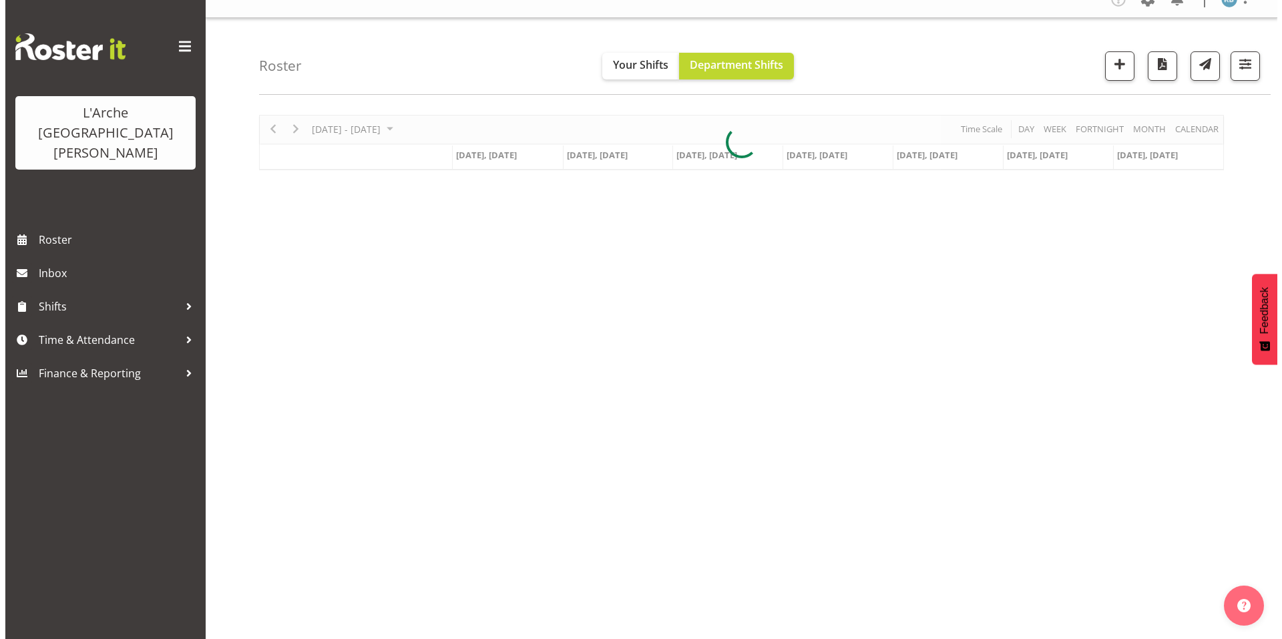
scroll to position [11, 0]
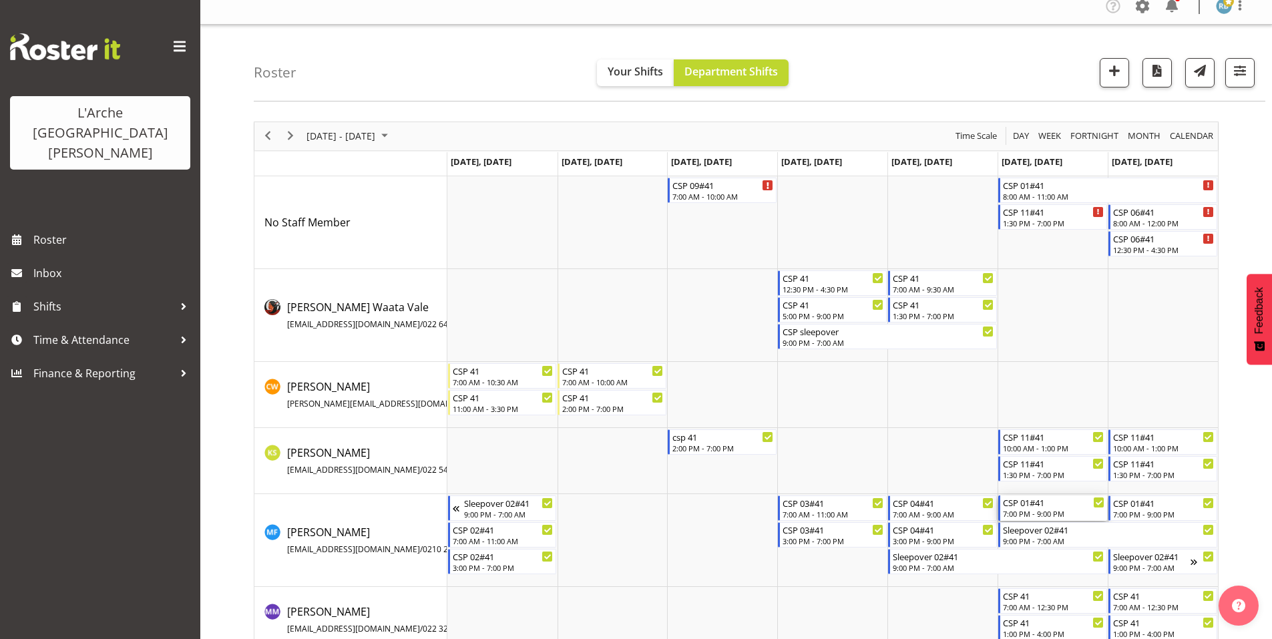
click at [1043, 508] on div "7:00 PM - 9:00 PM" at bounding box center [1053, 513] width 101 height 11
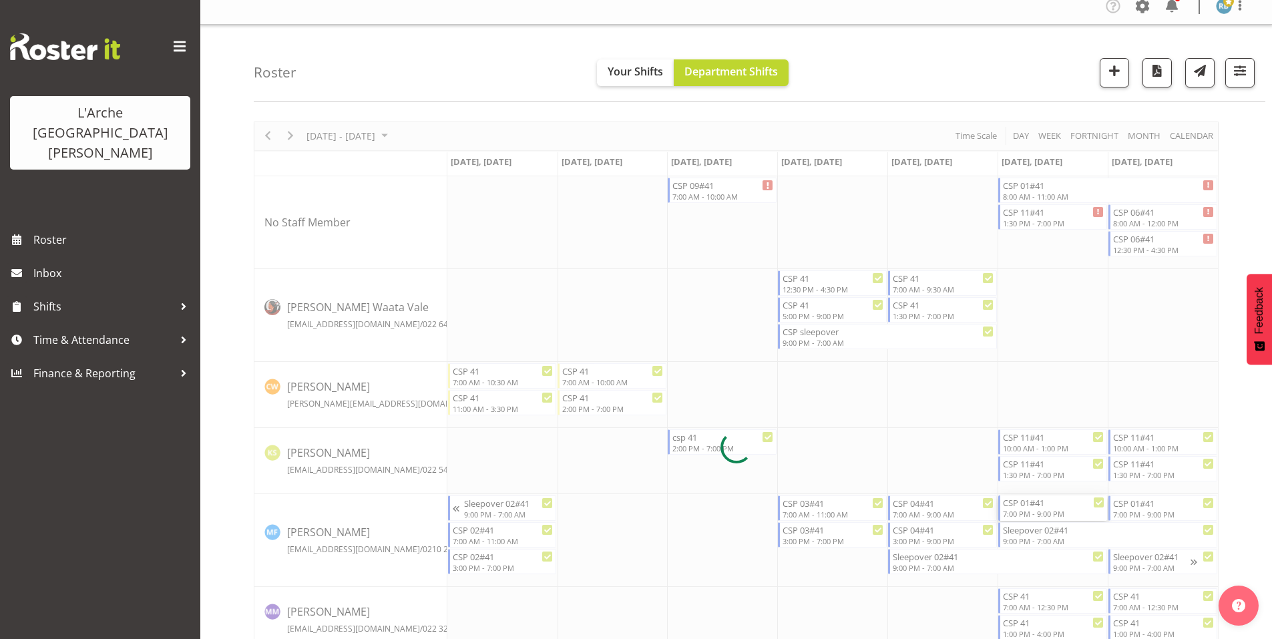
select select
select select "9"
select select "2025"
select select "21"
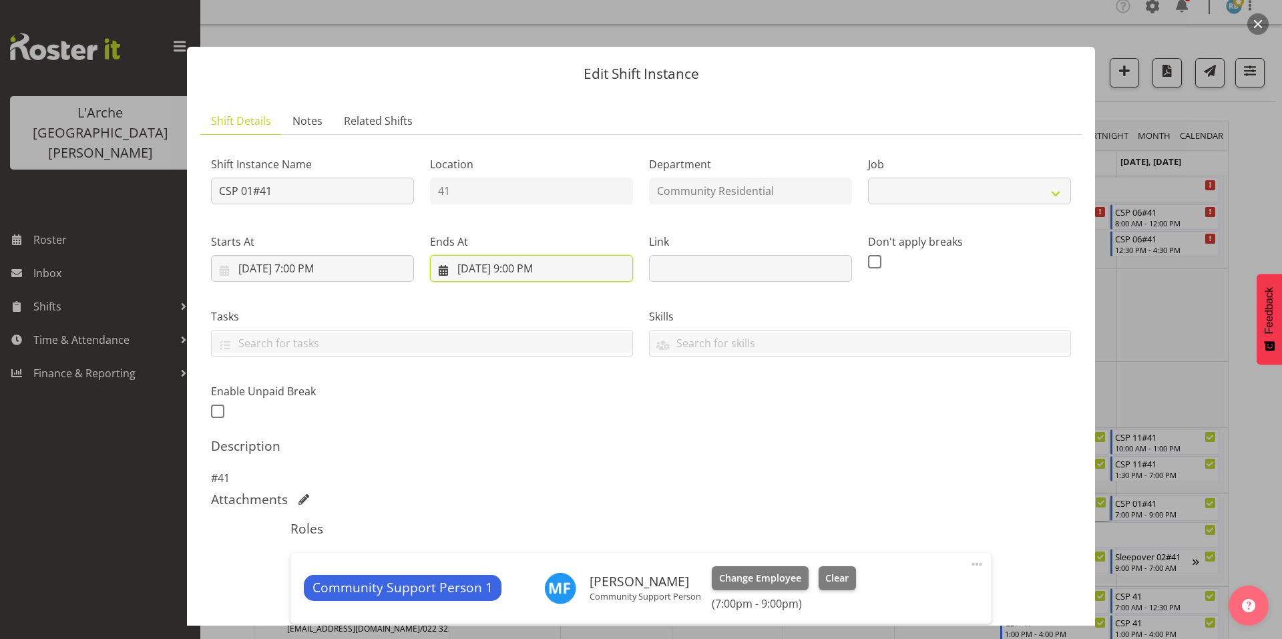
click at [507, 255] on input "[DATE] 9:00 PM" at bounding box center [531, 268] width 203 height 27
select select "2"
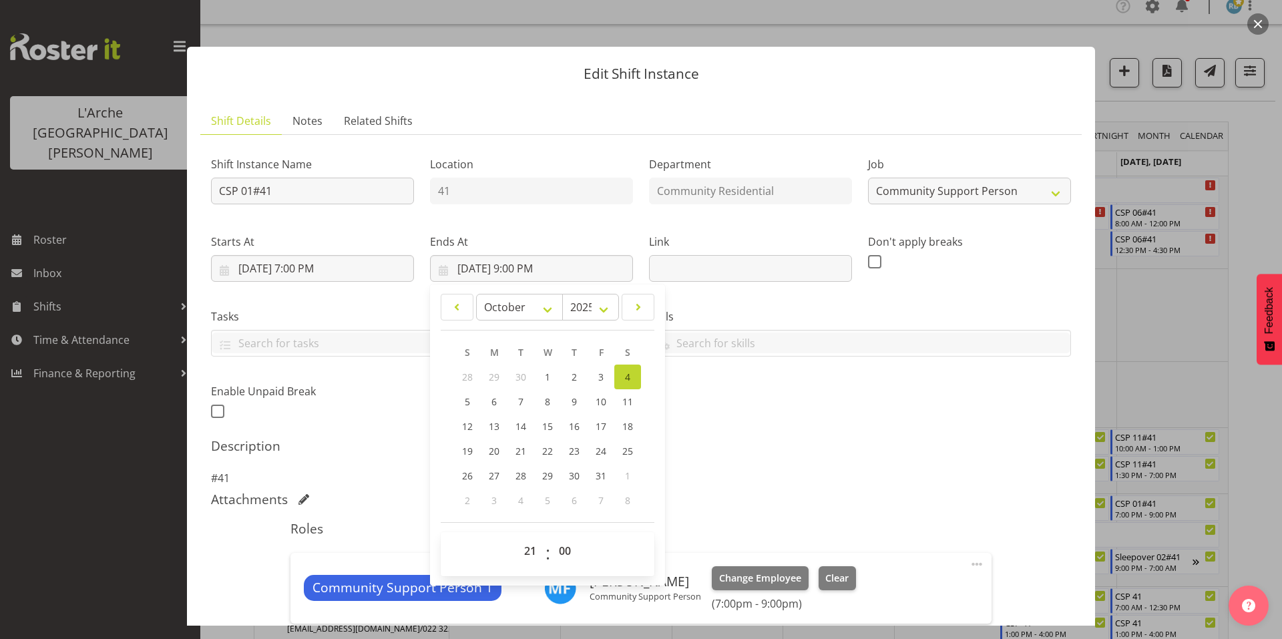
click at [1249, 203] on div at bounding box center [641, 319] width 1282 height 639
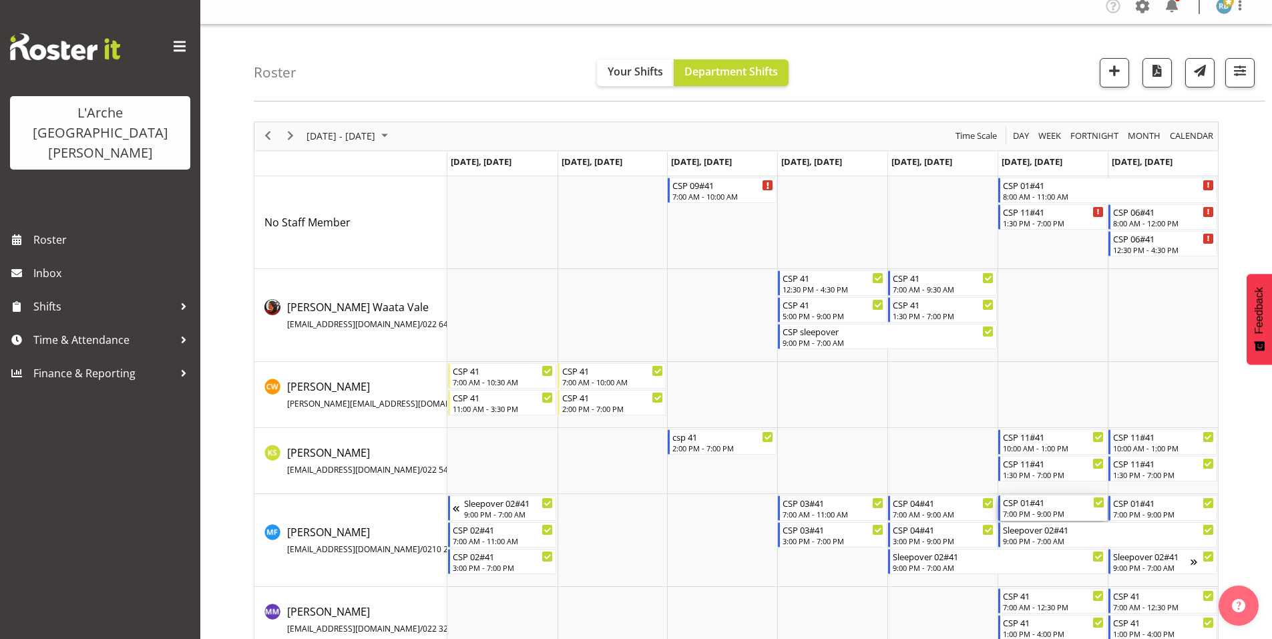
click at [1038, 498] on div "CSP 01#41" at bounding box center [1053, 501] width 101 height 13
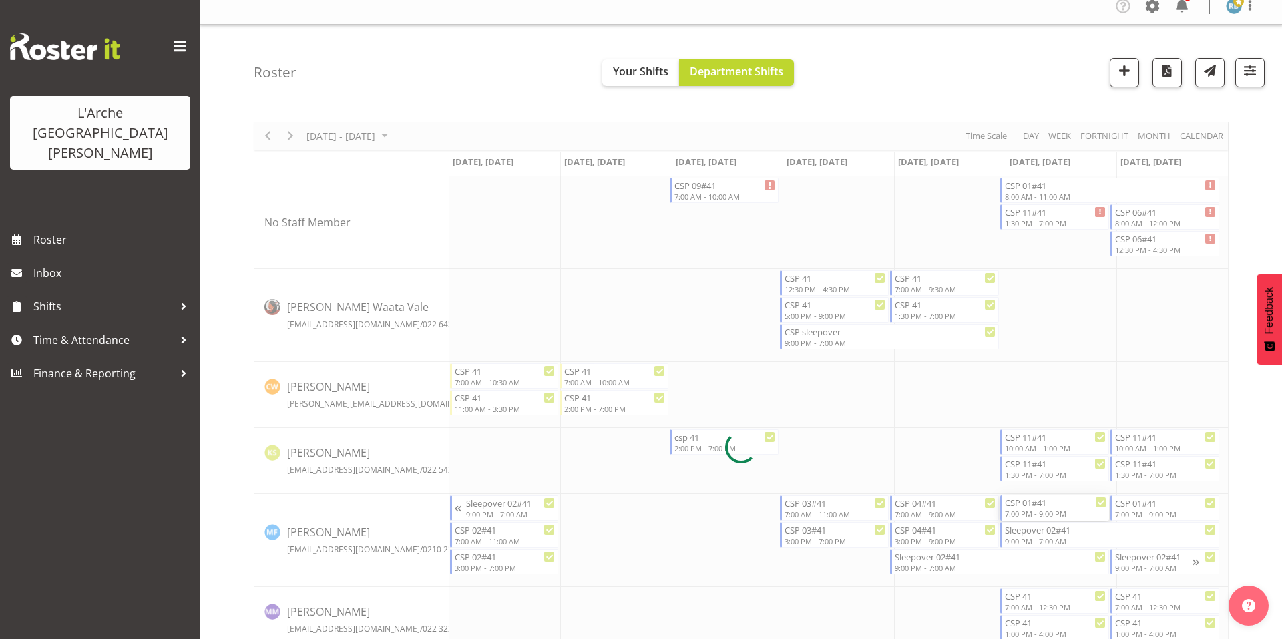
select select
select select "9"
select select "2025"
select select "19"
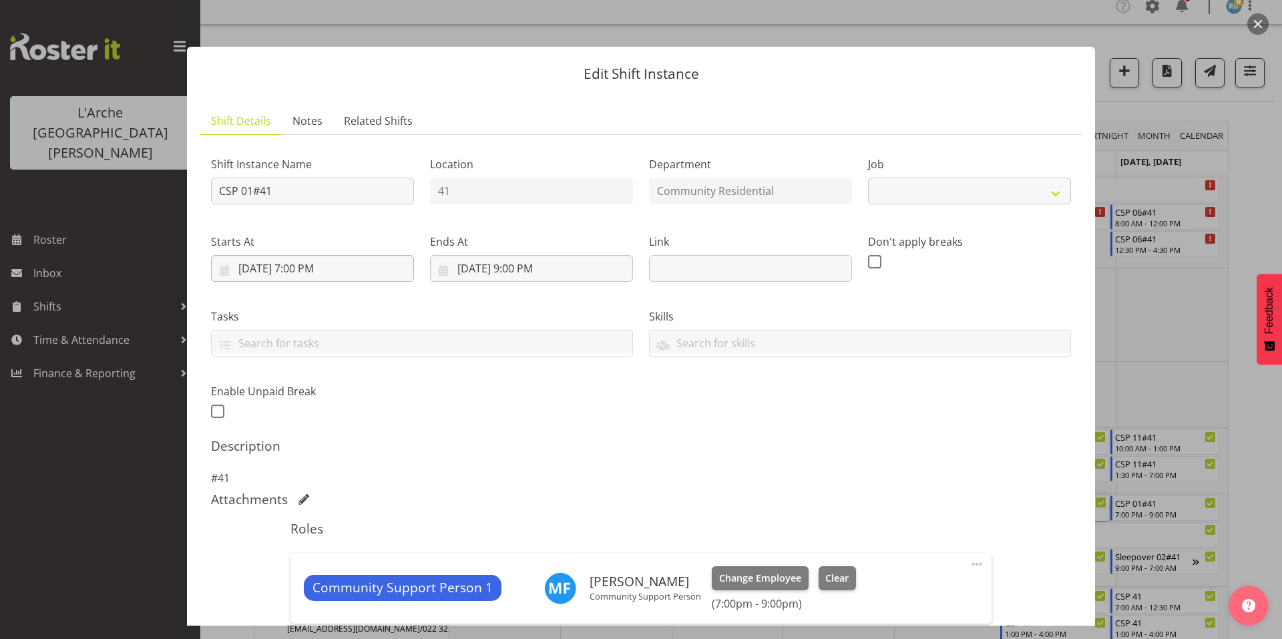
select select "2"
click at [330, 255] on input "[DATE] 7:00 PM" at bounding box center [312, 268] width 203 height 27
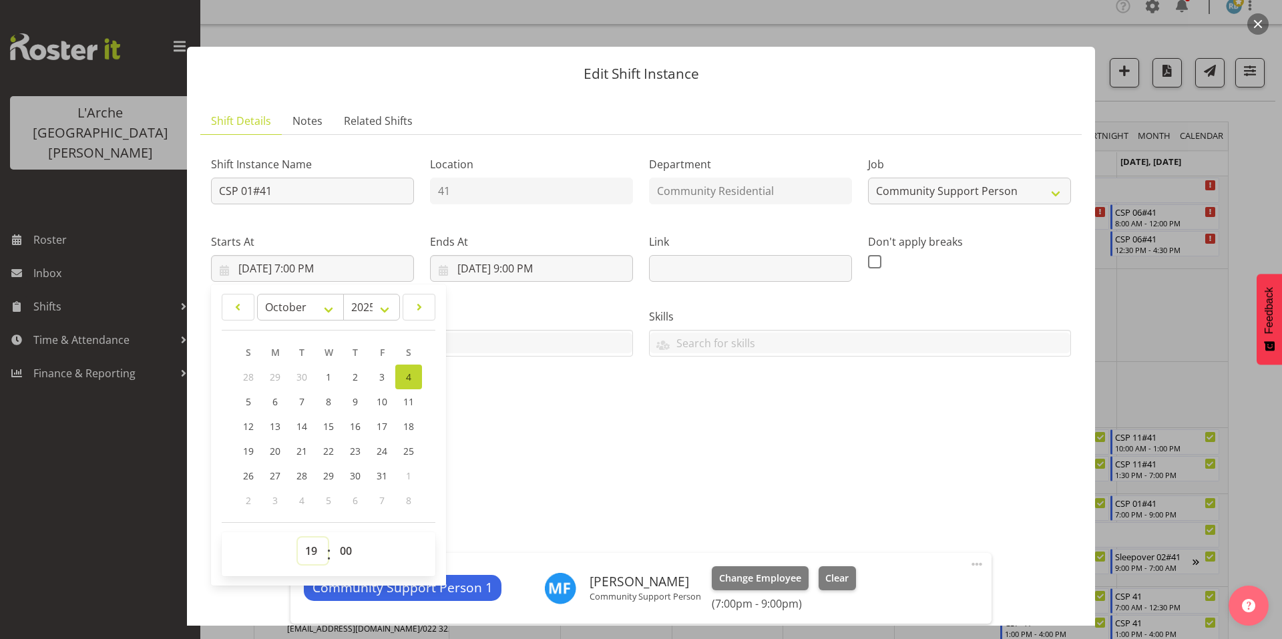
click at [317, 537] on select "00 01 02 03 04 05 06 07 08 09 10 11 12 13 14 15 16 17 18 19 20 21 22 23" at bounding box center [313, 550] width 30 height 27
select select "16"
click at [298, 537] on select "00 01 02 03 04 05 06 07 08 09 10 11 12 13 14 15 16 17 18 19 20 21 22 23" at bounding box center [313, 550] width 30 height 27
type input "[DATE] 4:00 PM"
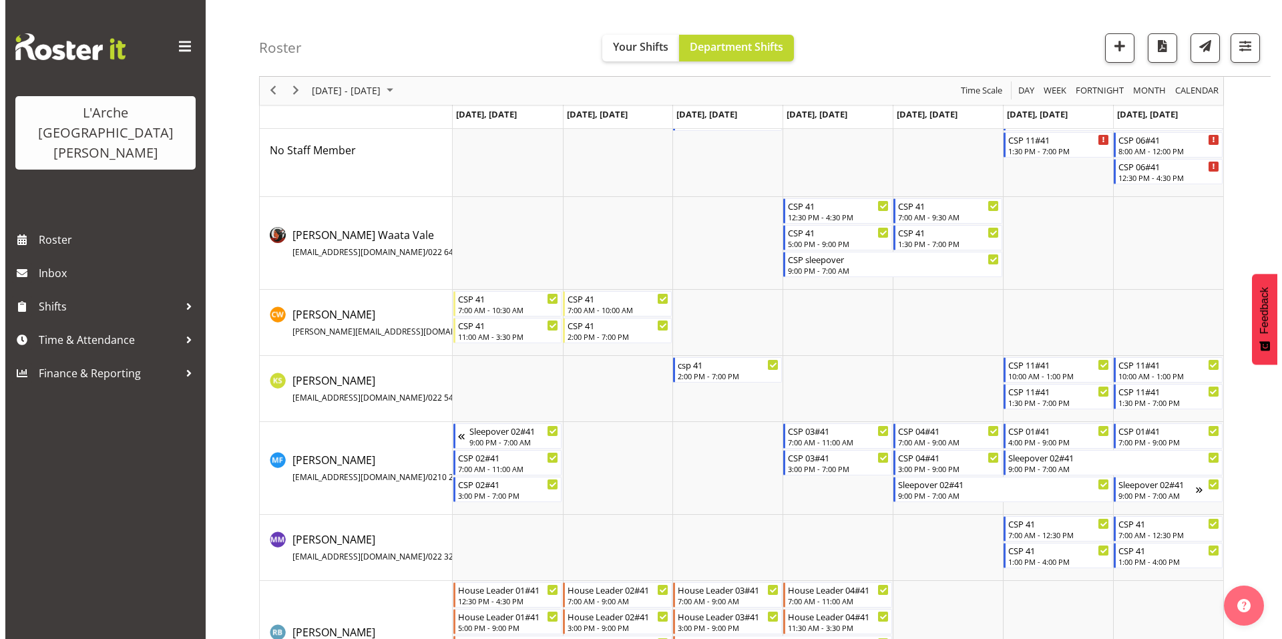
scroll to position [87, 0]
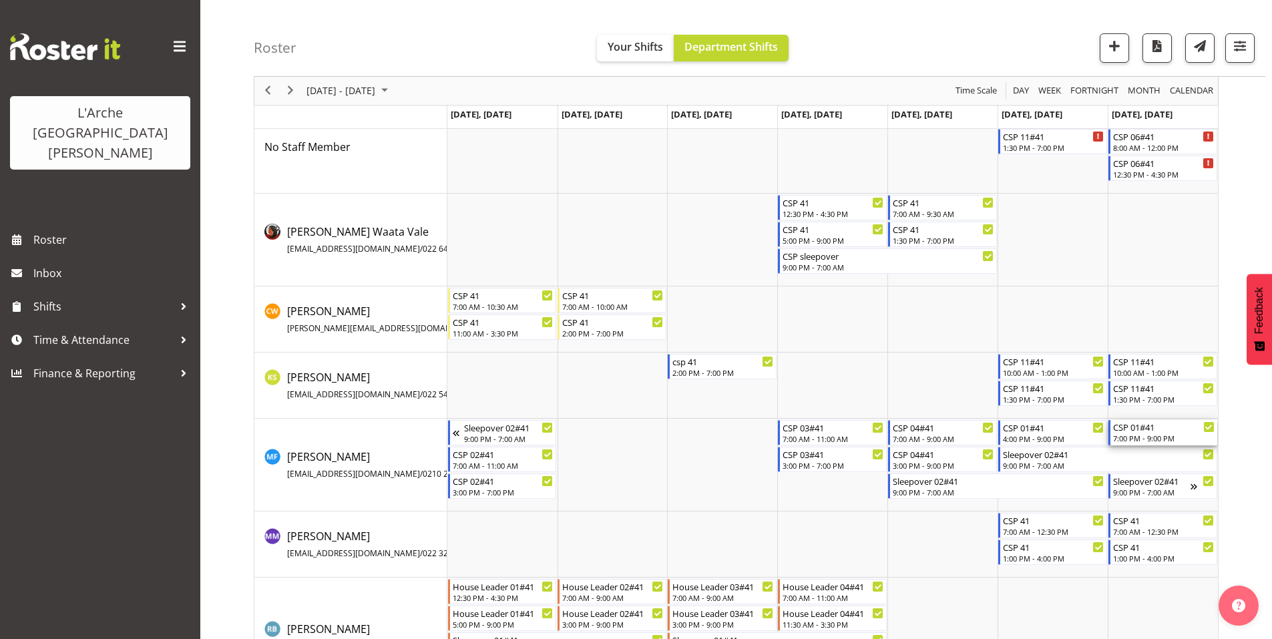
click at [1148, 420] on div "CSP 01#41" at bounding box center [1163, 426] width 101 height 13
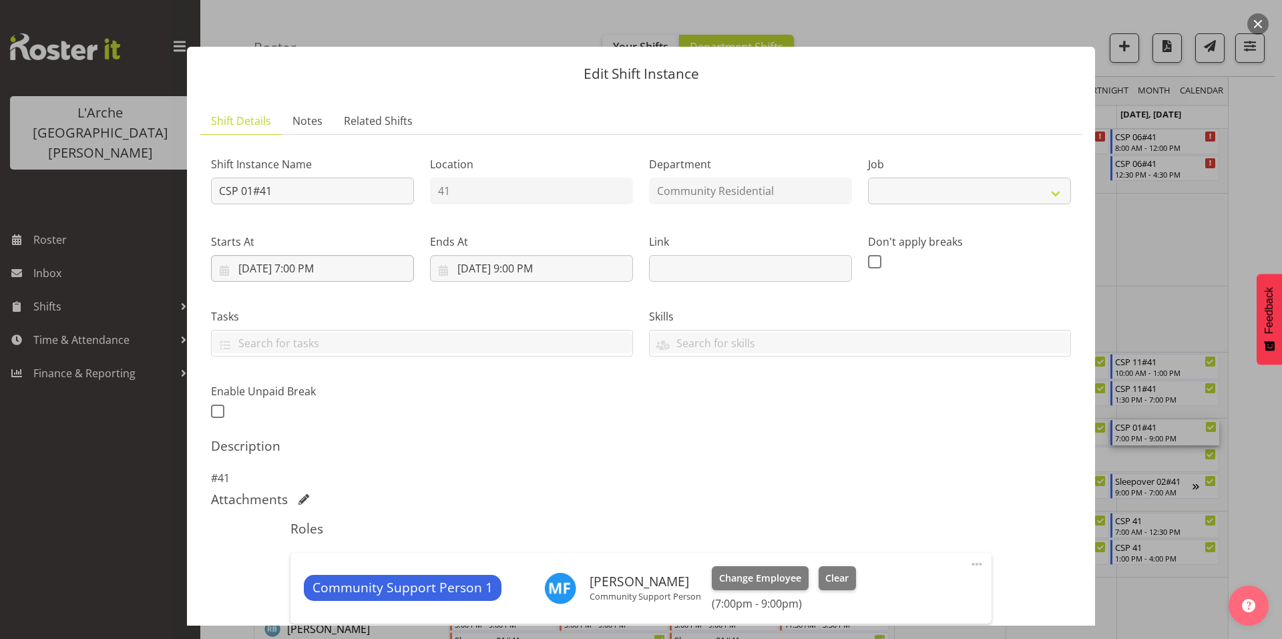
select select "2"
click at [353, 255] on input "[DATE] 7:00 PM" at bounding box center [312, 268] width 203 height 27
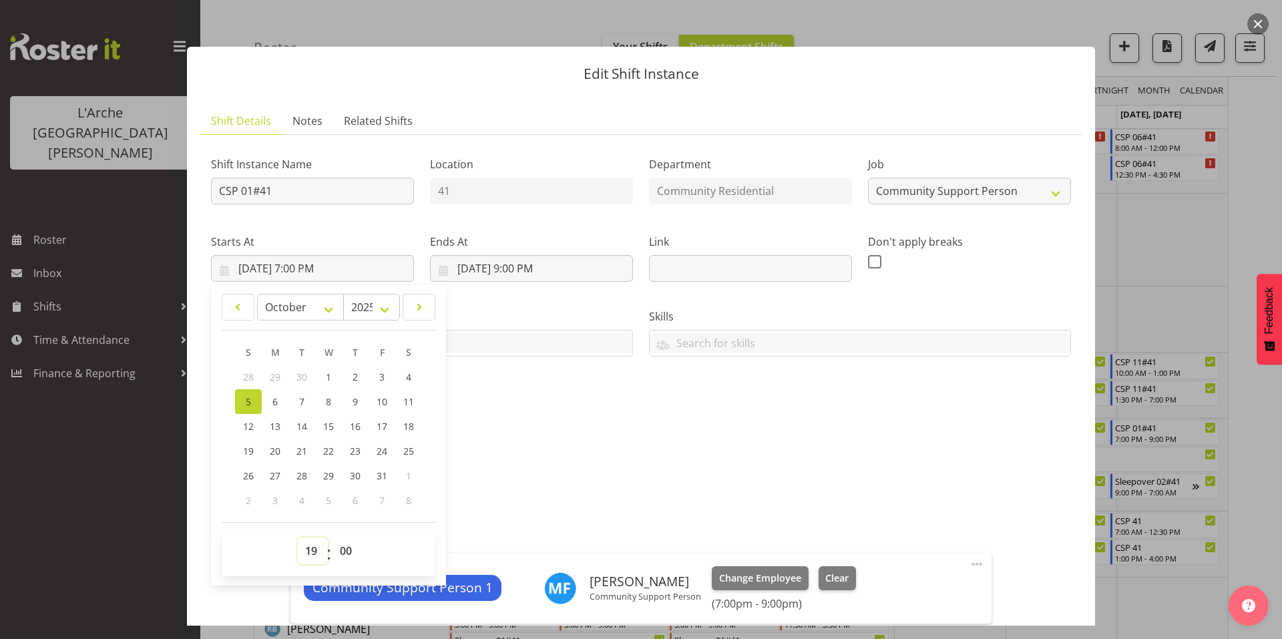
click at [316, 537] on select "00 01 02 03 04 05 06 07 08 09 10 11 12 13 14 15 16 17 18 19 20 21 22 23" at bounding box center [313, 550] width 30 height 27
select select "16"
click at [298, 537] on select "00 01 02 03 04 05 06 07 08 09 10 11 12 13 14 15 16 17 18 19 20 21 22 23" at bounding box center [313, 550] width 30 height 27
type input "[DATE] 4:00 PM"
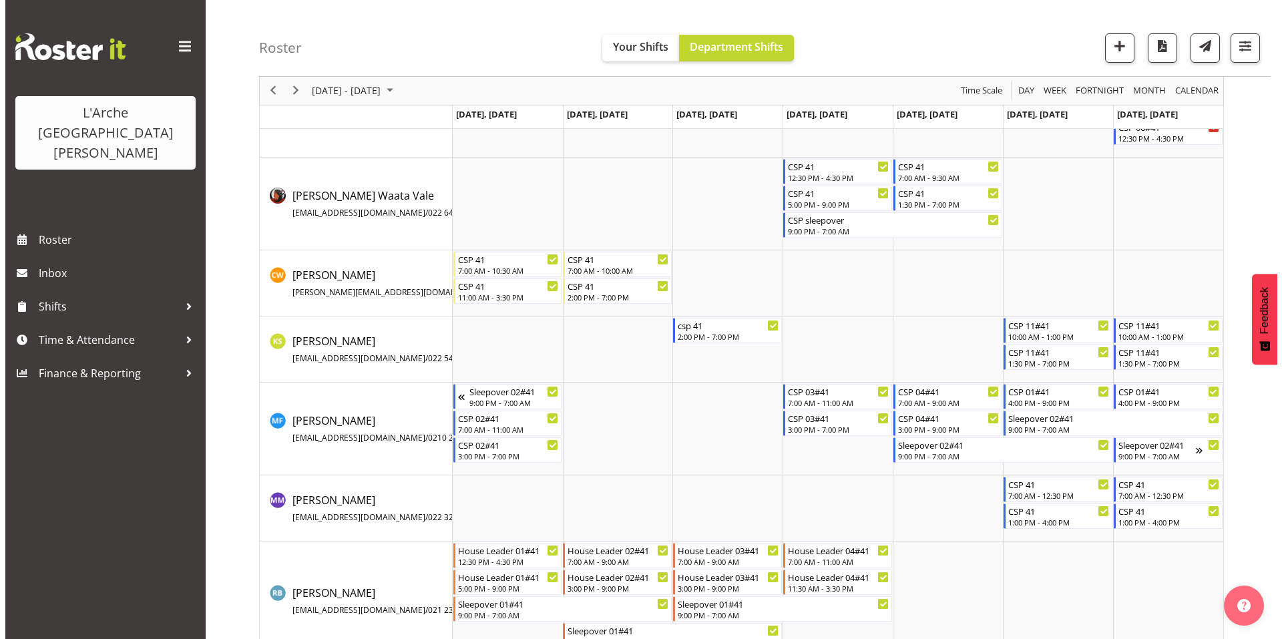
scroll to position [0, 0]
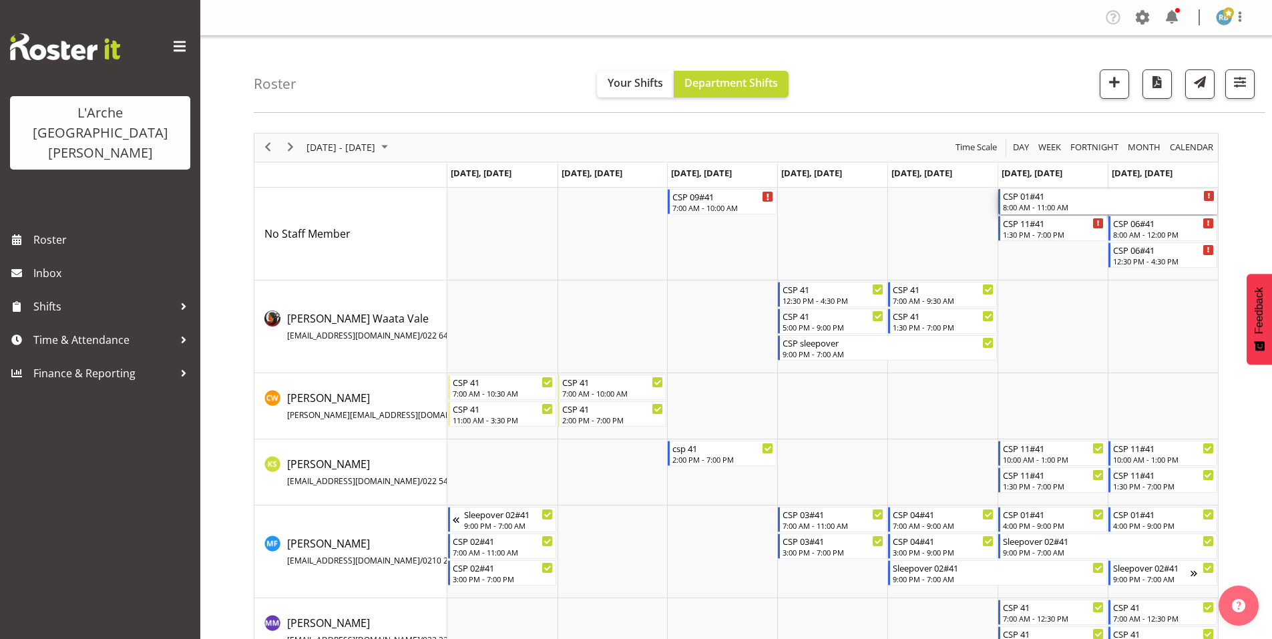
click at [1042, 202] on div "8:00 AM - 11:00 AM" at bounding box center [1109, 207] width 212 height 11
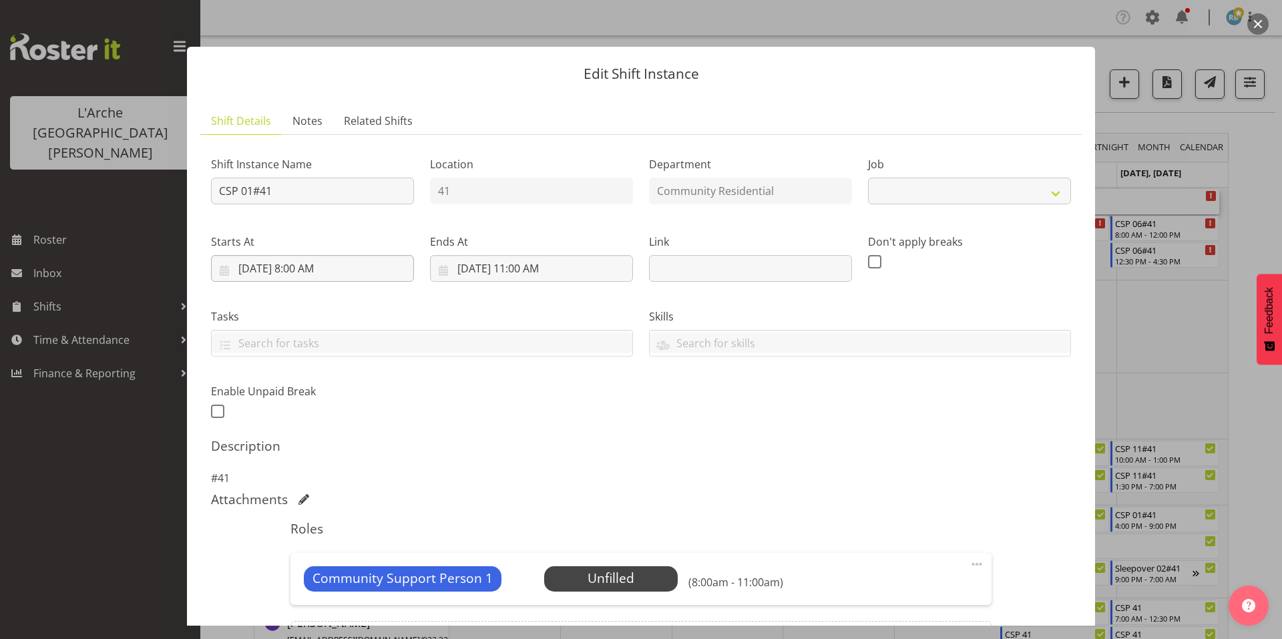
select select "2"
click at [268, 256] on input "[DATE] 8:00 AM" at bounding box center [312, 268] width 203 height 27
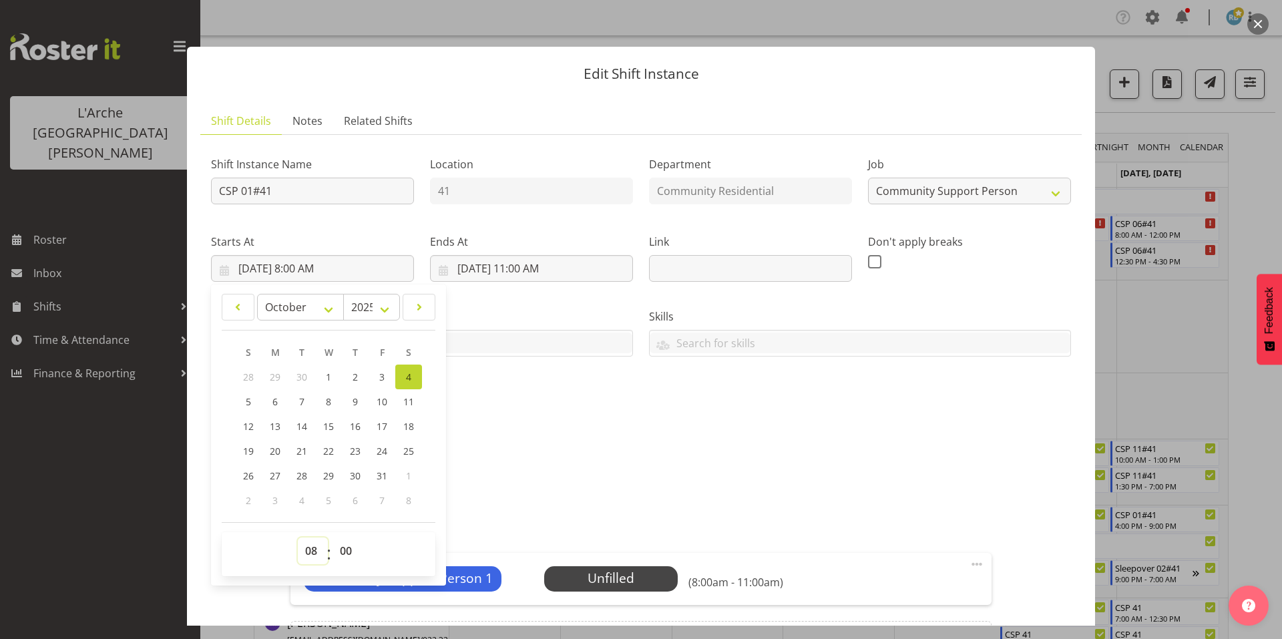
click at [311, 537] on select "00 01 02 03 04 05 06 07 08 09 10 11 12 13 14 15 16 17 18 19 20 21 22 23" at bounding box center [313, 550] width 30 height 27
select select "7"
click at [298, 537] on select "00 01 02 03 04 05 06 07 08 09 10 11 12 13 14 15 16 17 18 19 20 21 22 23" at bounding box center [313, 550] width 30 height 27
type input "[DATE] 7:00 AM"
click at [534, 255] on input "[DATE] 11:00 AM" at bounding box center [531, 268] width 203 height 27
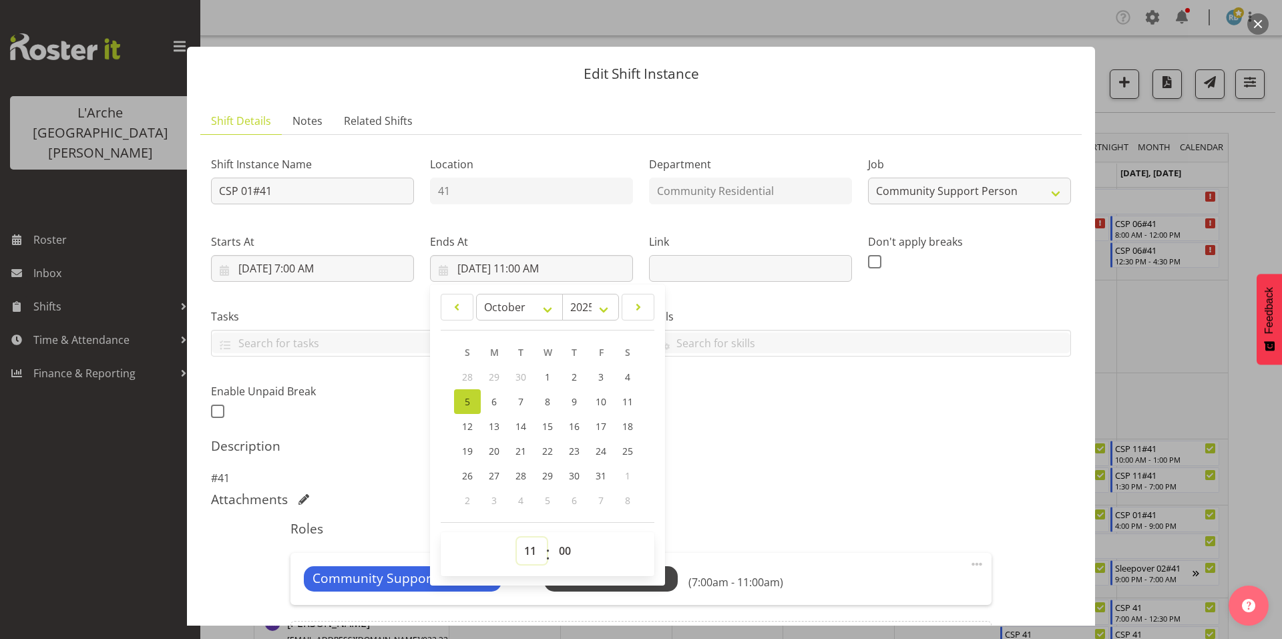
click at [530, 537] on select "00 01 02 03 04 05 06 07 08 09 10 11 12 13 14 15 16 17 18 19 20 21 22 23" at bounding box center [532, 550] width 30 height 27
select select "10"
click at [517, 537] on select "00 01 02 03 04 05 06 07 08 09 10 11 12 13 14 15 16 17 18 19 20 21 22 23" at bounding box center [532, 550] width 30 height 27
type input "[DATE] 10:00 AM"
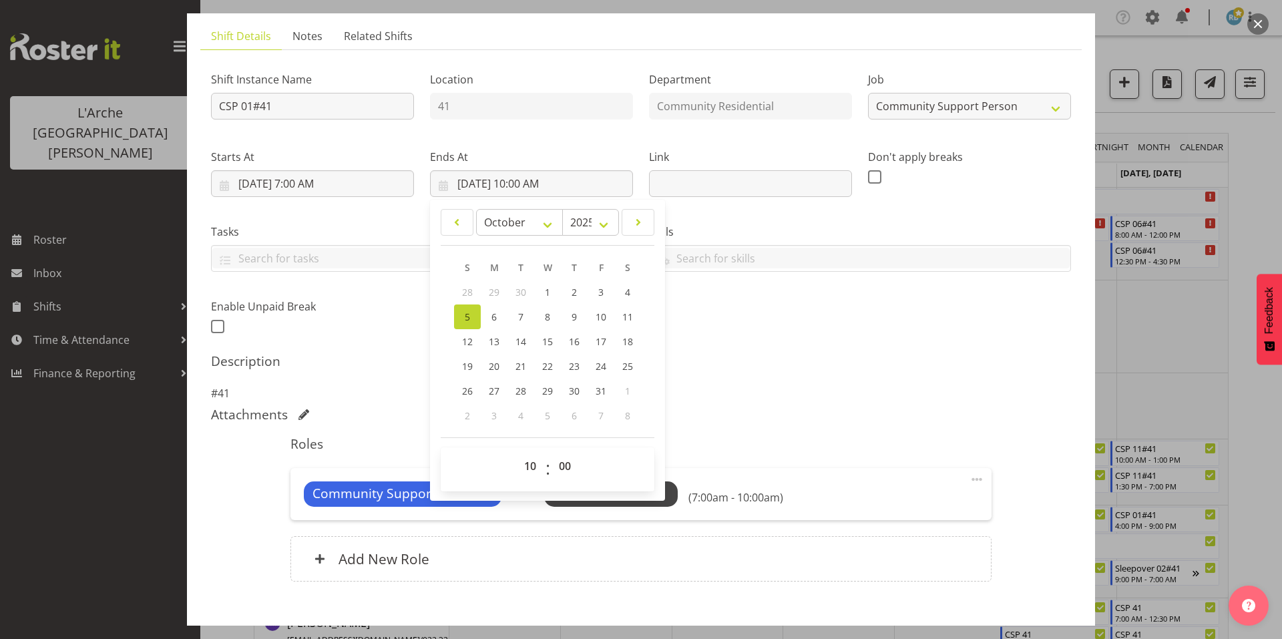
click at [616, 468] on div "Community Support Person 1 Unfilled Select Employee (7:00am - 10:00am) Edit Cov…" at bounding box center [640, 494] width 700 height 52
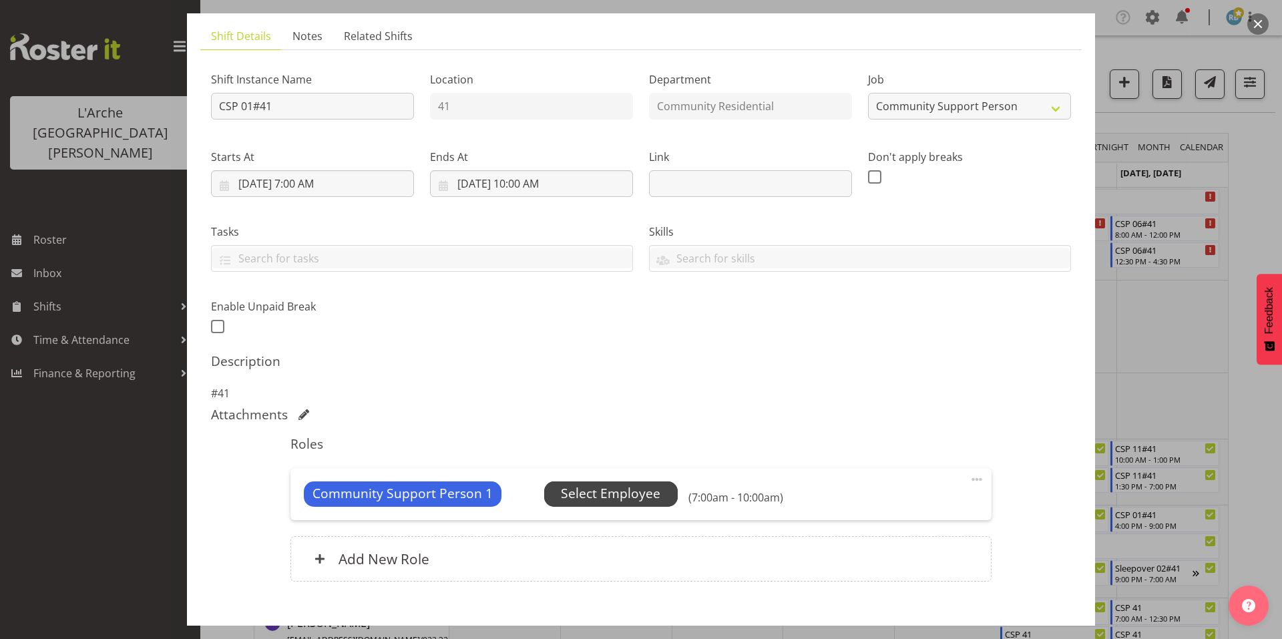
click at [608, 484] on span "Select Employee" at bounding box center [610, 493] width 99 height 19
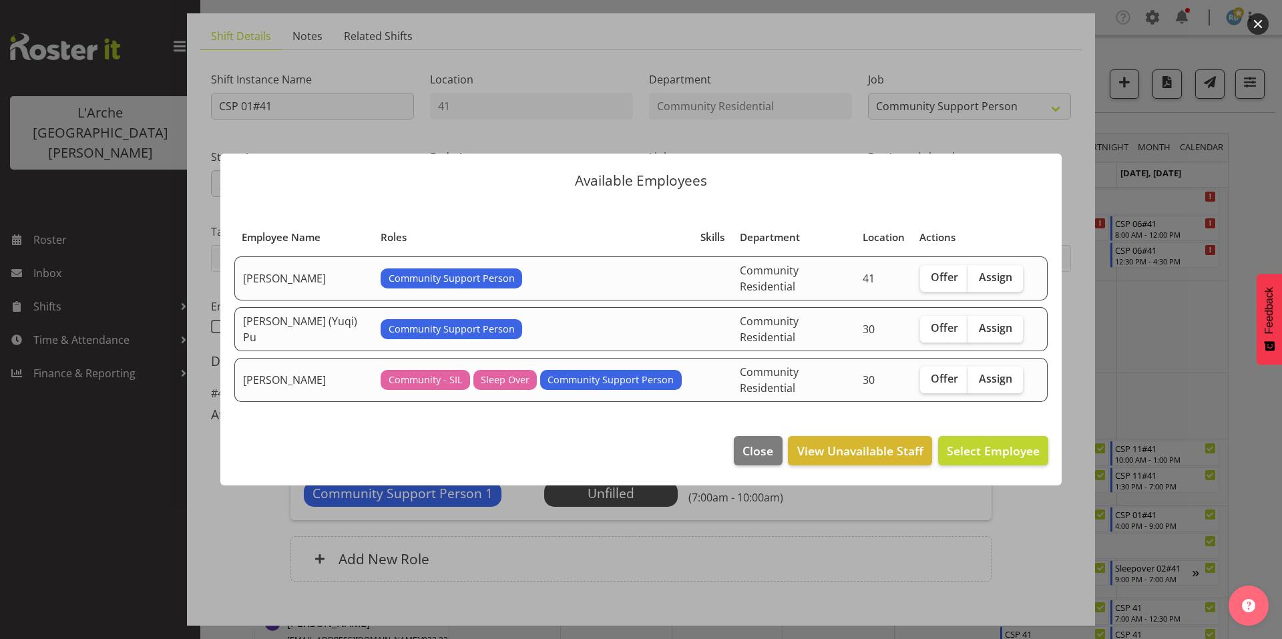
click at [1245, 317] on div at bounding box center [641, 319] width 1282 height 639
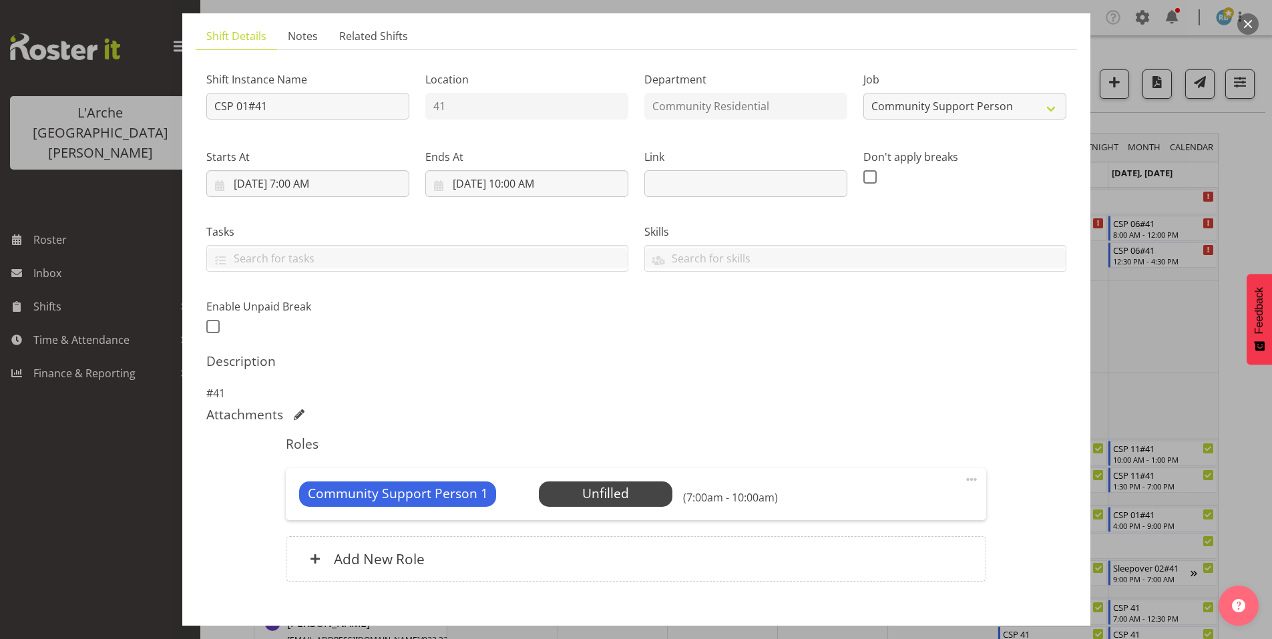
click at [1245, 317] on div at bounding box center [636, 319] width 1272 height 639
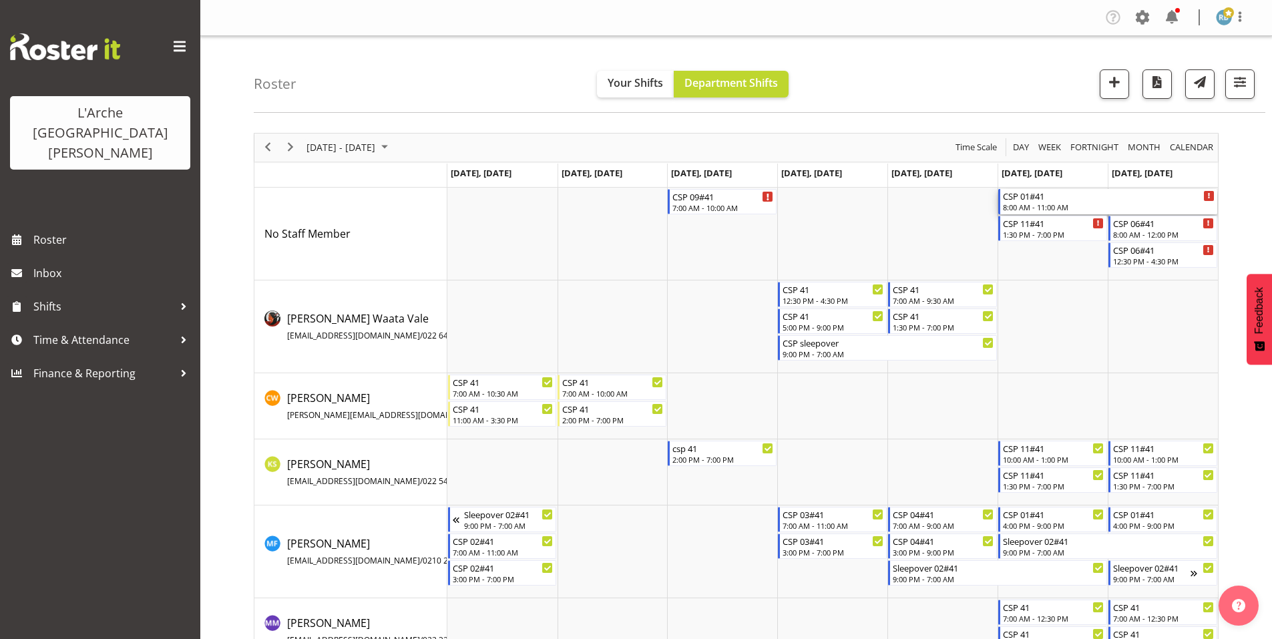
click at [1046, 190] on div "CSP 01#41" at bounding box center [1109, 195] width 212 height 13
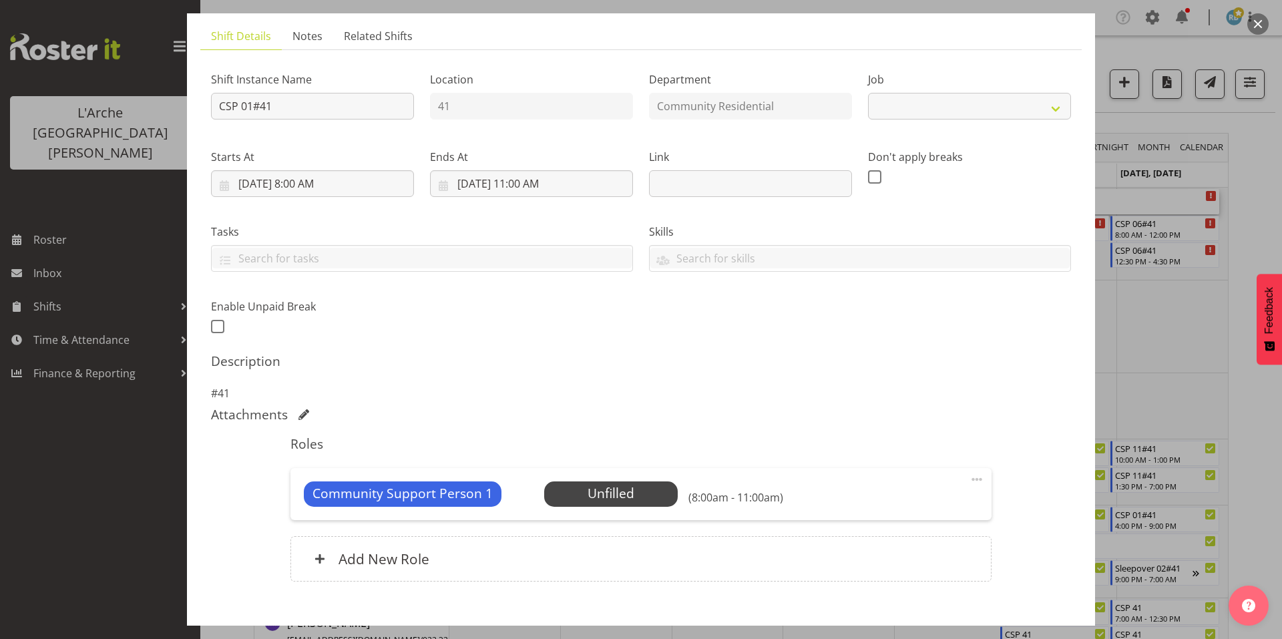
select select "2"
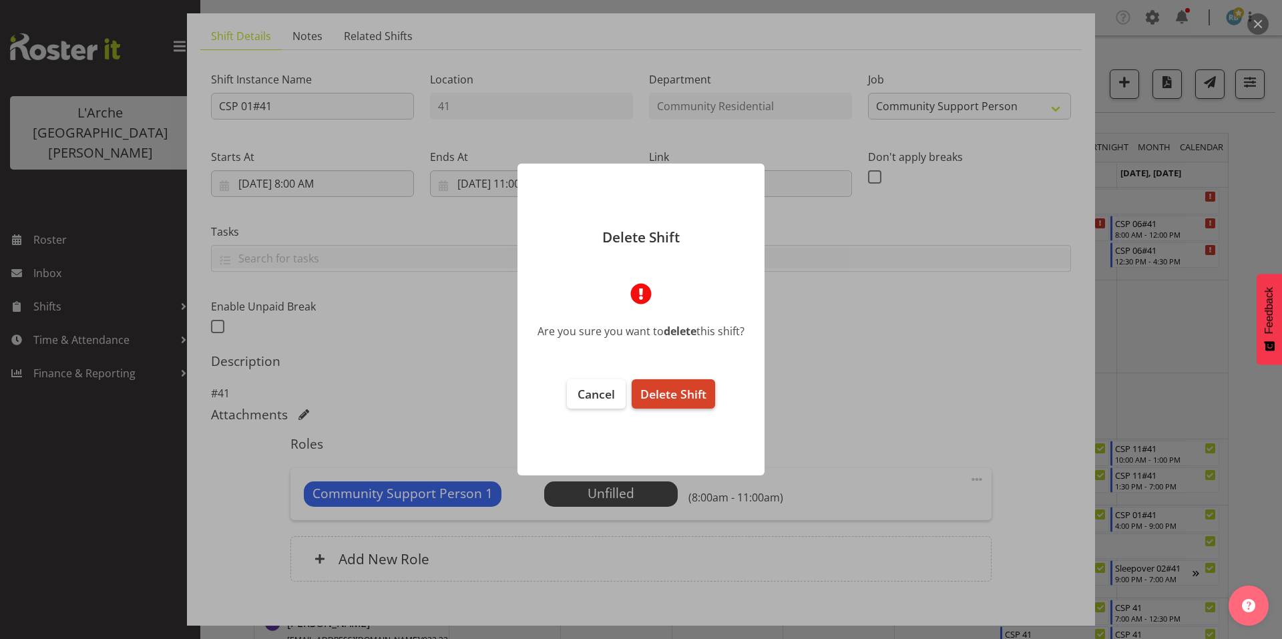
click at [682, 386] on span "Delete Shift" at bounding box center [673, 394] width 66 height 16
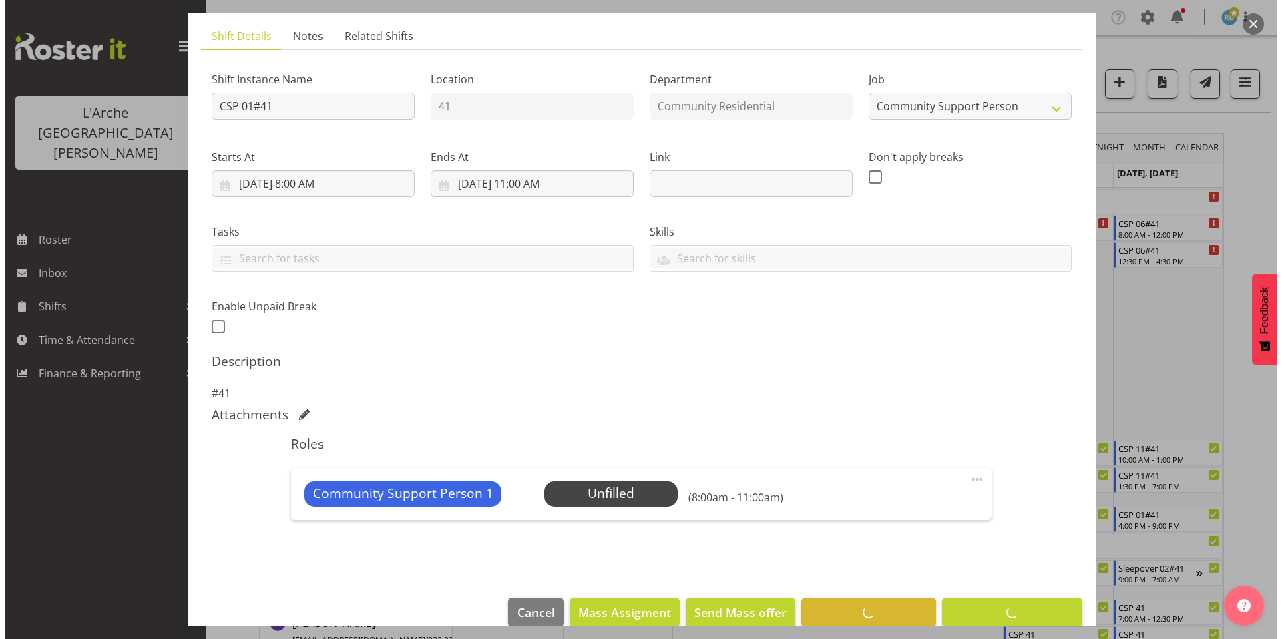
scroll to position [35, 0]
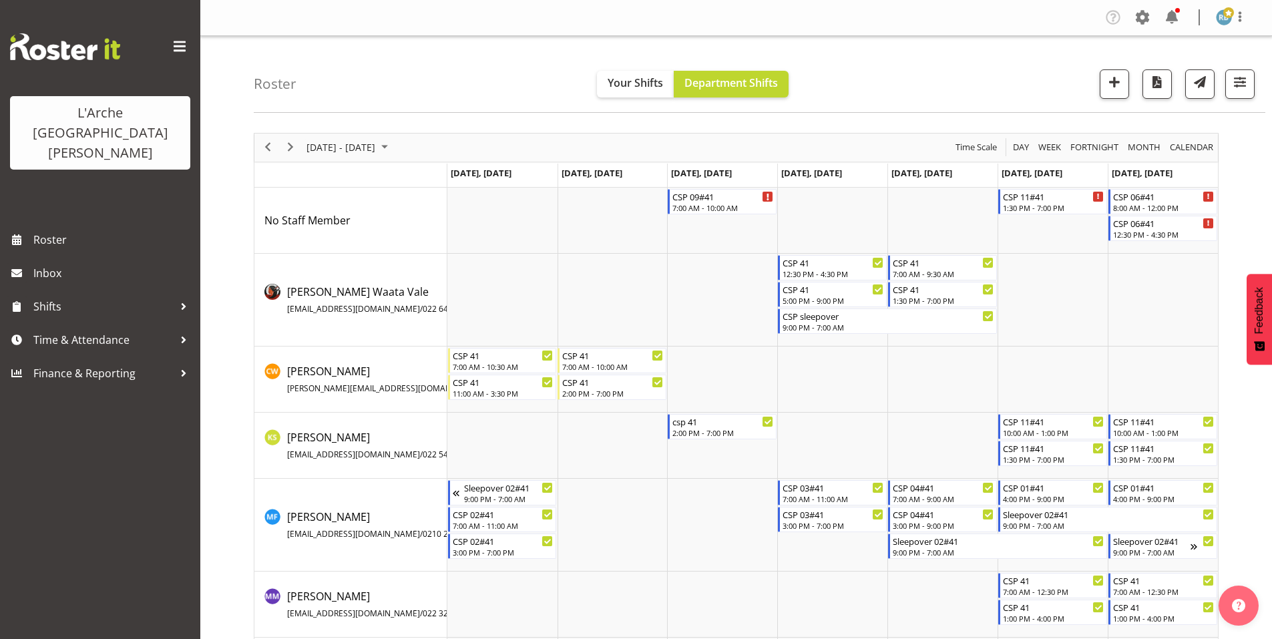
click at [1067, 208] on td "Timeline Week of October 1, 2025" at bounding box center [1052, 221] width 110 height 66
click at [1063, 202] on div "1:30 PM - 7:00 PM" at bounding box center [1053, 207] width 101 height 11
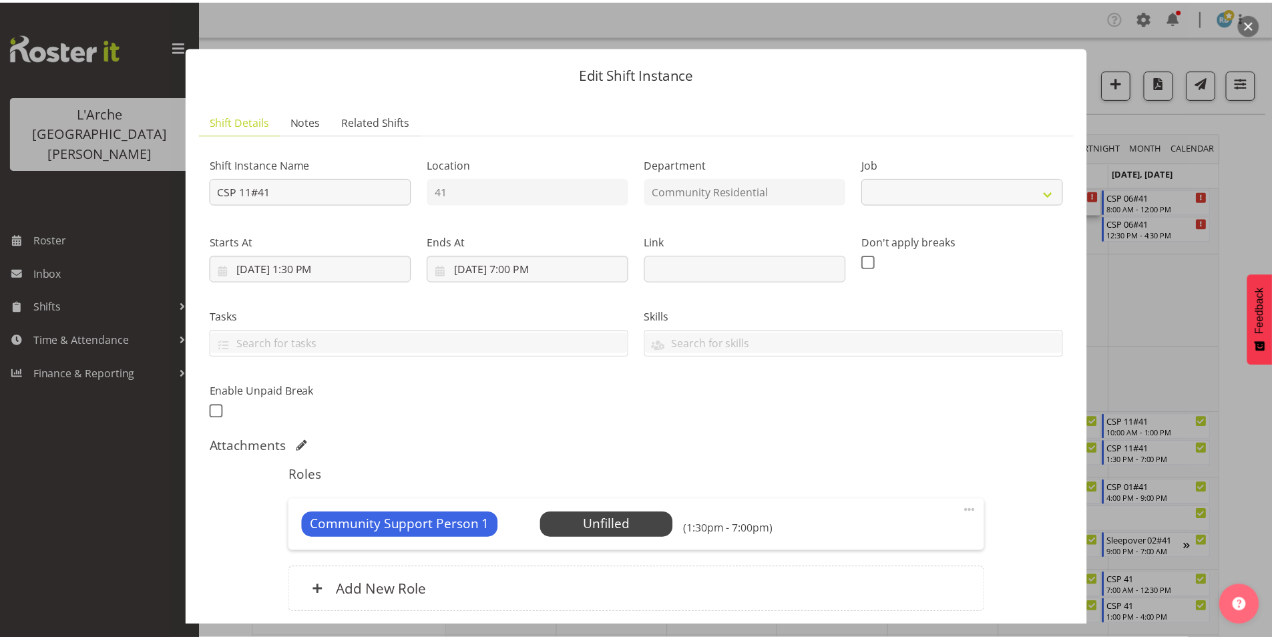
scroll to position [38, 0]
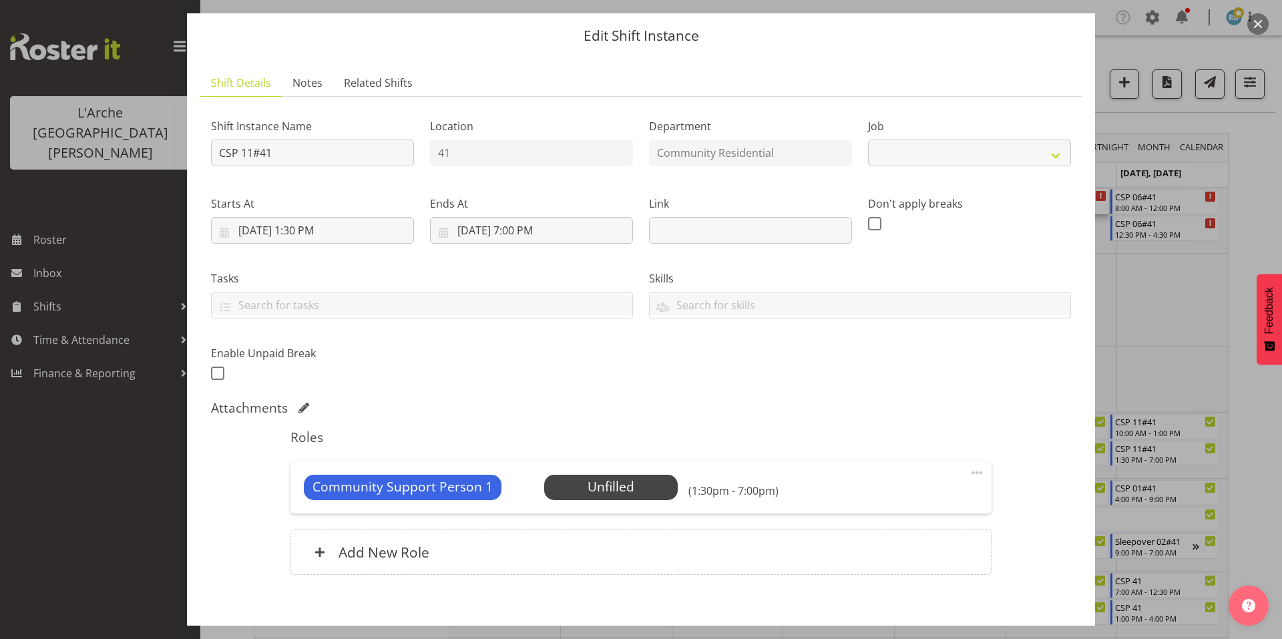
select select "2"
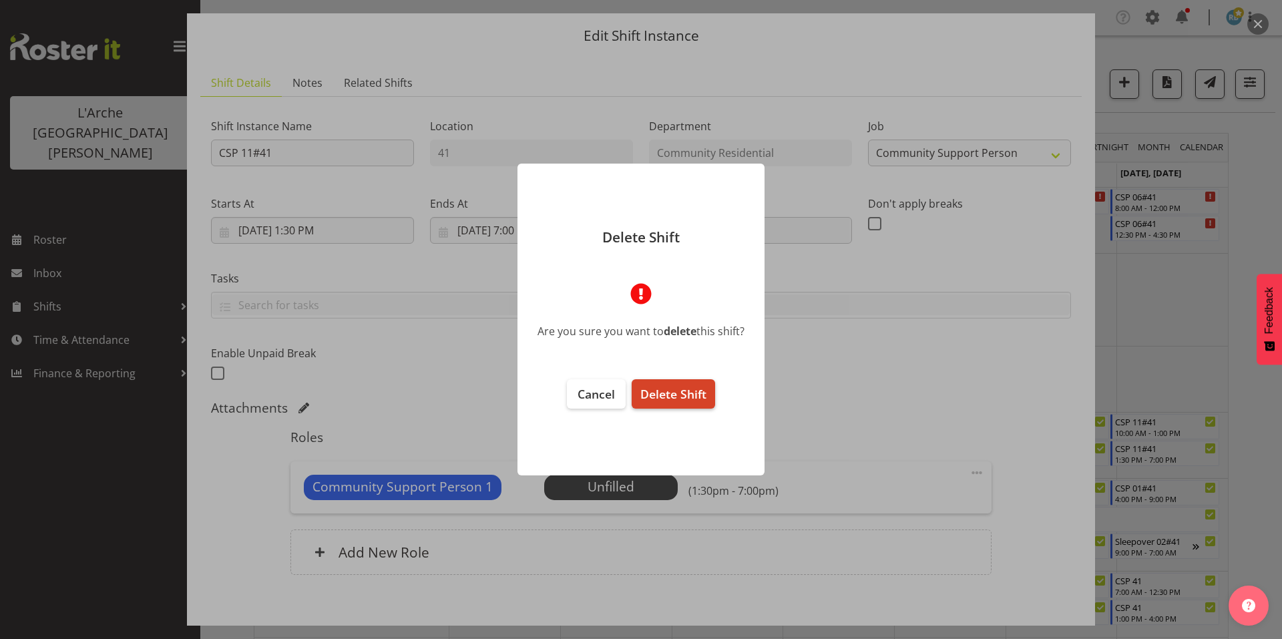
click at [693, 387] on span "Delete Shift" at bounding box center [673, 394] width 66 height 16
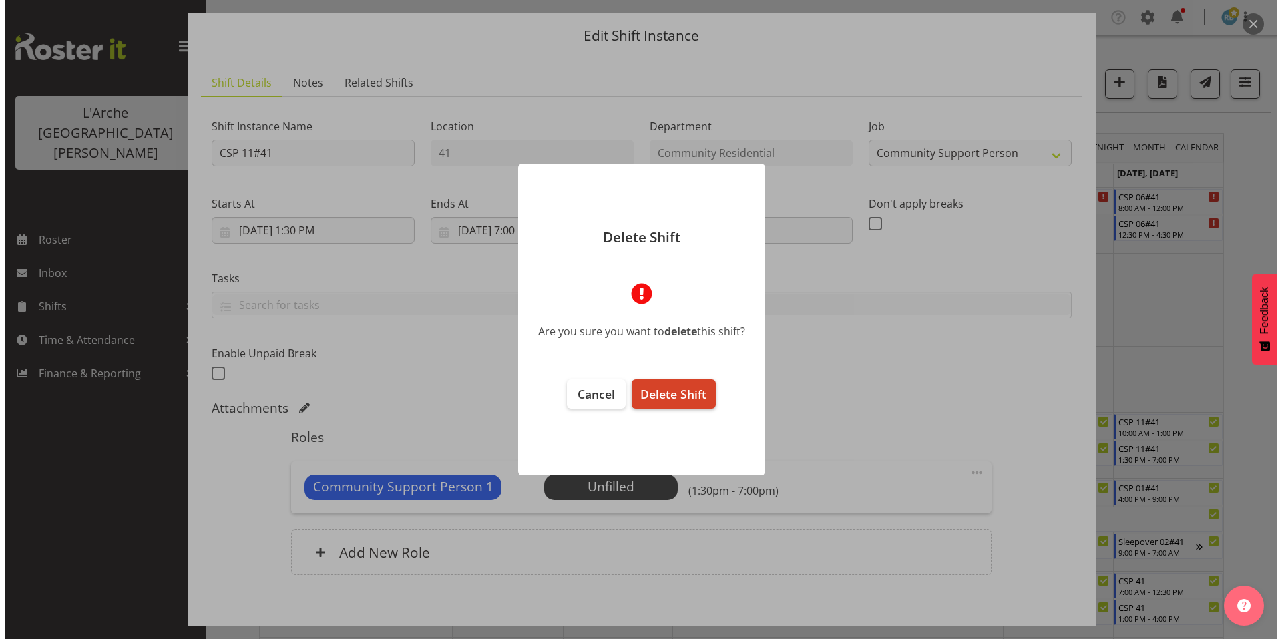
scroll to position [0, 0]
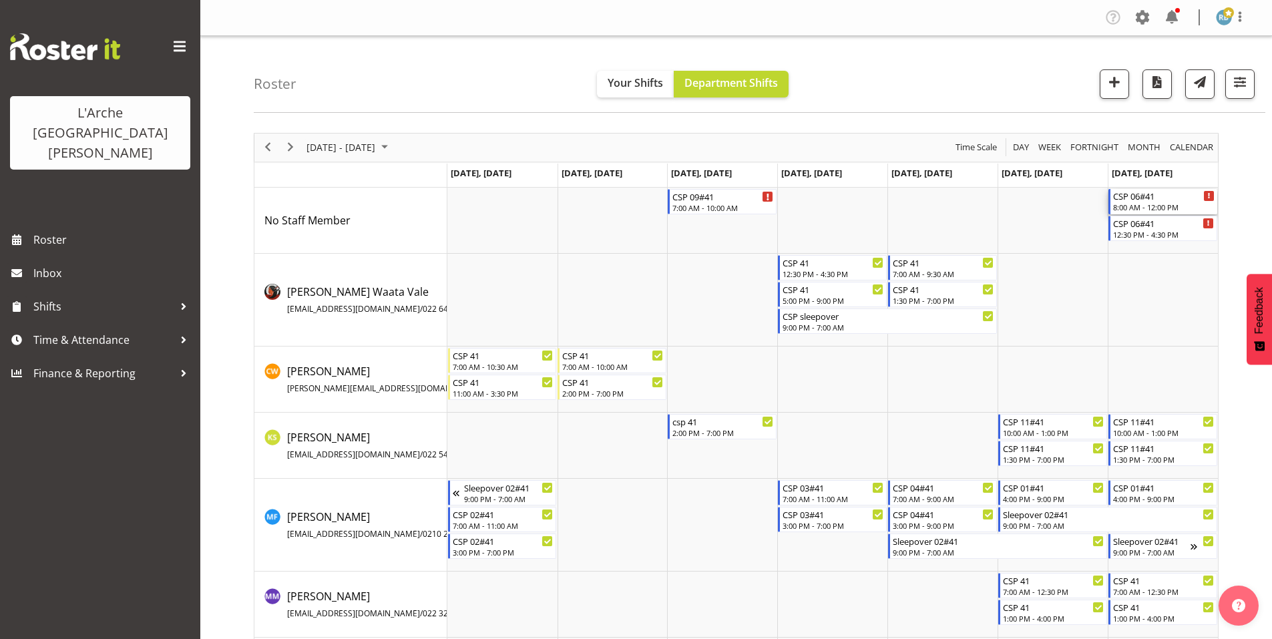
click at [1149, 194] on div "CSP 06#41" at bounding box center [1163, 195] width 101 height 13
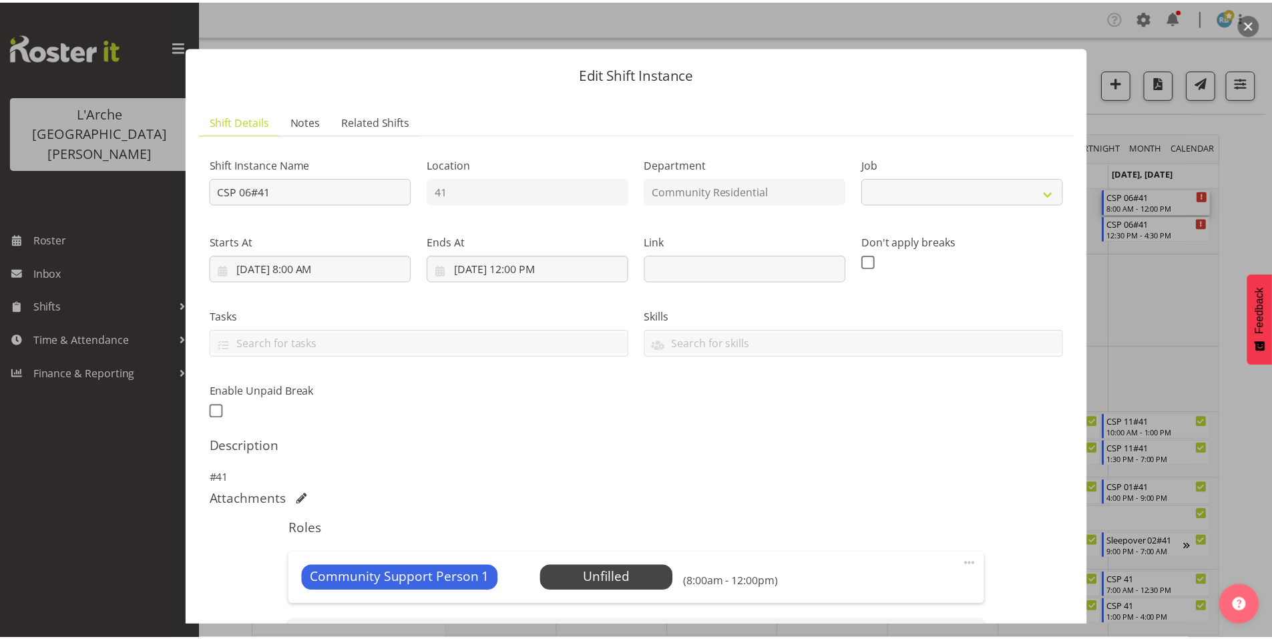
scroll to position [155, 0]
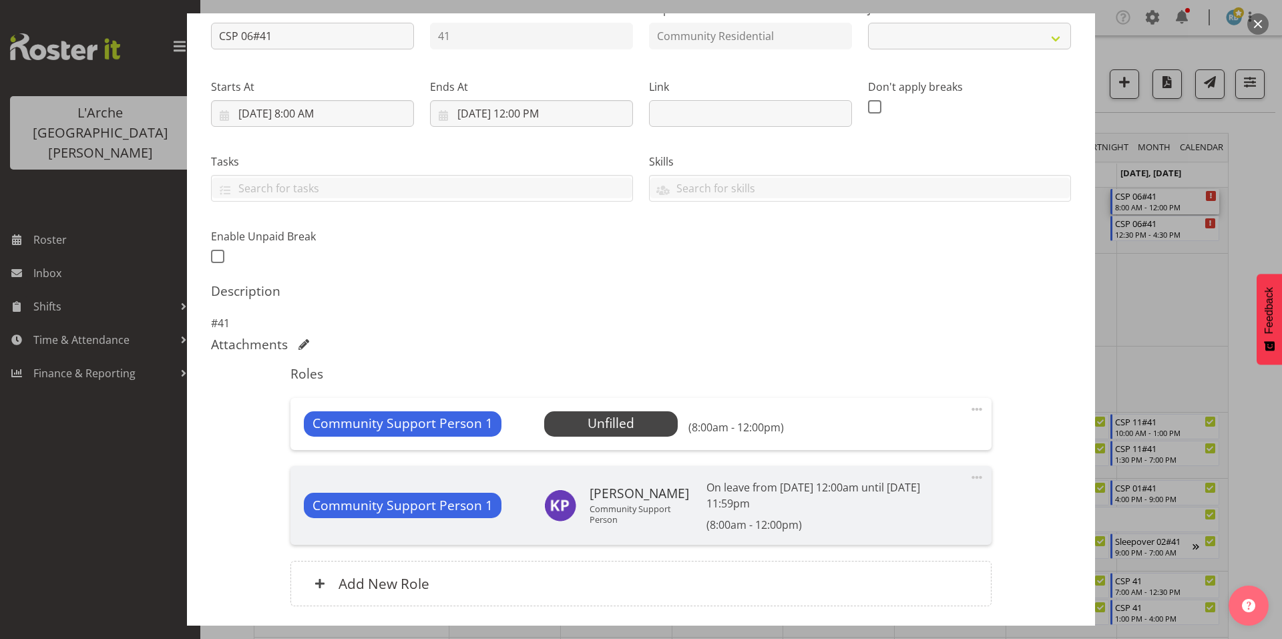
select select "2"
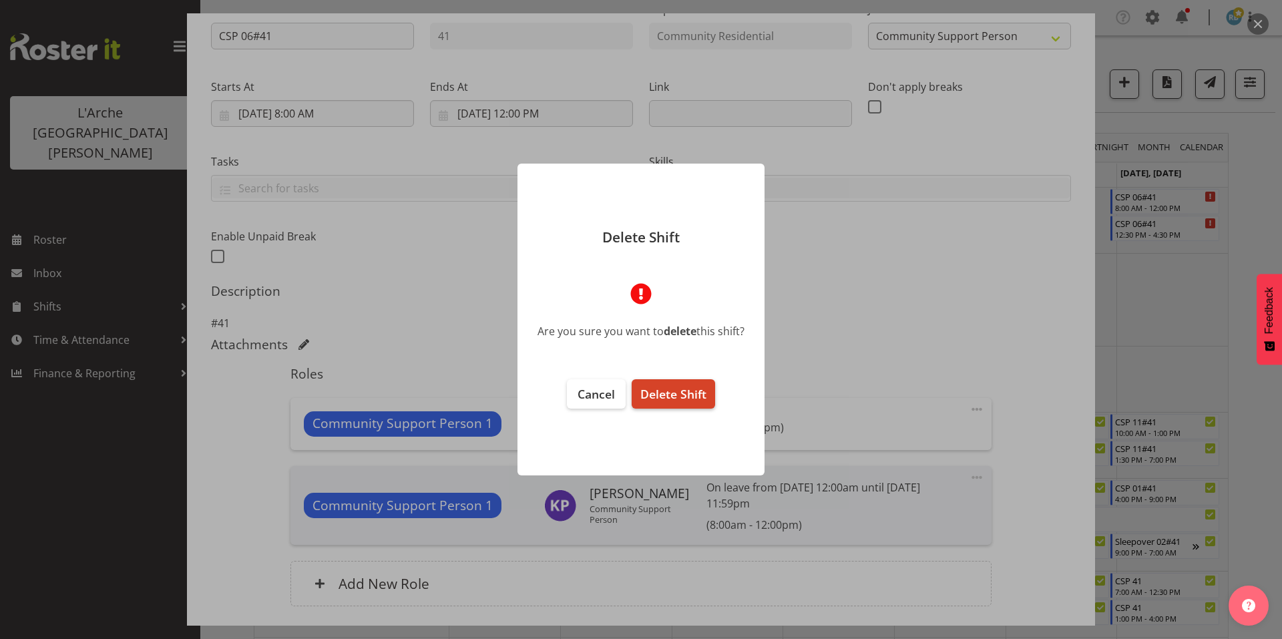
click at [667, 386] on span "Delete Shift" at bounding box center [673, 394] width 66 height 16
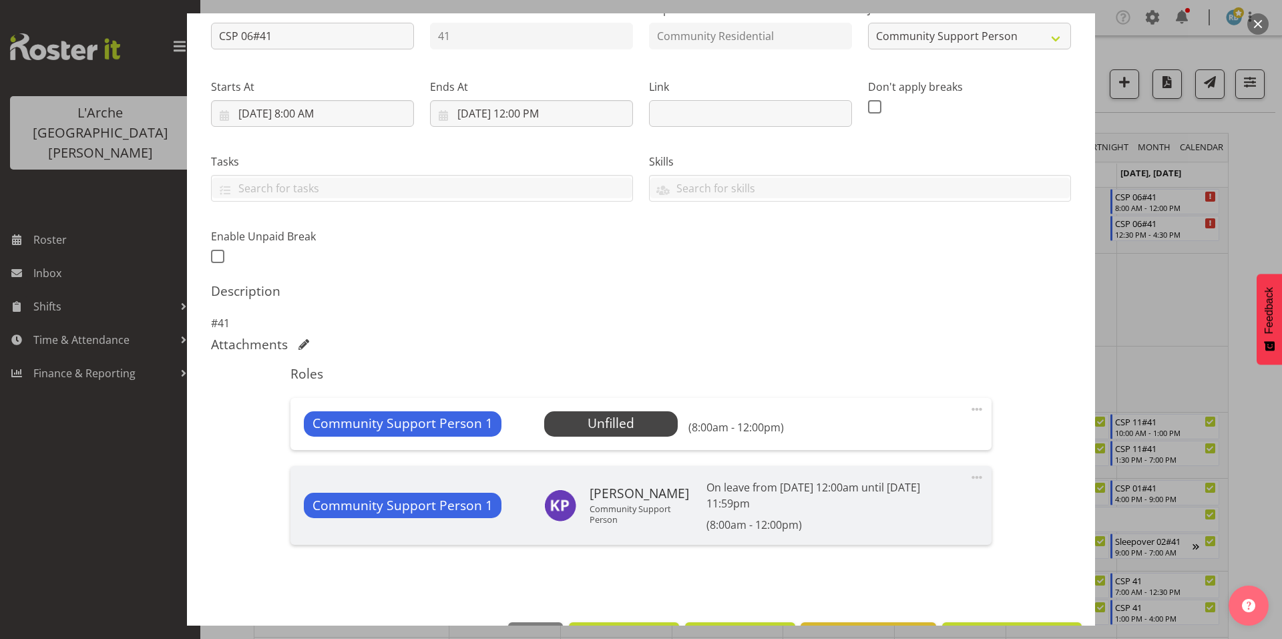
scroll to position [104, 0]
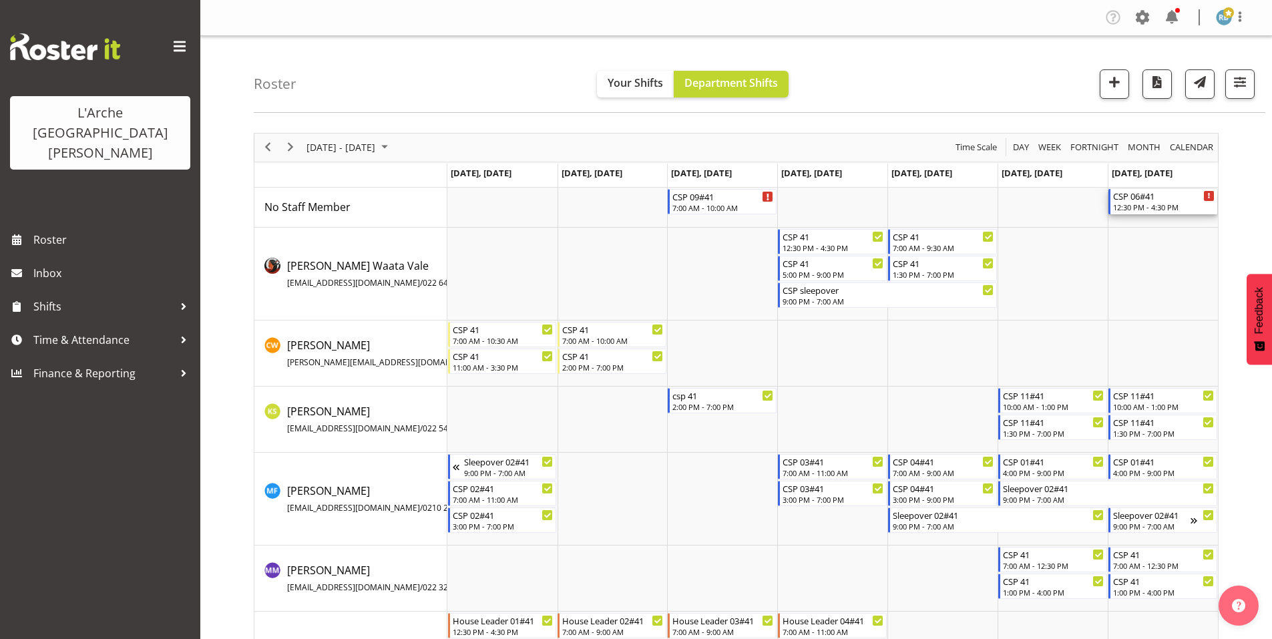
click at [1144, 202] on div "12:30 PM - 4:30 PM" at bounding box center [1163, 207] width 101 height 11
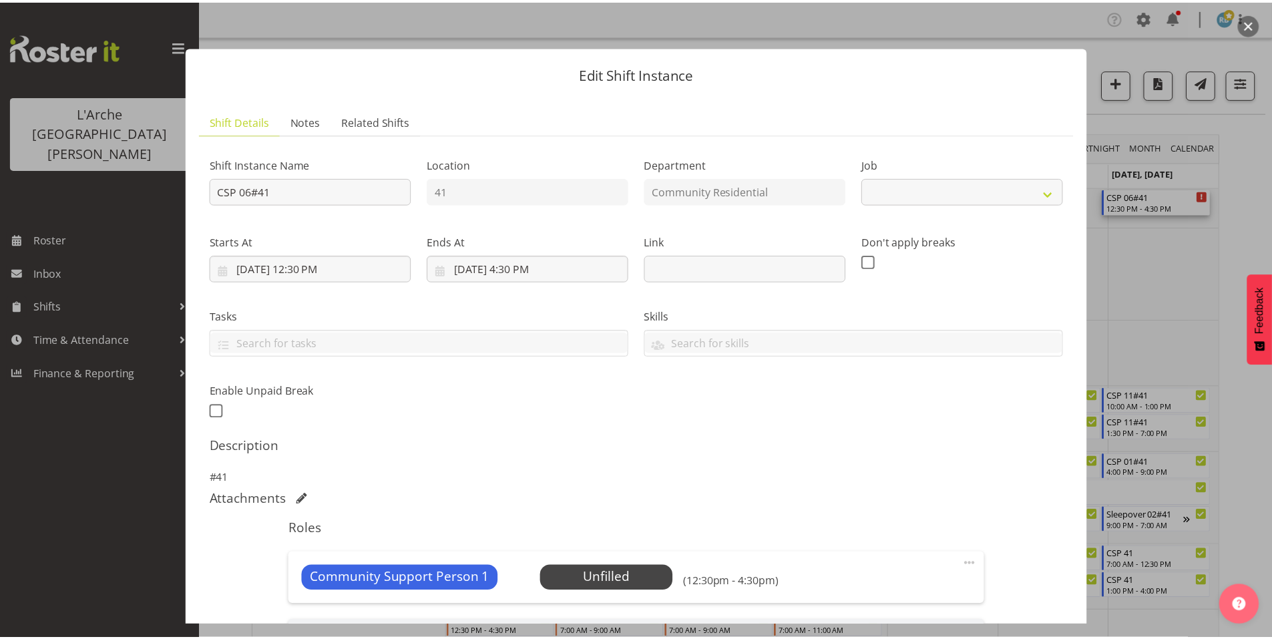
scroll to position [155, 0]
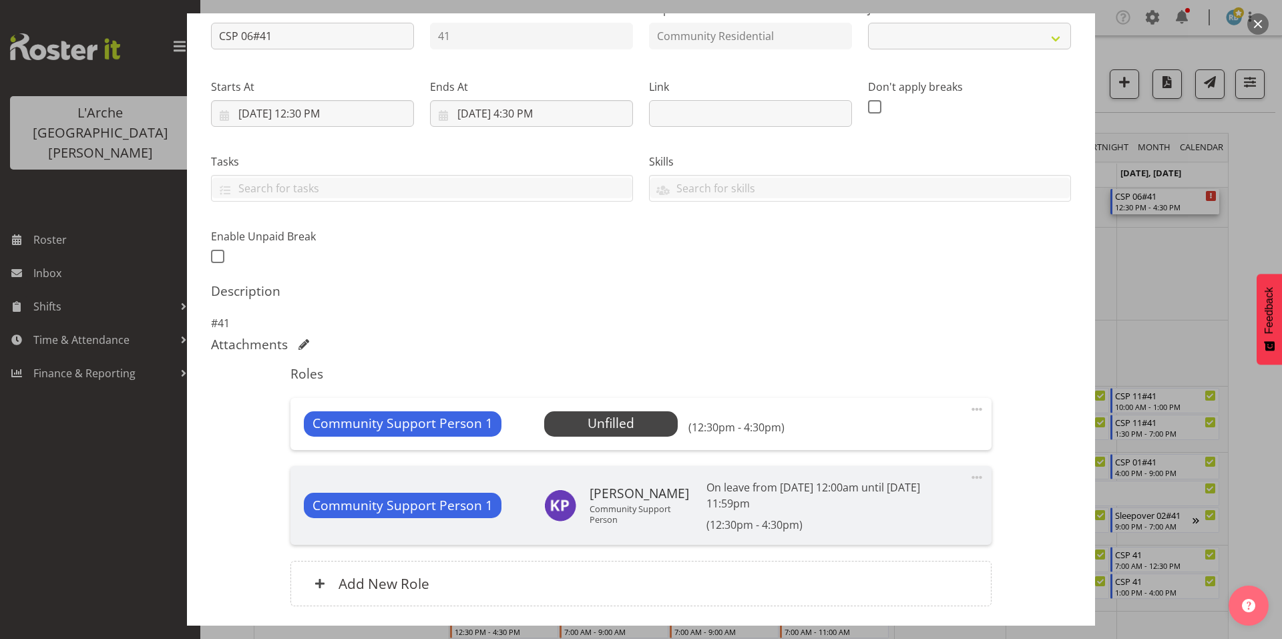
select select "2"
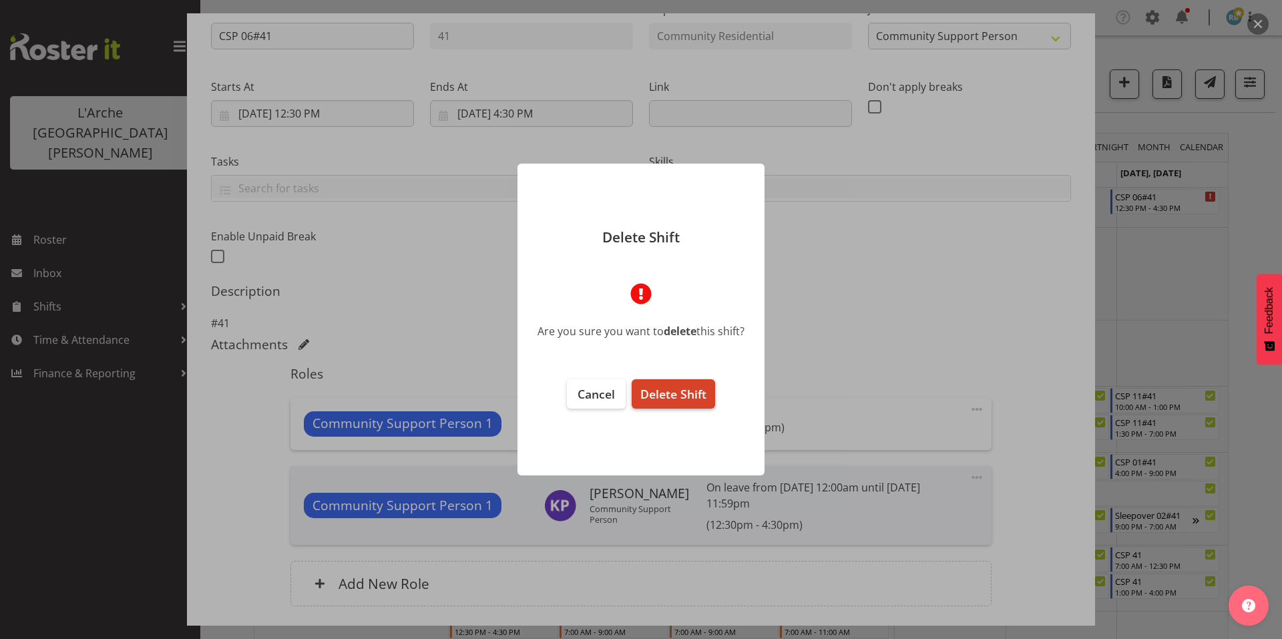
click at [678, 390] on span "Delete Shift" at bounding box center [673, 394] width 66 height 16
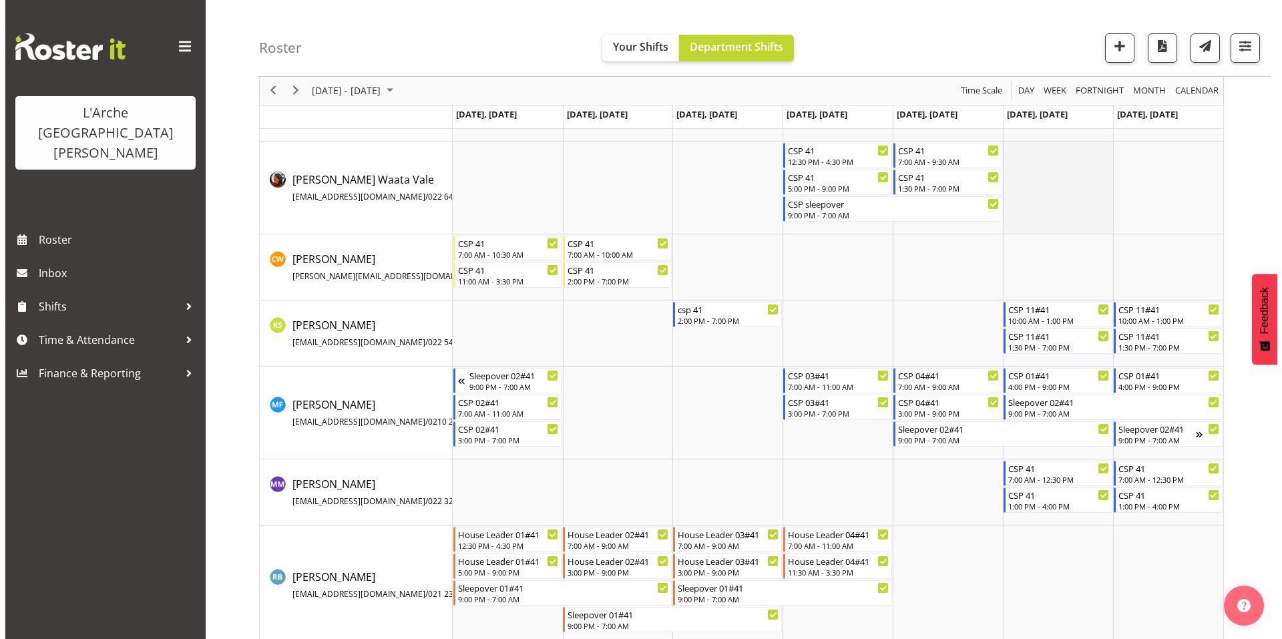
scroll to position [96, 0]
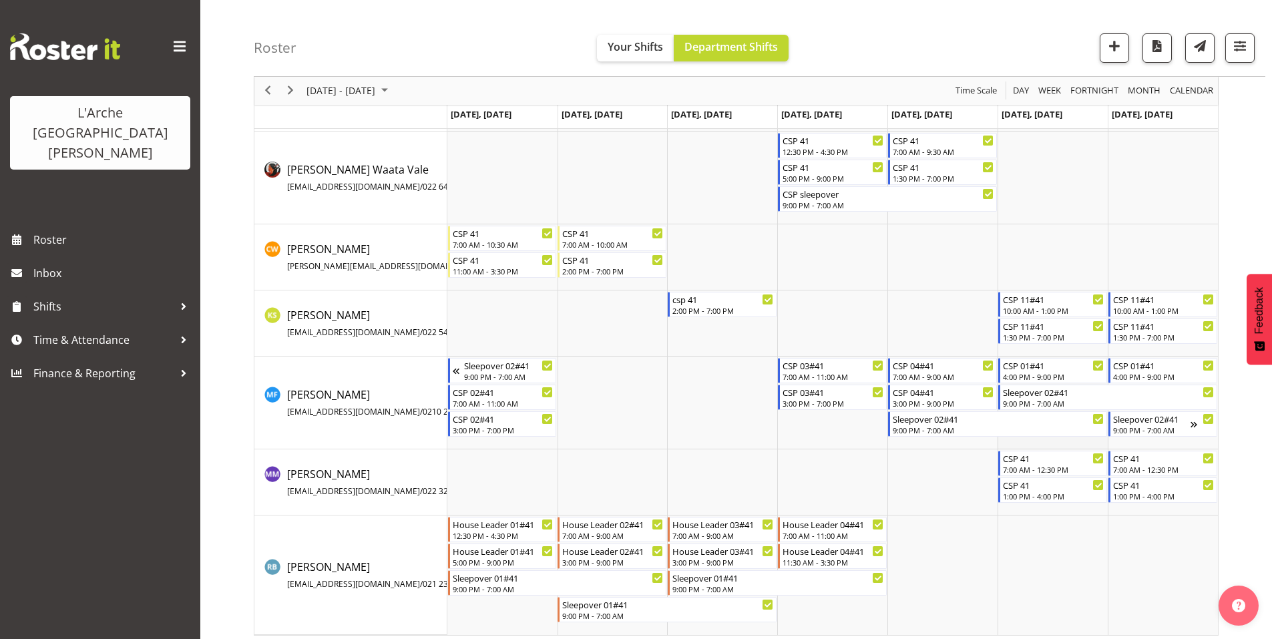
click at [1038, 439] on td "Timeline Week of October 1, 2025" at bounding box center [1052, 403] width 110 height 93
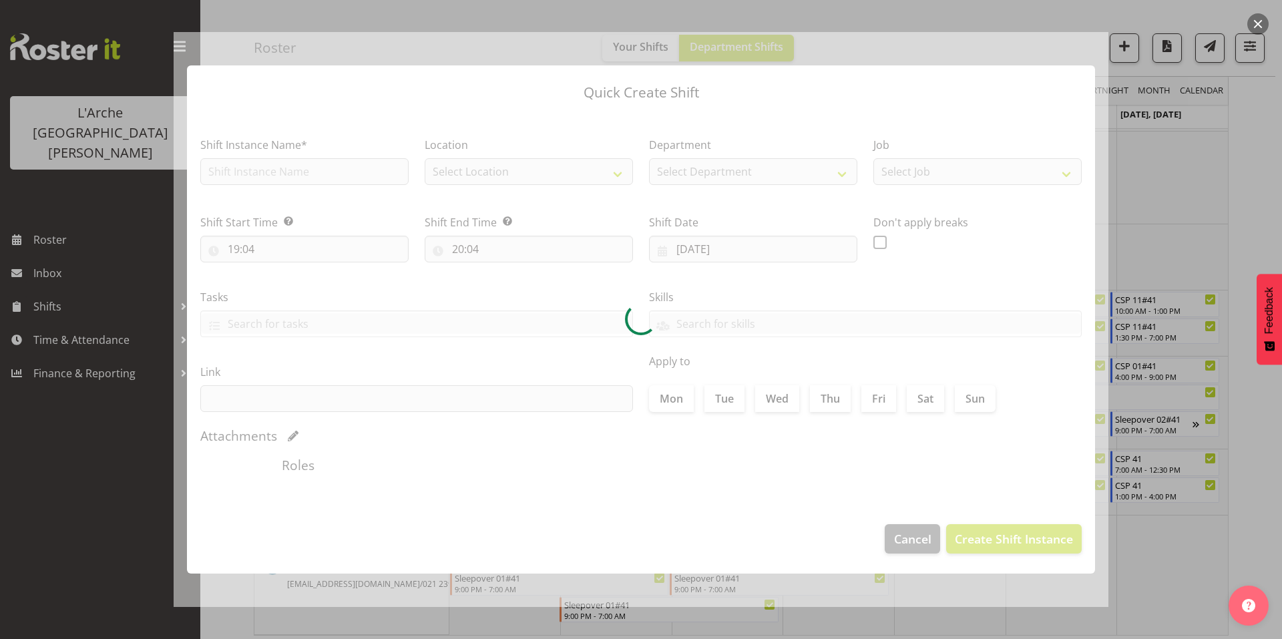
type input "[DATE]"
checkbox input "true"
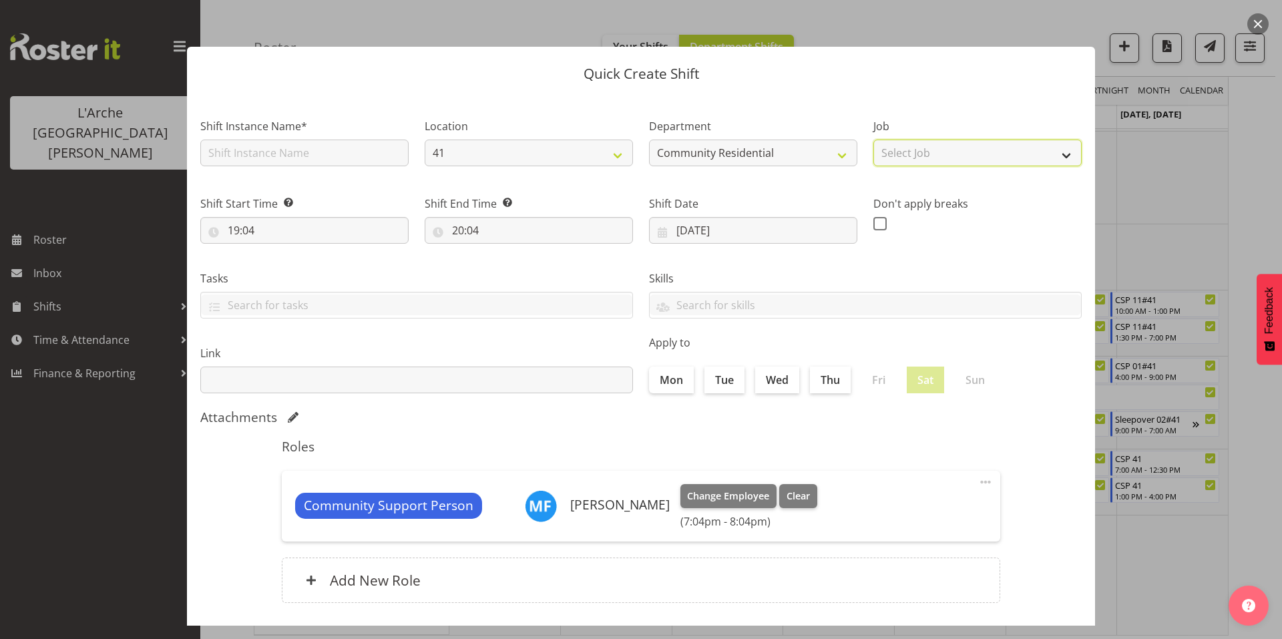
click at [893, 144] on select "Select Job Accounts Admin Art Coordinator Community Leader Community Support Pe…" at bounding box center [977, 153] width 208 height 27
select select "2"
click at [873, 140] on select "Select Job Accounts Admin Art Coordinator Community Leader Community Support Pe…" at bounding box center [977, 153] width 208 height 27
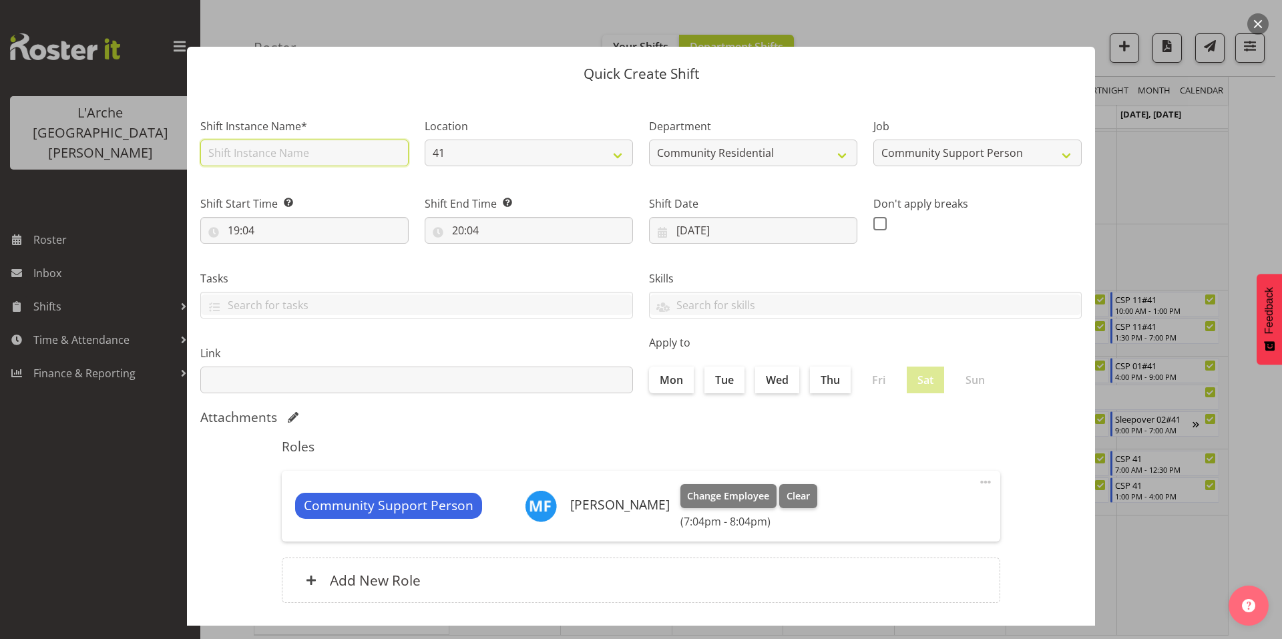
click at [371, 150] on input "text" at bounding box center [304, 153] width 208 height 27
type input "CSP 01#41"
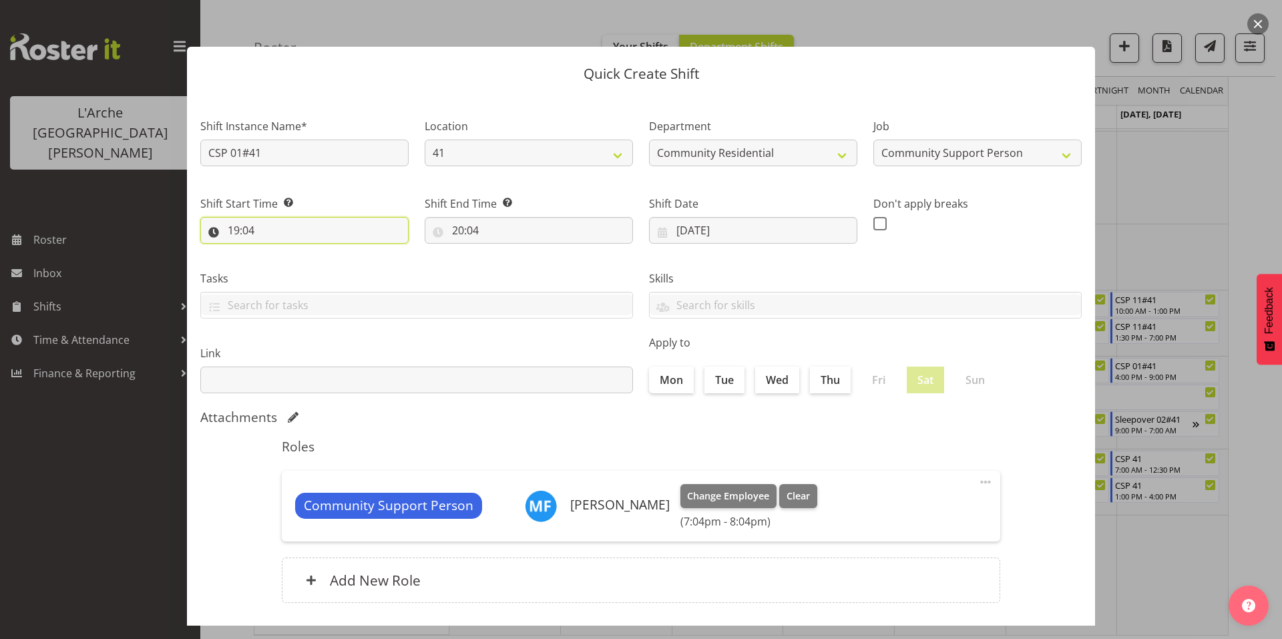
click at [312, 217] on input "19:04" at bounding box center [304, 230] width 208 height 27
click at [295, 252] on select "00 01 02 03 04 05 06 07 08 09 10 11 12 13 14 15 16 17 18 19 20 21 22 23" at bounding box center [291, 265] width 30 height 27
select select "7"
click at [279, 252] on select "00 01 02 03 04 05 06 07 08 09 10 11 12 13 14 15 16 17 18 19 20 21 22 23" at bounding box center [291, 265] width 30 height 27
type input "07:04"
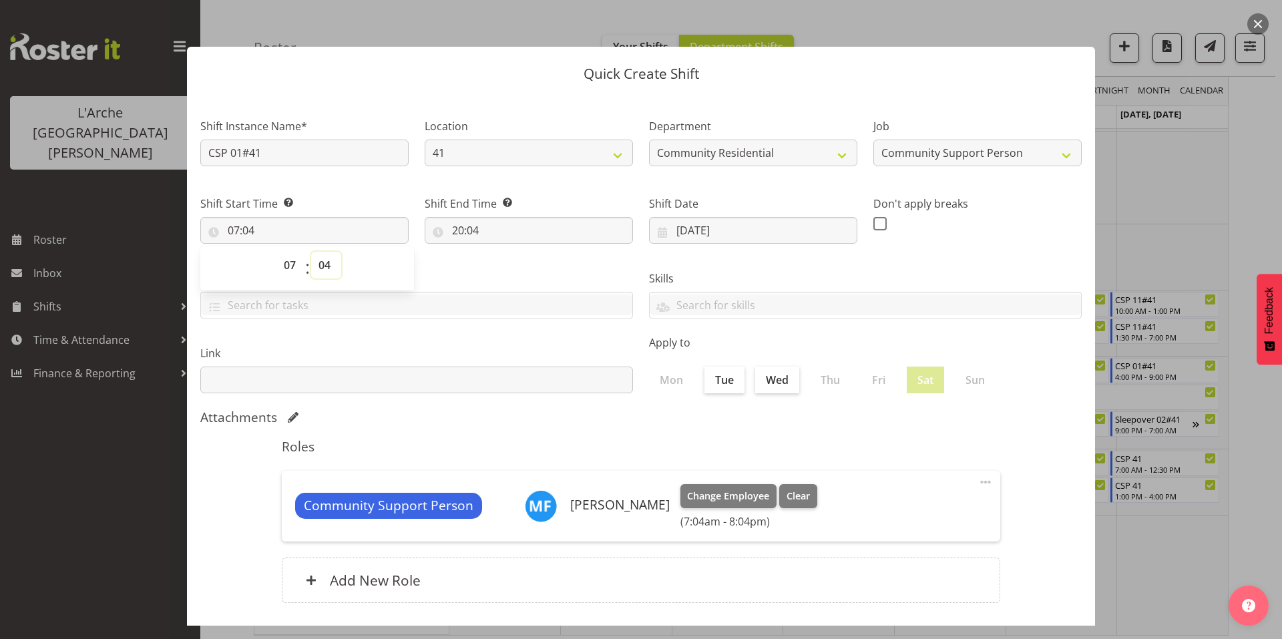
click at [320, 252] on select "00 01 02 03 04 05 06 07 08 09 10 11 12 13 14 15 16 17 18 19 20 21 22 23 24 25 2…" at bounding box center [326, 265] width 30 height 27
select select "0"
click at [311, 252] on select "00 01 02 03 04 05 06 07 08 09 10 11 12 13 14 15 16 17 18 19 20 21 22 23 24 25 2…" at bounding box center [326, 265] width 30 height 27
type input "07:00"
click at [455, 217] on input "20:04" at bounding box center [529, 230] width 208 height 27
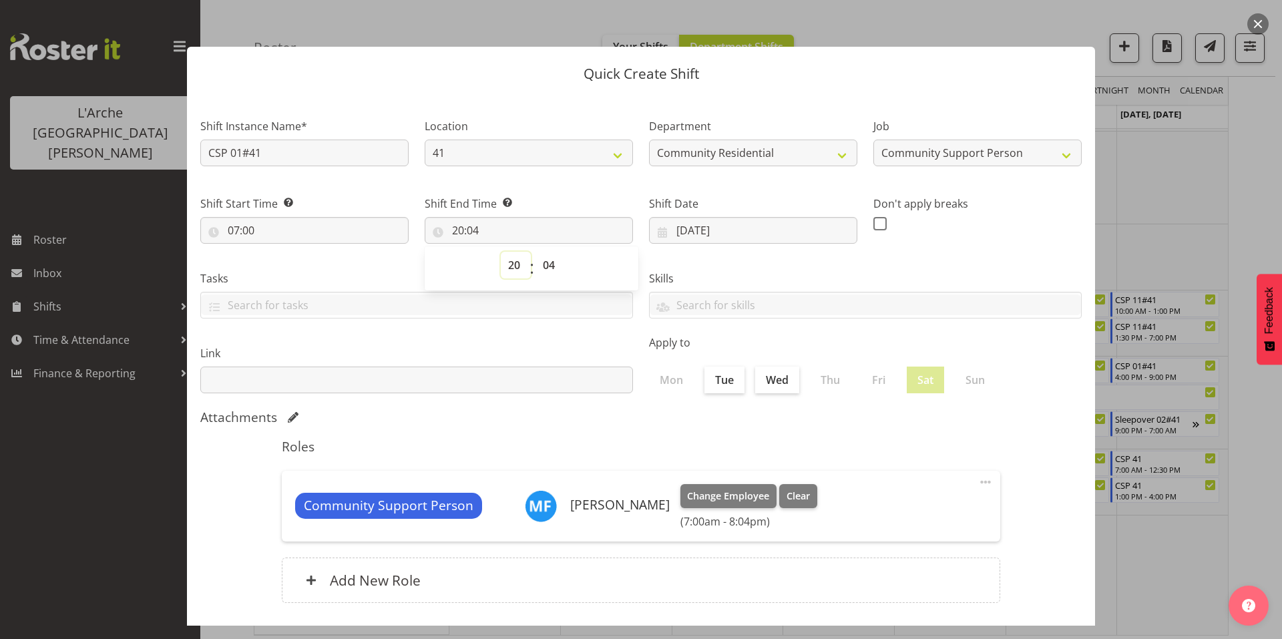
click at [517, 252] on select "00 01 02 03 04 05 06 07 08 09 10 11 12 13 14 15 16 17 18 19 20 21 22 23" at bounding box center [516, 265] width 30 height 27
select select "10"
click at [501, 252] on select "00 01 02 03 04 05 06 07 08 09 10 11 12 13 14 15 16 17 18 19 20 21 22 23" at bounding box center [516, 265] width 30 height 27
type input "10:04"
click at [514, 471] on div "Community Support Person [PERSON_NAME] Change Employee Clear (7:00am - 10:04am)…" at bounding box center [641, 506] width 718 height 71
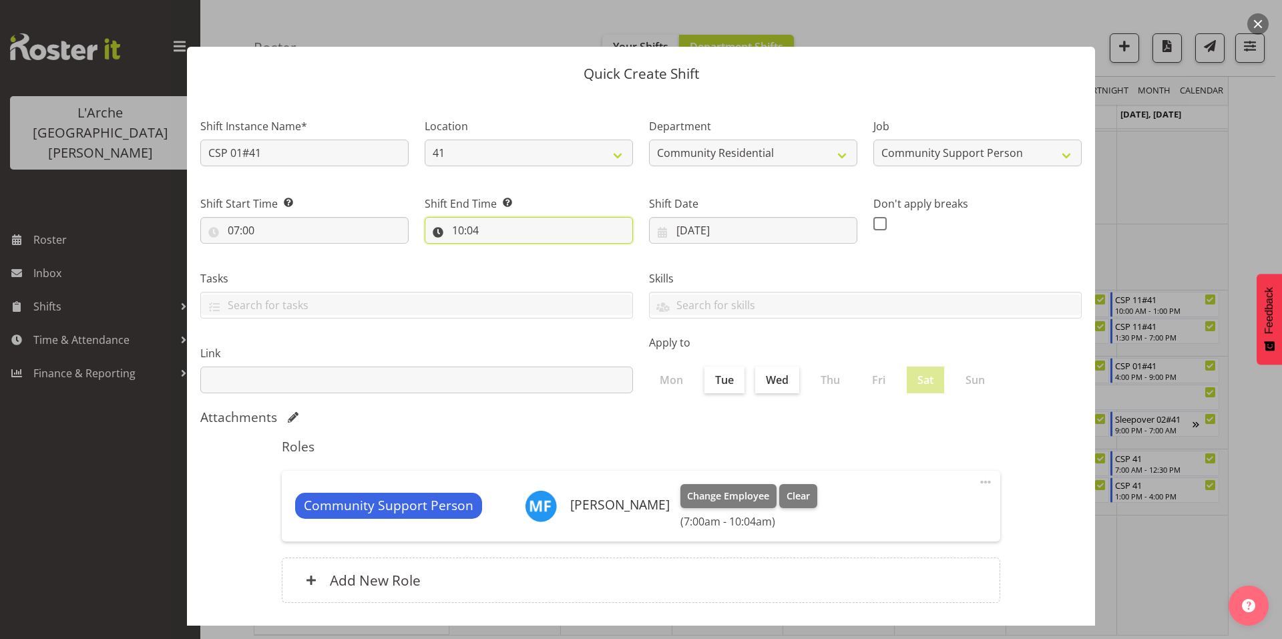
click at [541, 217] on input "10:04" at bounding box center [529, 230] width 208 height 27
click at [548, 252] on select "00 01 02 03 04 05 06 07 08 09 10 11 12 13 14 15 16 17 18 19 20 21 22 23 24 25 2…" at bounding box center [550, 265] width 30 height 27
select select "0"
click at [535, 252] on select "00 01 02 03 04 05 06 07 08 09 10 11 12 13 14 15 16 17 18 19 20 21 22 23 24 25 2…" at bounding box center [550, 265] width 30 height 27
type input "10:00"
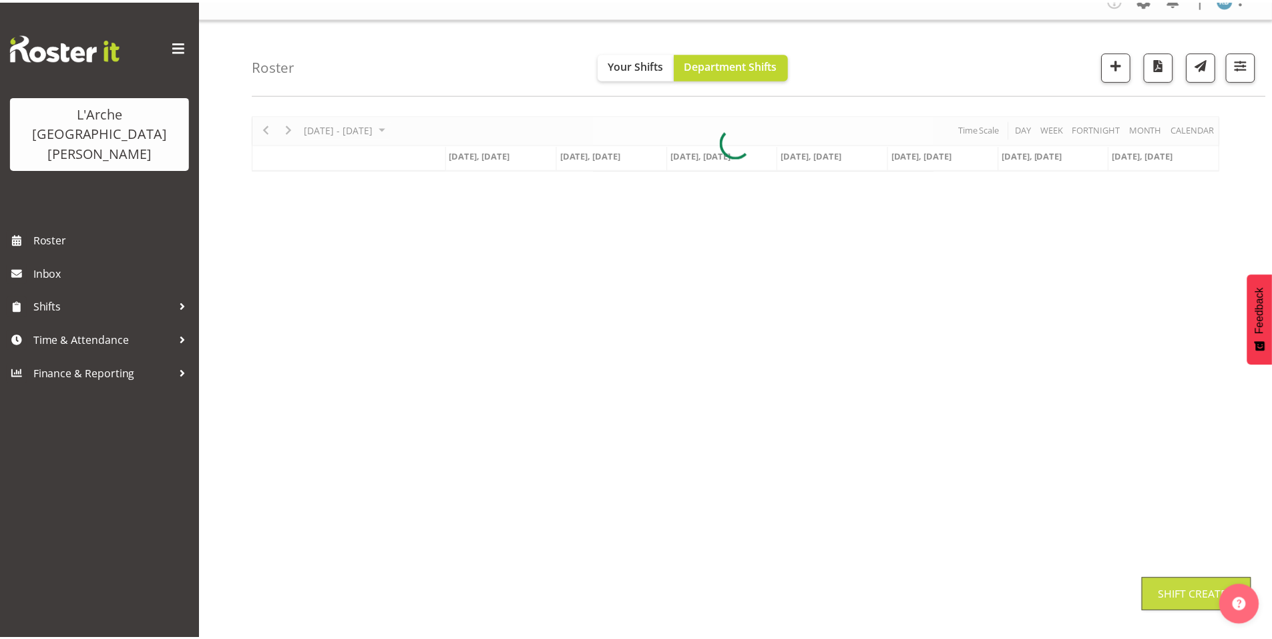
scroll to position [11, 0]
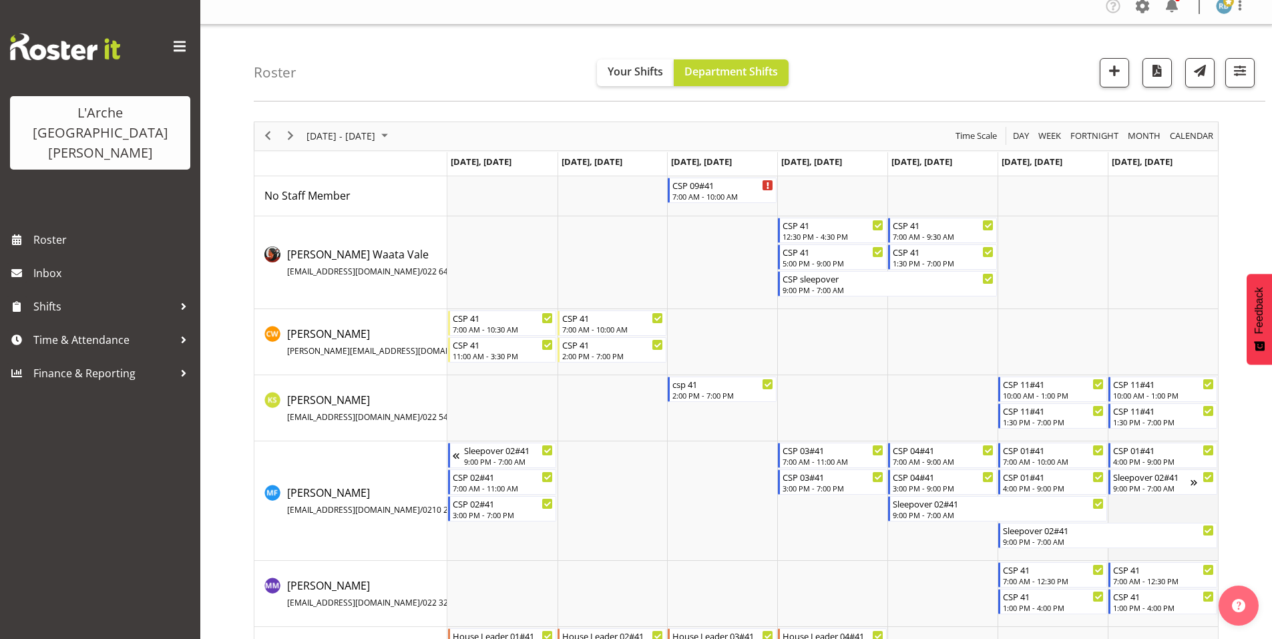
click at [1141, 503] on td "Timeline Week of October 1, 2025" at bounding box center [1163, 501] width 110 height 120
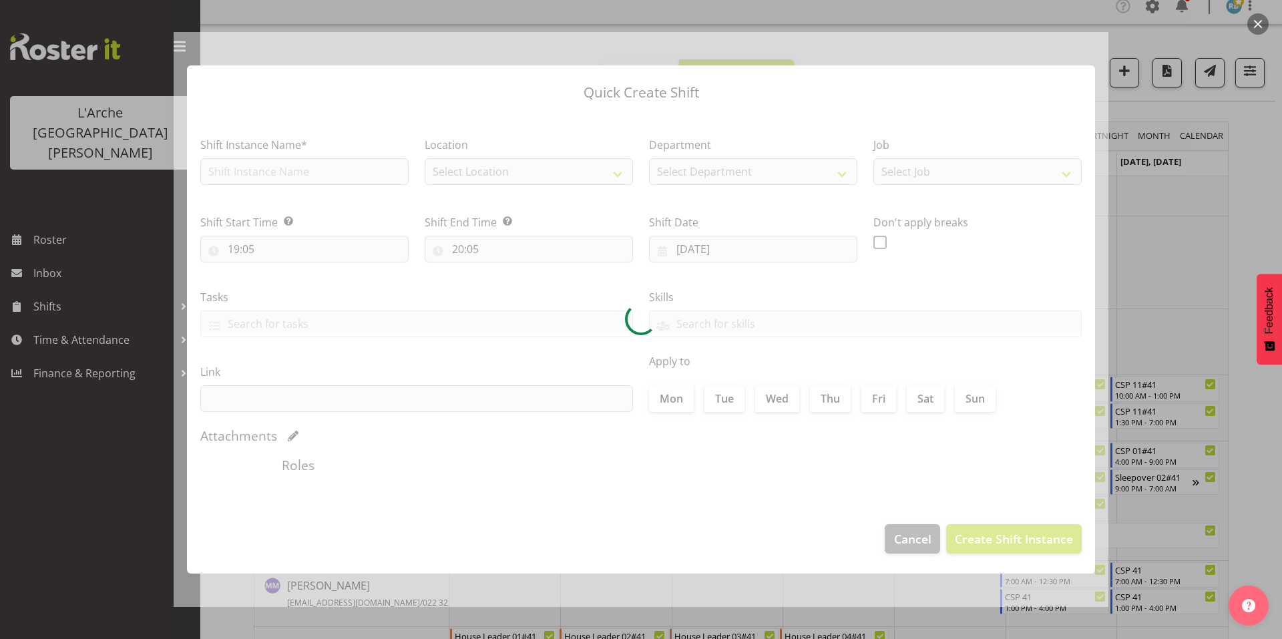
type input "[DATE]"
checkbox input "true"
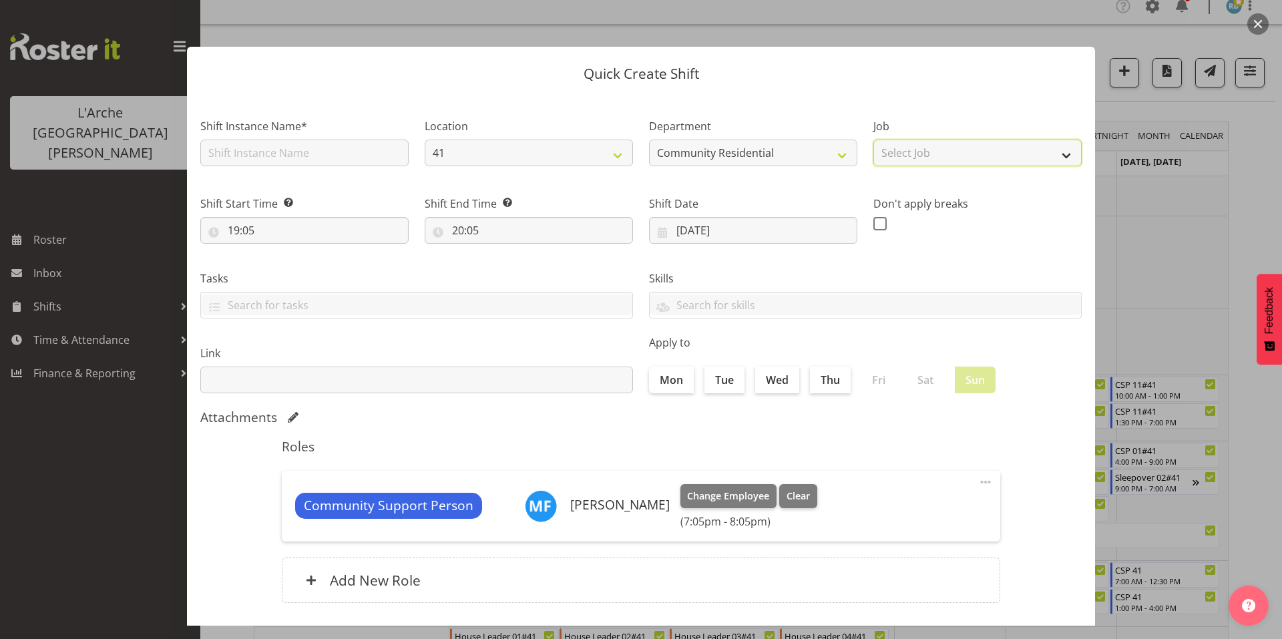
click at [945, 147] on select "Select Job Accounts Admin Art Coordinator Community Leader Community Support Pe…" at bounding box center [977, 153] width 208 height 27
select select "2"
click at [873, 140] on select "Select Job Accounts Admin Art Coordinator Community Leader Community Support Pe…" at bounding box center [977, 153] width 208 height 27
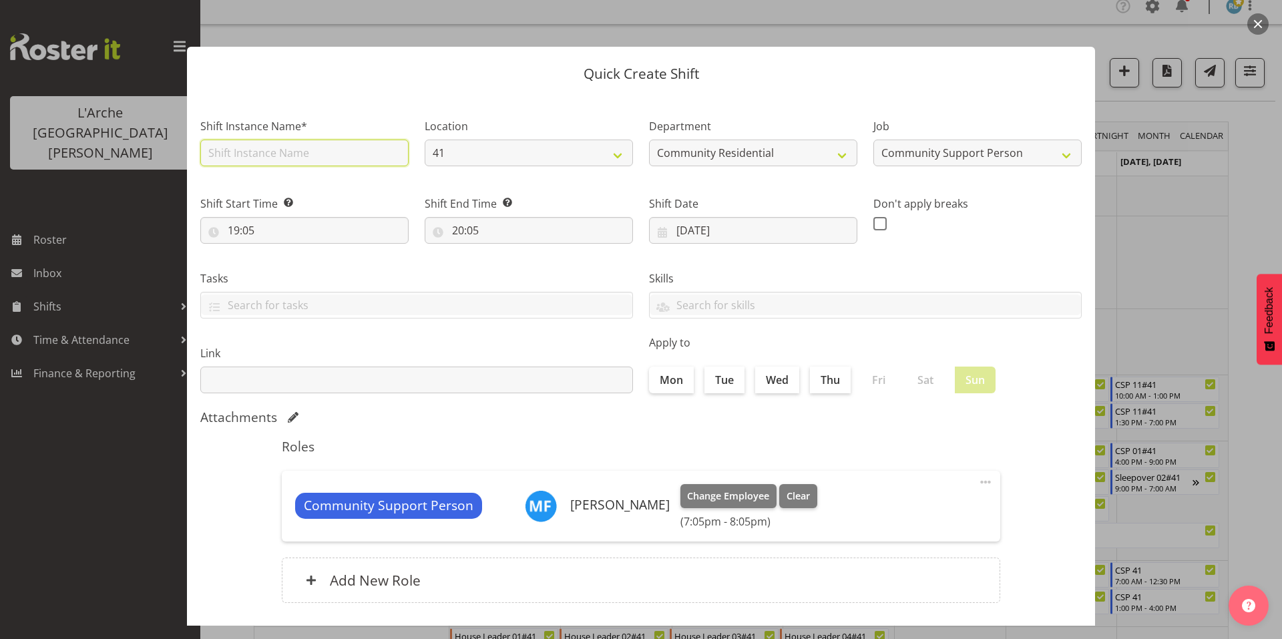
click at [349, 140] on input "text" at bounding box center [304, 153] width 208 height 27
type input "CSP 01#41"
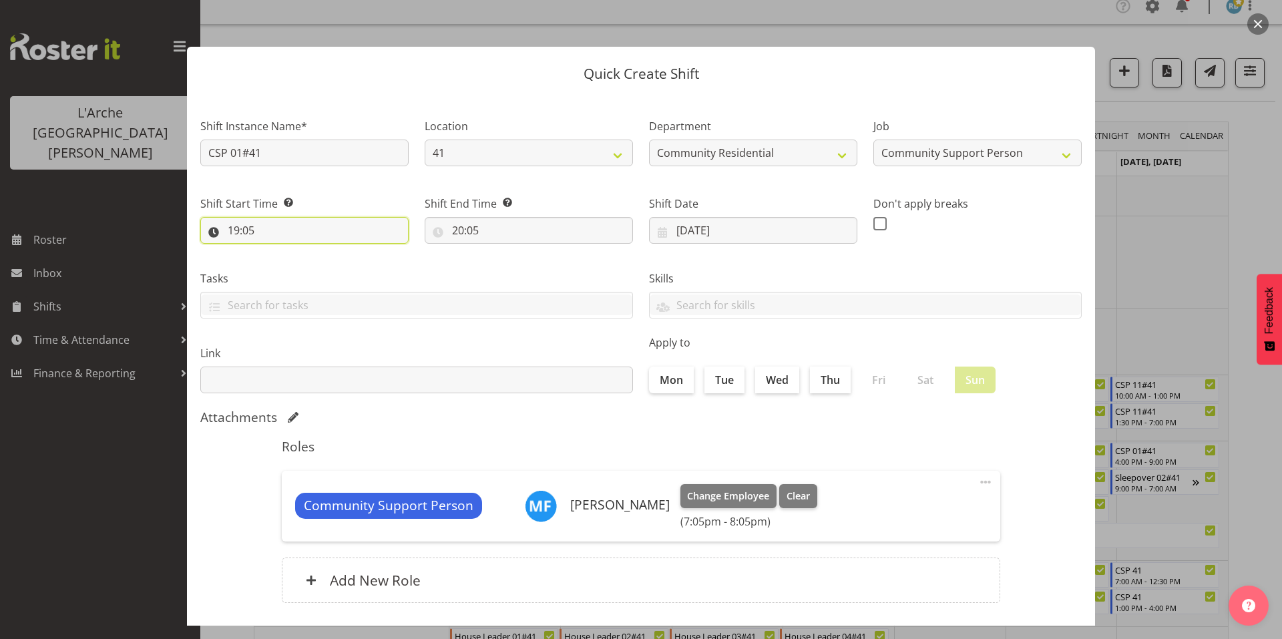
click at [286, 225] on input "19:05" at bounding box center [304, 230] width 208 height 27
click at [292, 252] on select "00 01 02 03 04 05 06 07 08 09 10 11 12 13 14 15 16 17 18 19 20 21 22 23" at bounding box center [291, 265] width 30 height 27
select select "7"
click at [279, 252] on select "00 01 02 03 04 05 06 07 08 09 10 11 12 13 14 15 16 17 18 19 20 21 22 23" at bounding box center [291, 265] width 30 height 27
type input "07:05"
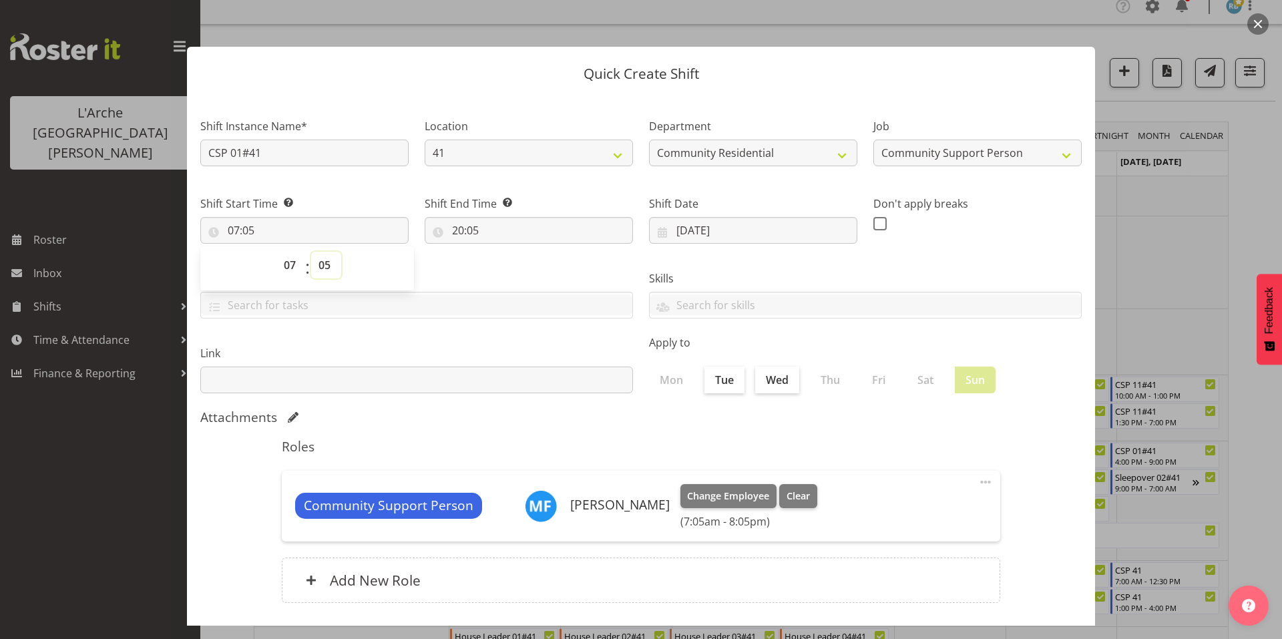
click at [318, 252] on select "00 01 02 03 04 05 06 07 08 09 10 11 12 13 14 15 16 17 18 19 20 21 22 23 24 25 2…" at bounding box center [326, 265] width 30 height 27
select select "0"
click at [311, 252] on select "00 01 02 03 04 05 06 07 08 09 10 11 12 13 14 15 16 17 18 19 20 21 22 23 24 25 2…" at bounding box center [326, 265] width 30 height 27
type input "07:00"
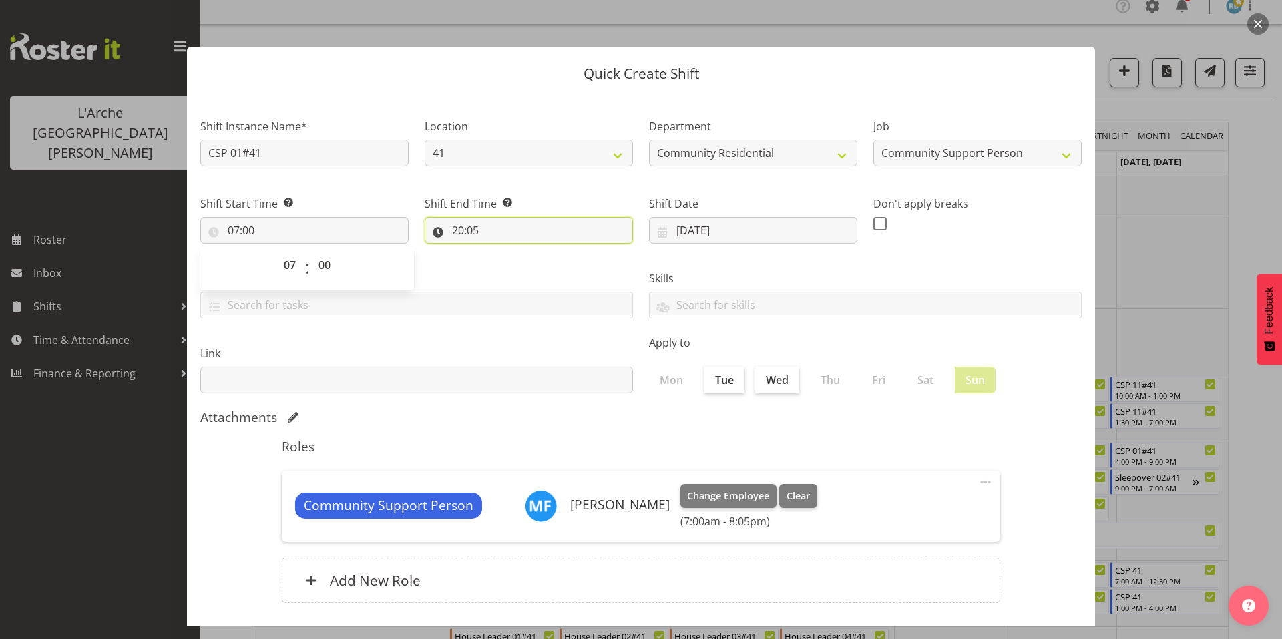
click at [473, 217] on input "20:05" at bounding box center [529, 230] width 208 height 27
click at [512, 252] on select "00 01 02 03 04 05 06 07 08 09 10 11 12 13 14 15 16 17 18 19 20 21 22 23" at bounding box center [516, 265] width 30 height 27
select select "10"
click at [501, 252] on select "00 01 02 03 04 05 06 07 08 09 10 11 12 13 14 15 16 17 18 19 20 21 22 23" at bounding box center [516, 265] width 30 height 27
type input "10:05"
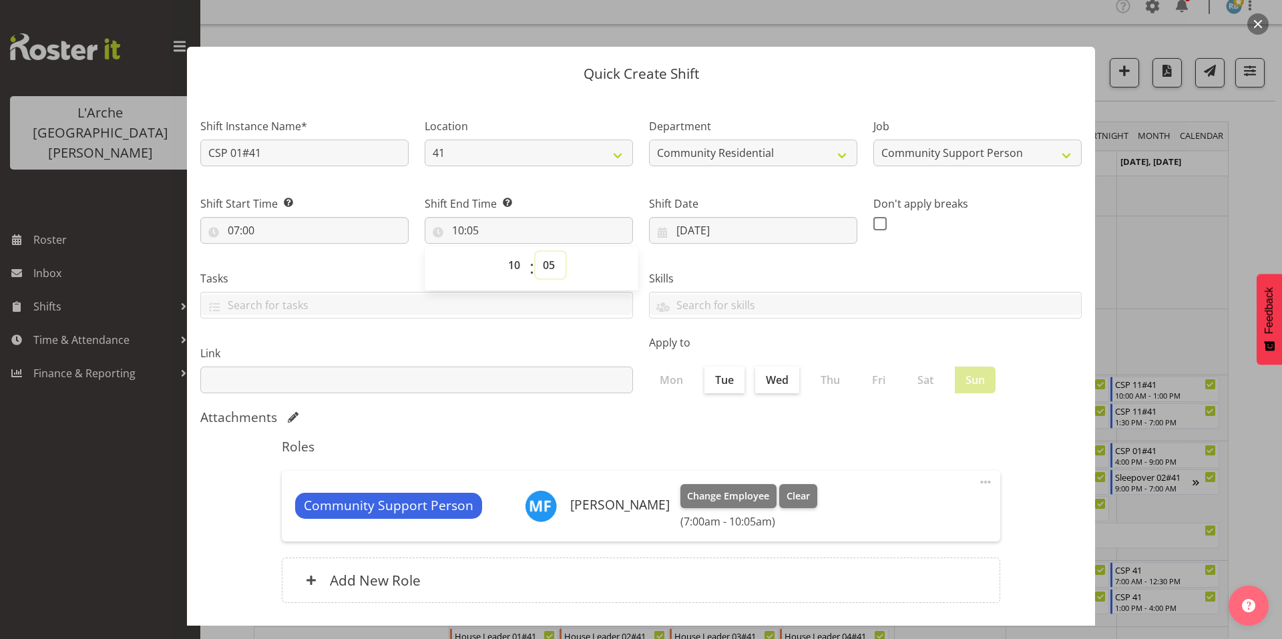
click at [545, 252] on select "00 01 02 03 04 05 06 07 08 09 10 11 12 13 14 15 16 17 18 19 20 21 22 23 24 25 2…" at bounding box center [550, 265] width 30 height 27
select select "0"
click at [535, 252] on select "00 01 02 03 04 05 06 07 08 09 10 11 12 13 14 15 16 17 18 19 20 21 22 23 24 25 2…" at bounding box center [550, 265] width 30 height 27
type input "10:00"
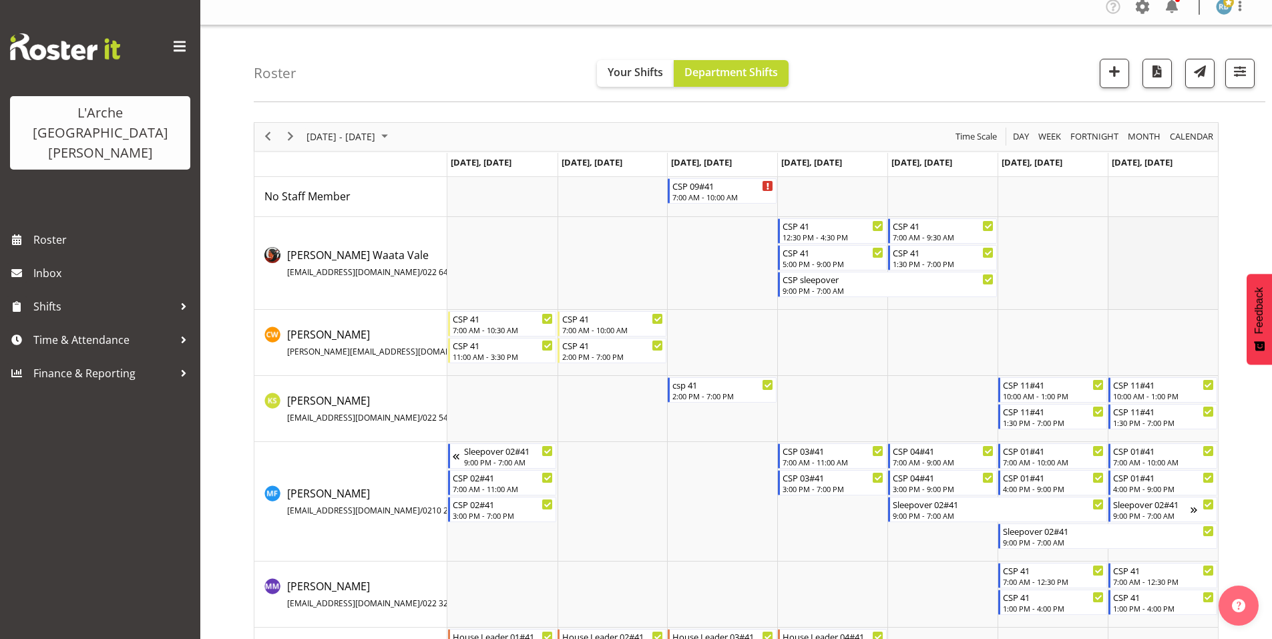
scroll to position [0, 0]
